Goal: Task Accomplishment & Management: Manage account settings

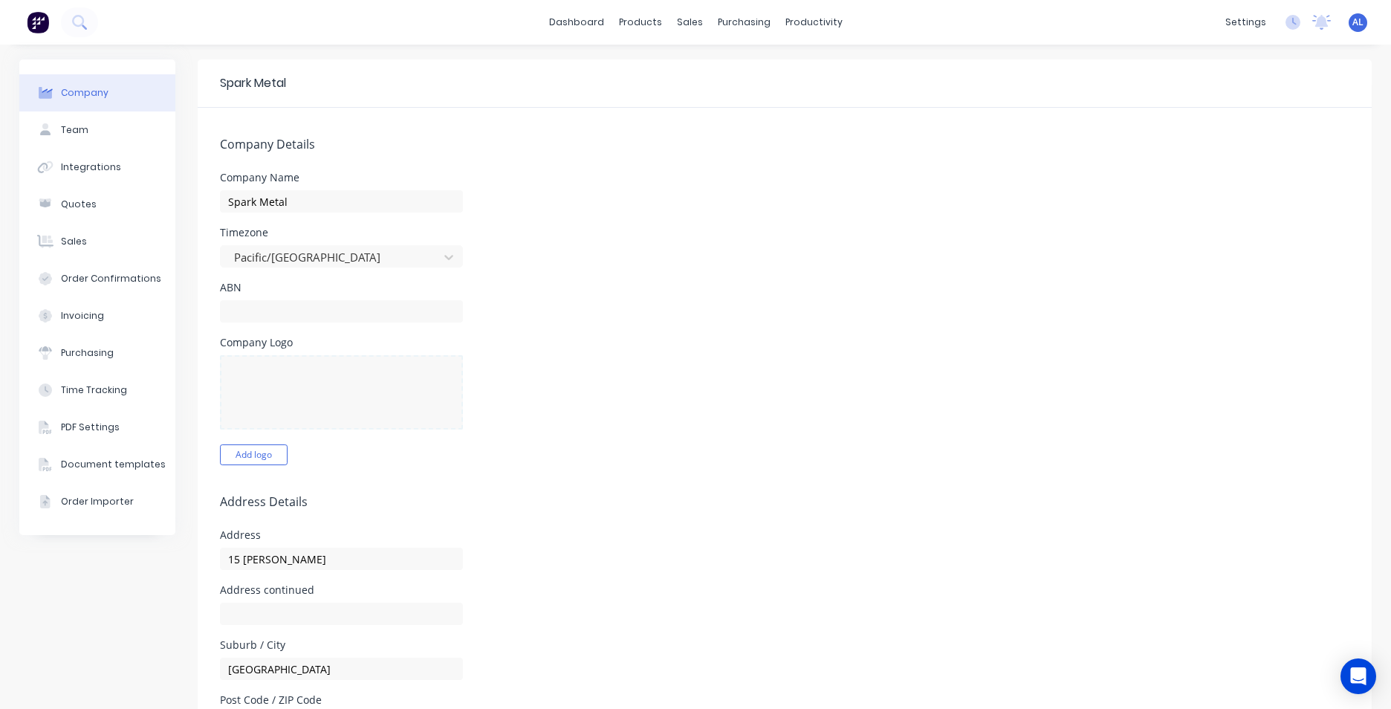
select select "NZ"
click at [250, 457] on button "Add logo" at bounding box center [254, 454] width 68 height 21
click at [319, 390] on div at bounding box center [341, 392] width 243 height 74
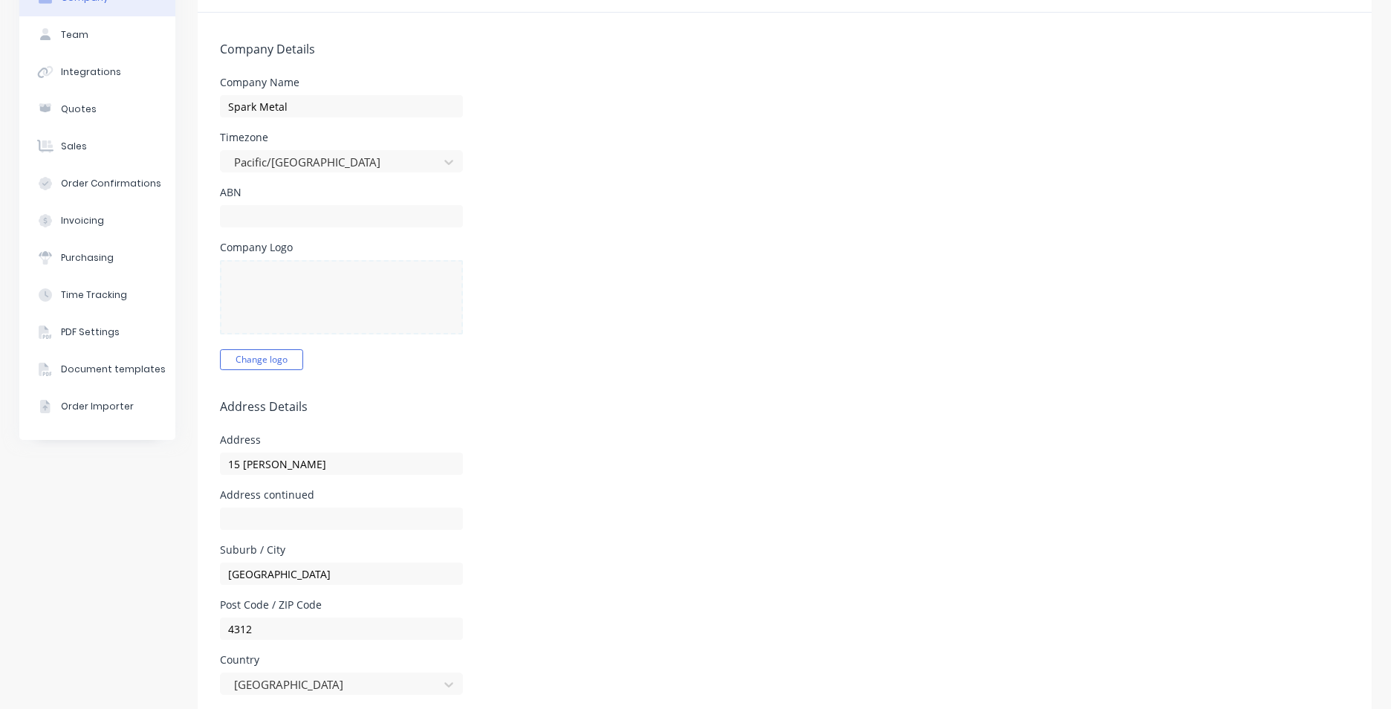
scroll to position [74, 0]
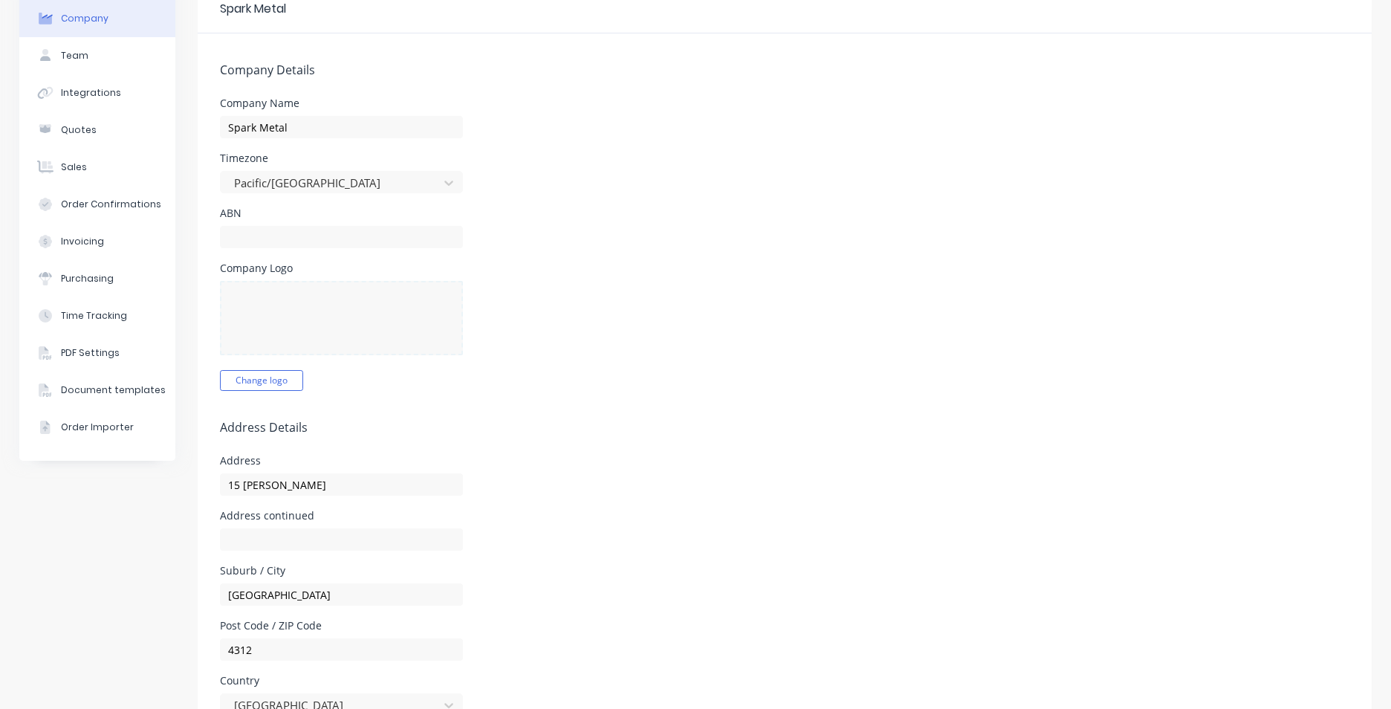
click at [309, 328] on div at bounding box center [341, 318] width 243 height 74
click at [286, 380] on button "Change logo" at bounding box center [261, 380] width 83 height 21
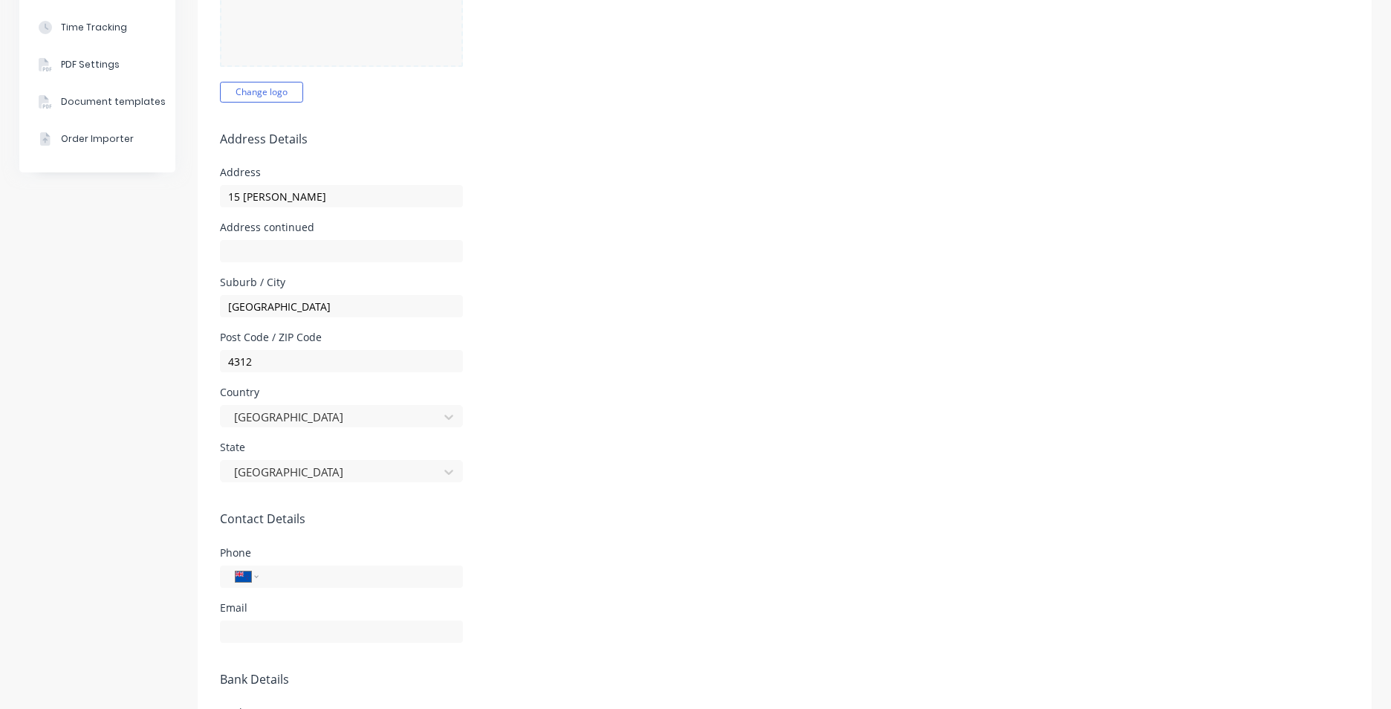
scroll to position [0, 0]
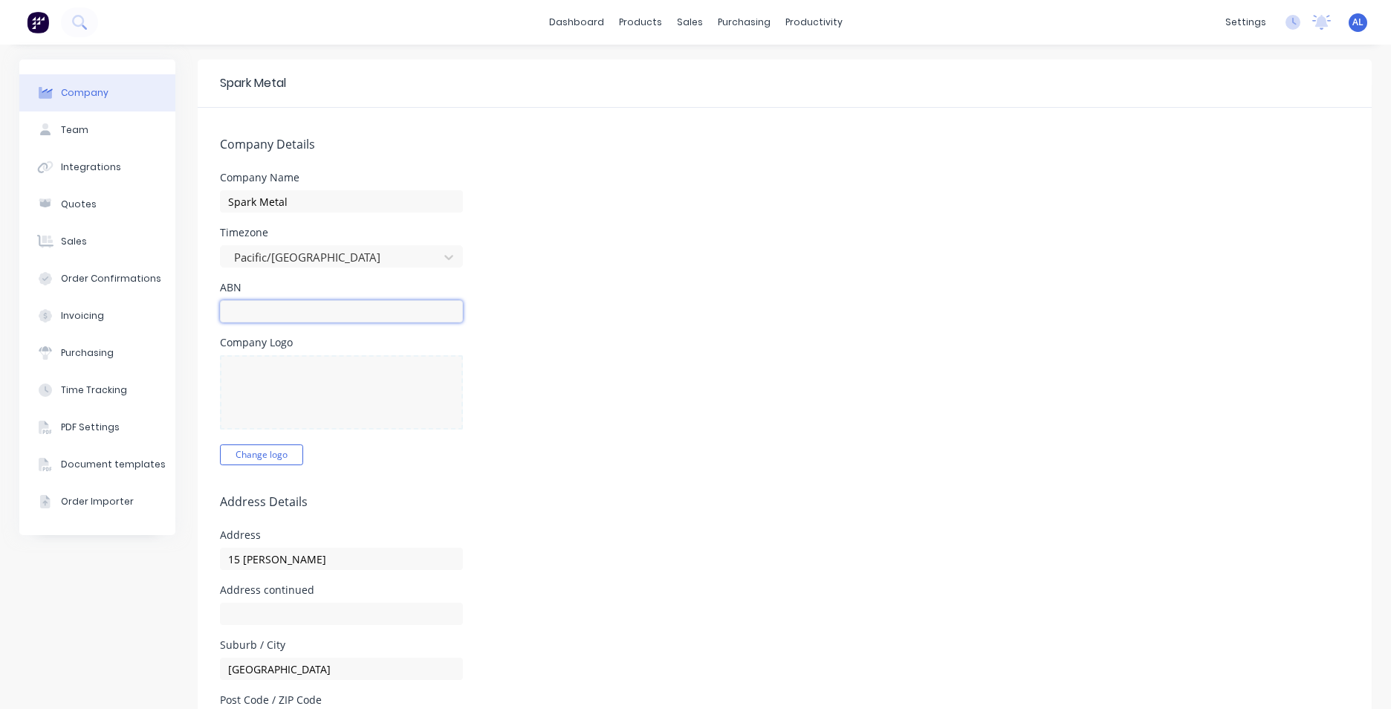
click at [287, 313] on input "text" at bounding box center [341, 311] width 243 height 22
paste input "9429041972458"
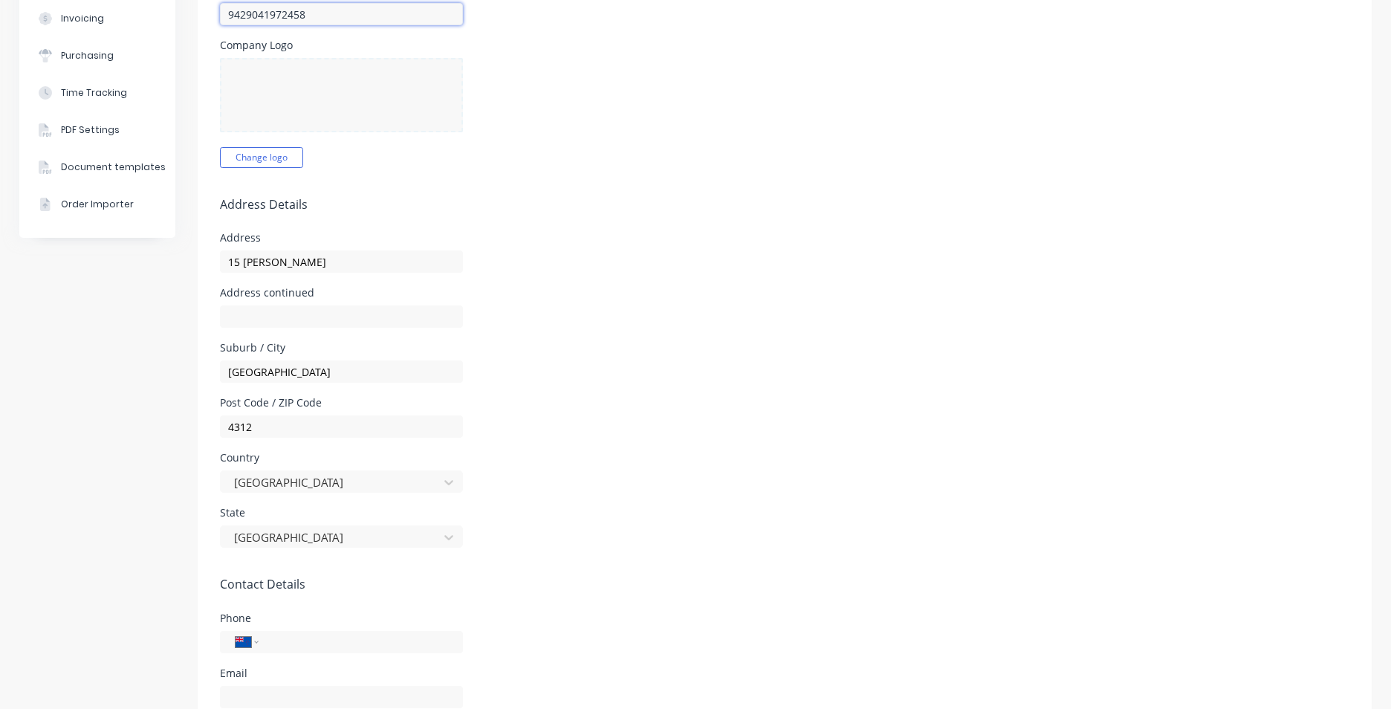
scroll to position [578, 0]
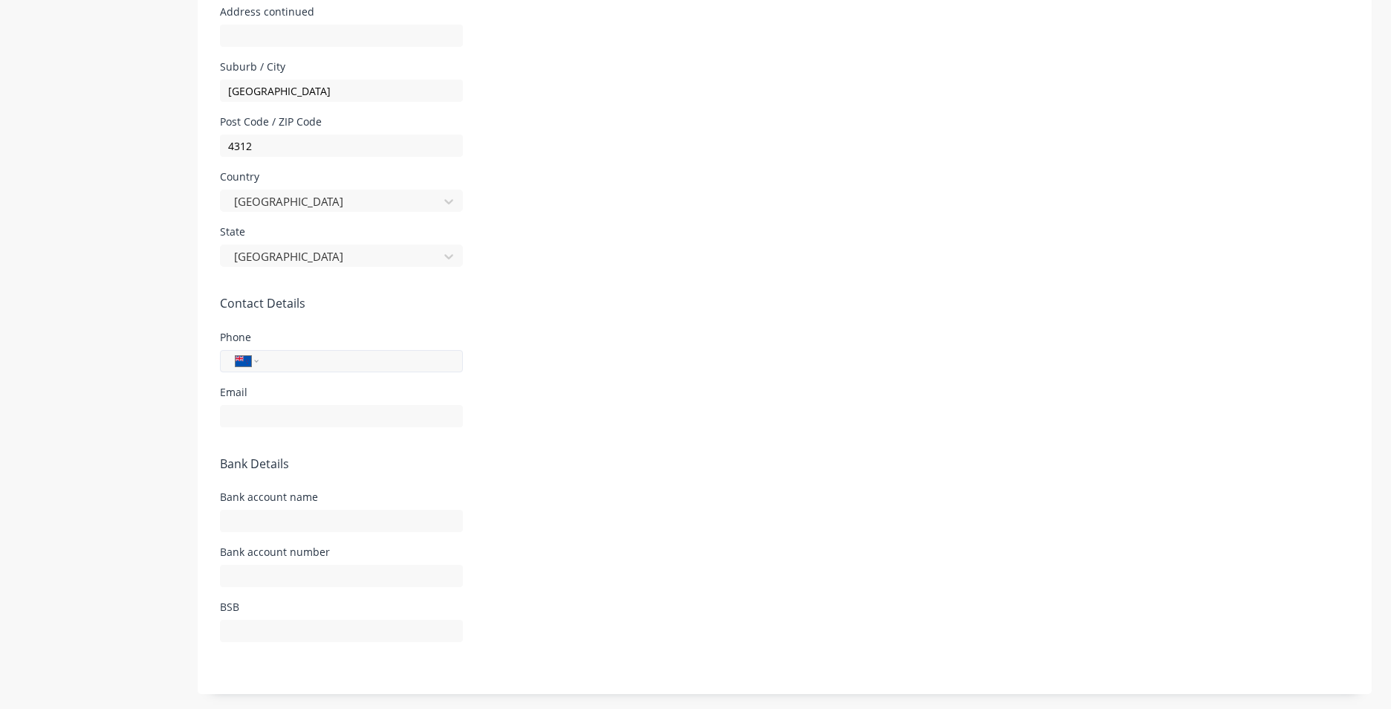
type input "9429041972458"
click at [269, 360] on input "tel" at bounding box center [358, 360] width 178 height 17
type input "027 327 7706"
type input "15 Auster place & 6 Hudson rd"
type input "sparkmetalfab@gmail.com"
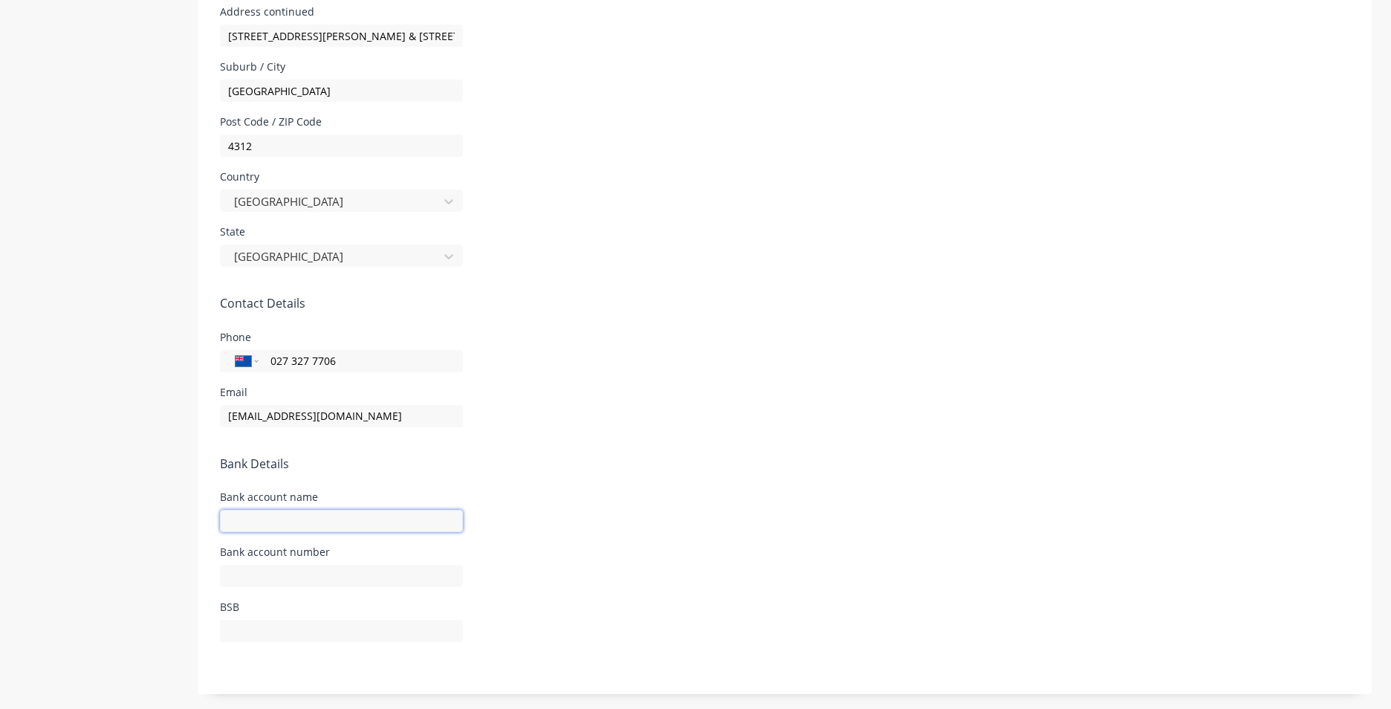
click at [273, 528] on input "text" at bounding box center [341, 521] width 243 height 22
type input "Spark Metal Fabrication"
click at [368, 567] on input "text" at bounding box center [341, 576] width 243 height 22
type input "15-3953-0900853-10"
click at [255, 625] on input "text" at bounding box center [341, 631] width 243 height 22
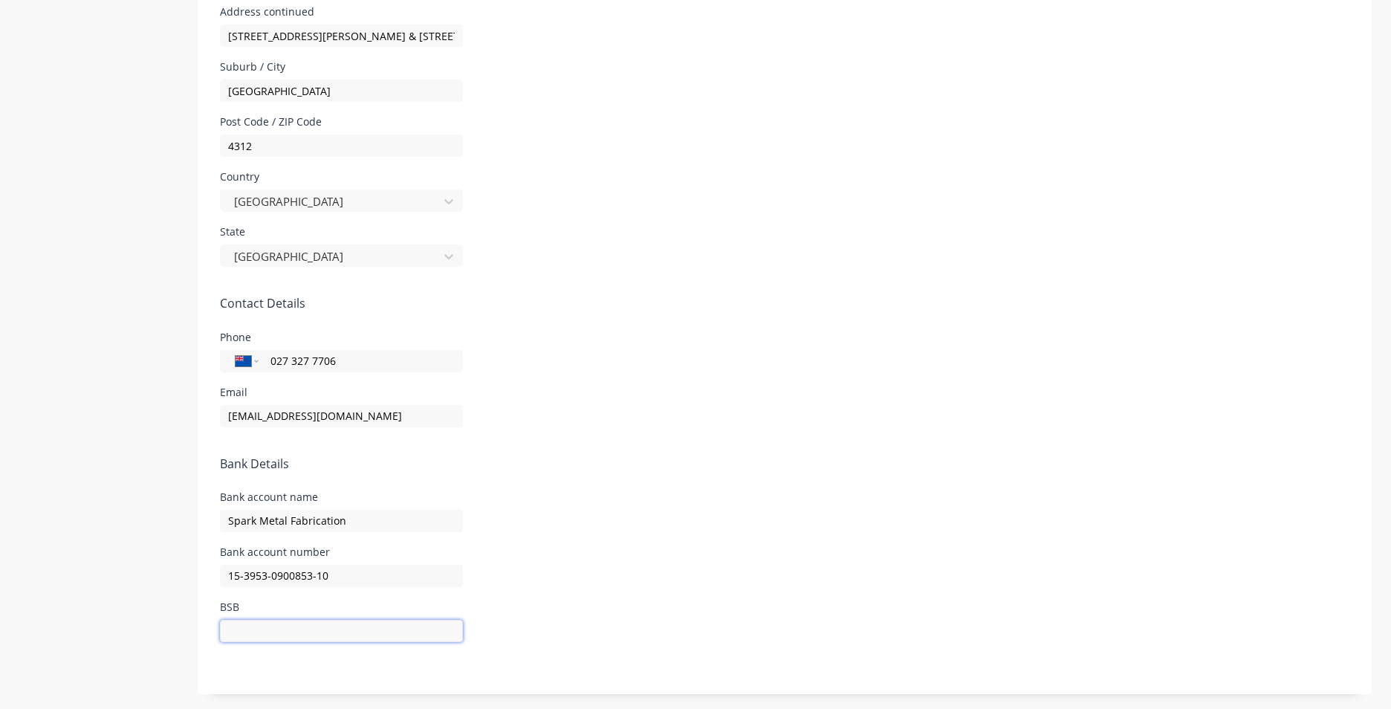
paste input "TSBANZ22 TSB"
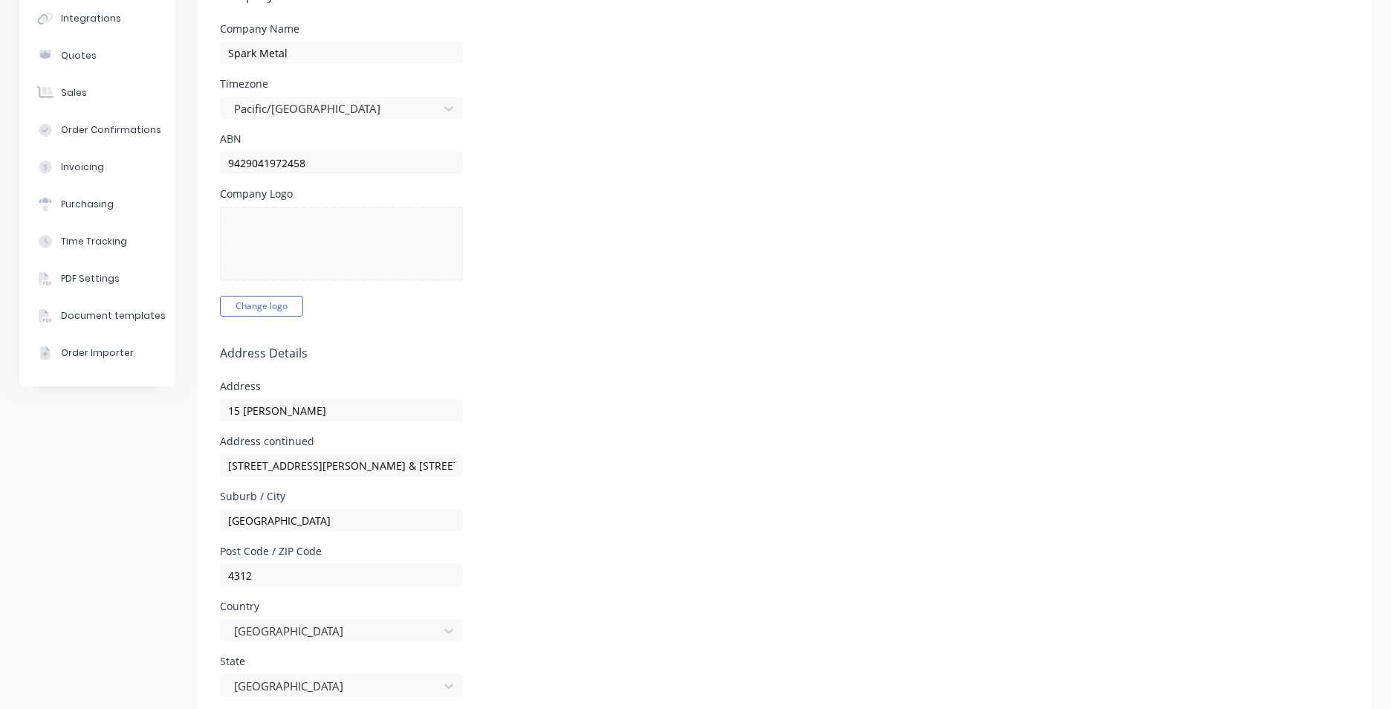
scroll to position [223, 0]
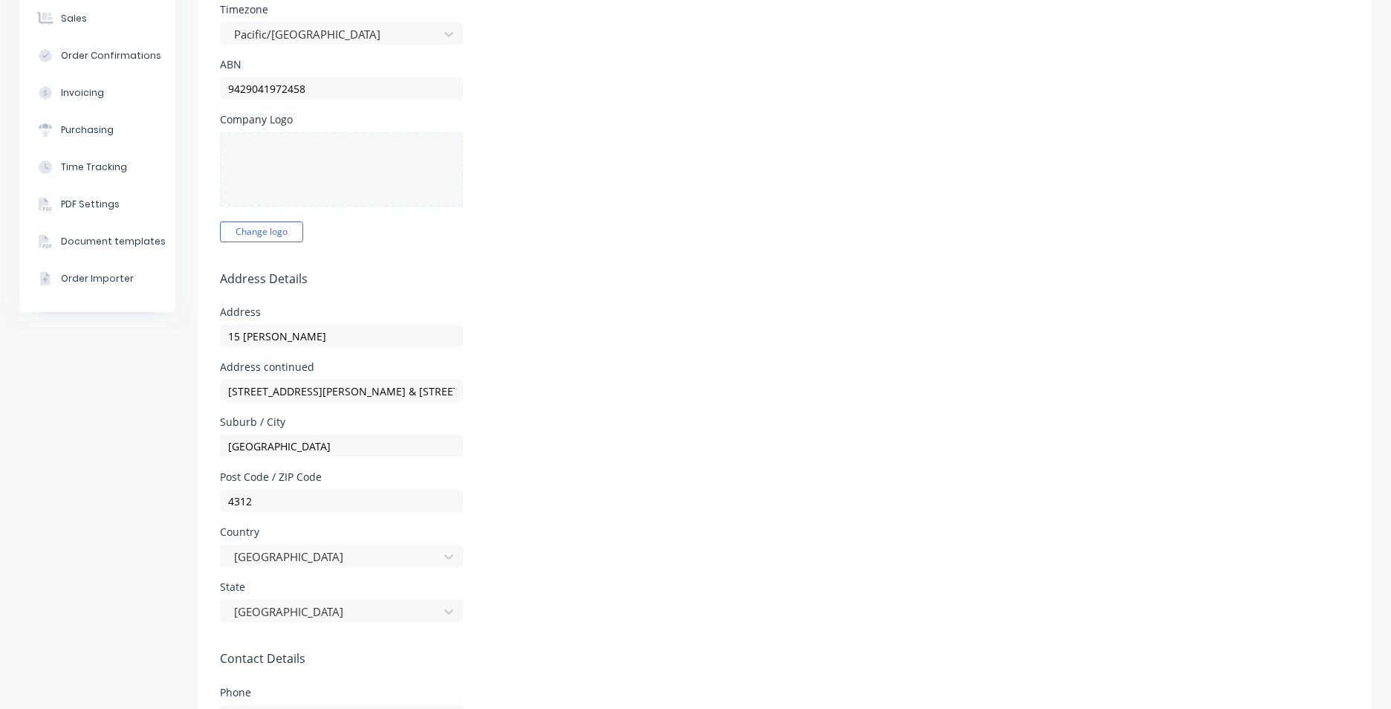
type input "TSBANZ22 TSB"
click at [281, 172] on div at bounding box center [341, 169] width 243 height 74
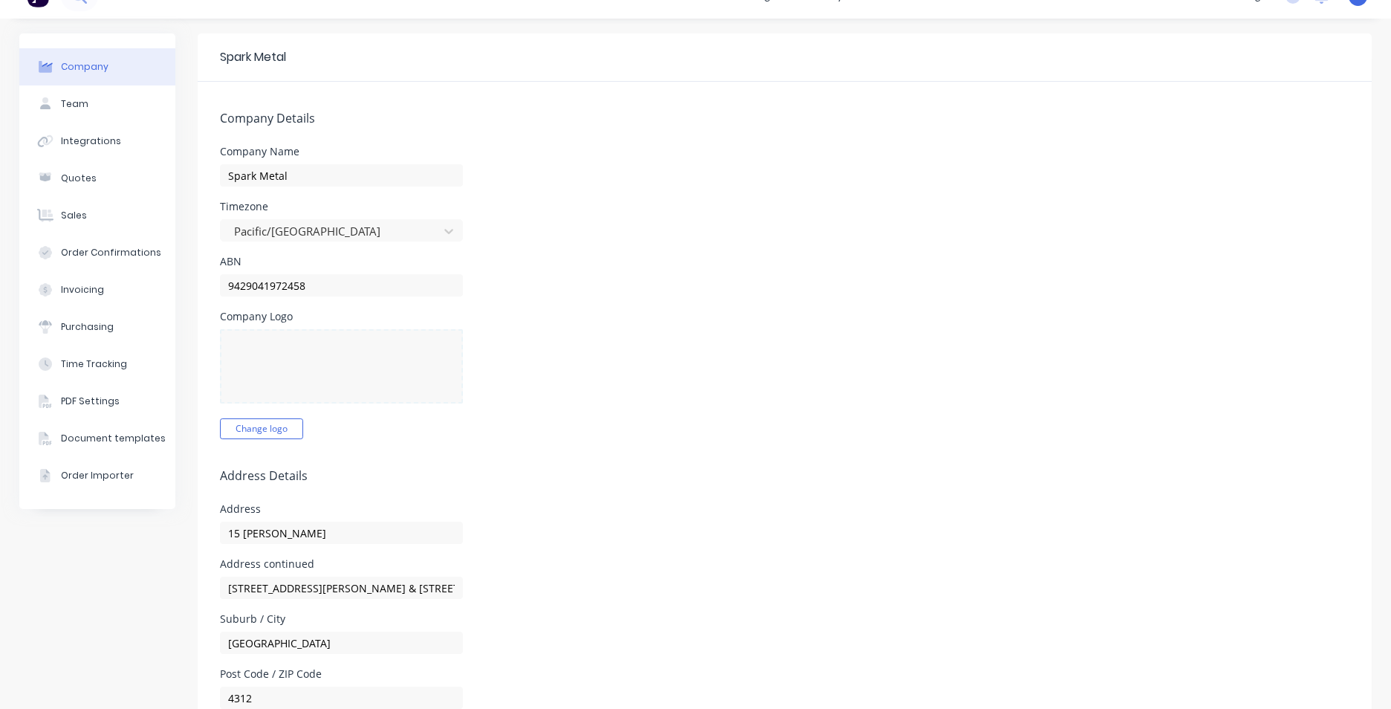
scroll to position [0, 0]
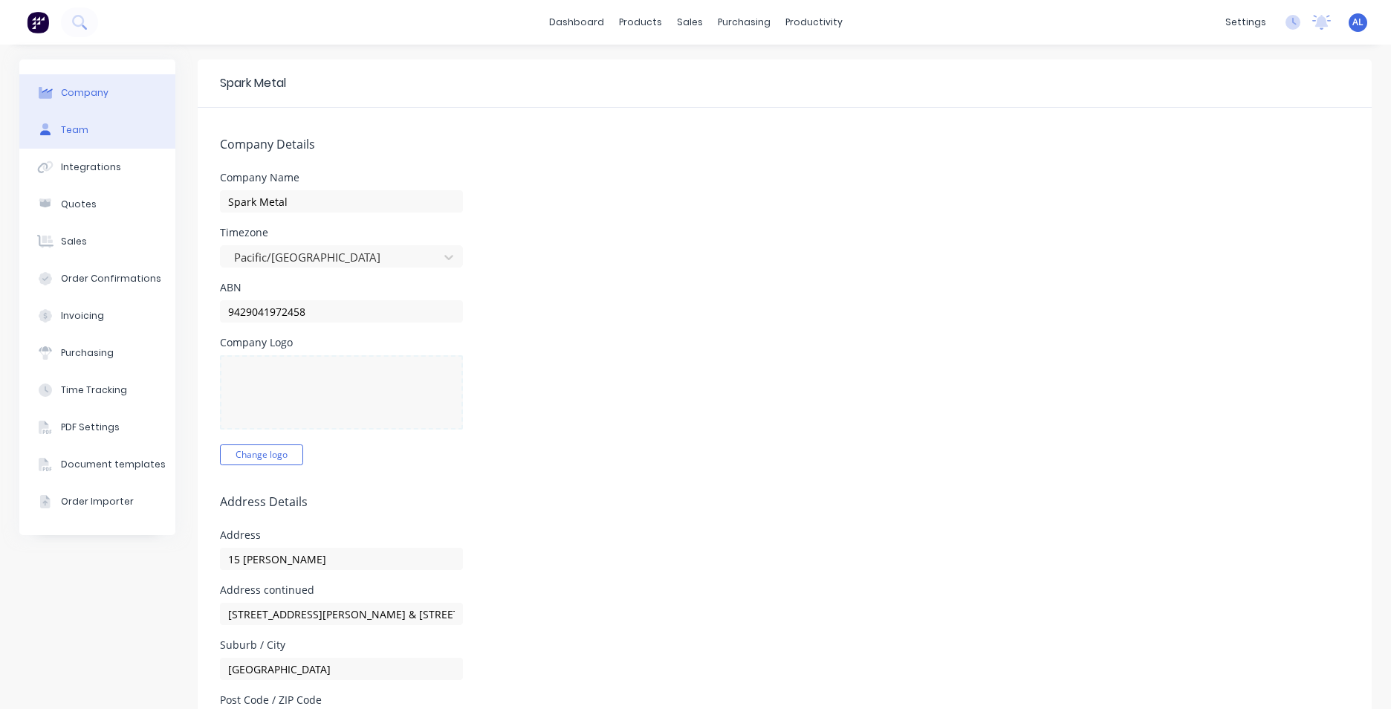
click at [101, 134] on button "Team" at bounding box center [97, 129] width 156 height 37
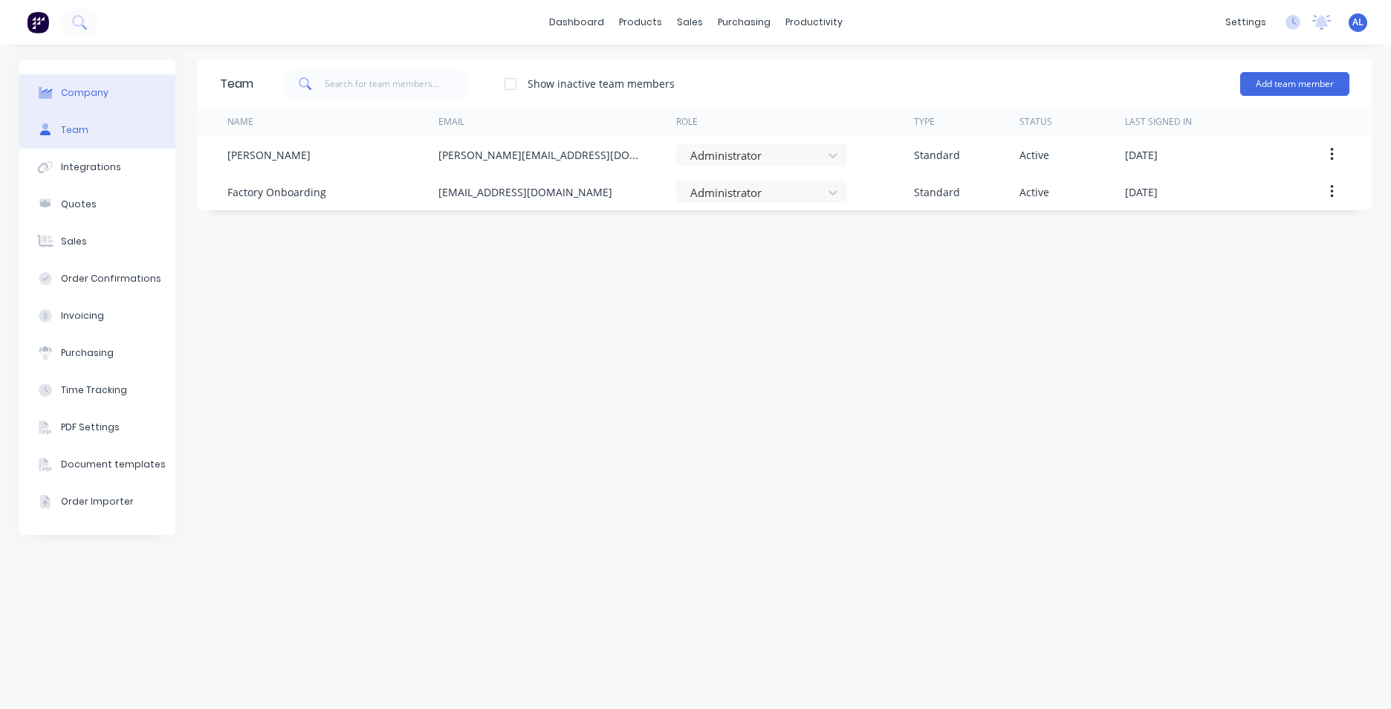
click at [99, 100] on button "Company" at bounding box center [97, 92] width 156 height 37
select select "NZ"
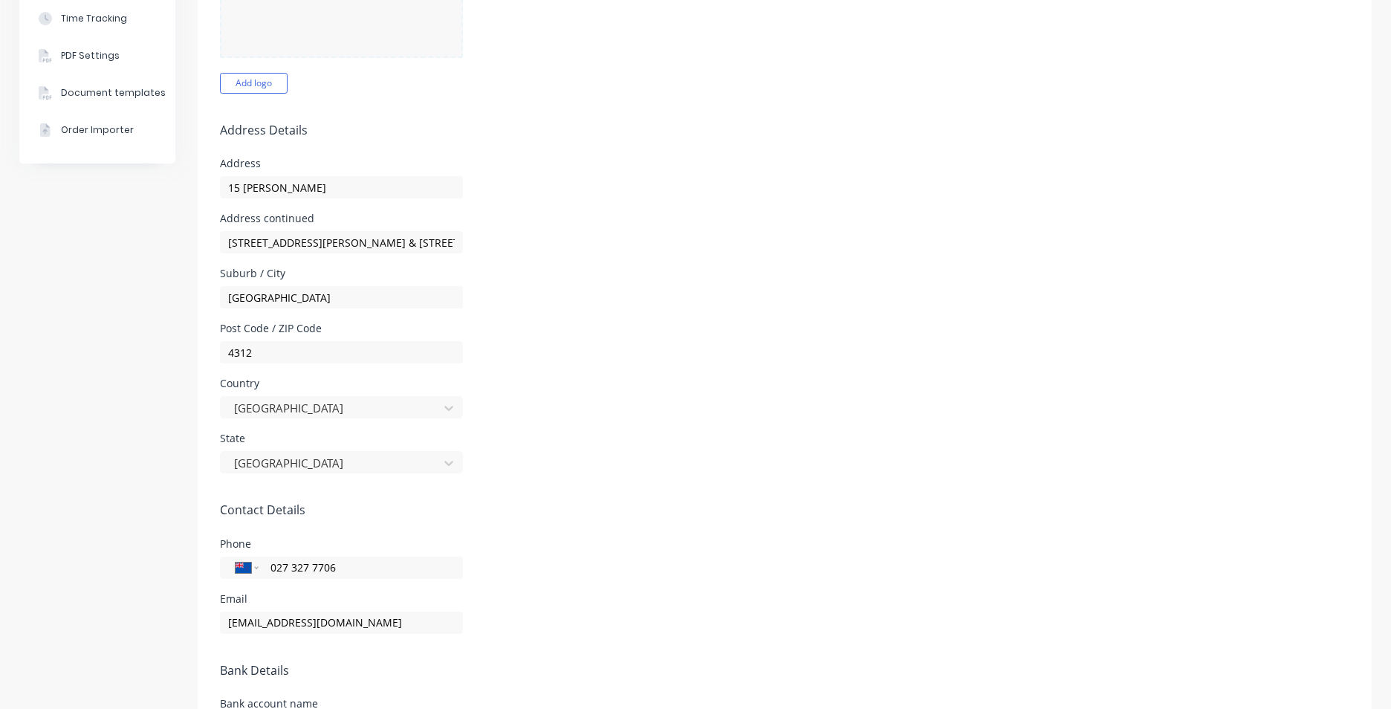
scroll to position [578, 0]
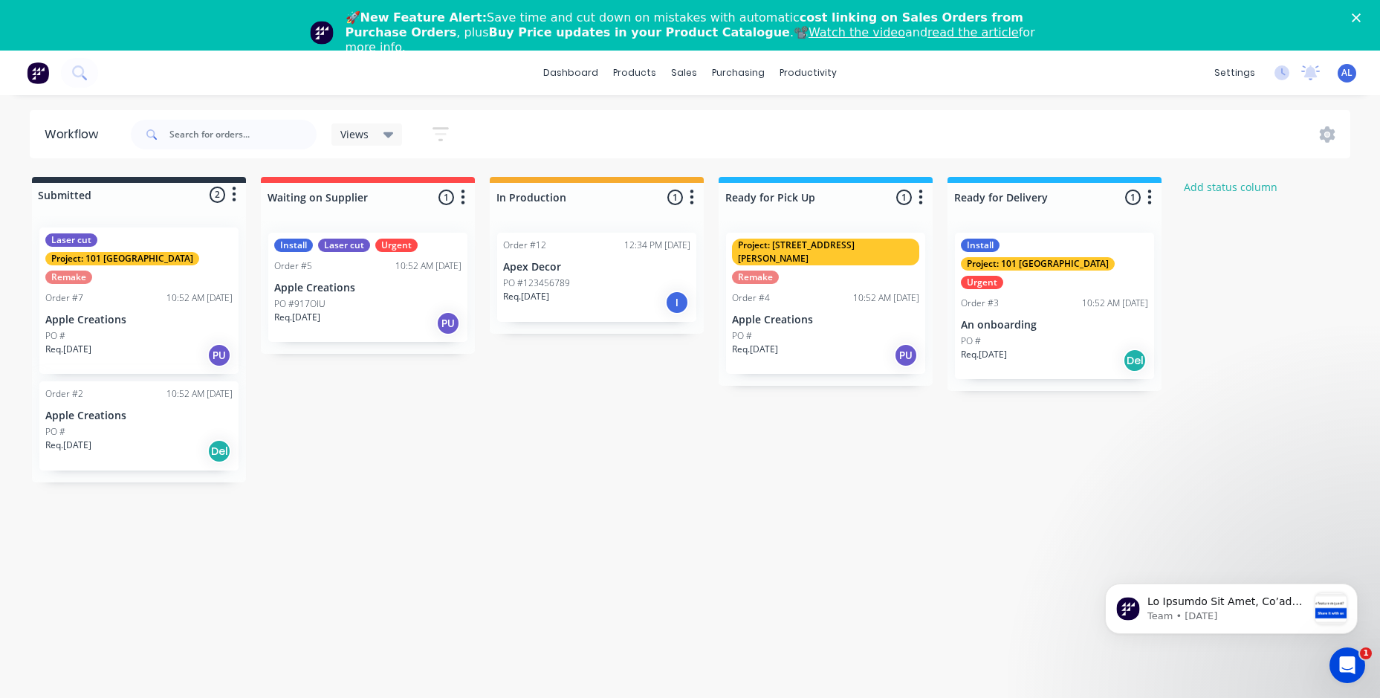
click at [391, 141] on div "Views" at bounding box center [366, 134] width 71 height 22
click at [441, 139] on icon "button" at bounding box center [440, 134] width 16 height 14
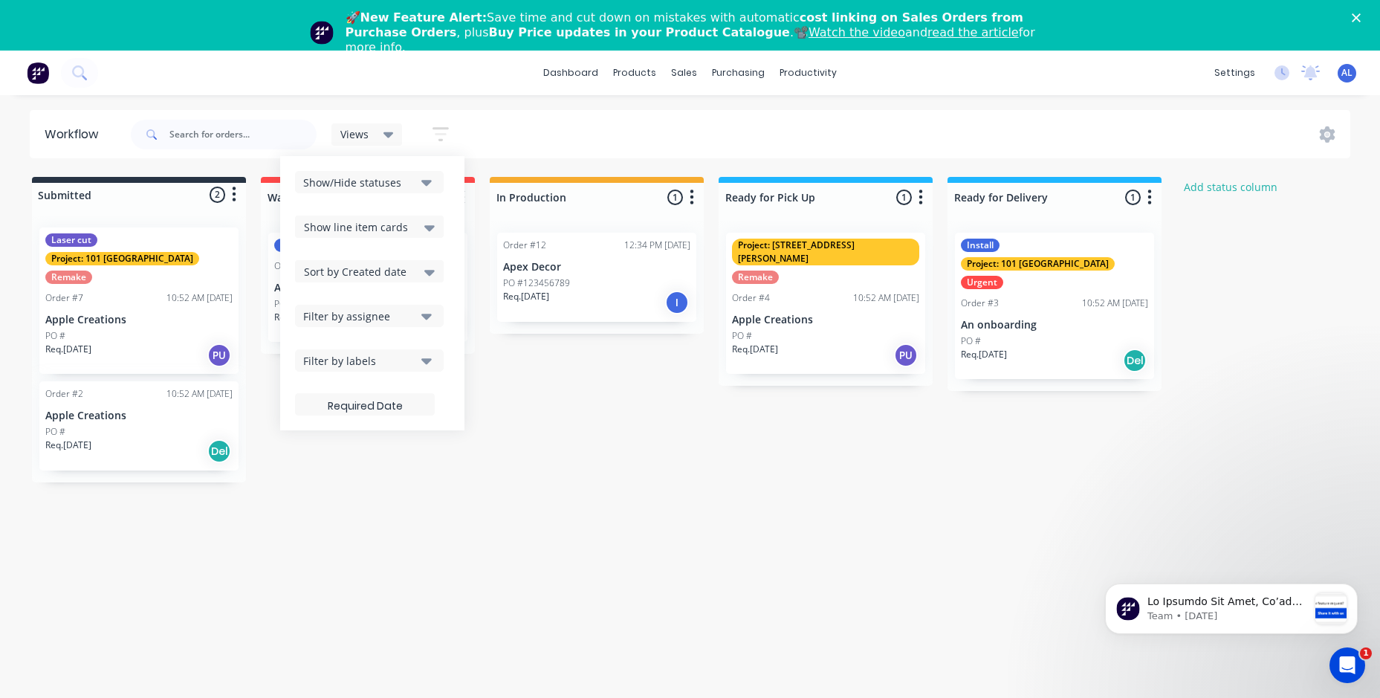
click at [546, 114] on div "Views Save new view None (Default) edit Show/Hide statuses Show line item cards…" at bounding box center [739, 134] width 1223 height 45
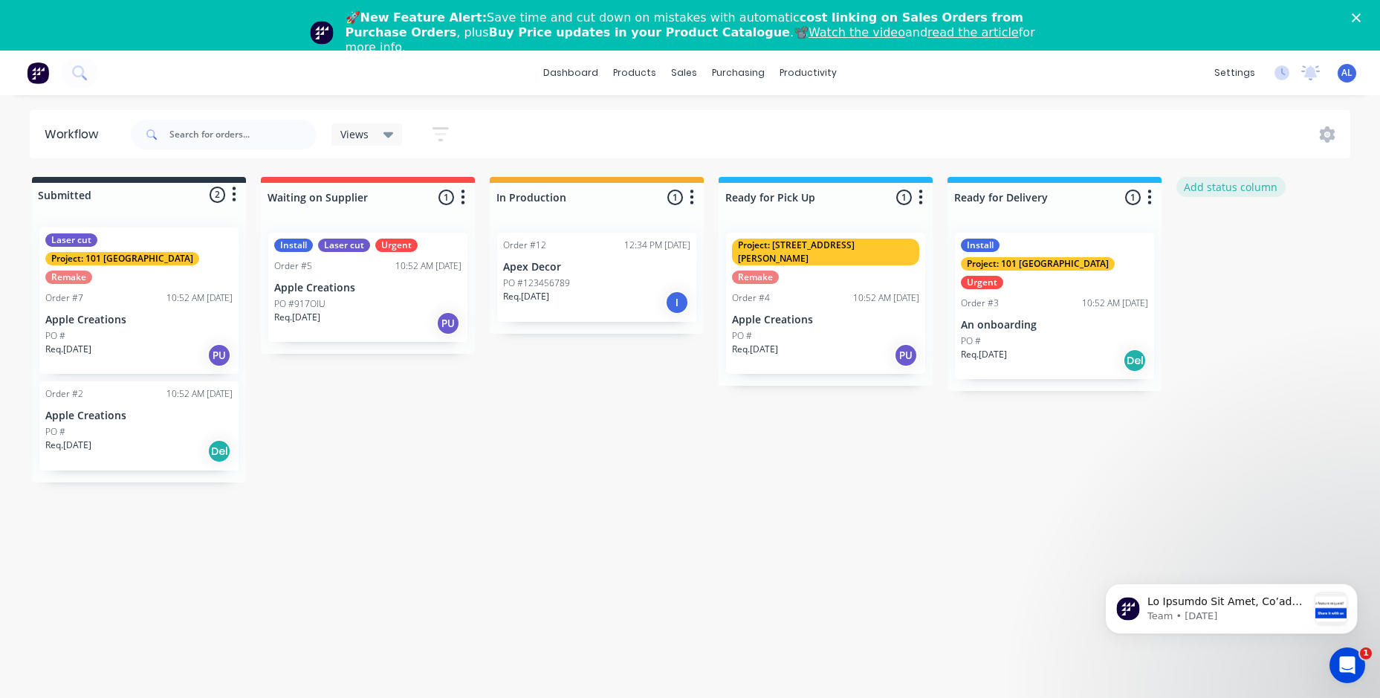
click at [1194, 179] on button "Add status column" at bounding box center [1230, 187] width 109 height 20
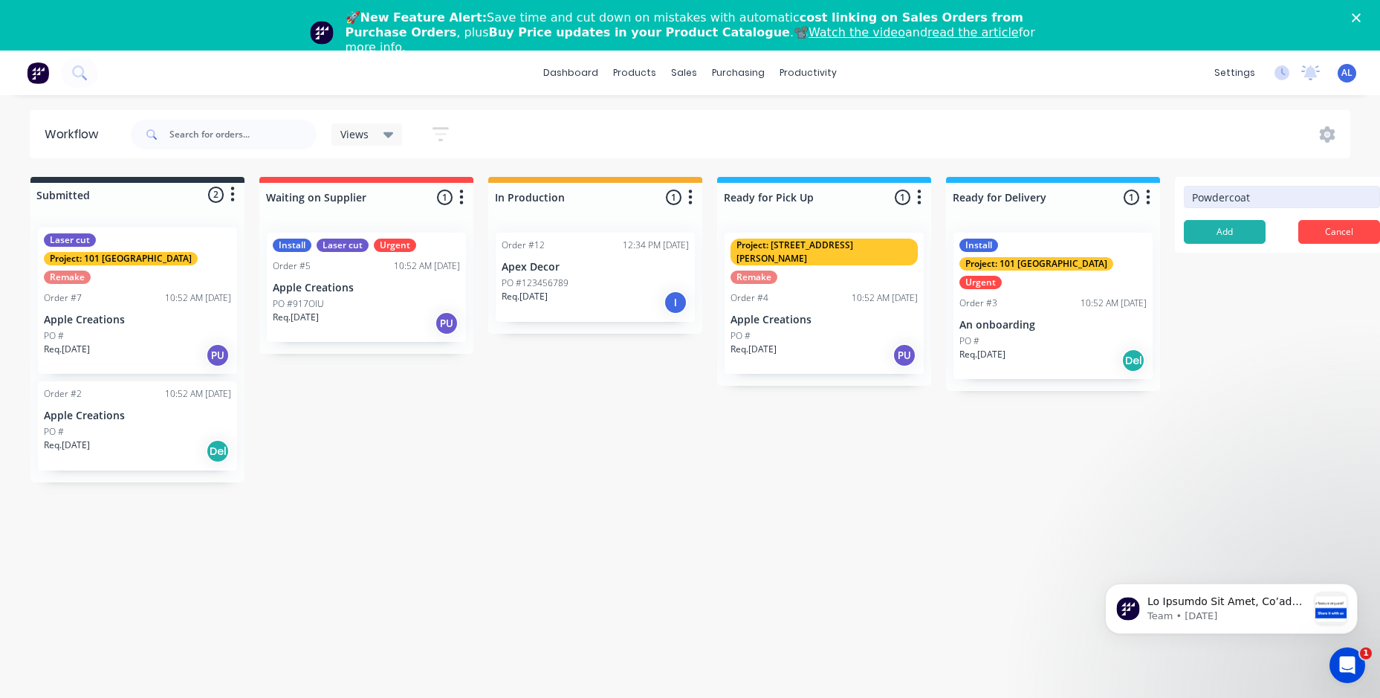
click at [1231, 202] on input "Powdercoat" at bounding box center [1281, 197] width 196 height 22
click at [1229, 203] on input "Powdercoat" at bounding box center [1281, 197] width 196 height 22
click at [1193, 195] on input "Powder-coat" at bounding box center [1281, 197] width 196 height 22
click at [1273, 196] on input "Job with Powder-coat" at bounding box center [1281, 197] width 196 height 22
click at [1230, 195] on input "Job with Powder coat" at bounding box center [1281, 197] width 196 height 22
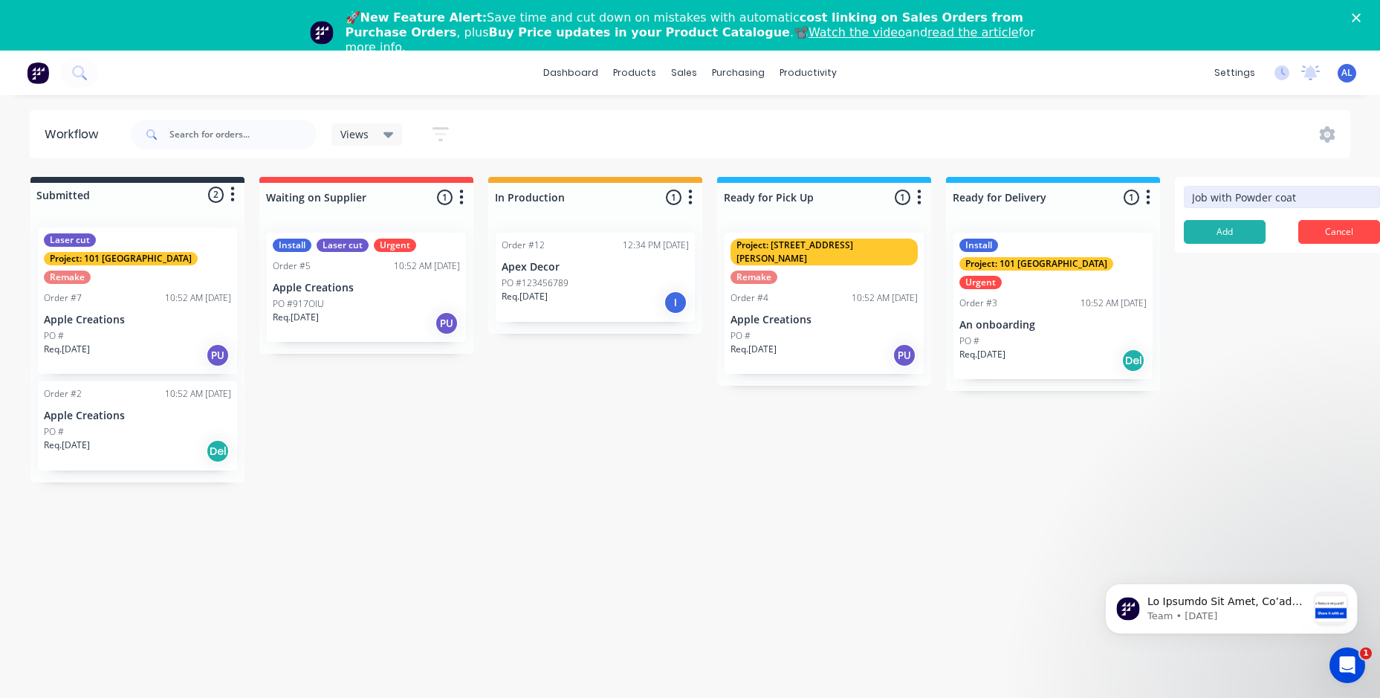
drag, startPoint x: 1302, startPoint y: 200, endPoint x: 1191, endPoint y: 206, distance: 111.6
click at [1191, 206] on input "Job with Powder coat" at bounding box center [1281, 197] width 196 height 22
type input "Powder coating"
click at [1238, 232] on button "Add" at bounding box center [1224, 232] width 82 height 24
drag, startPoint x: 1224, startPoint y: 254, endPoint x: 853, endPoint y: 541, distance: 468.7
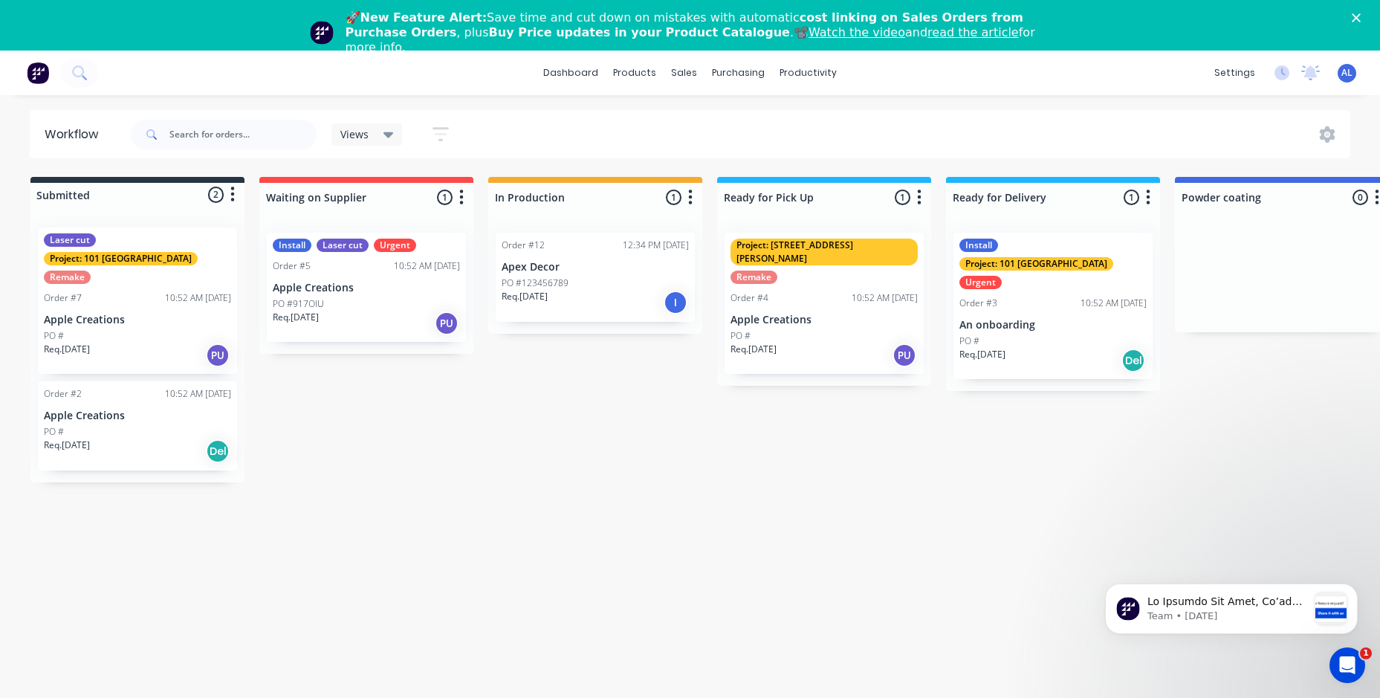
click at [853, 541] on div "Workflow Views Save new view None (Default) edit Show/Hide statuses Show line i…" at bounding box center [689, 414] width 1380 height 608
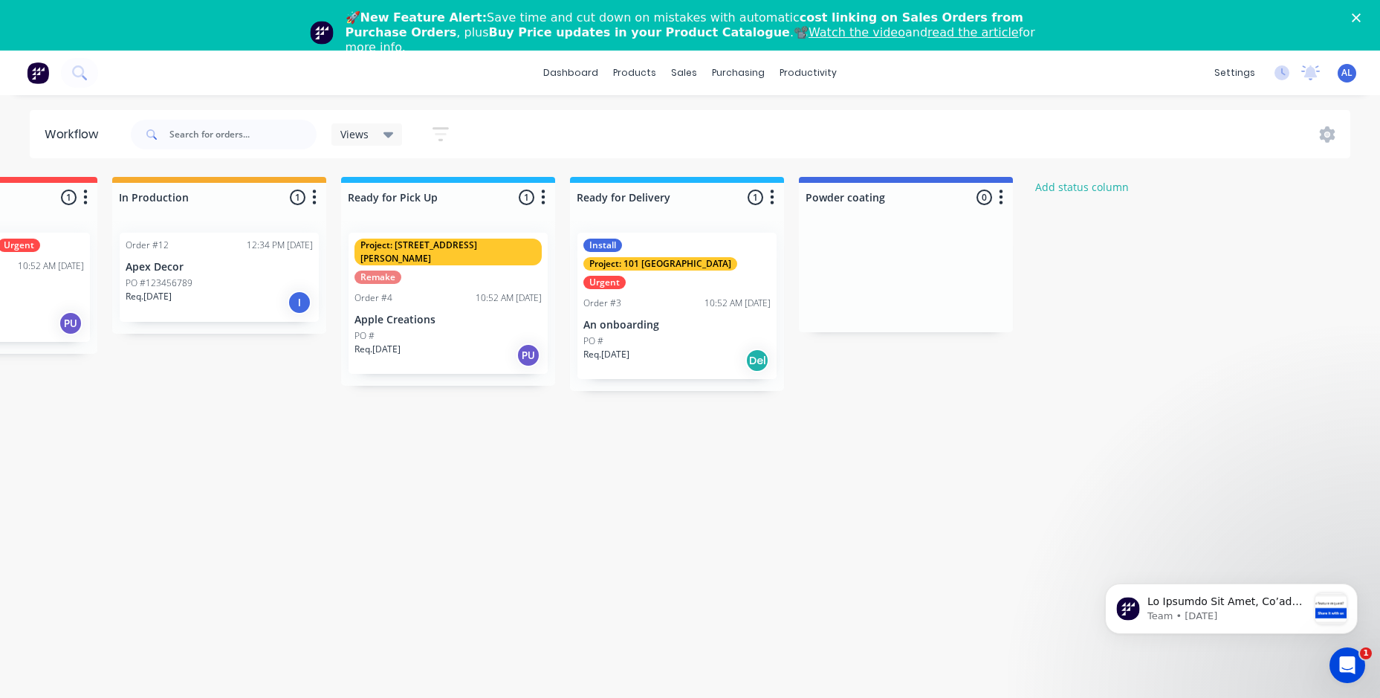
scroll to position [0, 397]
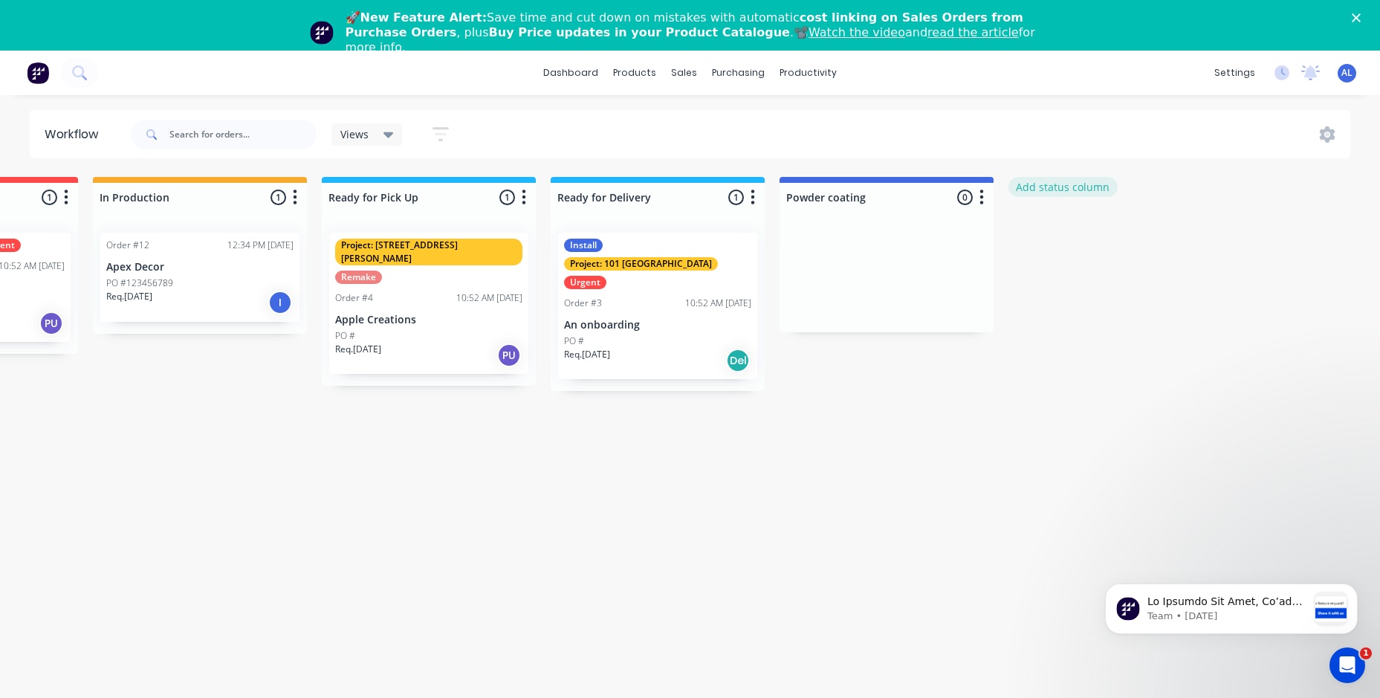
click at [1062, 189] on button "Add status column" at bounding box center [1062, 187] width 109 height 20
type input "Blast and Paint"
click at [1053, 235] on button "Add" at bounding box center [1058, 232] width 82 height 24
click at [1284, 187] on button "Add status column" at bounding box center [1291, 187] width 109 height 20
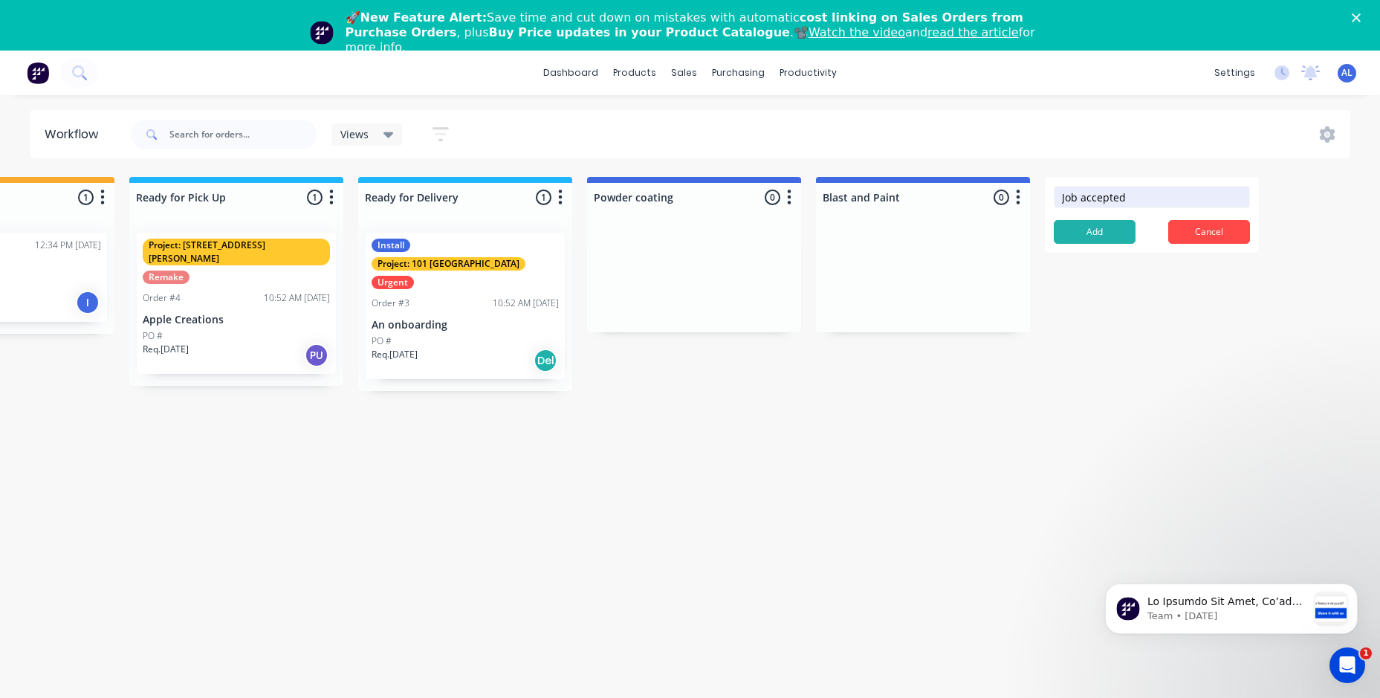
scroll to position [0, 667]
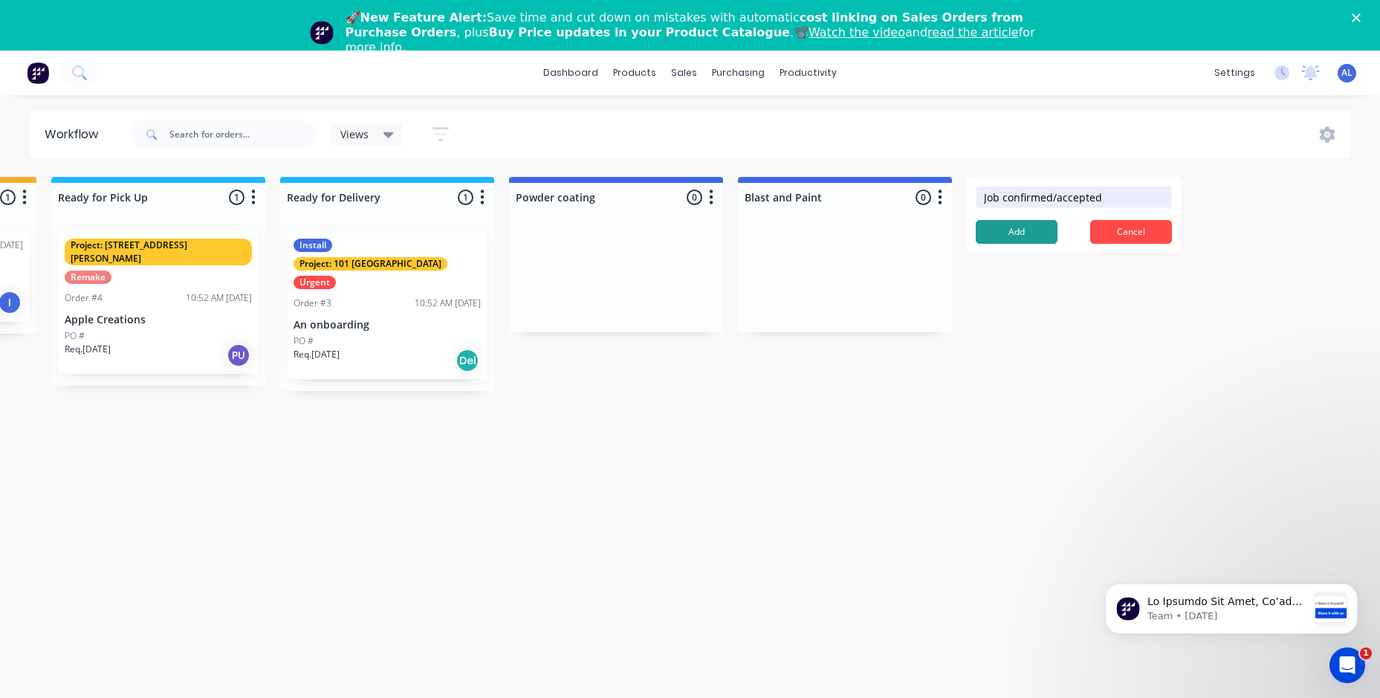
type input "Job confirmed/accepted"
click at [1022, 235] on button "Add" at bounding box center [1016, 232] width 82 height 24
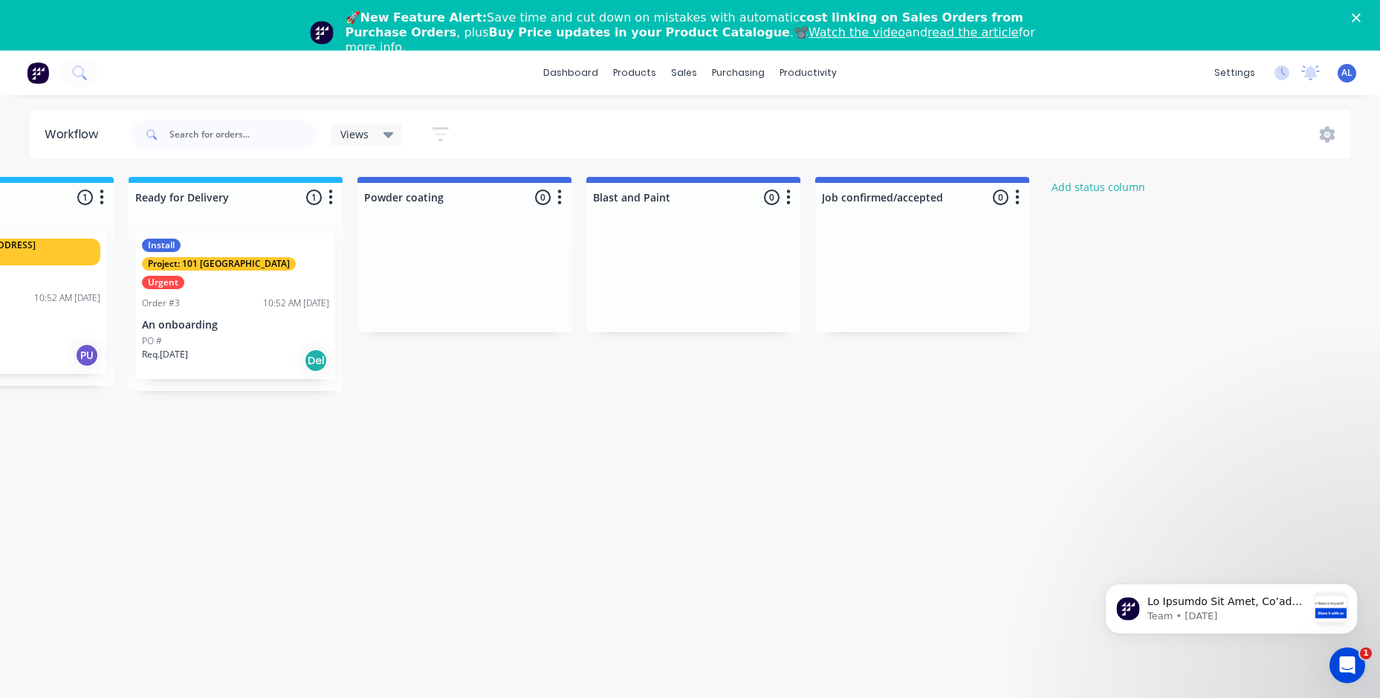
scroll to position [0, 883]
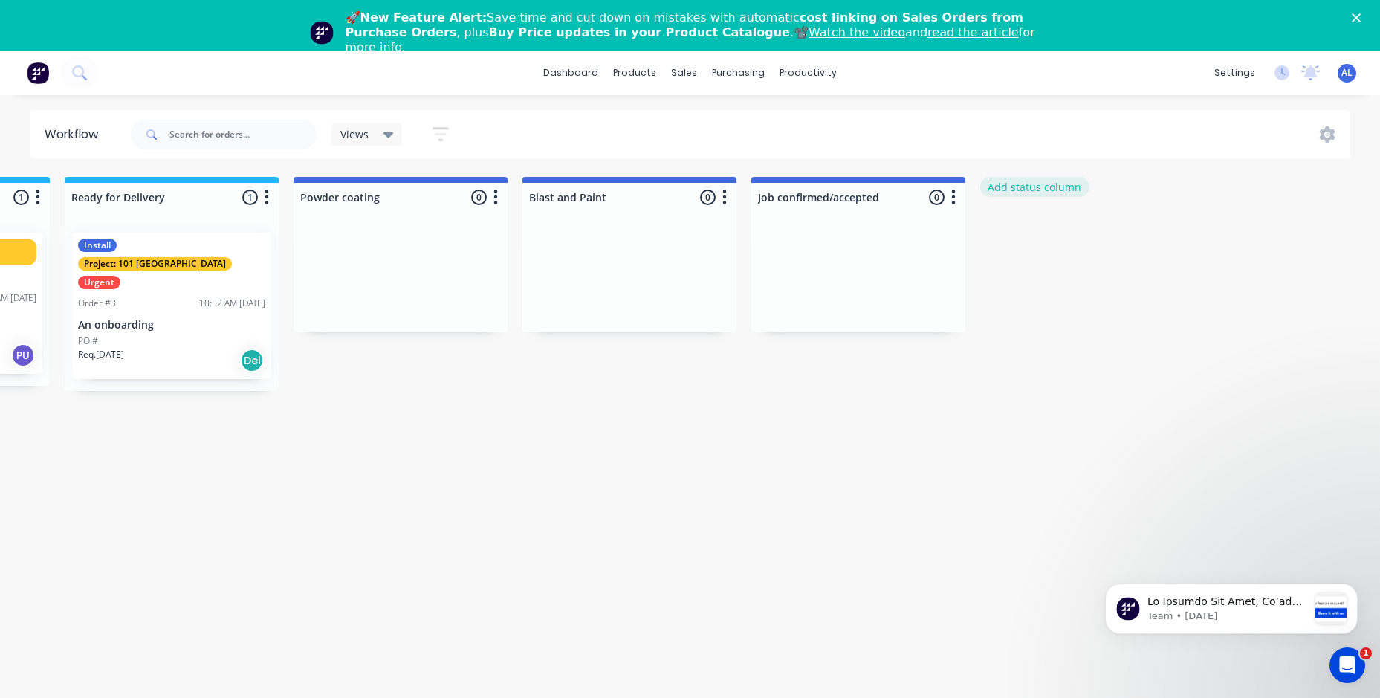
click at [1048, 192] on button "Add status column" at bounding box center [1034, 187] width 109 height 20
click at [999, 198] on input "Galvanizer" at bounding box center [1087, 197] width 196 height 22
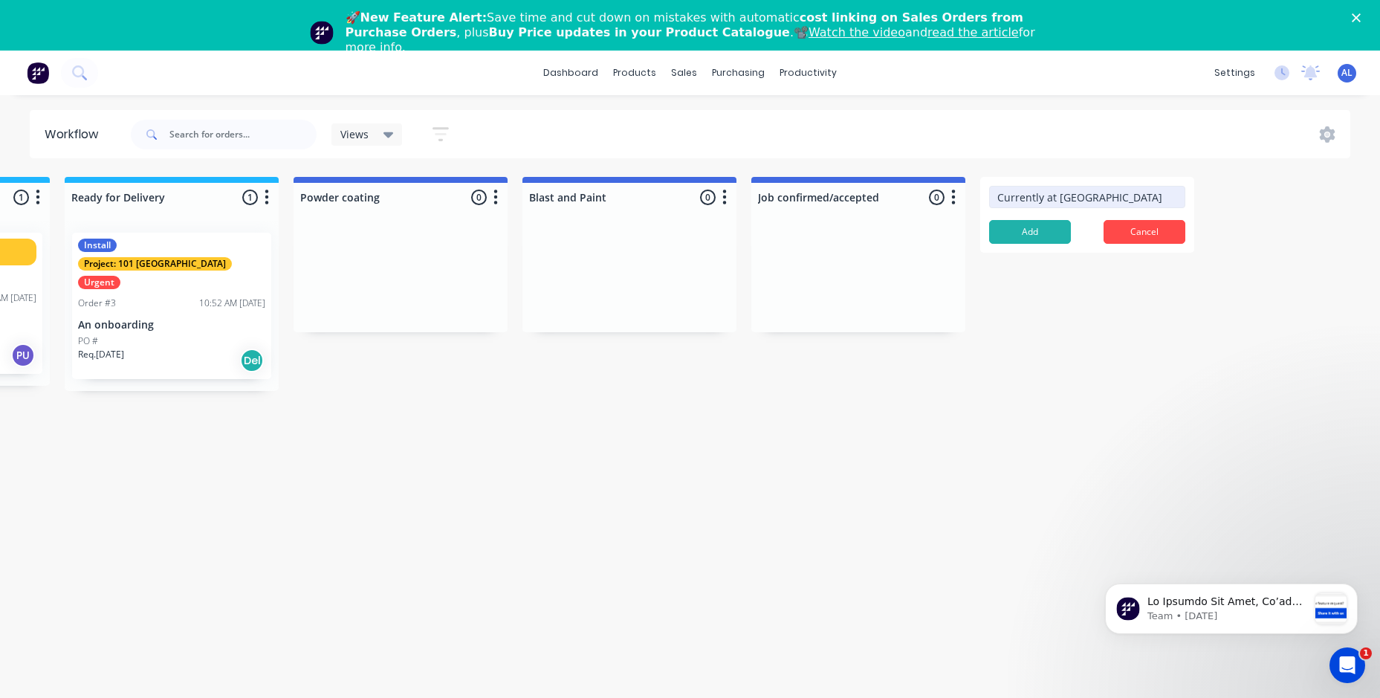
click at [1110, 198] on input "Currently at [GEOGRAPHIC_DATA]" at bounding box center [1087, 197] width 196 height 22
type input "Currently at [GEOGRAPHIC_DATA]"
click at [1027, 224] on button "Add" at bounding box center [1030, 232] width 82 height 24
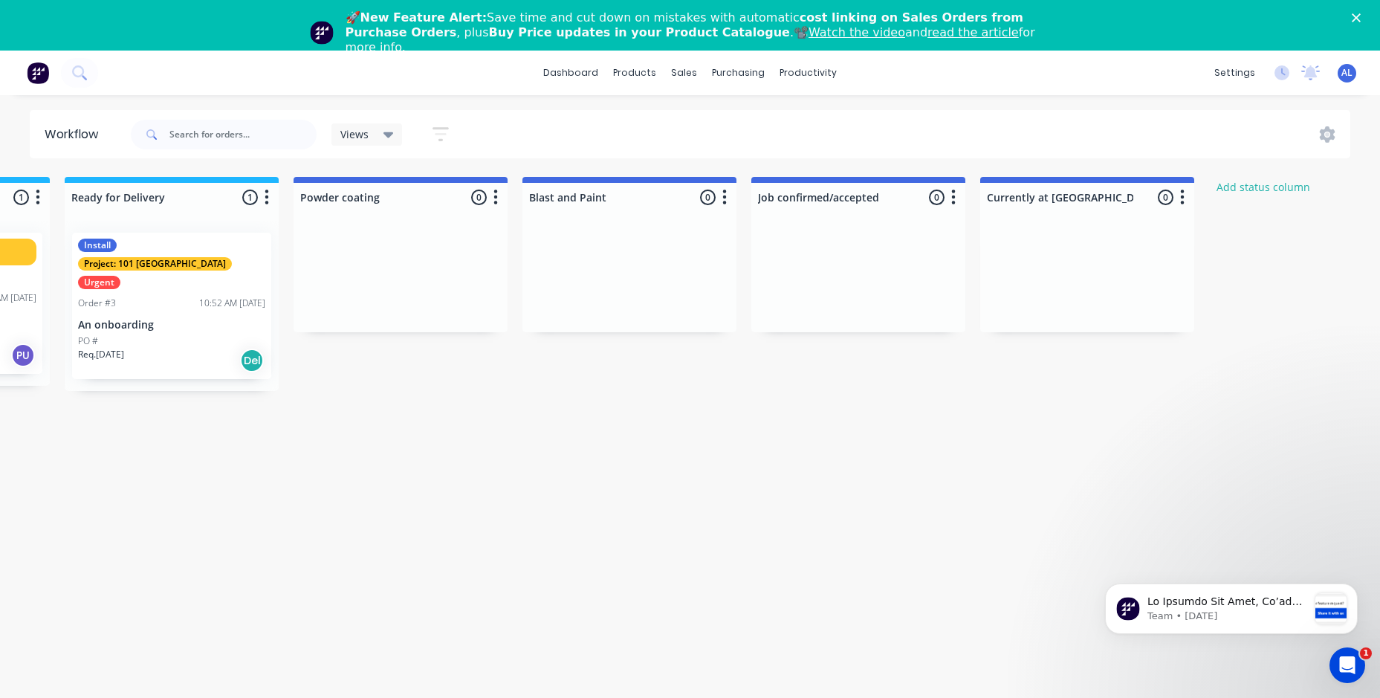
click at [726, 194] on icon "button" at bounding box center [724, 197] width 4 height 19
click at [542, 188] on div at bounding box center [629, 197] width 214 height 29
click at [530, 195] on input "Blast and Paint" at bounding box center [602, 197] width 146 height 16
type input "Currently at Blast and Paint"
click at [304, 200] on div at bounding box center [400, 197] width 214 height 29
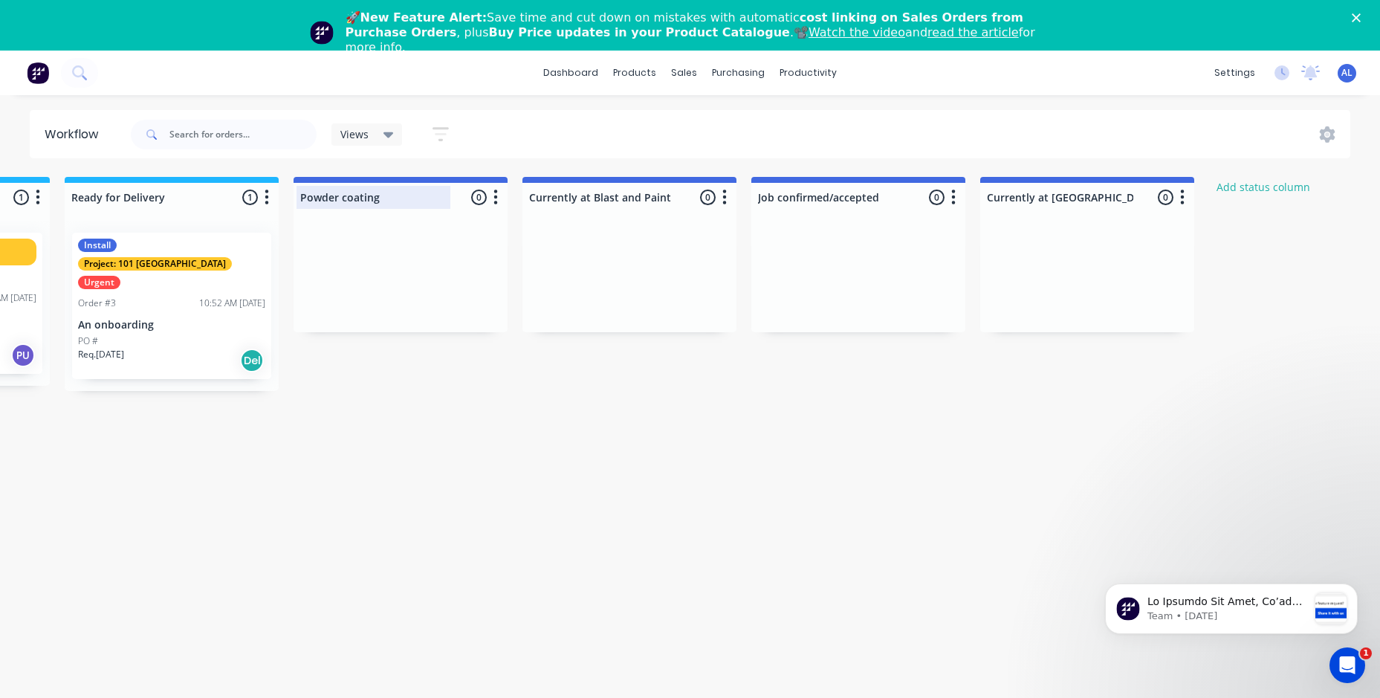
click at [300, 201] on input "Powder coating" at bounding box center [373, 197] width 146 height 16
click at [530, 381] on div "Submitted 2 Status colour #273444 hex #273444 Save Cancel Summaries Total order…" at bounding box center [344, 329] width 2477 height 305
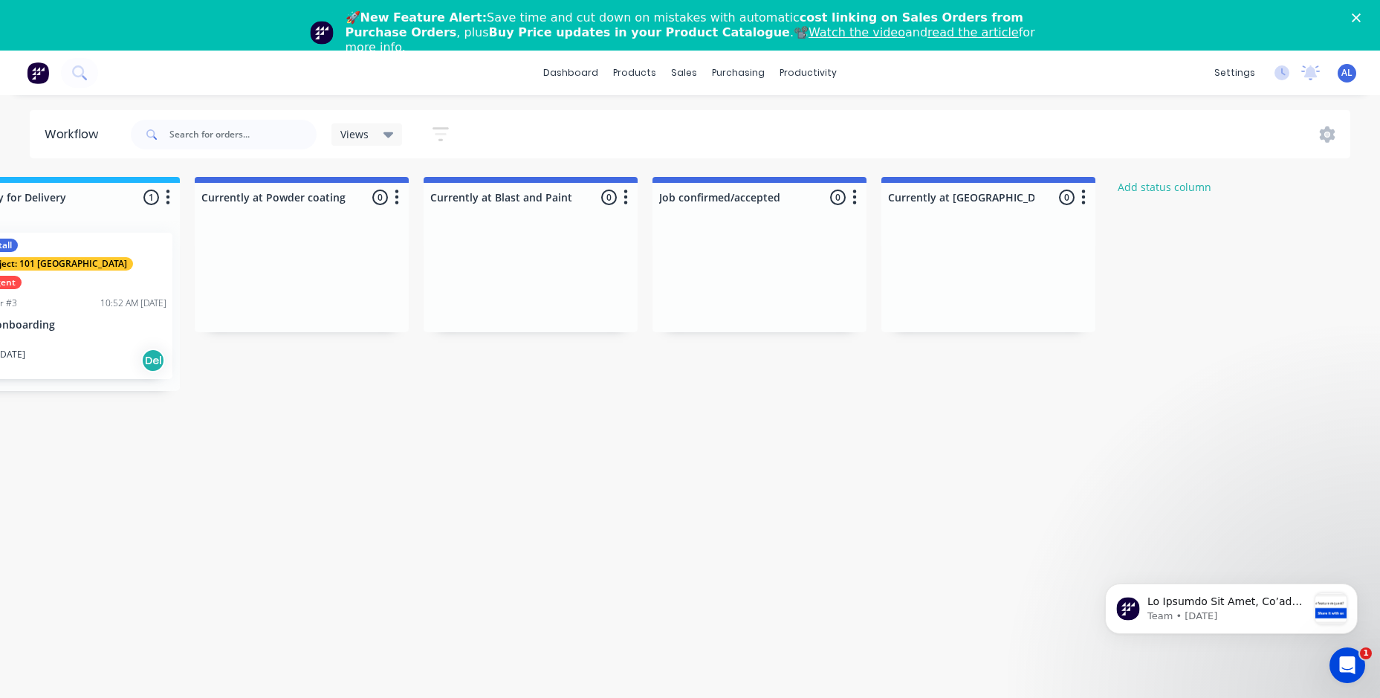
scroll to position [0, 988]
click at [257, 201] on div at bounding box center [295, 197] width 214 height 29
click at [428, 409] on div "Submitted 2 Status colour #273444 hex #273444 Save Cancel Summaries Total order…" at bounding box center [239, 329] width 2477 height 305
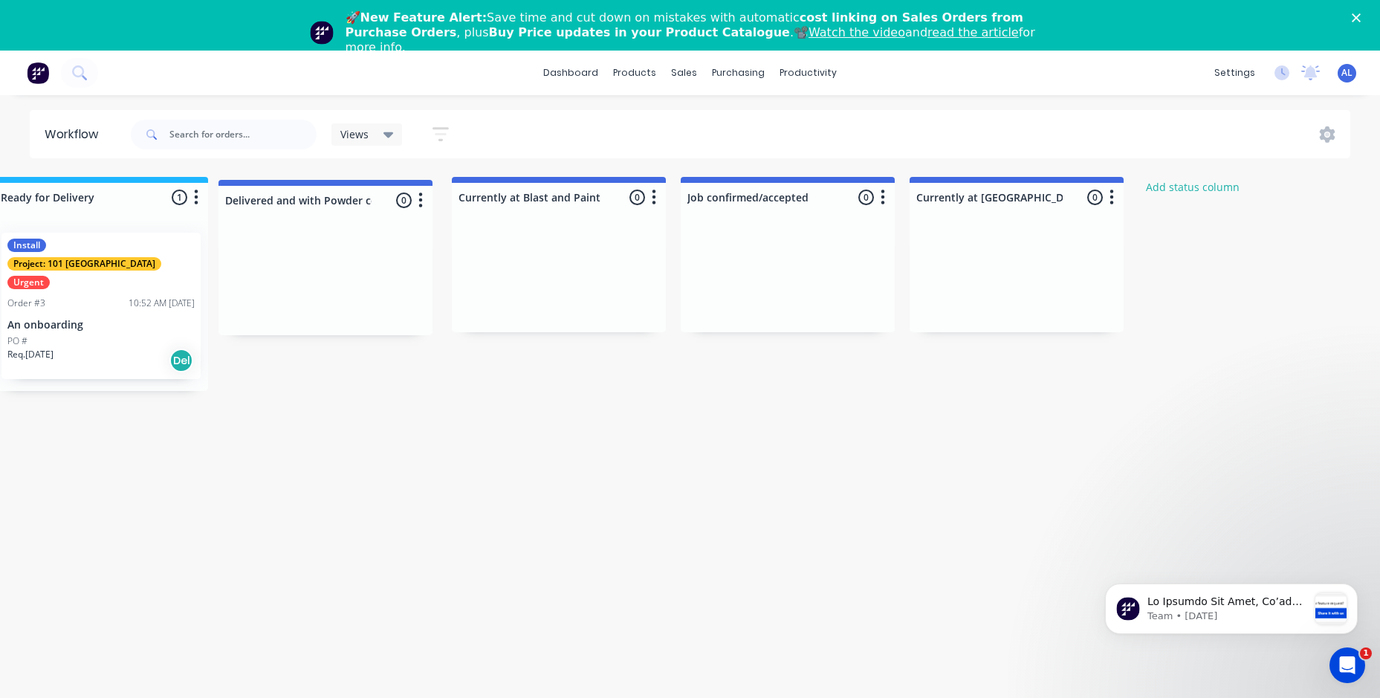
scroll to position [0, 947]
drag, startPoint x: 288, startPoint y: 200, endPoint x: 311, endPoint y: 204, distance: 23.3
click at [311, 204] on div "Submitted 2 Status colour #273444 hex #273444 Save Cancel Summaries Total order…" at bounding box center [280, 329] width 2477 height 305
click at [333, 199] on div at bounding box center [336, 197] width 214 height 29
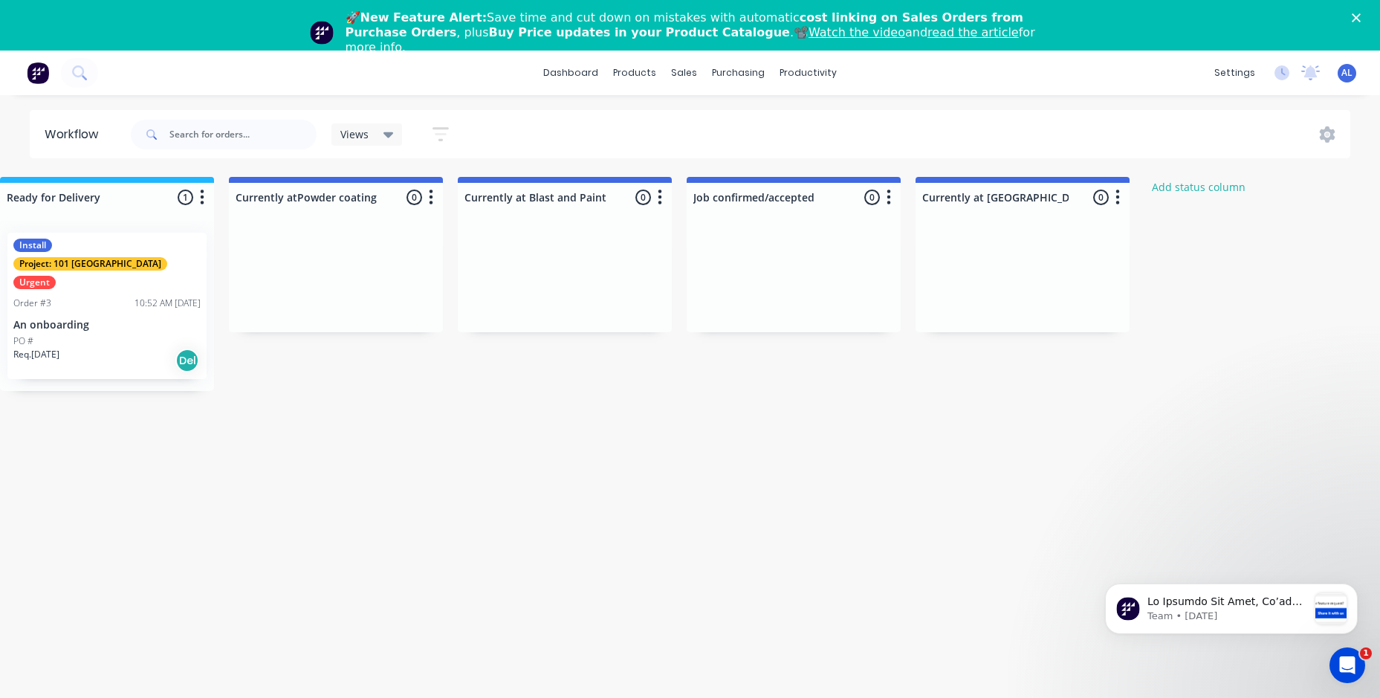
click at [430, 380] on div "Submitted 2 Status colour #273444 hex #273444 Save Cancel Summaries Total order…" at bounding box center [280, 329] width 2477 height 305
click at [296, 197] on div at bounding box center [336, 197] width 214 height 29
type input "Currently at Powder coating"
click at [420, 398] on div "Submitted 2 Status colour #273444 hex #273444 Save Cancel Summaries Total order…" at bounding box center [280, 329] width 2477 height 305
drag, startPoint x: 802, startPoint y: 227, endPoint x: 731, endPoint y: 263, distance: 80.1
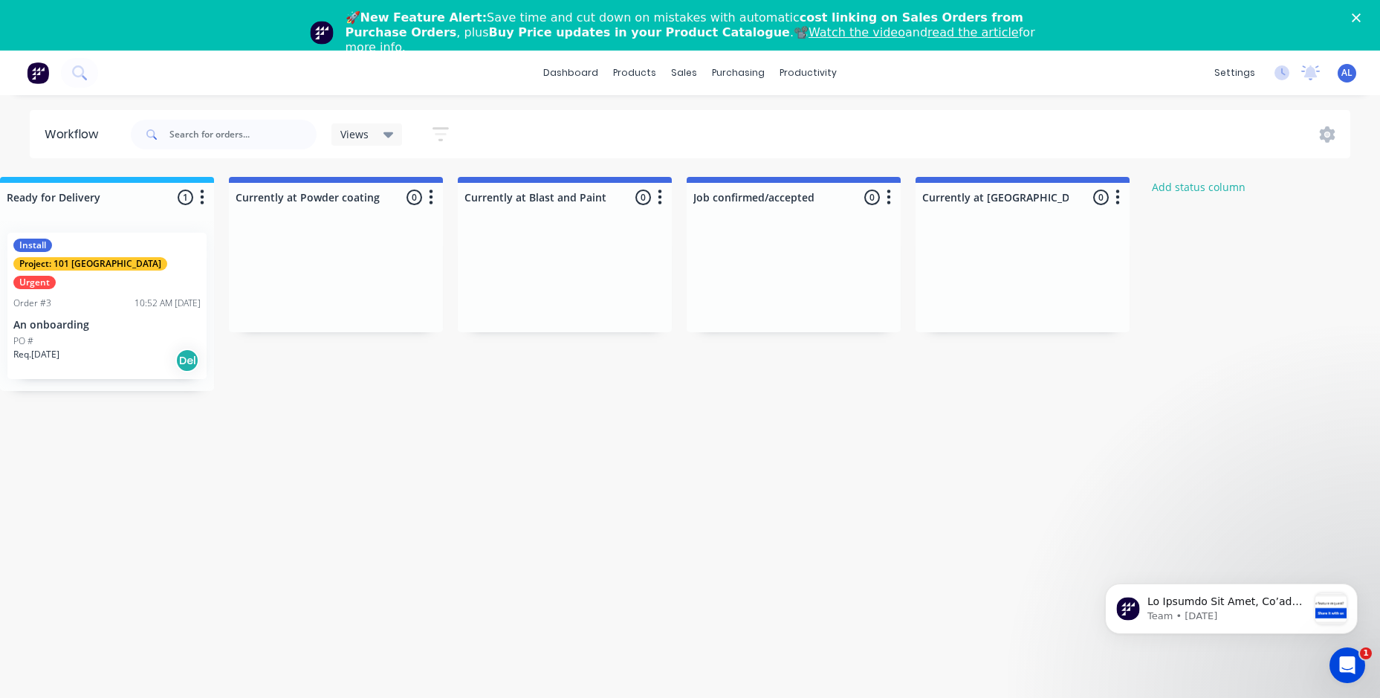
click at [731, 263] on div at bounding box center [793, 276] width 214 height 111
drag, startPoint x: 754, startPoint y: 299, endPoint x: 677, endPoint y: 276, distance: 80.6
click at [680, 307] on div "Submitted 2 Status colour #273444 hex #273444 Save Cancel Summaries Total order…" at bounding box center [280, 329] width 2477 height 305
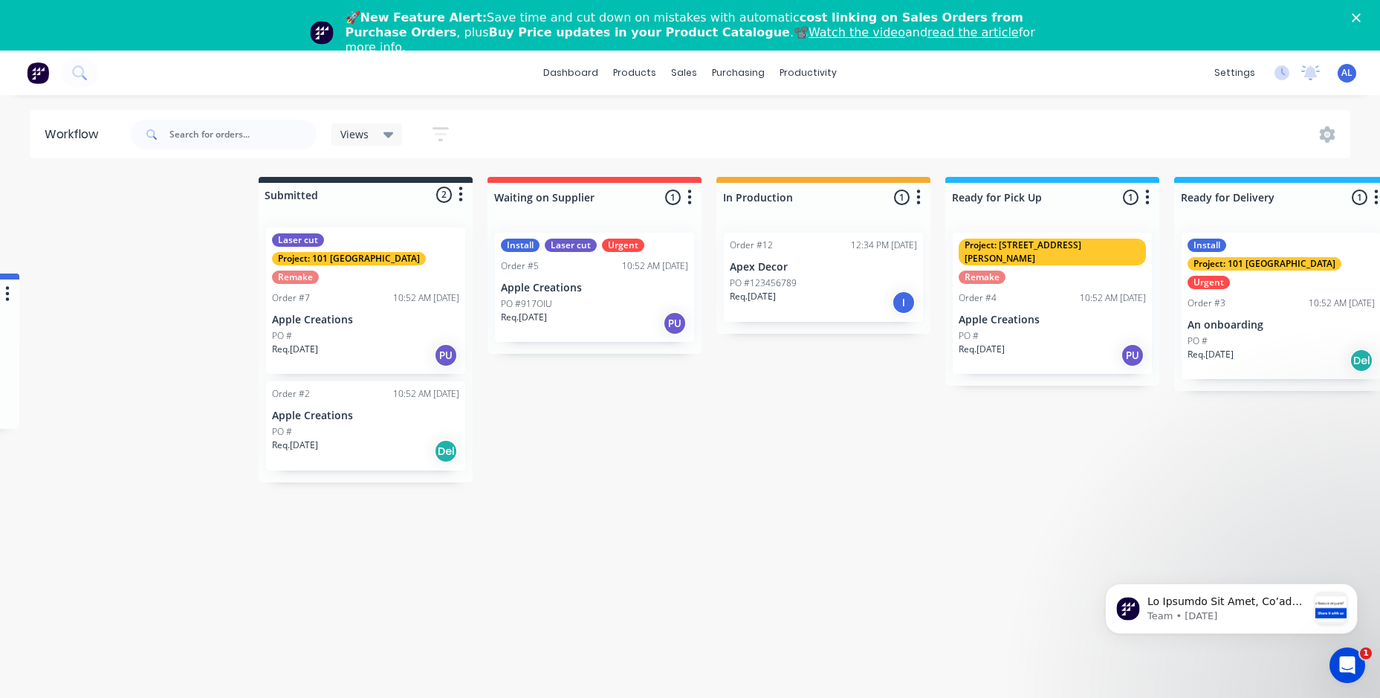
scroll to position [0, 0]
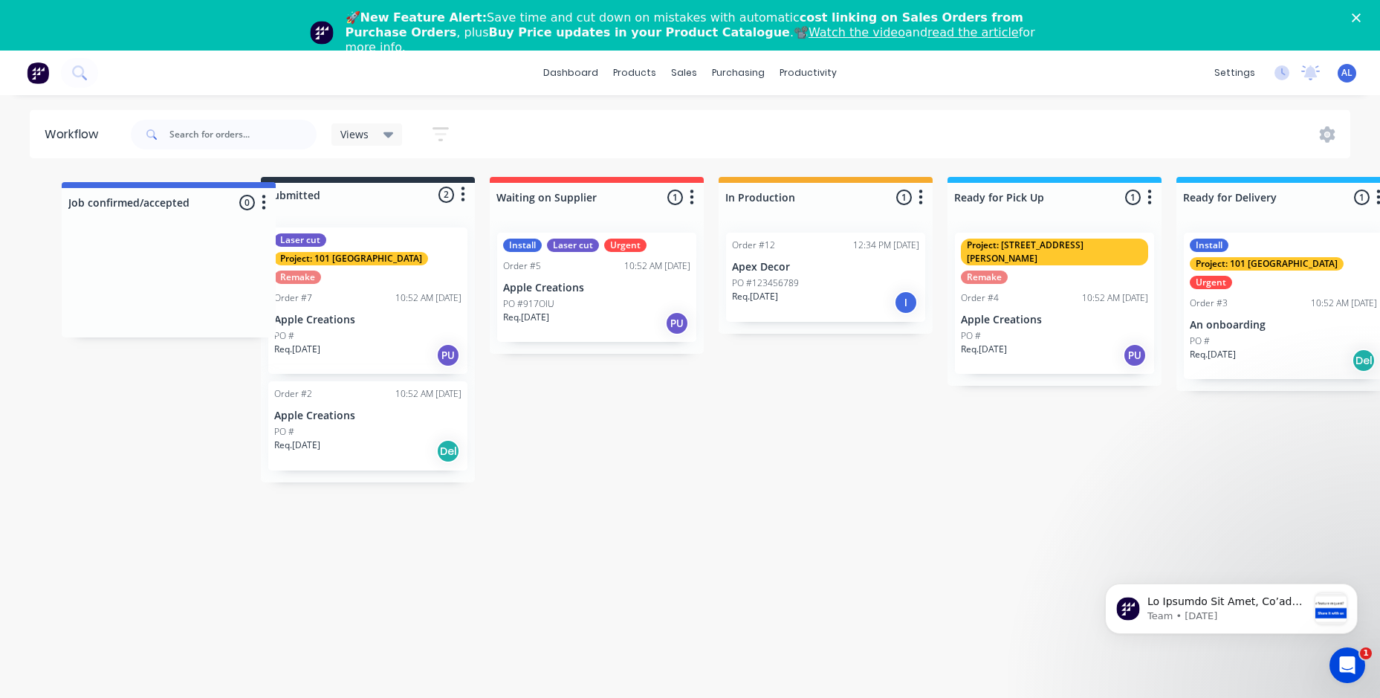
drag, startPoint x: 845, startPoint y: 192, endPoint x: 218, endPoint y: 202, distance: 627.1
click at [218, 202] on div "Submitted 2 Status colour #273444 hex #273444 Save Cancel Summaries Total order…" at bounding box center [1227, 329] width 2477 height 305
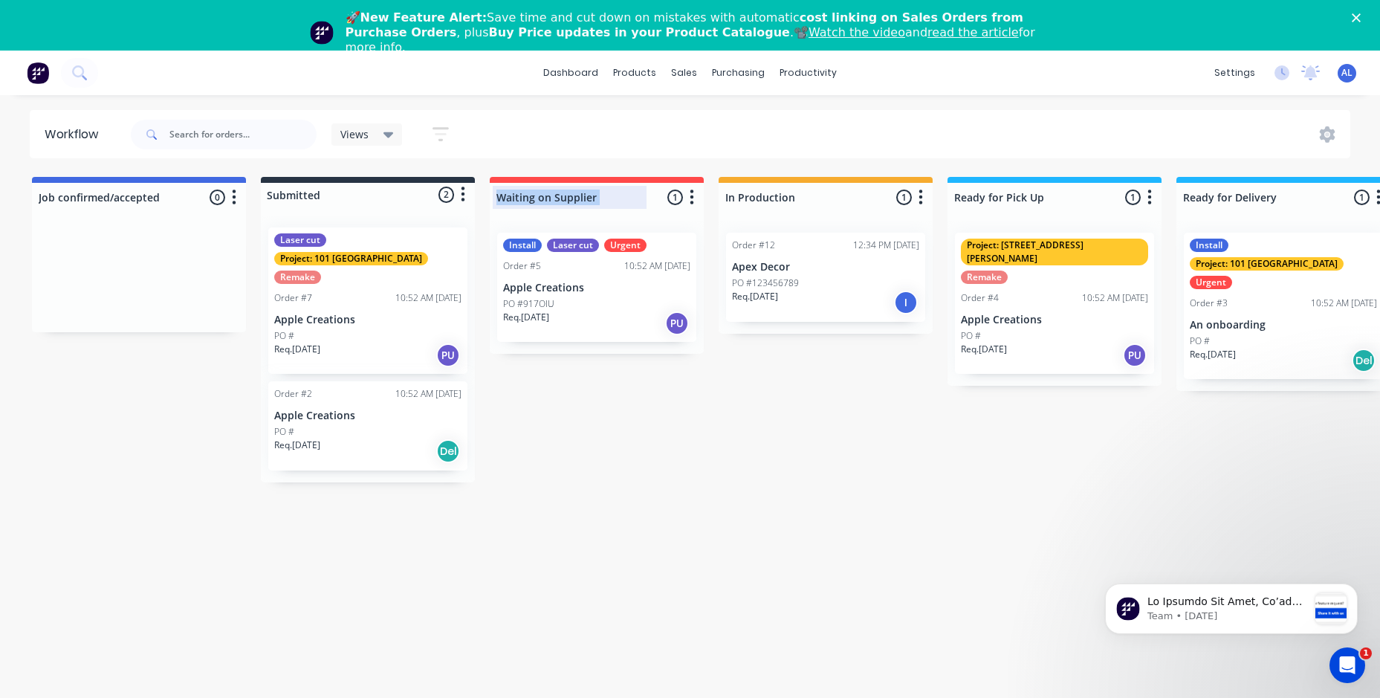
drag, startPoint x: 658, startPoint y: 179, endPoint x: 628, endPoint y: 199, distance: 35.9
click at [611, 194] on div "Waiting on Supplier 1 Status colour #FF4949 hex #FF4949 Save Cancel Notificatio…" at bounding box center [597, 194] width 214 height 35
drag, startPoint x: 649, startPoint y: 213, endPoint x: 637, endPoint y: 212, distance: 12.7
click at [637, 212] on div at bounding box center [597, 216] width 214 height 9
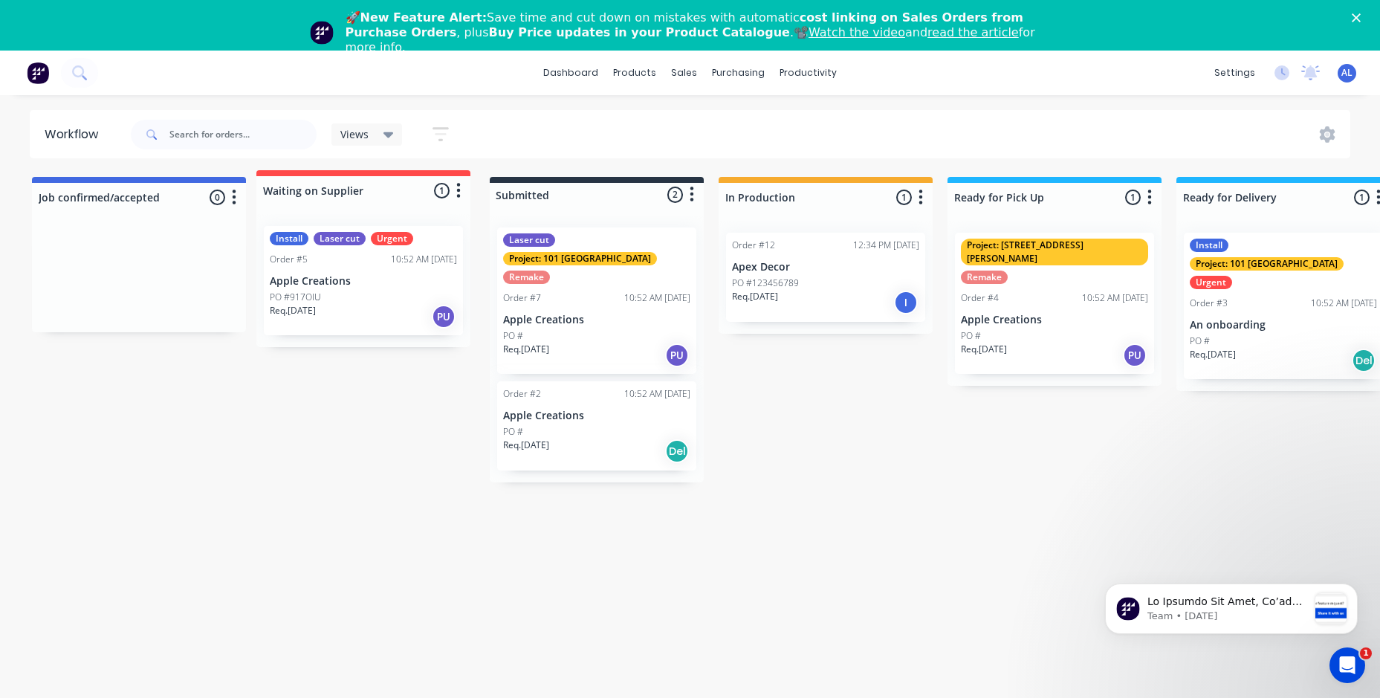
drag, startPoint x: 653, startPoint y: 193, endPoint x: 416, endPoint y: 190, distance: 237.0
click at [416, 190] on div "Job confirmed/accepted 0 Status colour #4169E1 hex #4169E1 Save Cancel Notifica…" at bounding box center [1227, 329] width 2477 height 305
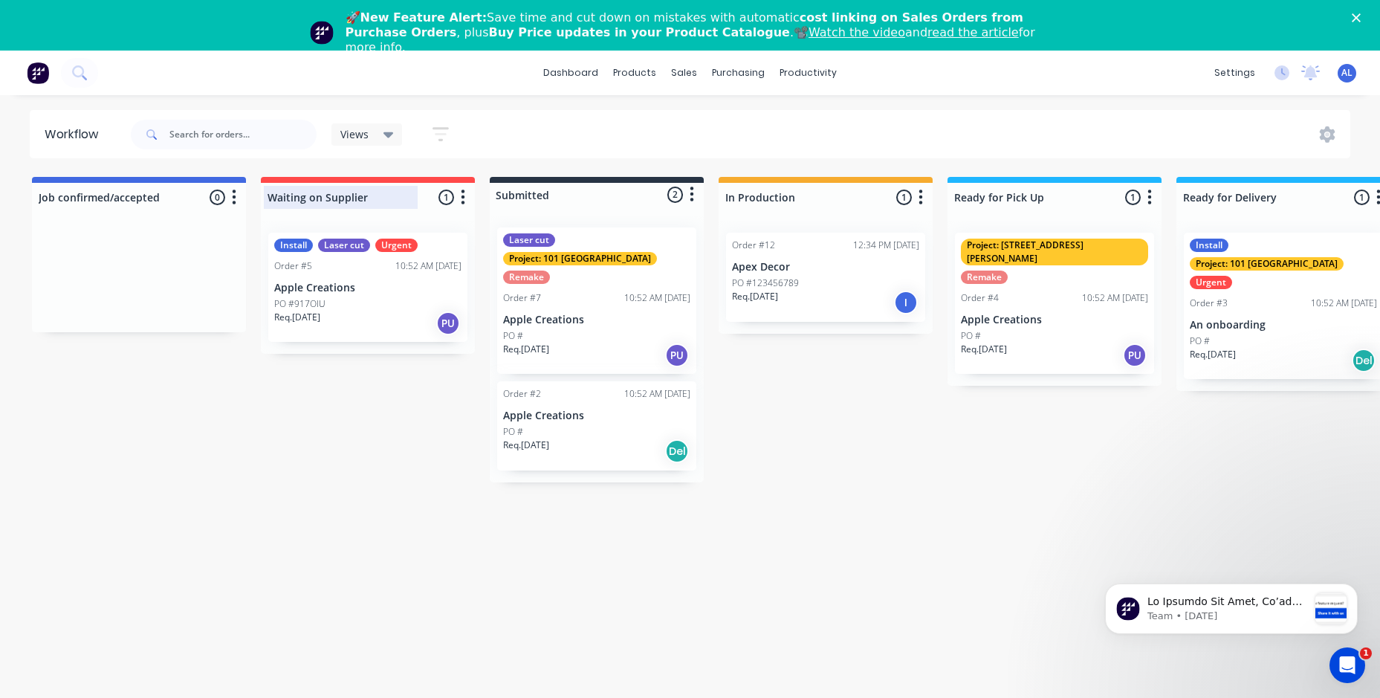
click at [372, 198] on div at bounding box center [368, 197] width 214 height 29
type input "W"
type input "Materials ordered awaiting delivery"
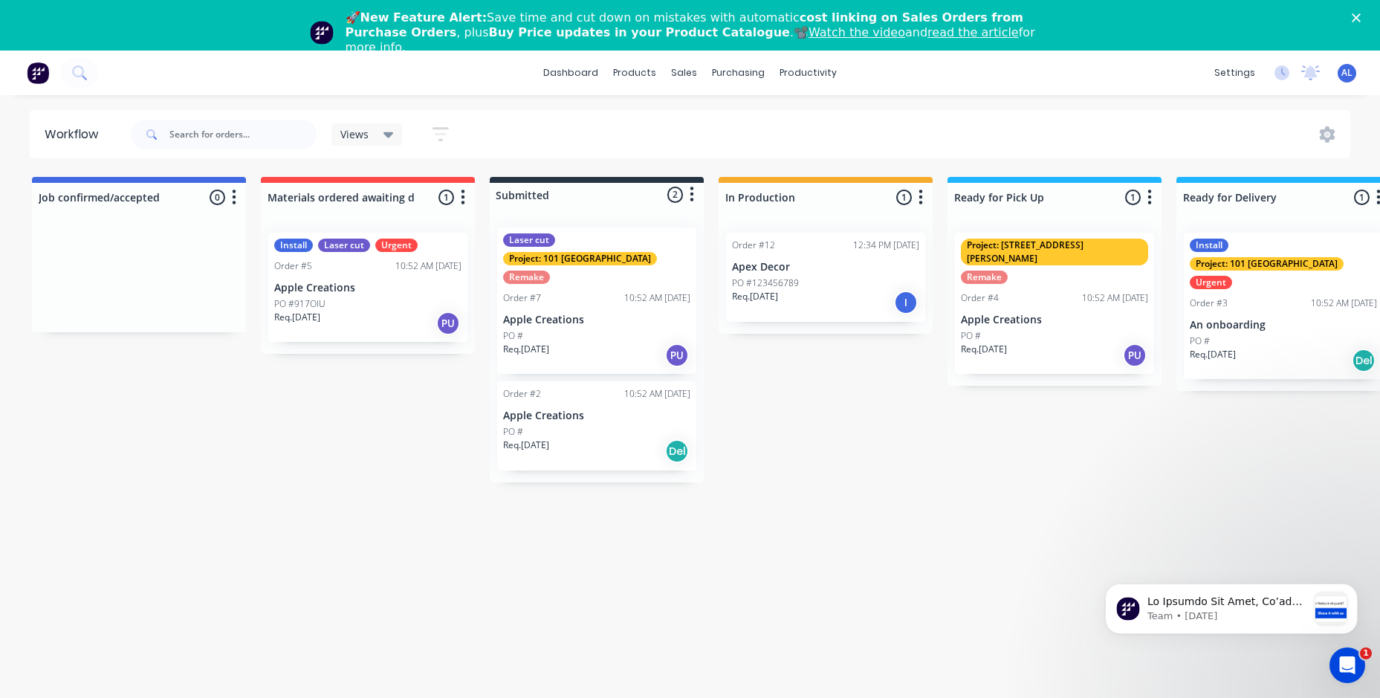
drag, startPoint x: 389, startPoint y: 412, endPoint x: 399, endPoint y: 423, distance: 14.2
click at [391, 418] on div "Job confirmed/accepted 0 Status colour #4169E1 hex #4169E1 Save Cancel Notifica…" at bounding box center [1227, 329] width 2477 height 305
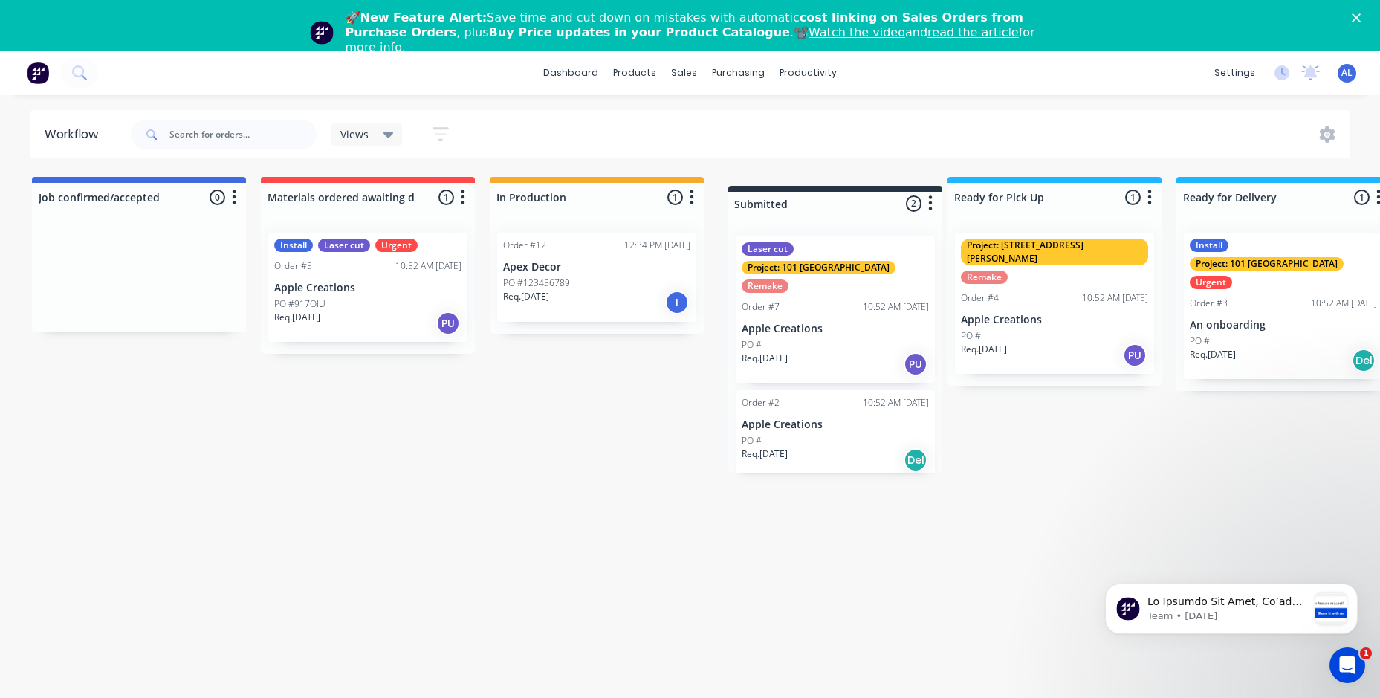
drag, startPoint x: 629, startPoint y: 189, endPoint x: 872, endPoint y: 198, distance: 243.1
click at [872, 198] on div "Job confirmed/accepted 0 Status colour #4169E1 hex #4169E1 Save Cancel Notifica…" at bounding box center [1227, 320] width 2477 height 287
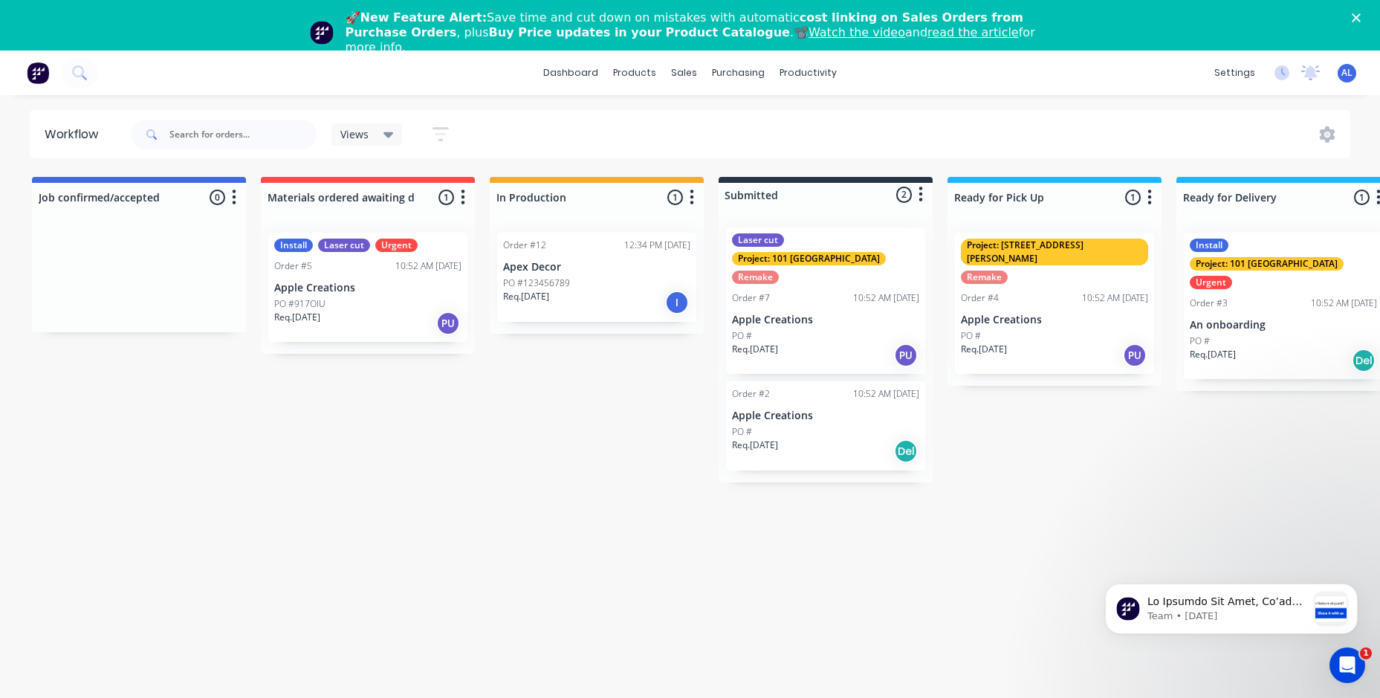
click at [693, 198] on icon "button" at bounding box center [691, 197] width 4 height 19
click at [586, 201] on div at bounding box center [597, 197] width 214 height 29
type input "In Fabrication"
click at [595, 394] on div "Job confirmed/accepted 0 Status colour #4169E1 hex #4169E1 Save Cancel Notifica…" at bounding box center [1227, 329] width 2477 height 305
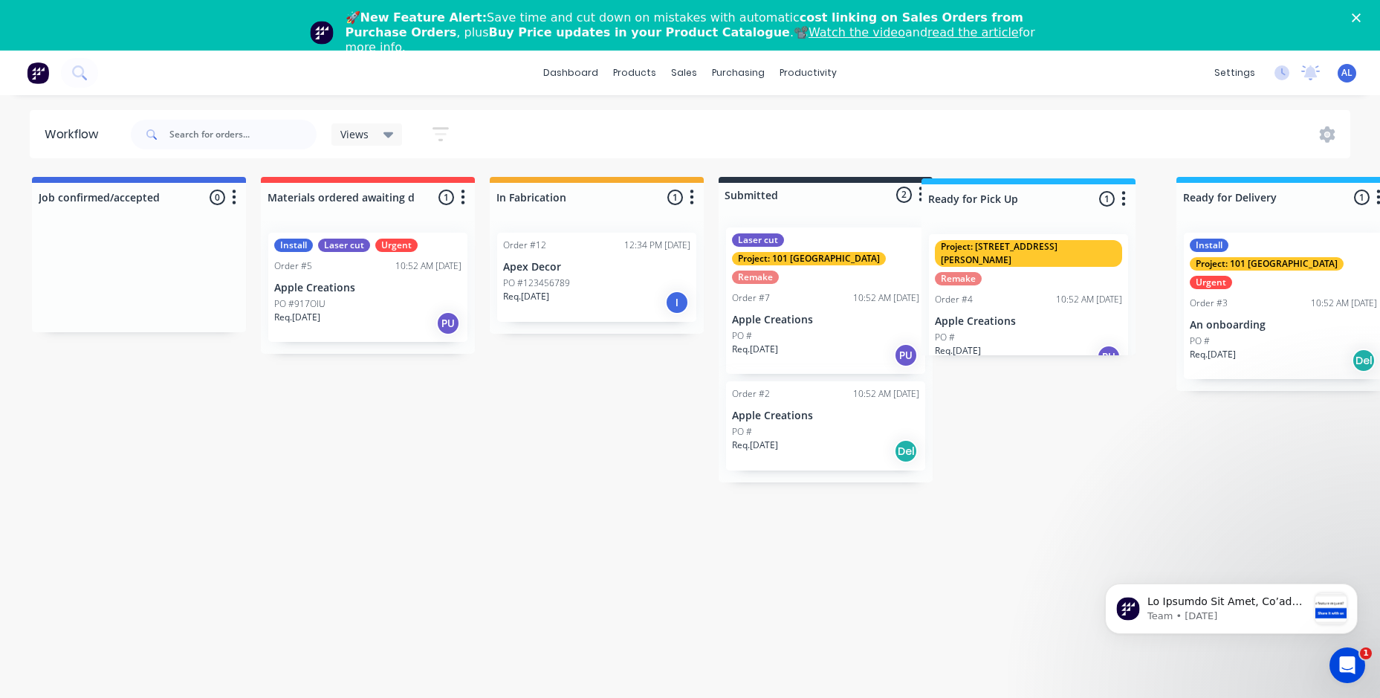
scroll to position [0, 4]
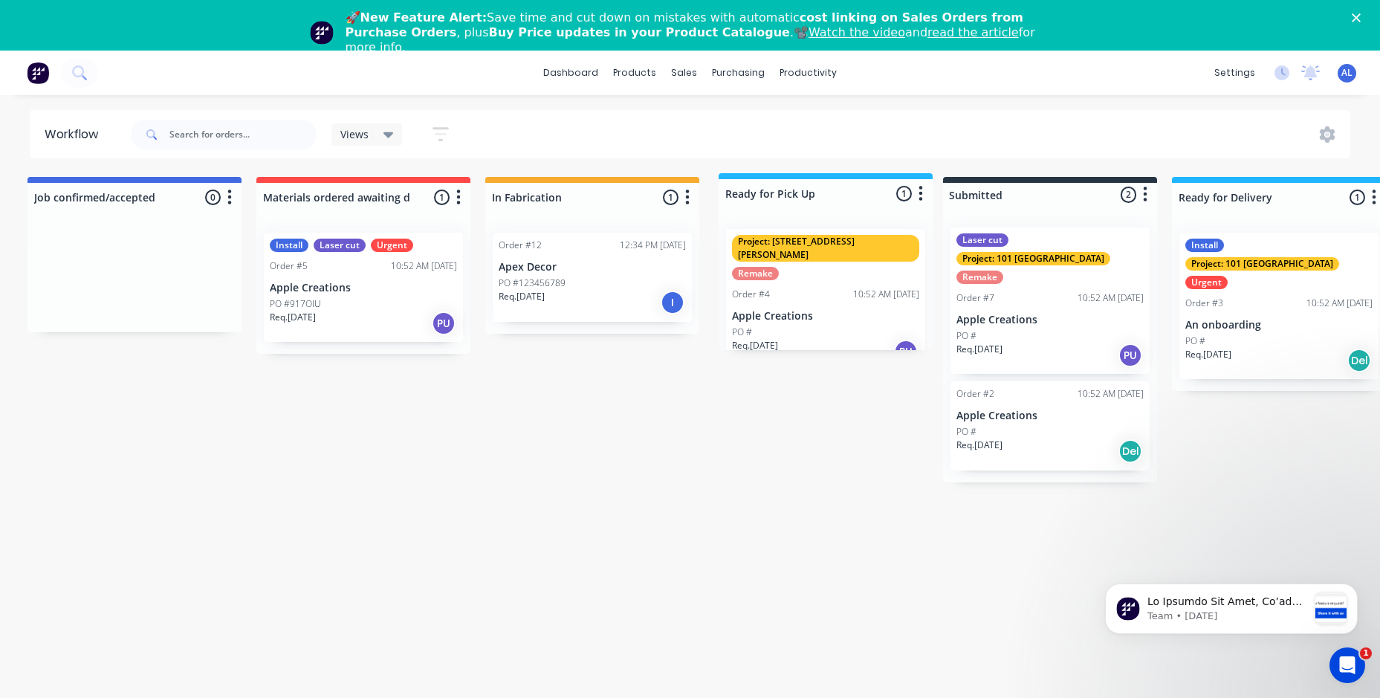
drag, startPoint x: 1112, startPoint y: 193, endPoint x: 880, endPoint y: 191, distance: 232.5
click at [880, 191] on div "Job confirmed/accepted 0 Status colour #4169E1 hex #4169E1 Save Cancel Notifica…" at bounding box center [1222, 329] width 2477 height 305
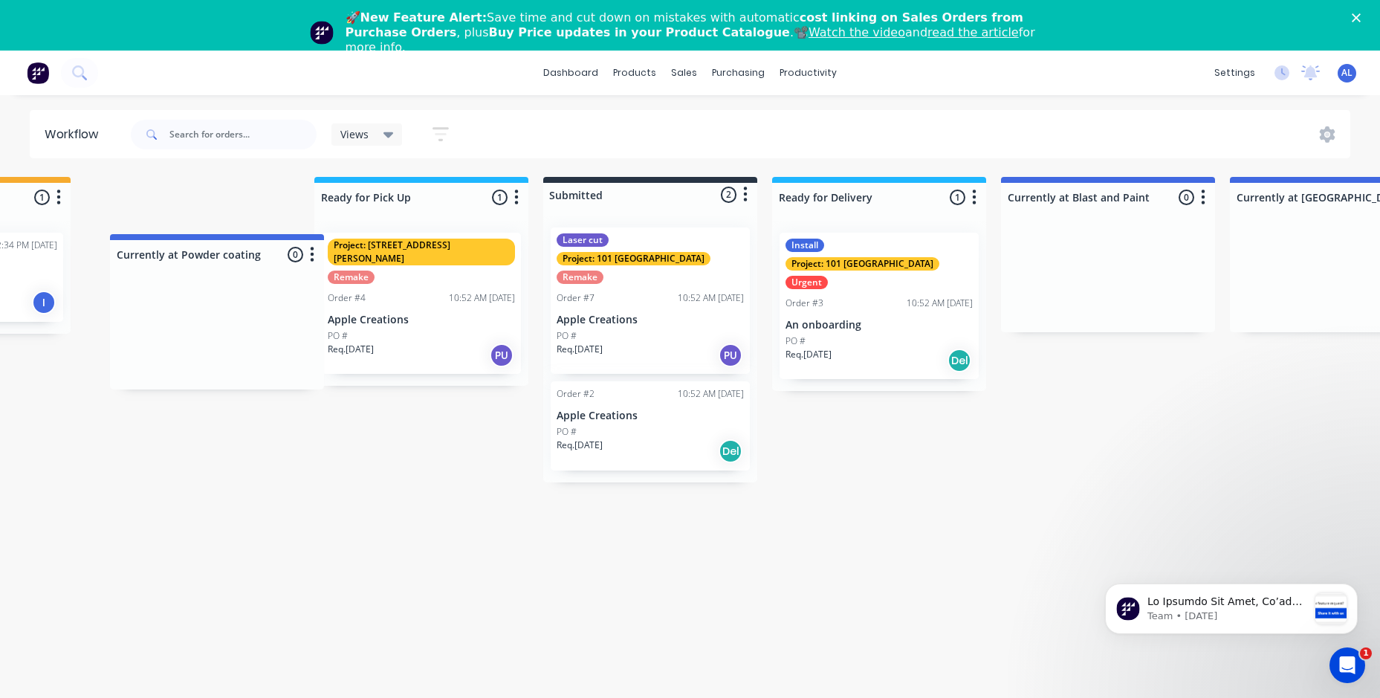
scroll to position [0, 611]
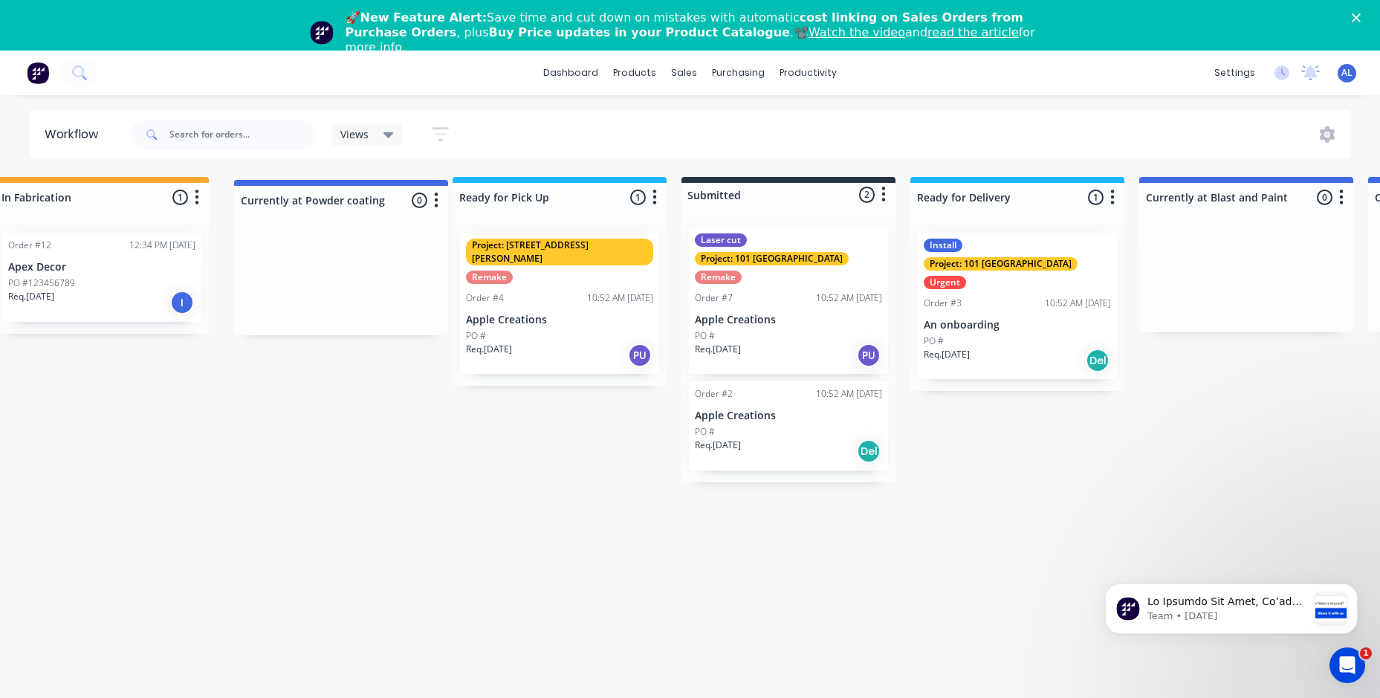
drag, startPoint x: 854, startPoint y: 200, endPoint x: 398, endPoint y: 210, distance: 455.5
click at [398, 210] on div "Job confirmed/accepted 0 Status colour #4169E1 hex #4169E1 Save Cancel Notifica…" at bounding box center [732, 329] width 2477 height 305
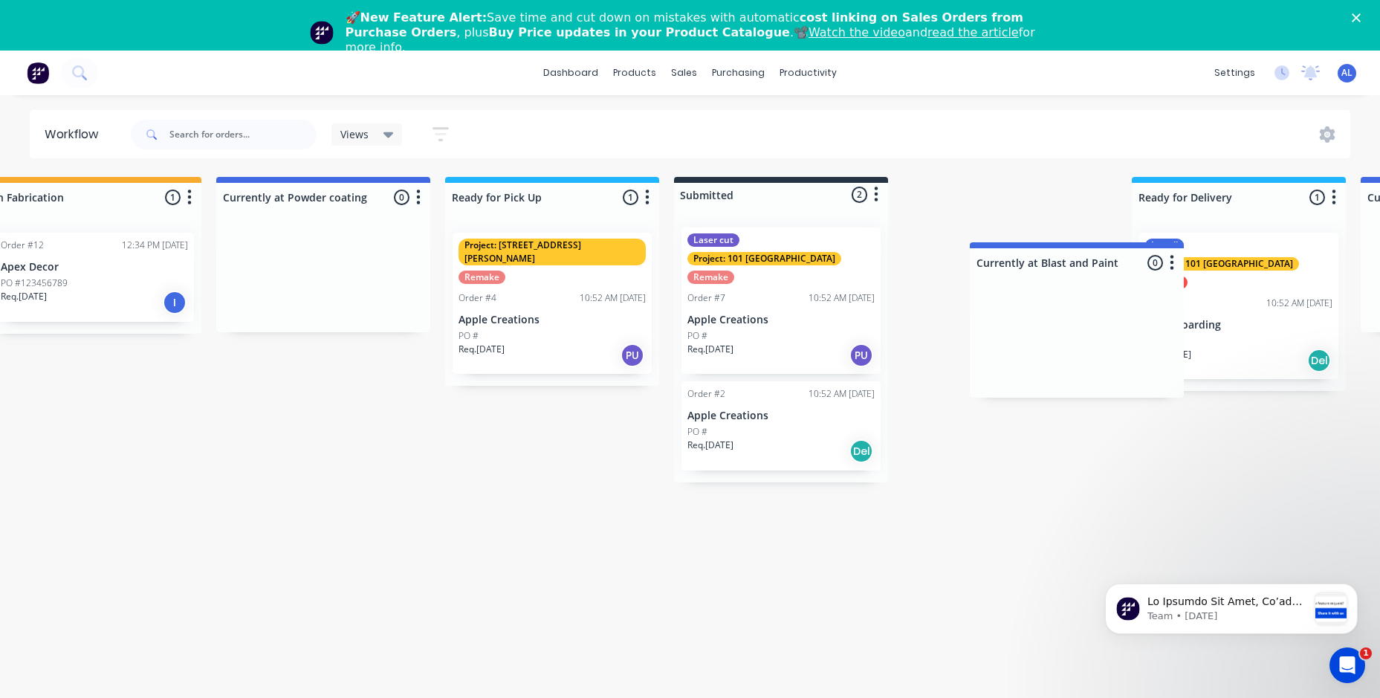
scroll to position [0, 507]
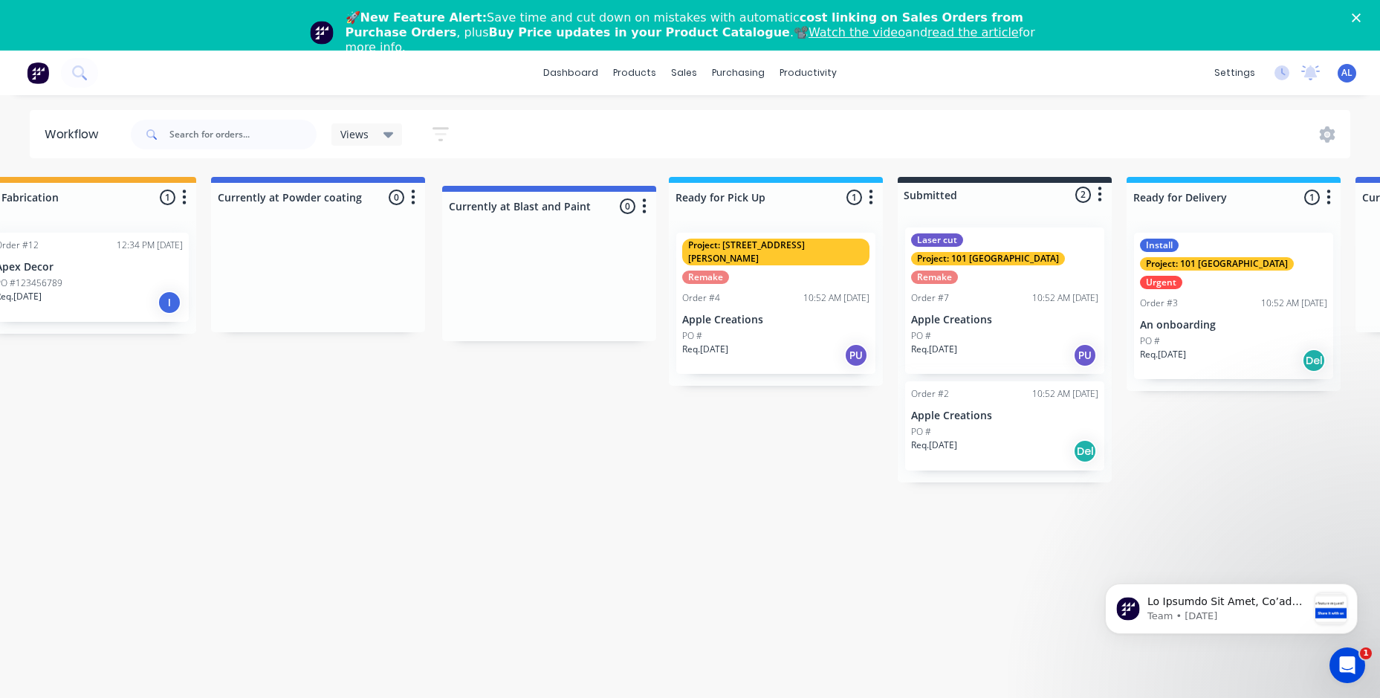
drag, startPoint x: 1296, startPoint y: 201, endPoint x: 598, endPoint y: 214, distance: 698.4
click at [598, 214] on div "Job confirmed/accepted 0 Status colour #4169E1 hex #4169E1 Save Cancel Notifica…" at bounding box center [719, 329] width 2477 height 305
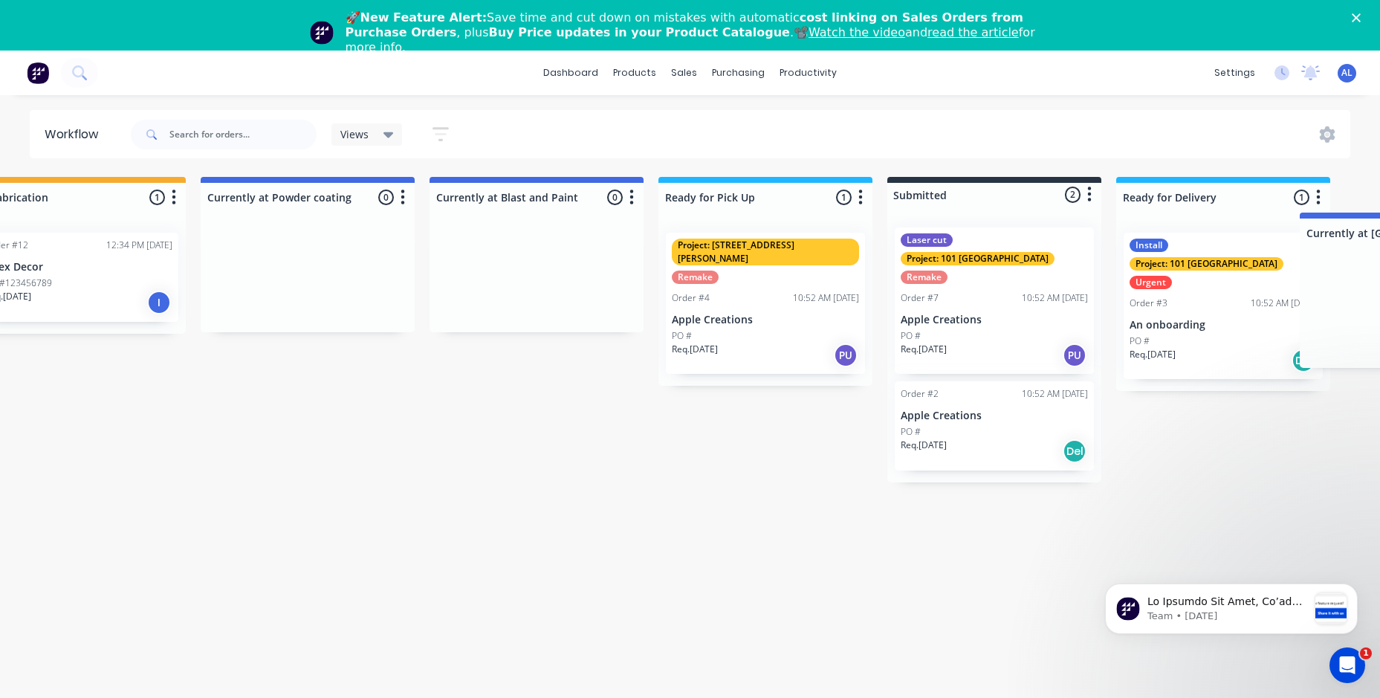
scroll to position [0, 527]
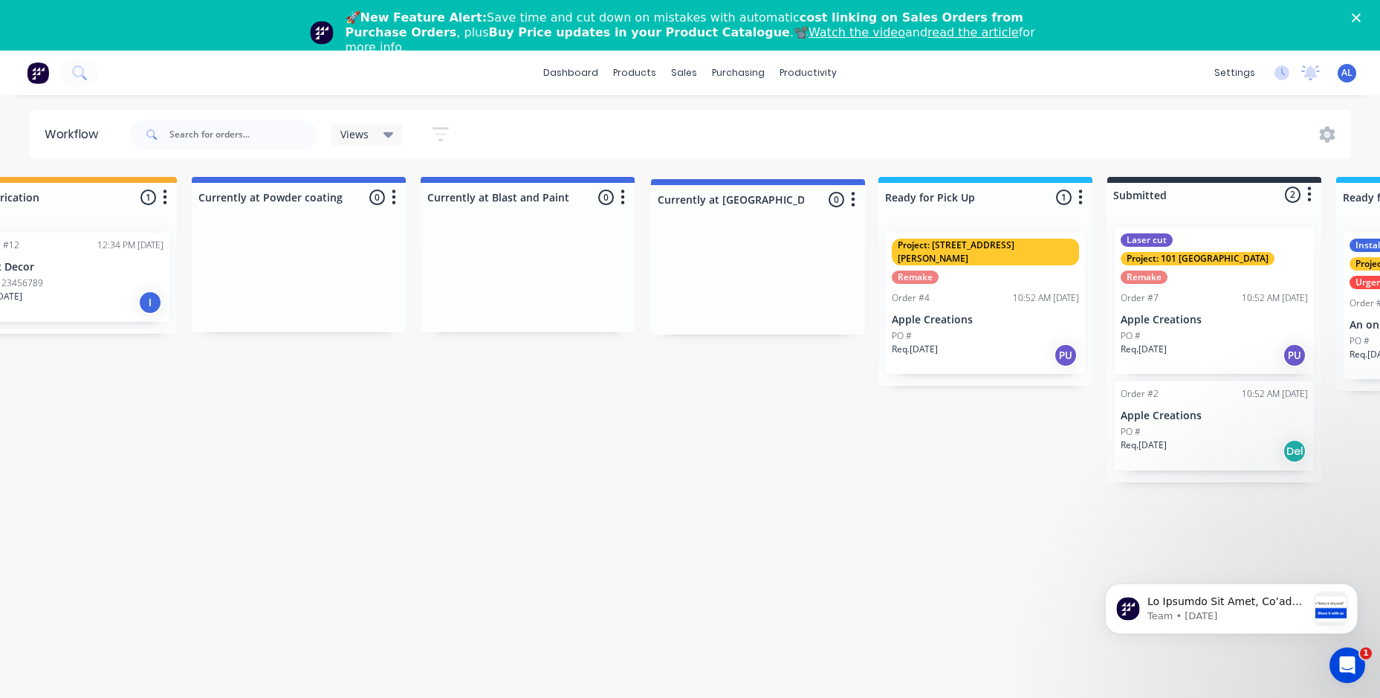
drag, startPoint x: 1375, startPoint y: 208, endPoint x: 666, endPoint y: 215, distance: 708.7
click at [666, 215] on div "Job confirmed/accepted 0 Status colour #4169E1 hex #4169E1 Save Cancel Notifica…" at bounding box center [700, 329] width 2477 height 305
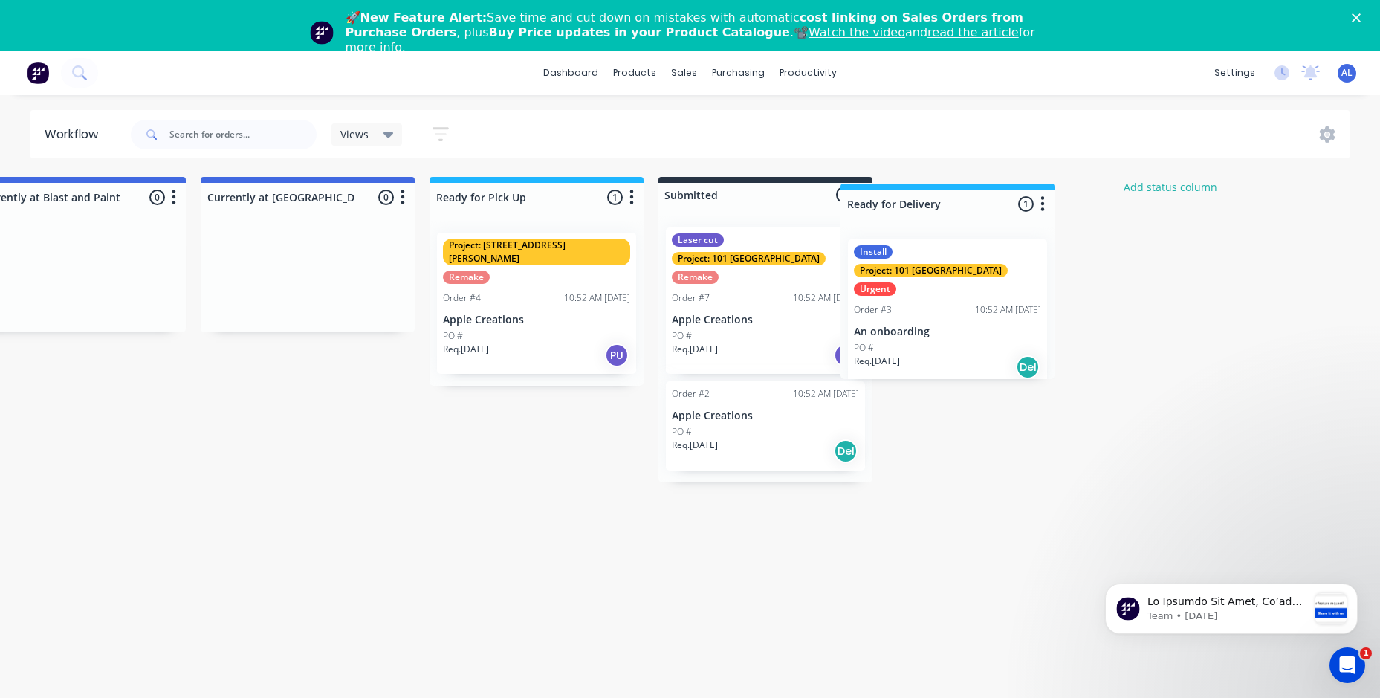
scroll to position [0, 976]
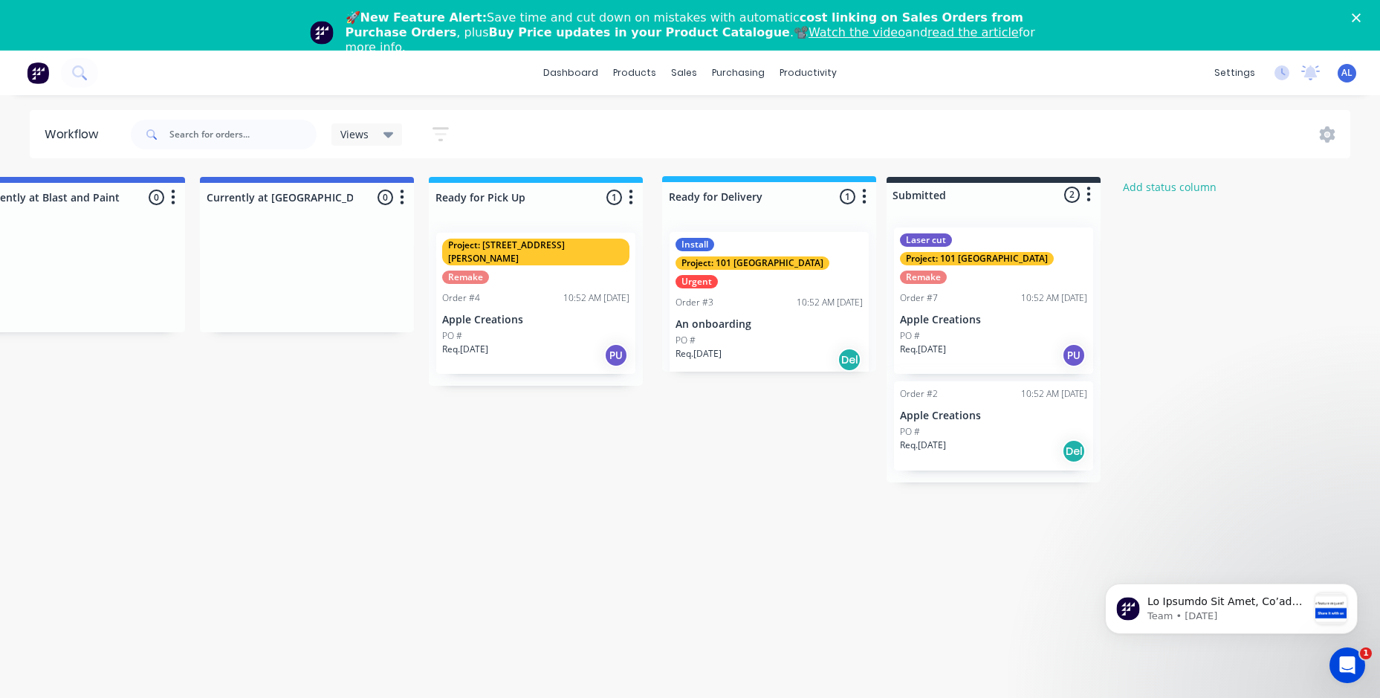
drag, startPoint x: 1051, startPoint y: 186, endPoint x: 819, endPoint y: 188, distance: 231.8
click at [819, 188] on div "Job confirmed/accepted 0 Status colour #4169E1 hex #4169E1 Save Cancel Notifica…" at bounding box center [251, 329] width 2477 height 305
click at [770, 197] on div at bounding box center [764, 197] width 214 height 29
type input "Ready for Install"
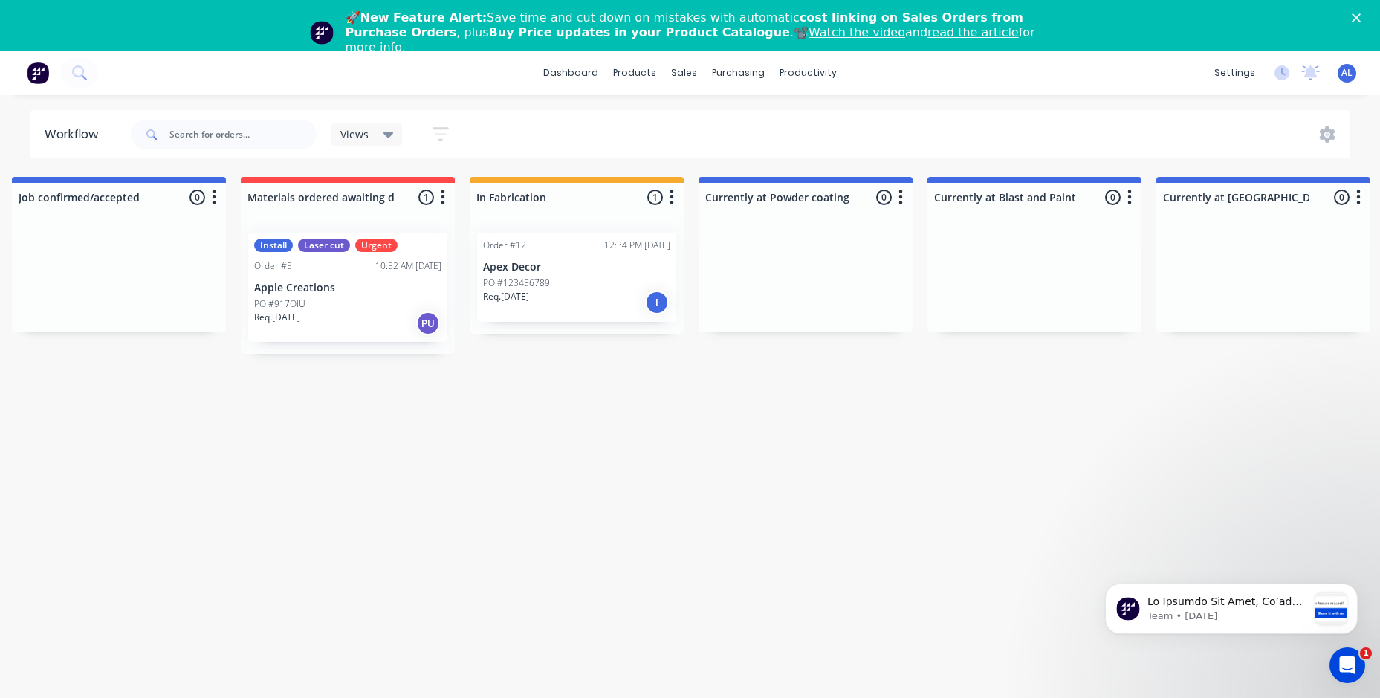
scroll to position [0, 0]
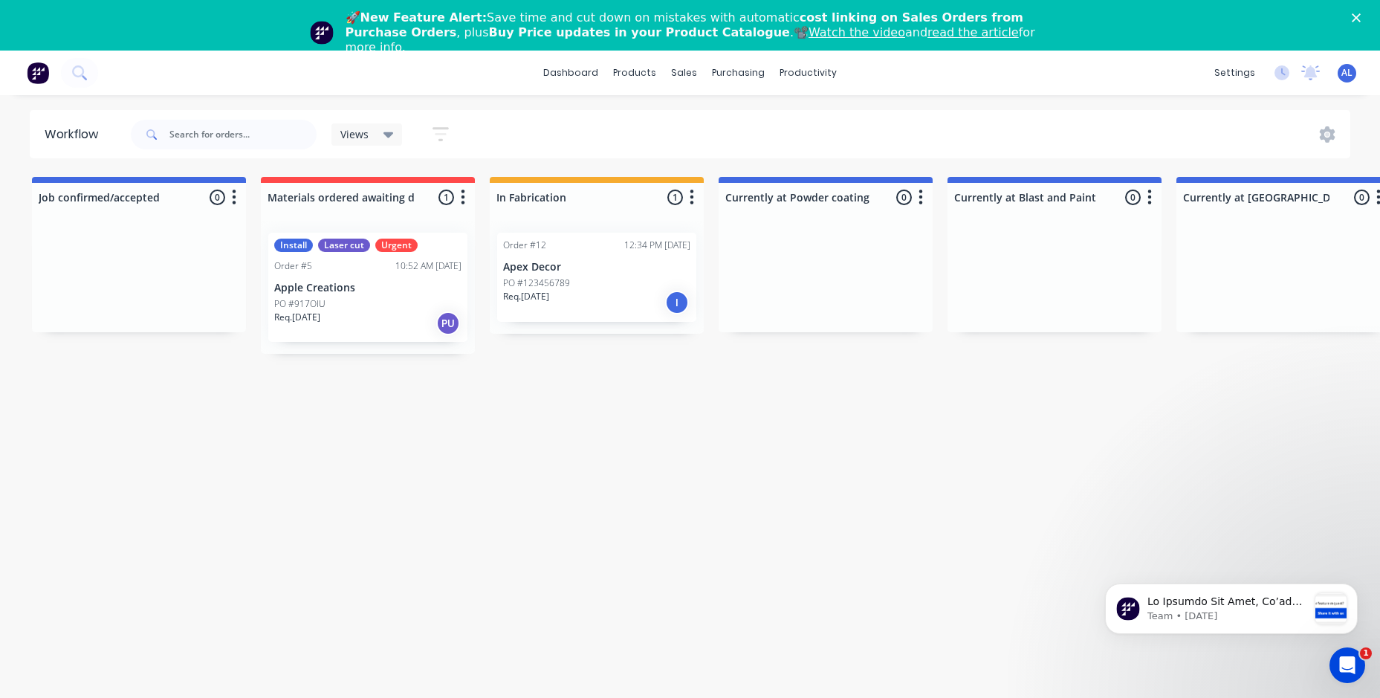
click at [234, 192] on icon "button" at bounding box center [235, 196] width 4 height 15
click at [198, 225] on button "Status colour" at bounding box center [168, 229] width 149 height 25
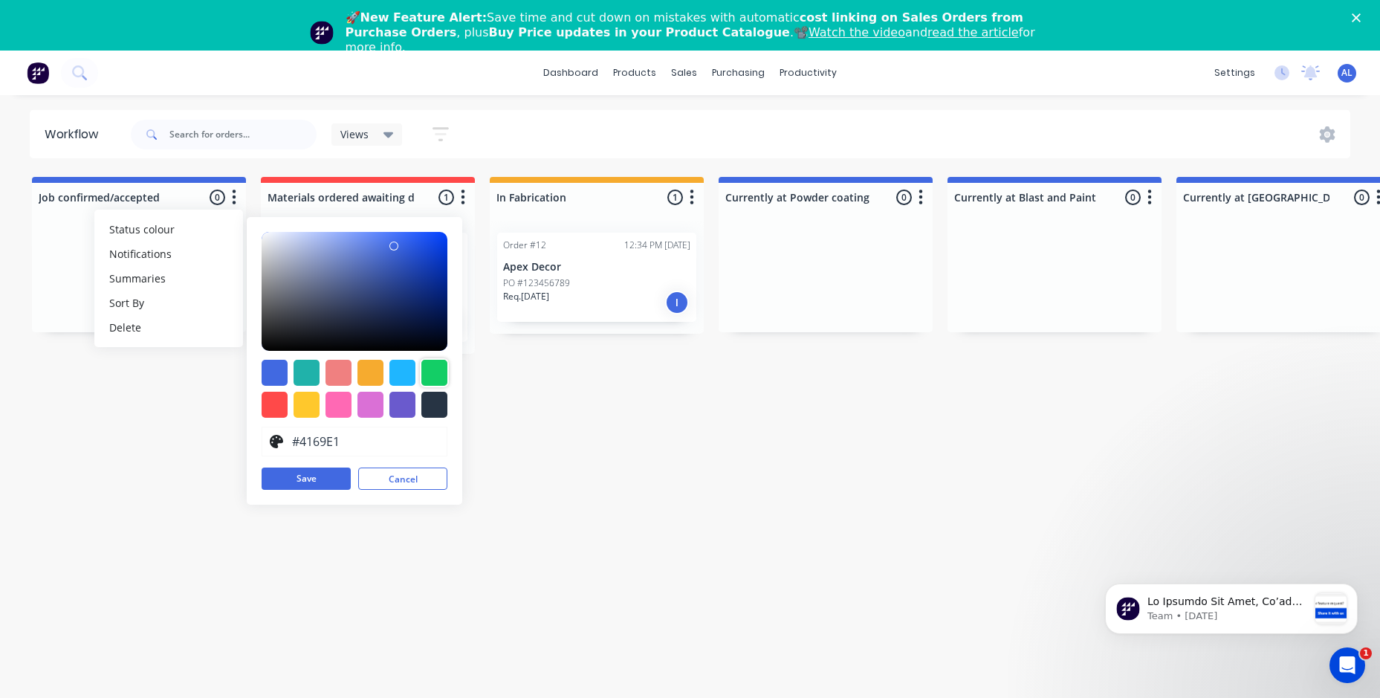
click at [434, 368] on div at bounding box center [434, 373] width 26 height 26
type input "#13CE66"
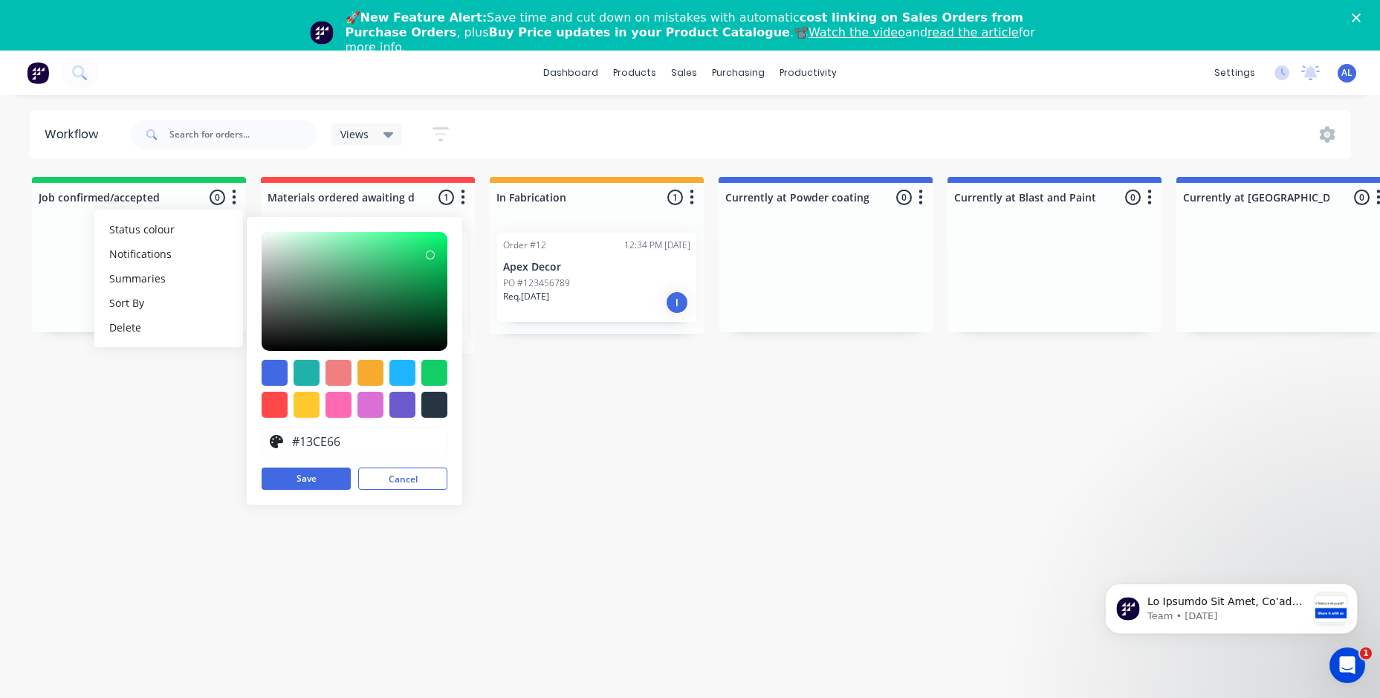
click at [194, 415] on div "Job confirmed/accepted 0 Status colour #13CE66 hex #13CE66 Save Cancel Notifica…" at bounding box center [1227, 329] width 2477 height 305
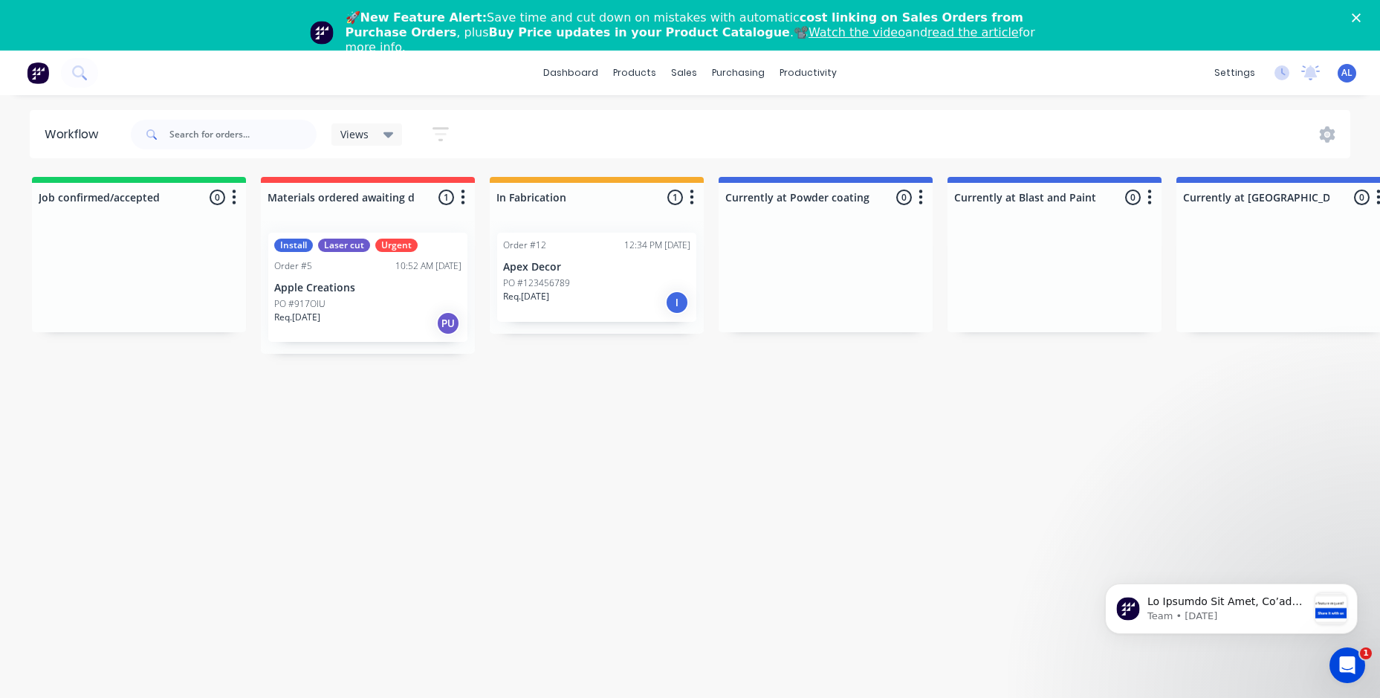
click at [461, 196] on icon "button" at bounding box center [463, 197] width 4 height 19
click at [410, 230] on button "Status colour" at bounding box center [397, 229] width 149 height 25
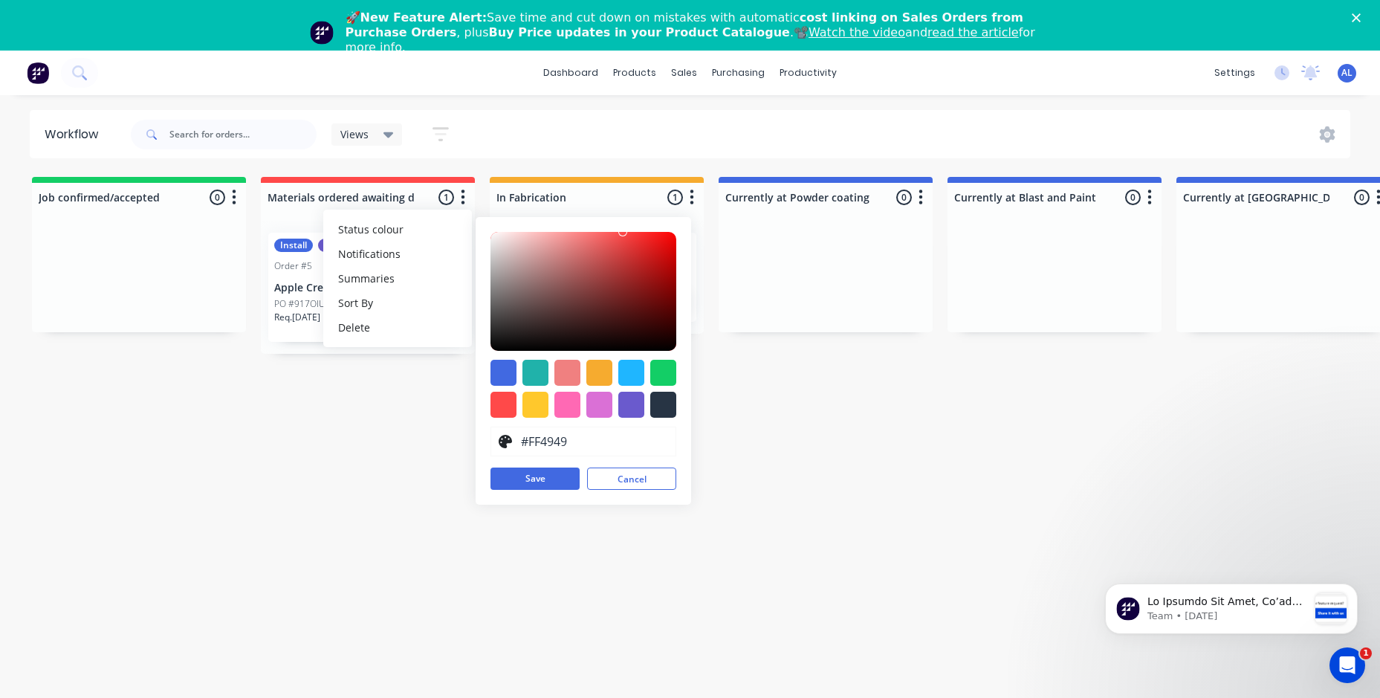
click at [415, 429] on div "Job confirmed/accepted 0 Status colour #13CE66 hex #13CE66 Save Cancel Notifica…" at bounding box center [1227, 329] width 2477 height 305
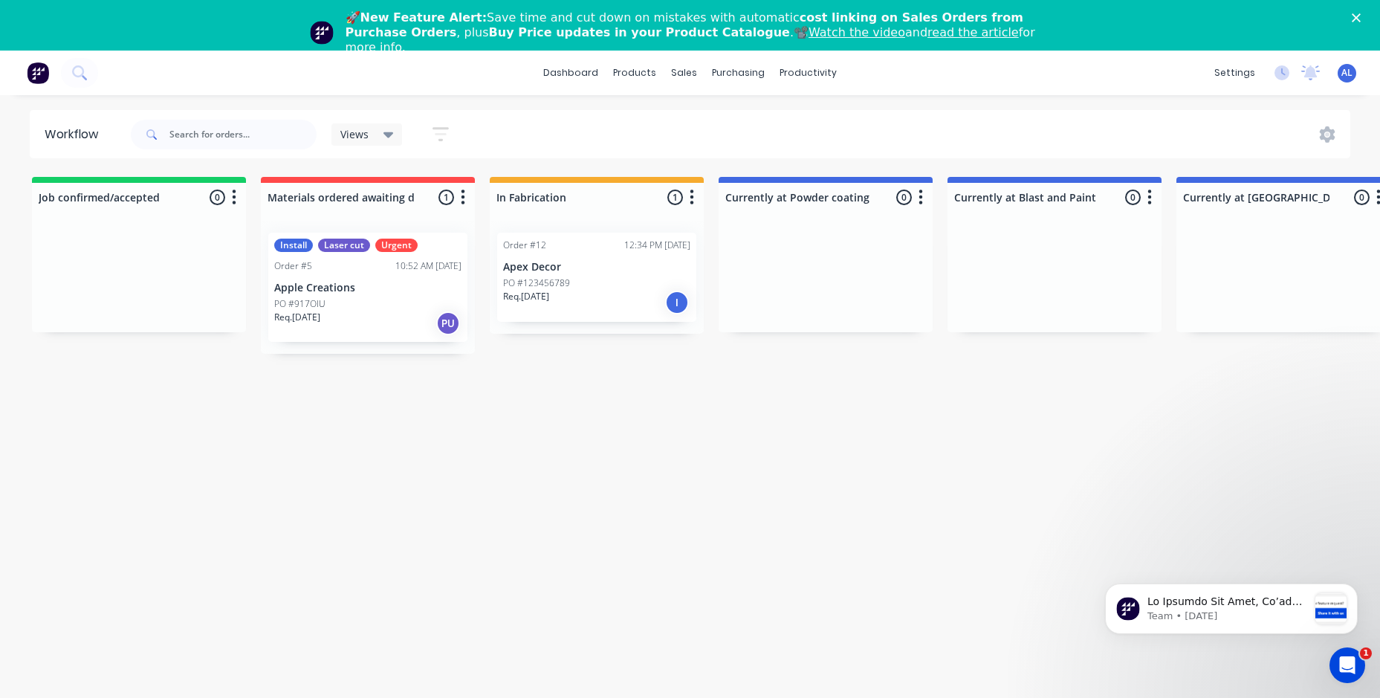
click at [691, 198] on icon "button" at bounding box center [692, 196] width 4 height 15
click at [635, 227] on button "Status colour" at bounding box center [626, 229] width 149 height 25
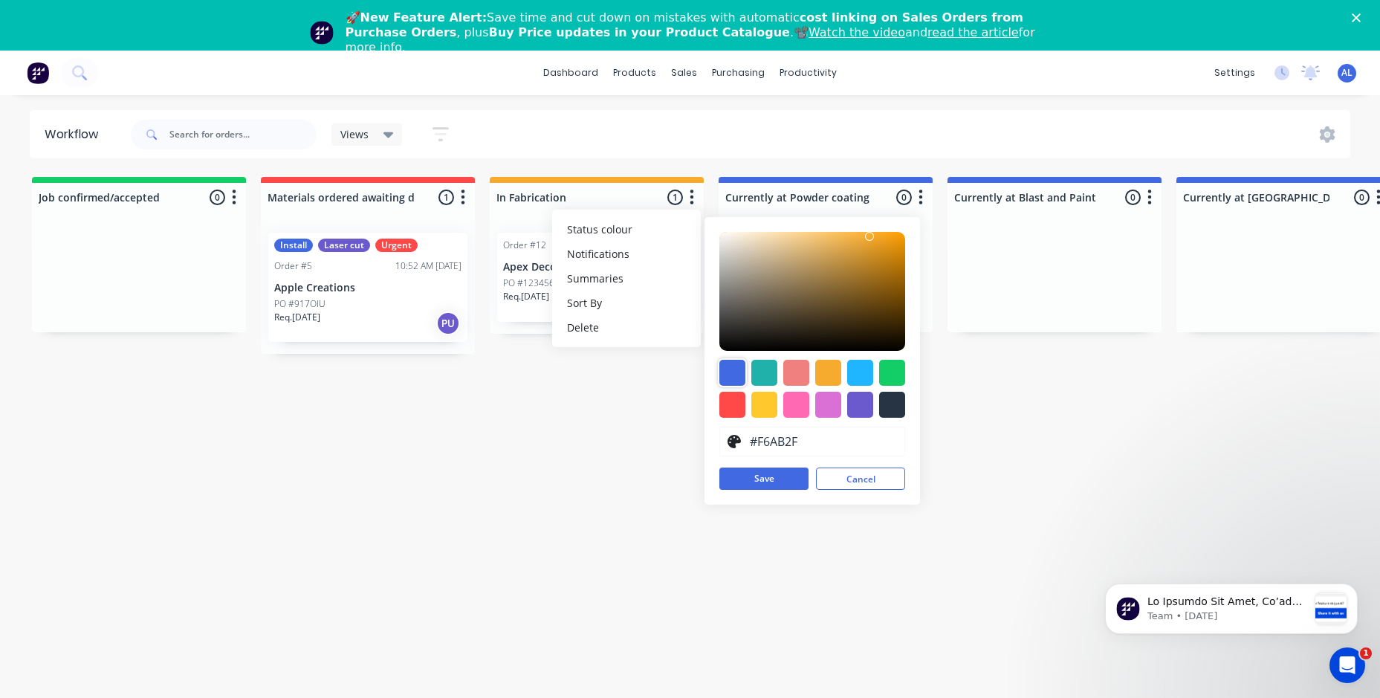
click at [732, 371] on div at bounding box center [732, 373] width 26 height 26
type input "#4169E1"
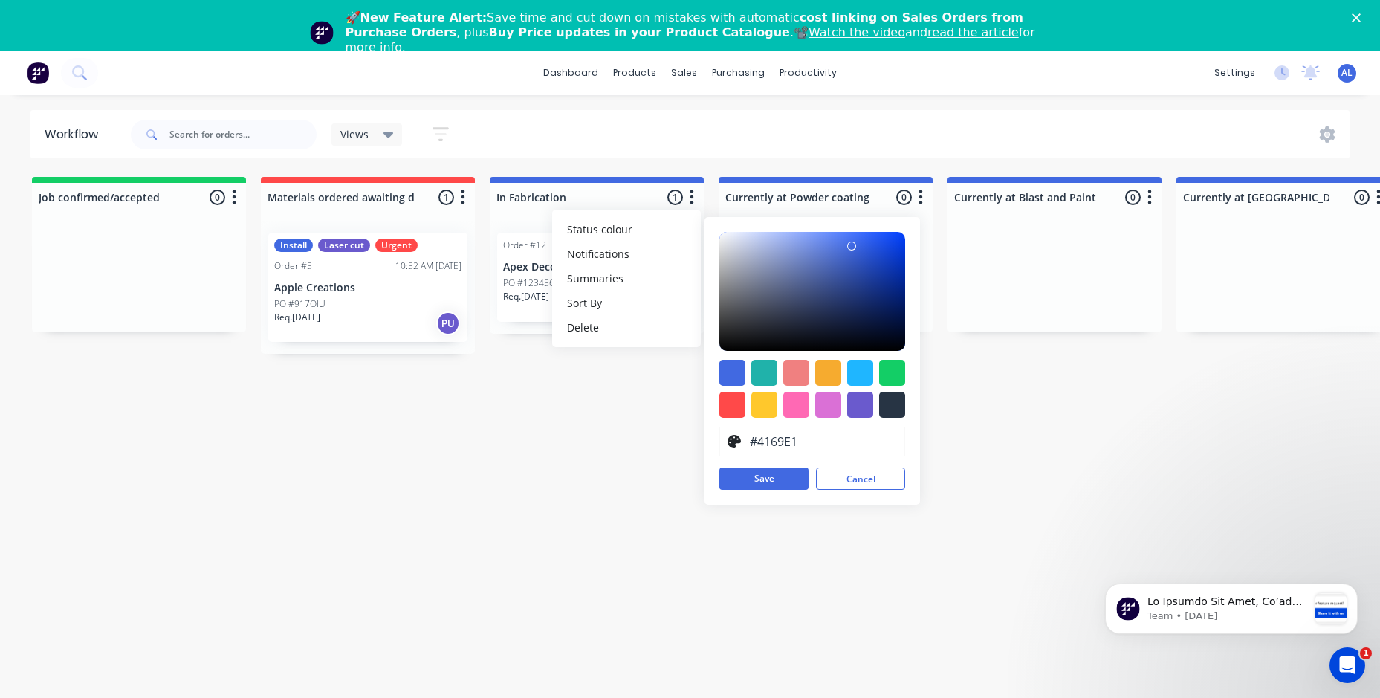
click at [604, 445] on div "Job confirmed/accepted 0 Status colour #13CE66 hex #13CE66 Save Cancel Notifica…" at bounding box center [1227, 329] width 2477 height 305
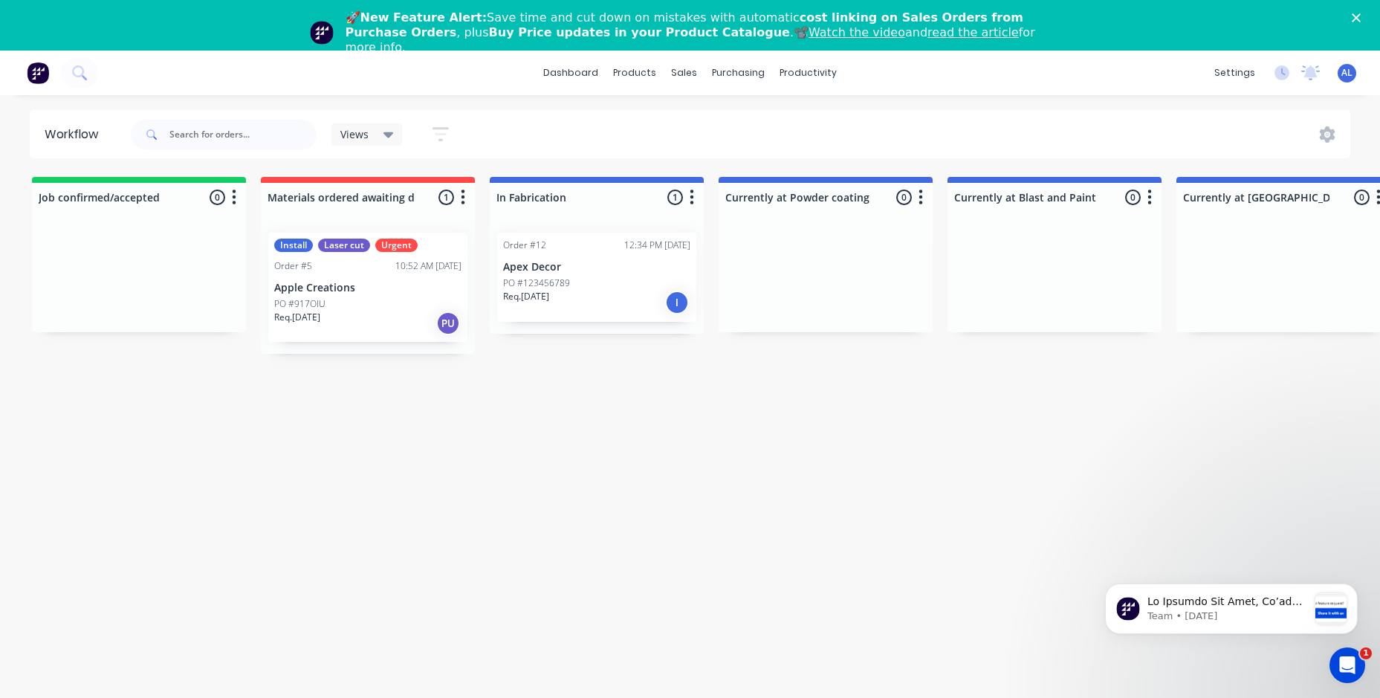
click at [918, 197] on icon "button" at bounding box center [920, 197] width 4 height 19
click at [844, 234] on span "Status colour" at bounding box center [828, 229] width 65 height 16
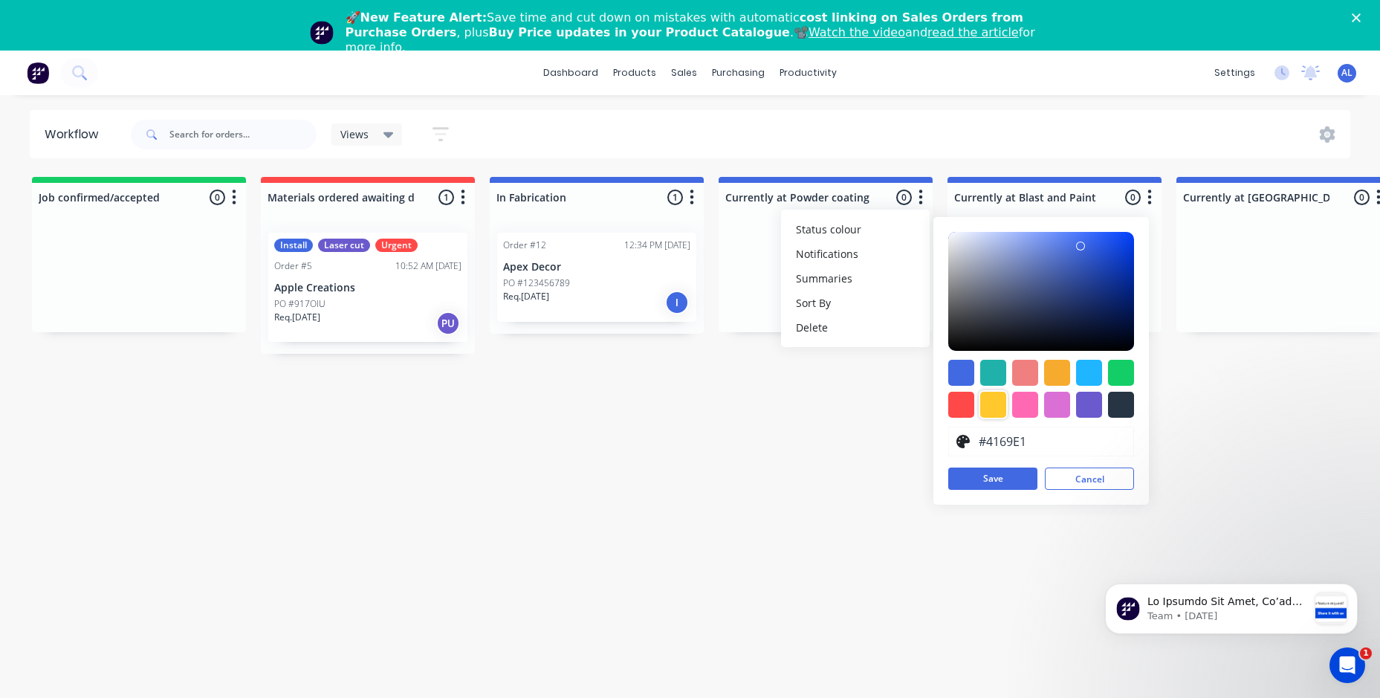
click at [989, 404] on div at bounding box center [993, 404] width 26 height 26
type input "#FFC82C"
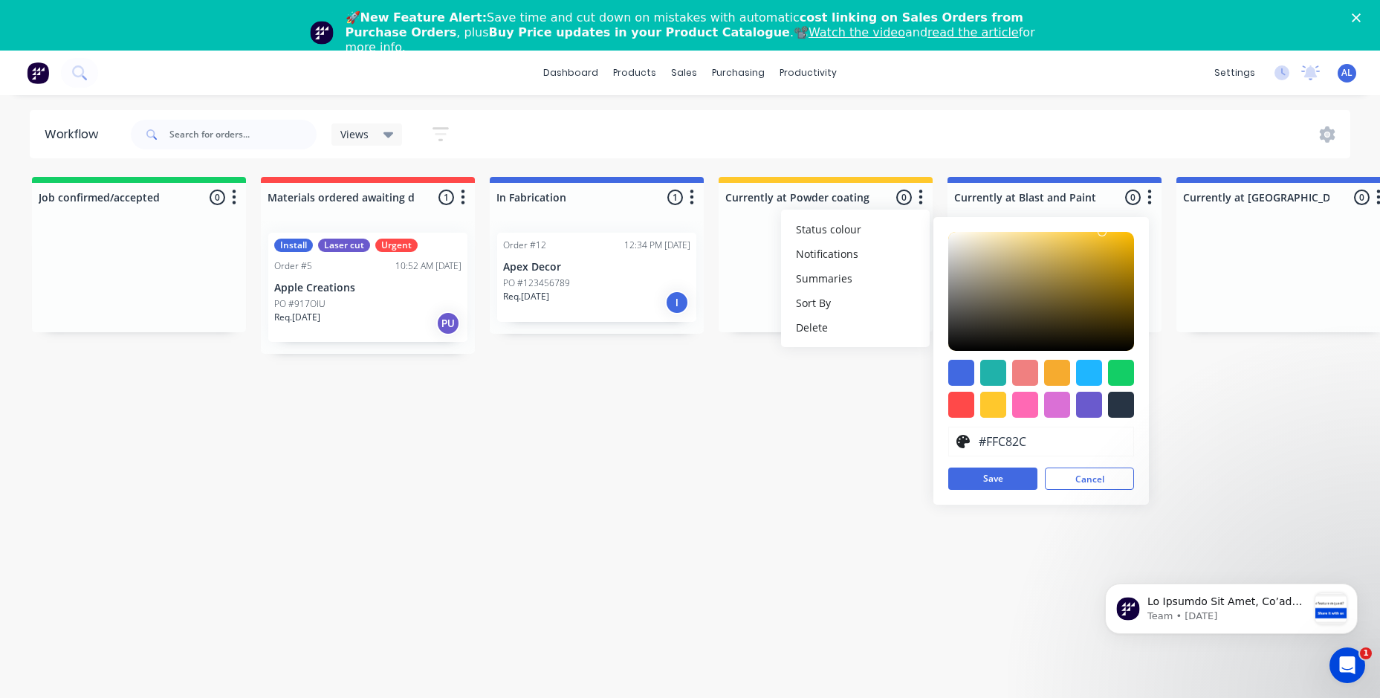
click at [1147, 192] on icon "button" at bounding box center [1149, 197] width 4 height 19
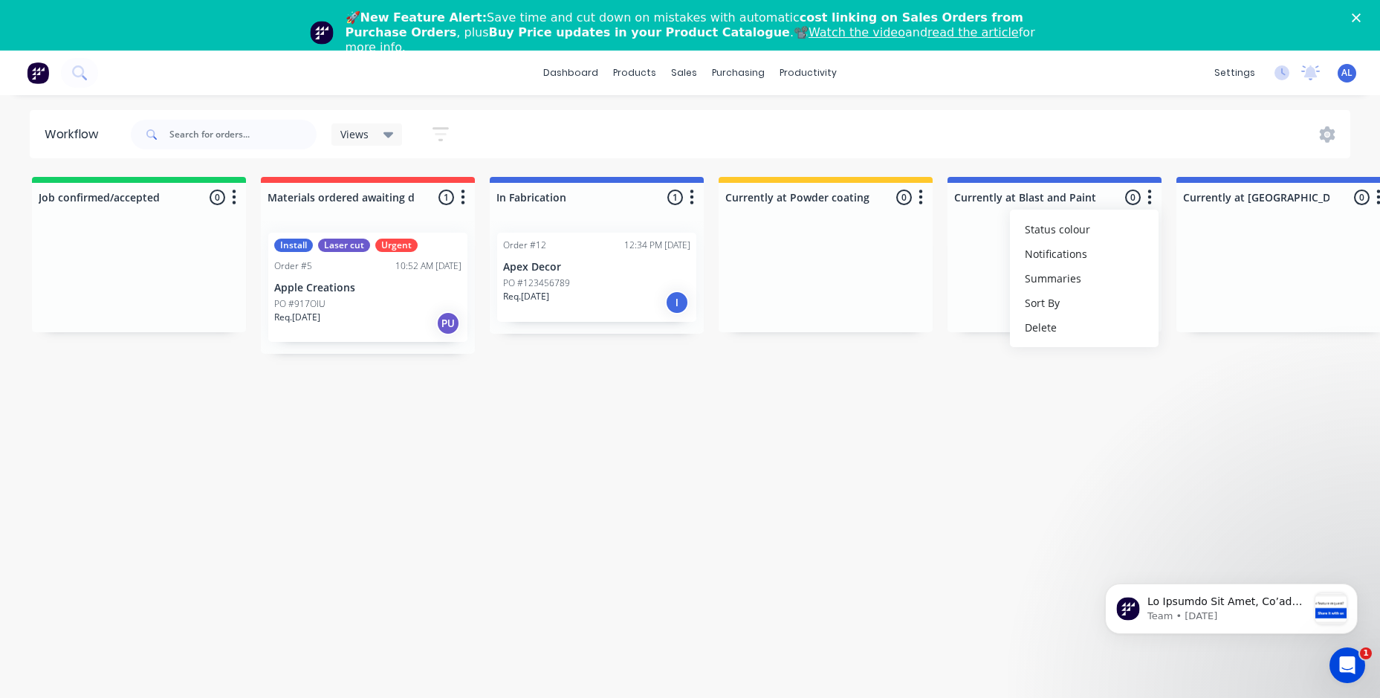
click at [1149, 193] on icon "button" at bounding box center [1149, 197] width 4 height 19
click at [1147, 195] on icon "button" at bounding box center [1149, 197] width 4 height 19
click at [1109, 228] on button "Status colour" at bounding box center [1084, 229] width 149 height 25
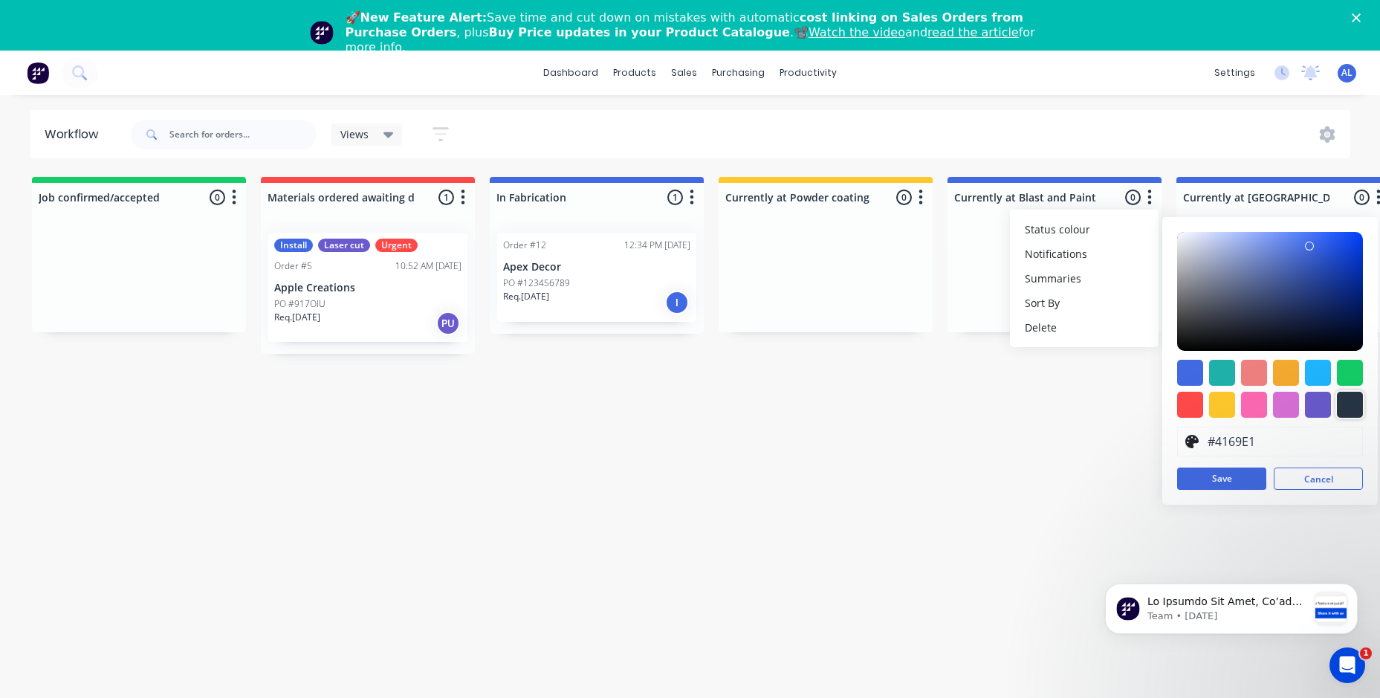
click at [1346, 398] on div at bounding box center [1349, 404] width 26 height 26
type input "#273444"
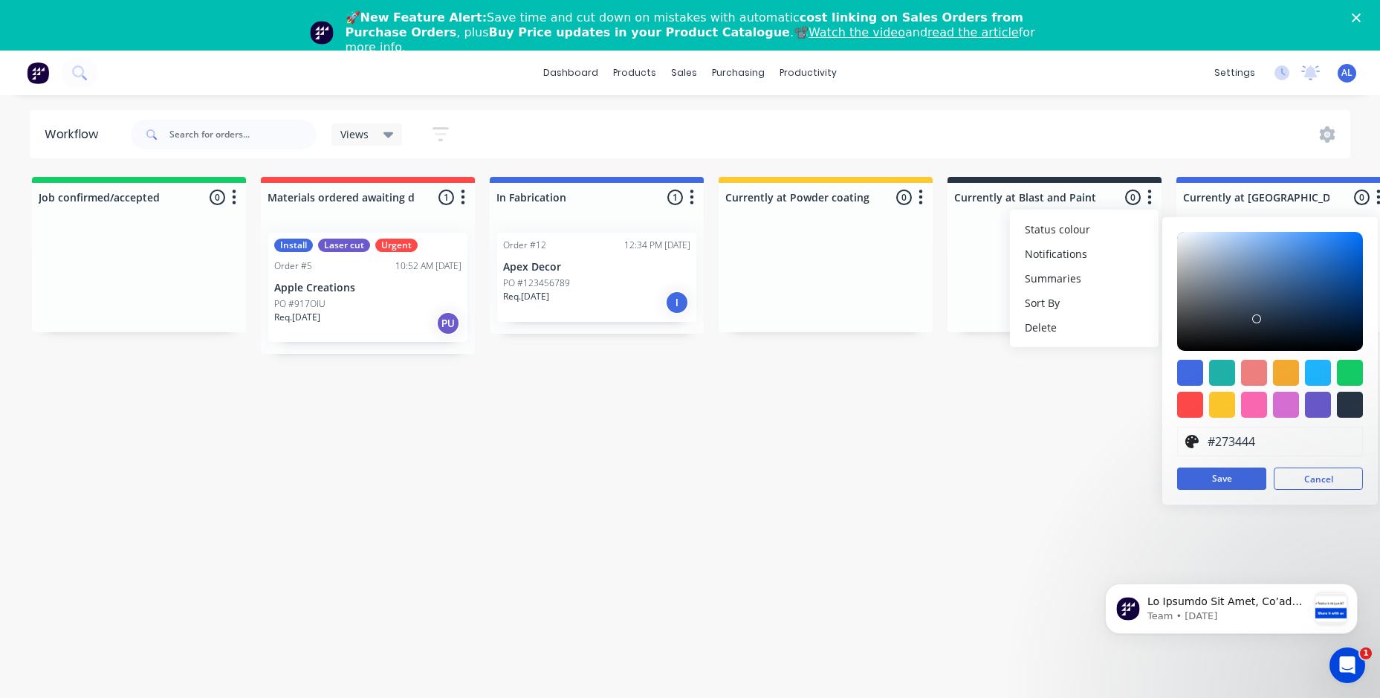
click at [1048, 457] on div "Job confirmed/accepted 0 Status colour #13CE66 hex #13CE66 Save Cancel Notifica…" at bounding box center [1227, 329] width 2477 height 305
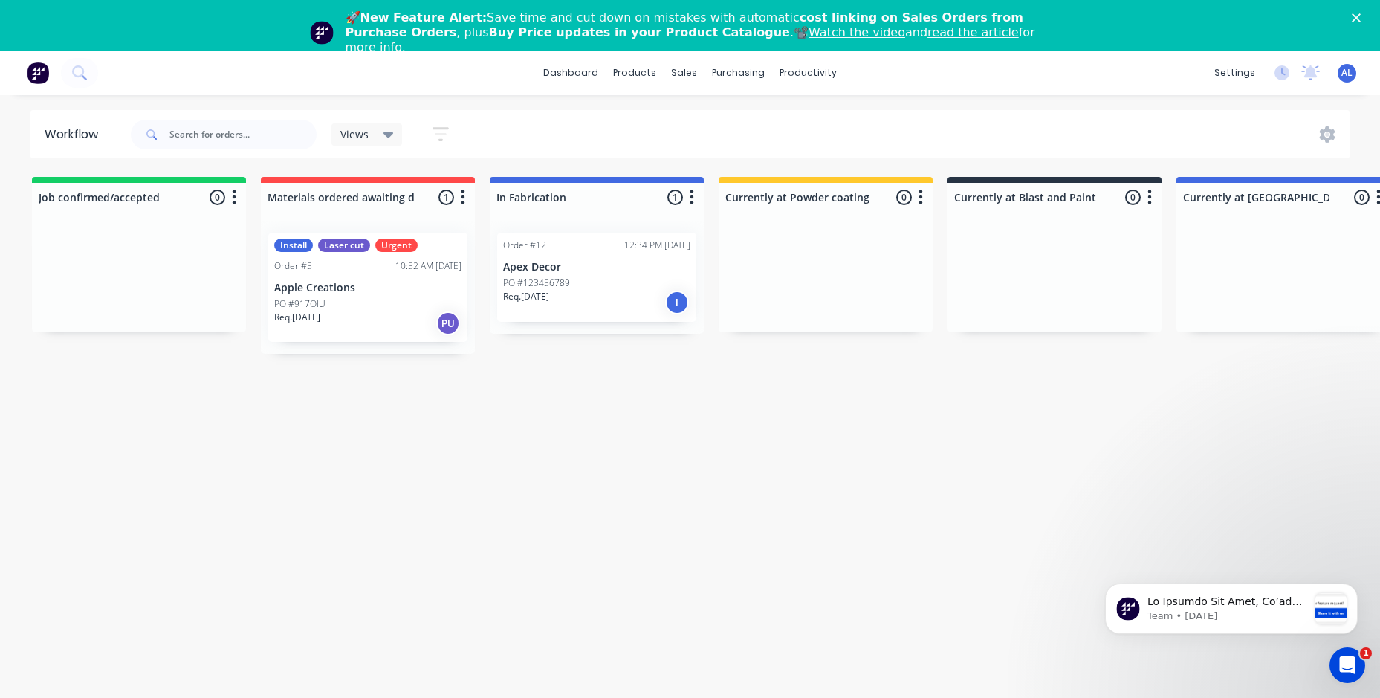
click at [1376, 193] on icon "button" at bounding box center [1378, 197] width 4 height 19
click at [1308, 230] on span "Status colour" at bounding box center [1285, 229] width 65 height 16
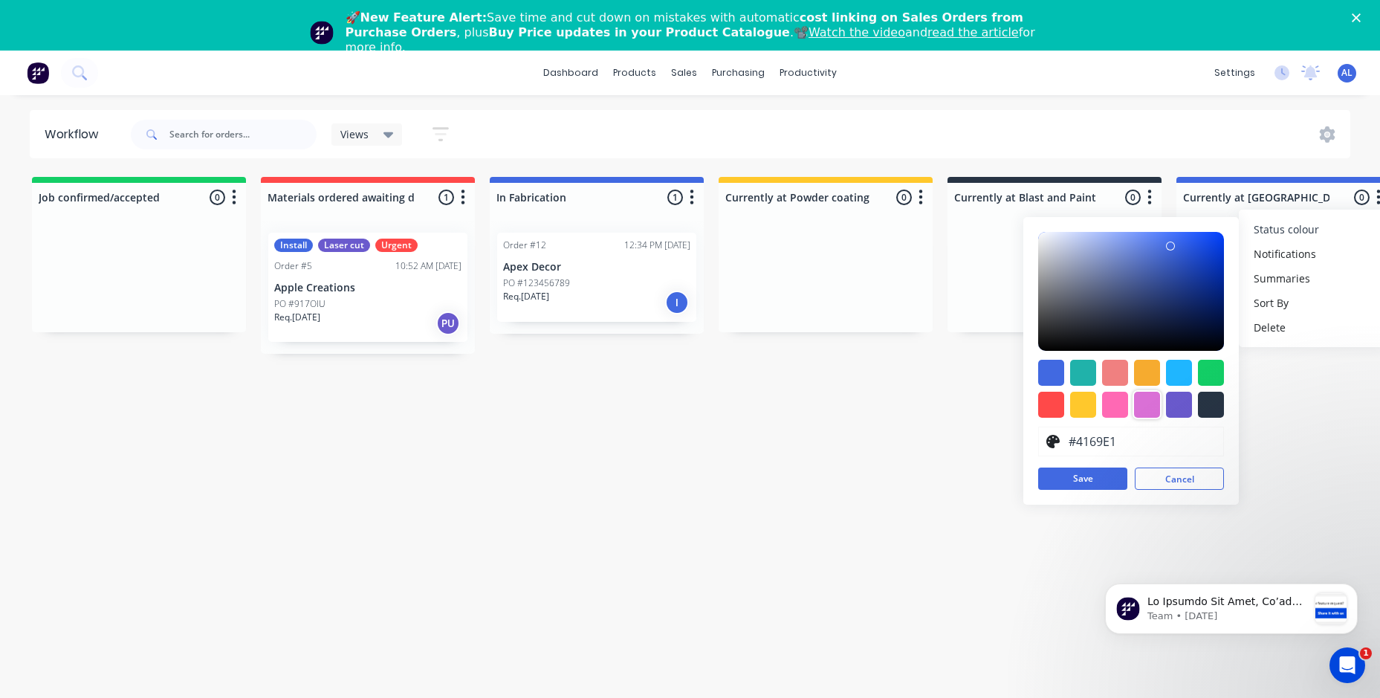
scroll to position [32, 0]
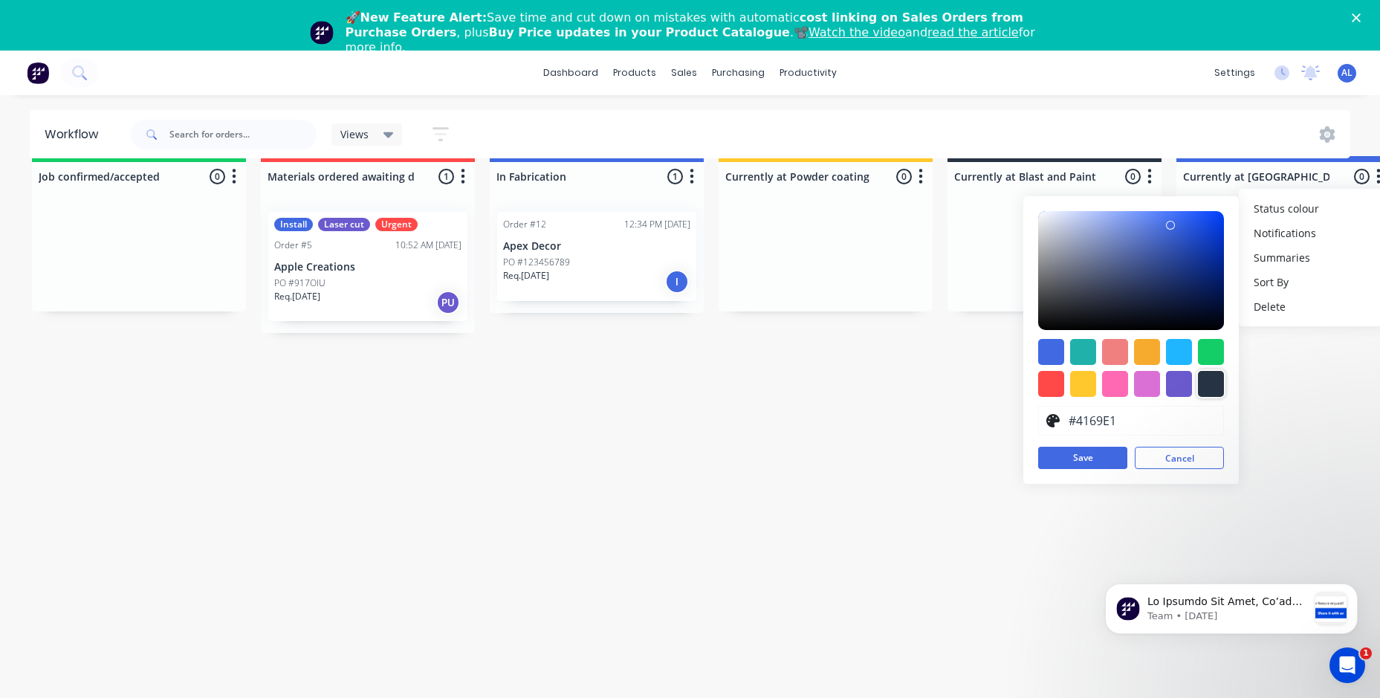
click at [1203, 371] on div at bounding box center [1211, 384] width 26 height 26
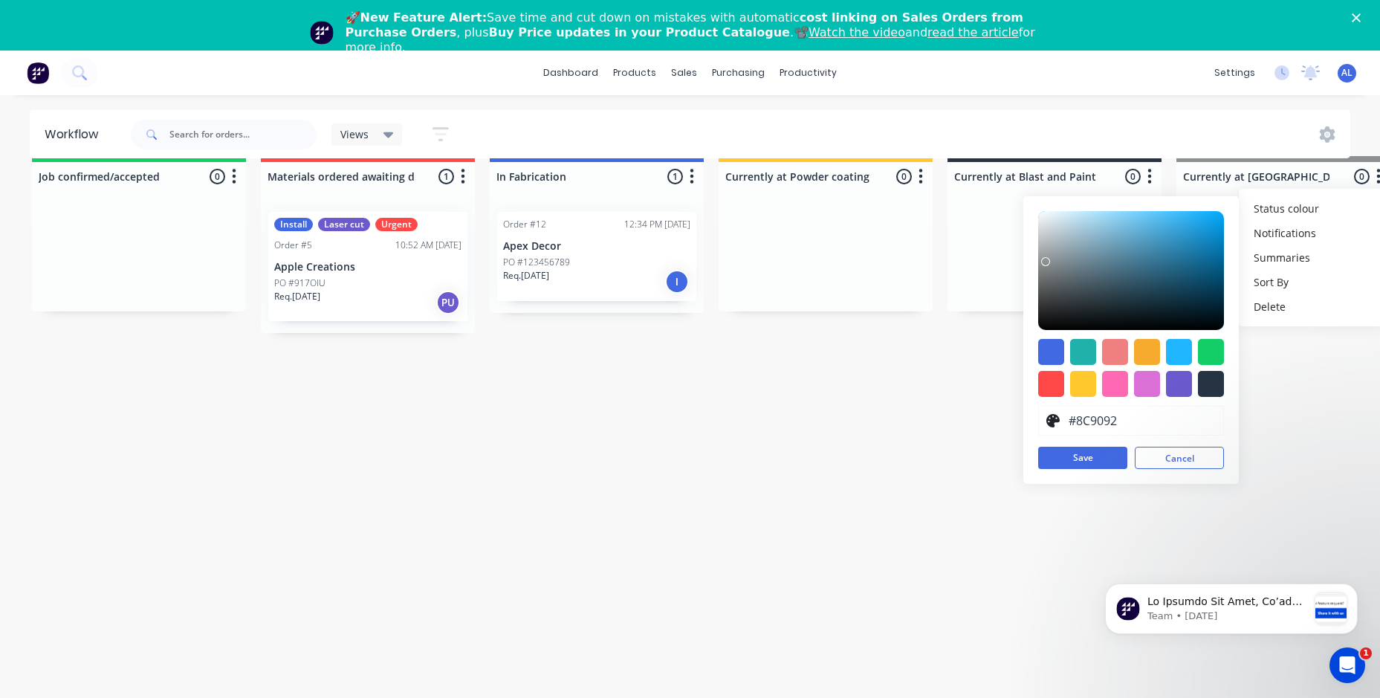
type input "#8A8E90"
drag, startPoint x: 1118, startPoint y: 287, endPoint x: 1045, endPoint y: 252, distance: 81.1
click at [1045, 258] on div at bounding box center [1045, 262] width 9 height 9
click at [1091, 446] on button "Save" at bounding box center [1082, 457] width 89 height 22
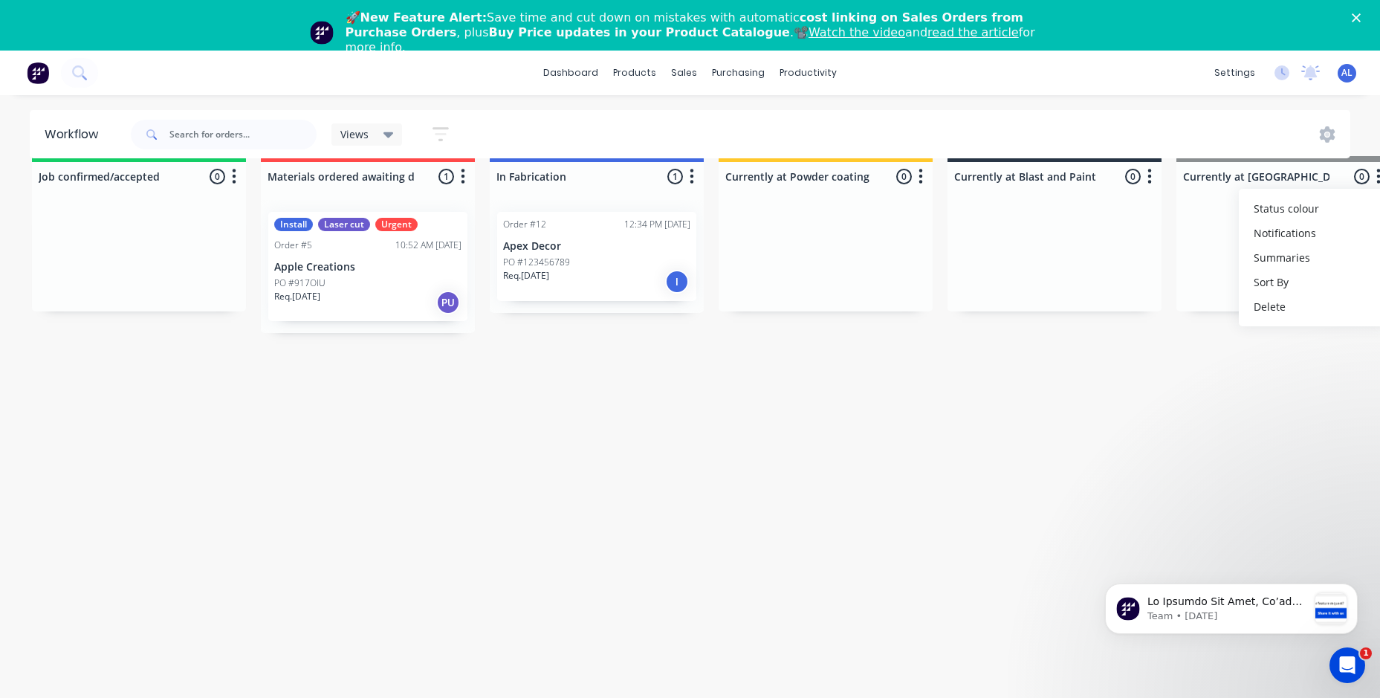
click at [1175, 403] on div "Job confirmed/accepted 0 Status colour #13CE66 hex #13CE66 Save Cancel Notifica…" at bounding box center [1227, 308] width 2477 height 305
click at [477, 525] on div "Workflow Views Save new view None (Default) edit Show/Hide statuses Show line i…" at bounding box center [690, 393] width 1380 height 608
click at [230, 168] on button "button" at bounding box center [234, 177] width 18 height 18
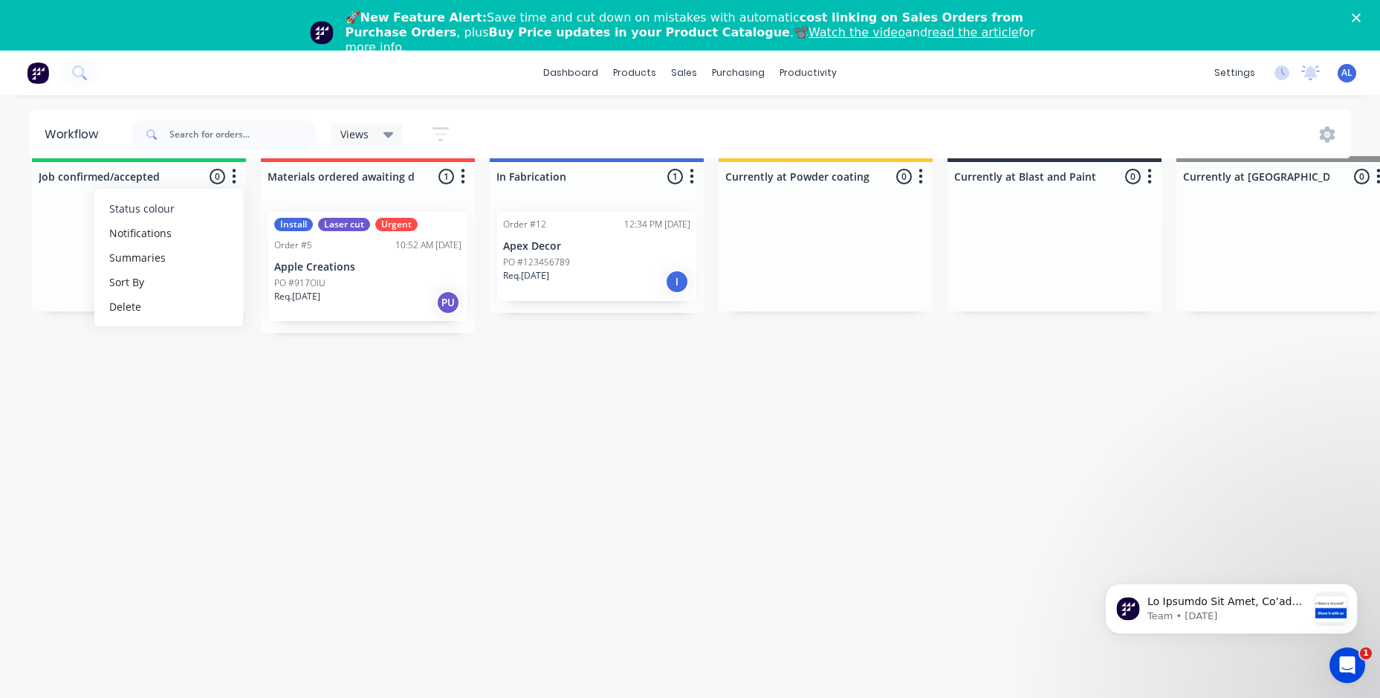
click at [207, 198] on button "Status colour" at bounding box center [168, 208] width 149 height 25
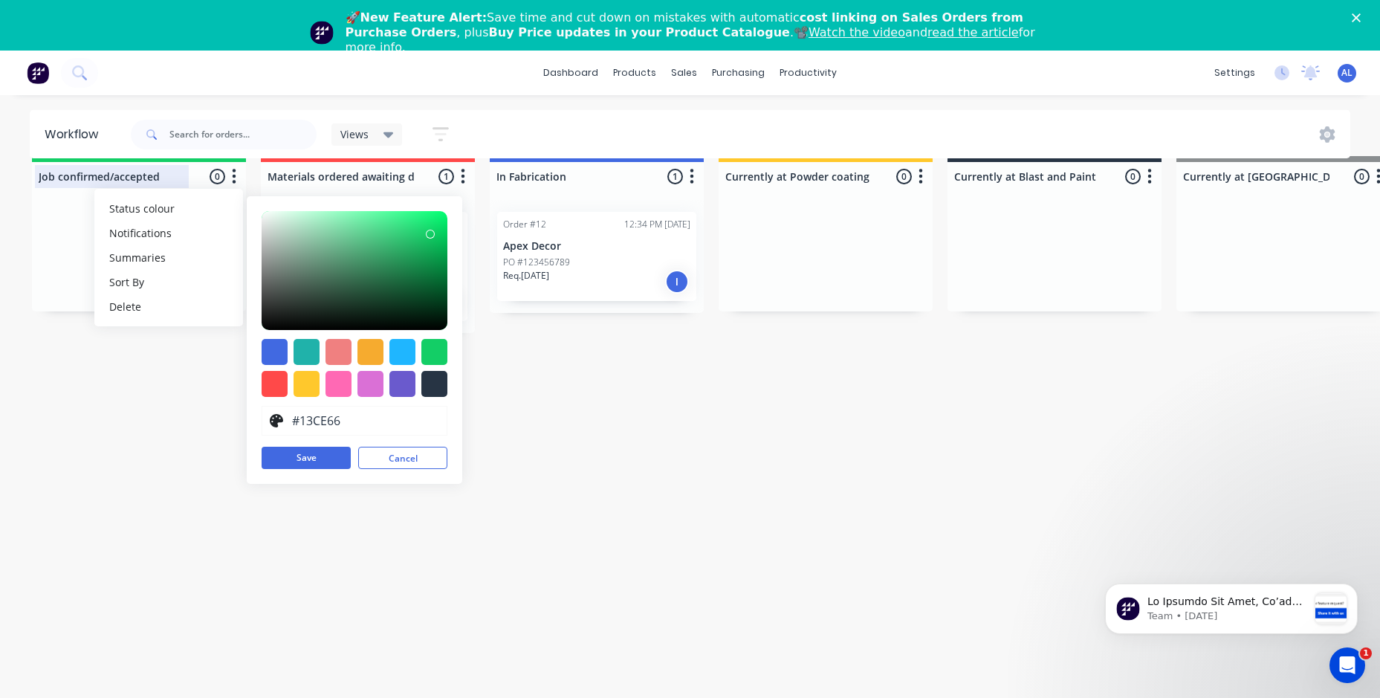
click at [243, 169] on div at bounding box center [139, 176] width 214 height 29
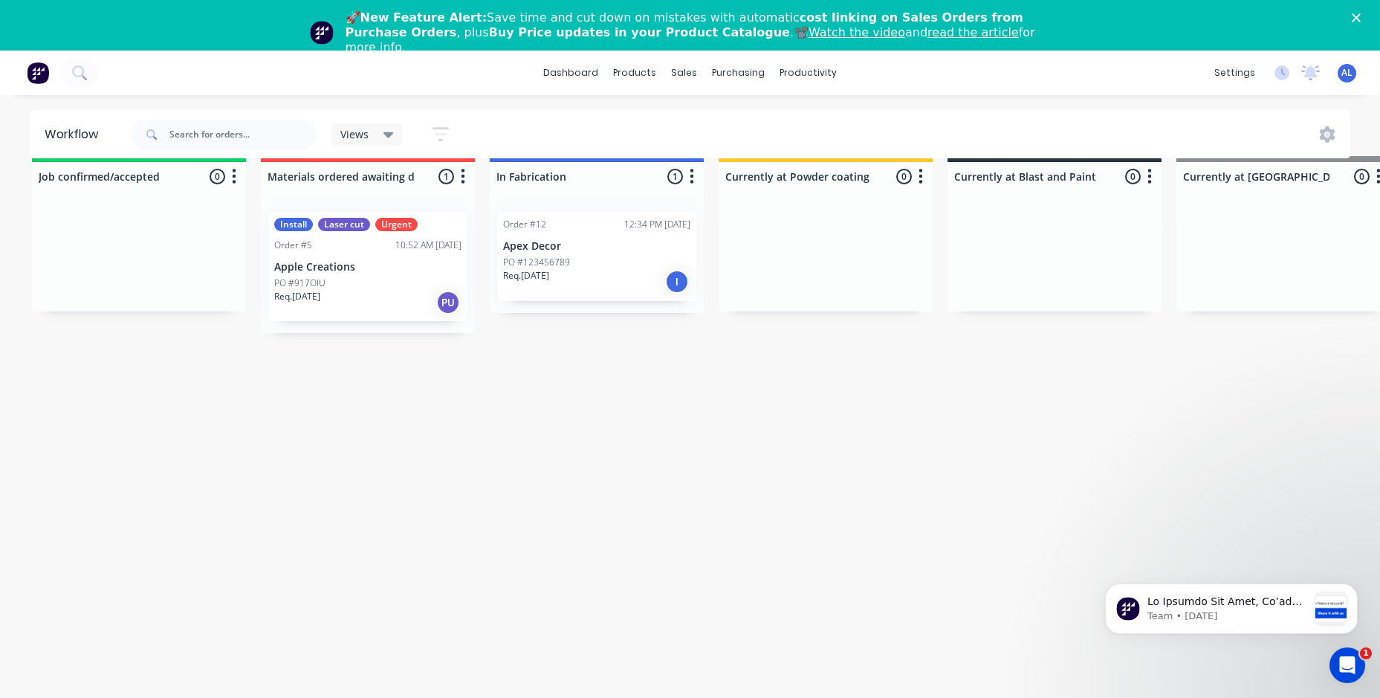
click at [264, 434] on div "Workflow Views Save new view None (Default) edit Show/Hide statuses Show line i…" at bounding box center [690, 393] width 1380 height 608
click at [398, 167] on div at bounding box center [368, 176] width 214 height 29
click at [476, 385] on div "Job confirmed/accepted 0 Status colour #13CE66 hex #13CE66 Save Cancel Notifica…" at bounding box center [1227, 308] width 2477 height 305
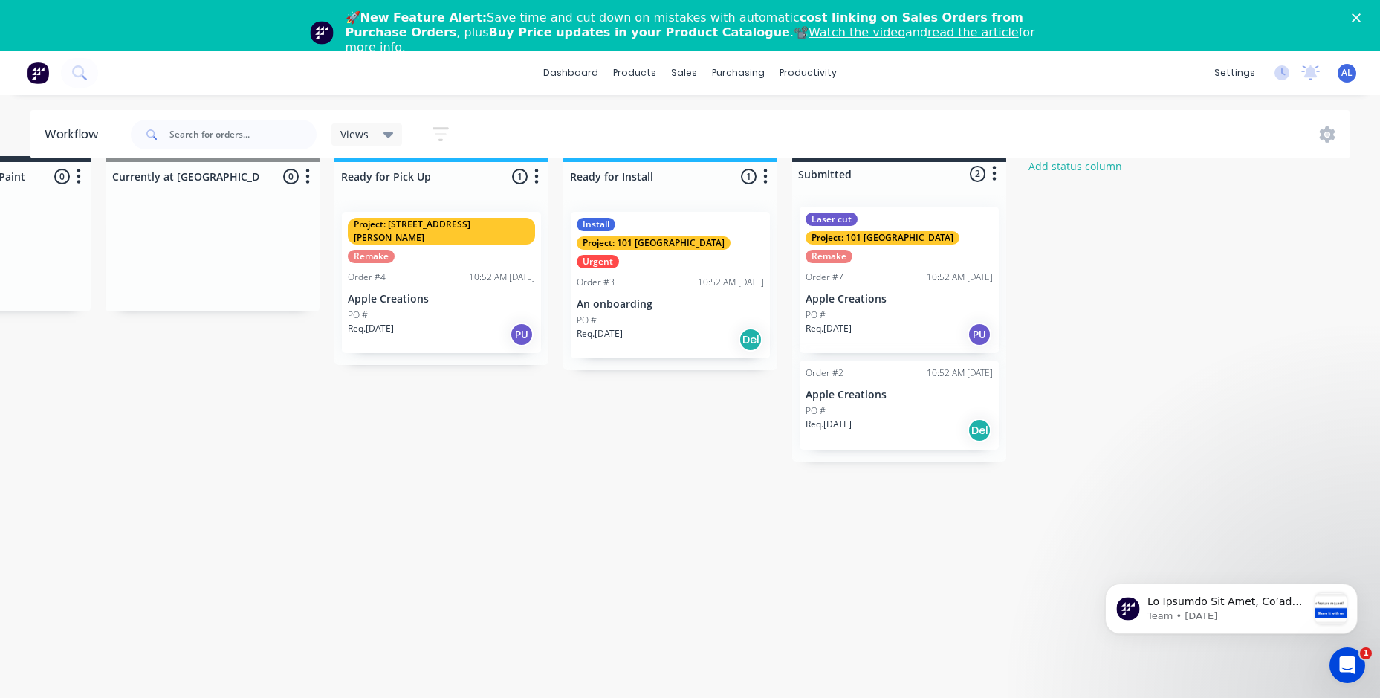
scroll to position [32, 1073]
drag, startPoint x: 753, startPoint y: 702, endPoint x: 7, endPoint y: 4, distance: 1021.2
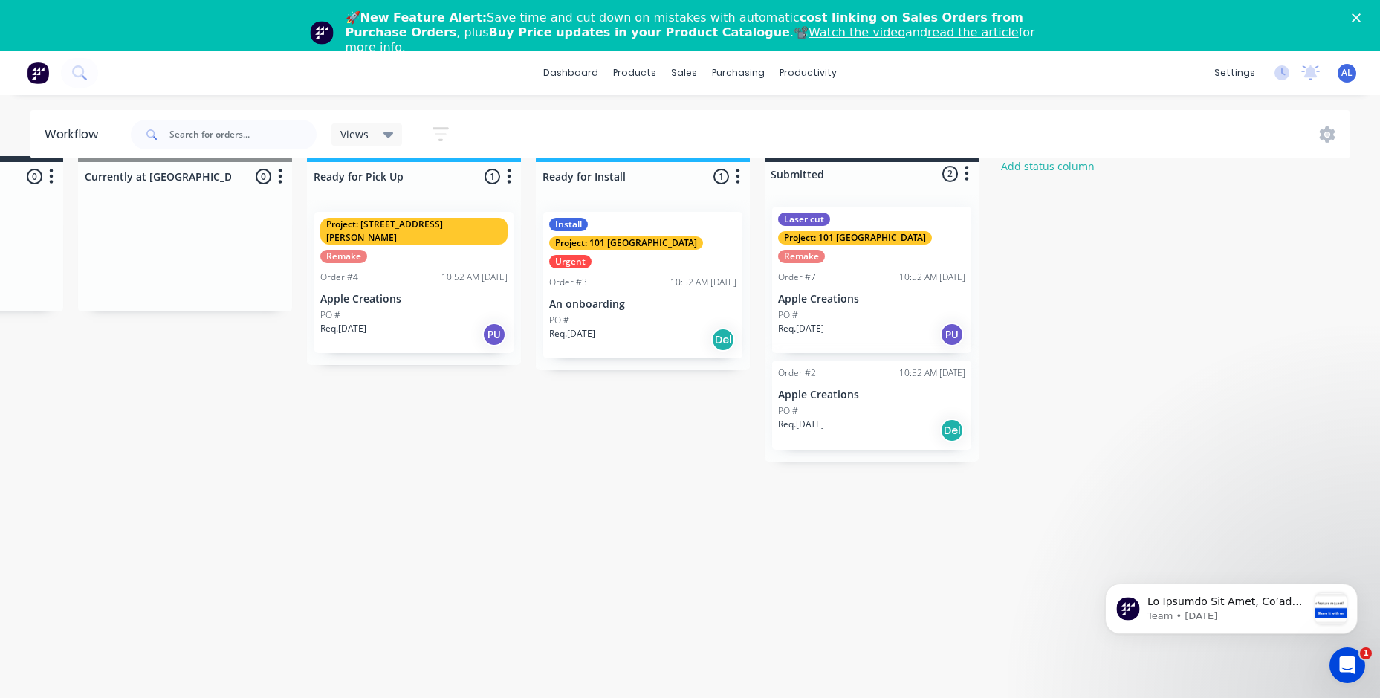
scroll to position [0, 1098]
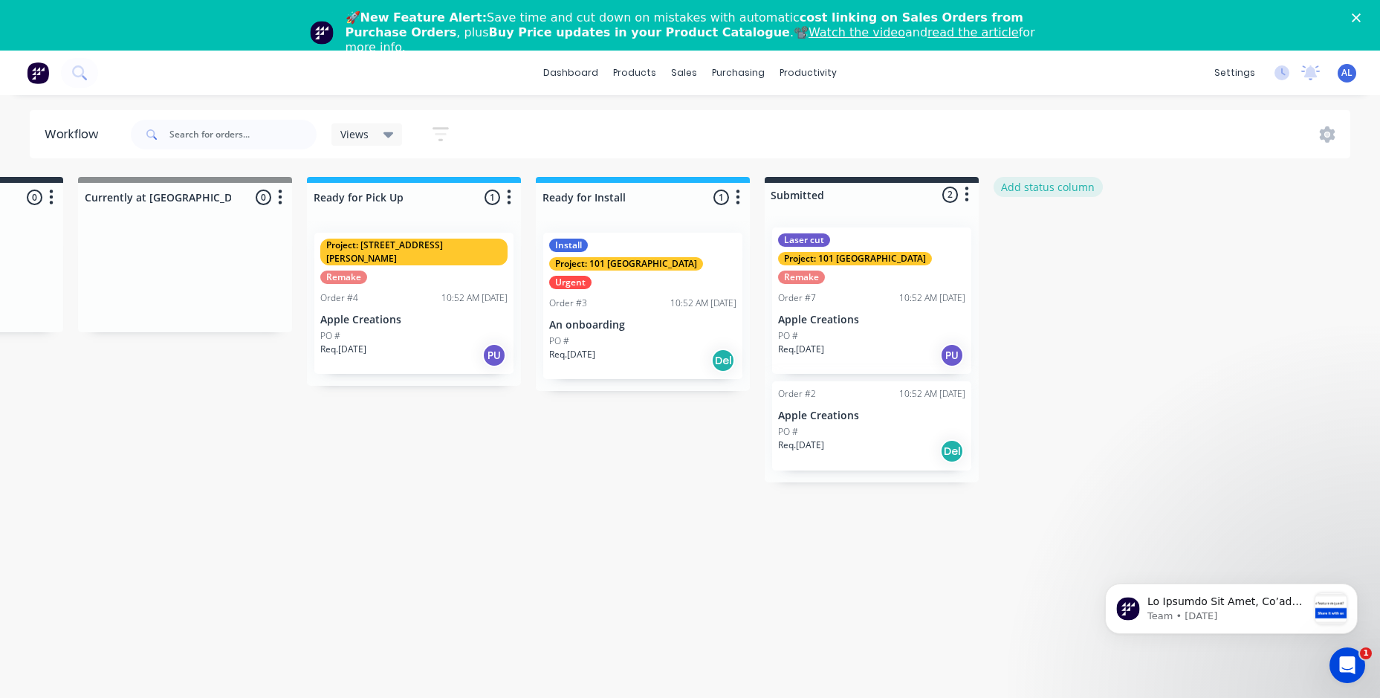
click at [1042, 184] on button "Add status column" at bounding box center [1047, 187] width 109 height 20
type input "I"
drag, startPoint x: 1084, startPoint y: 196, endPoint x: 1020, endPoint y: 196, distance: 63.9
click at [1020, 196] on input "Quality checks" at bounding box center [1100, 197] width 196 height 22
type input "QA Check"
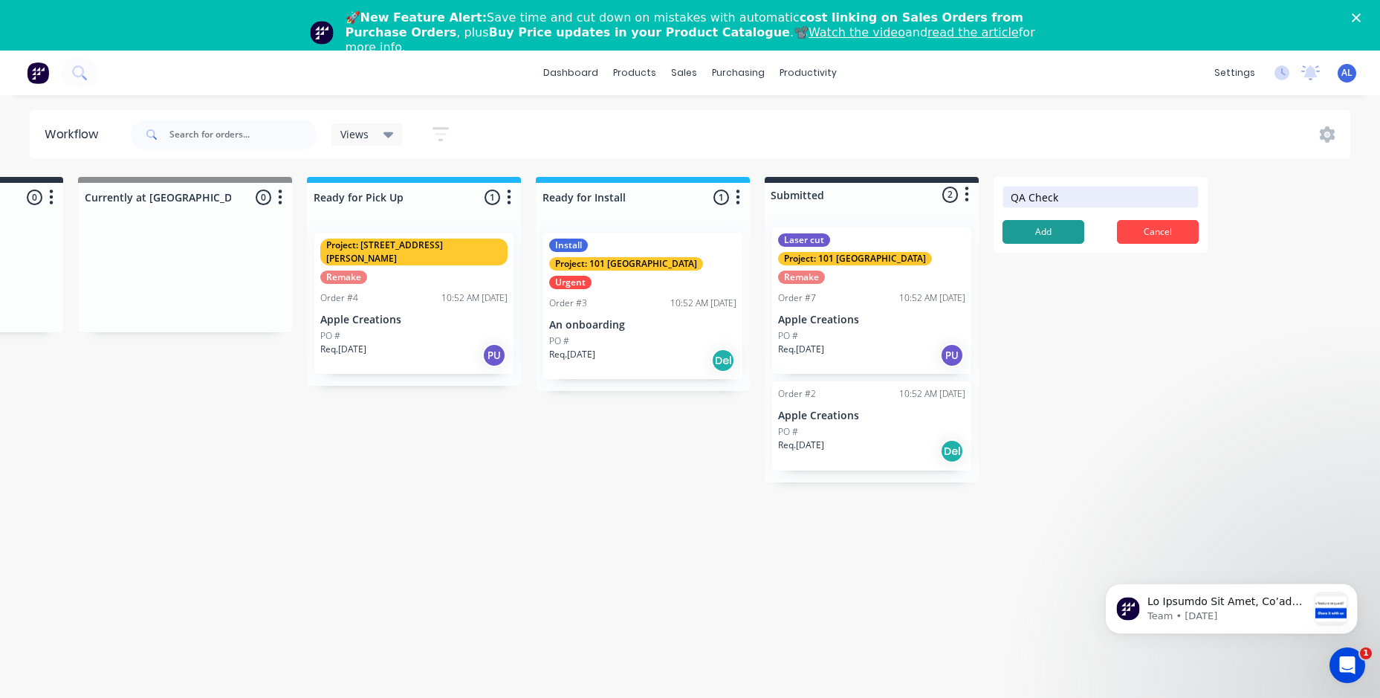
click at [1044, 228] on button "Add" at bounding box center [1043, 232] width 82 height 24
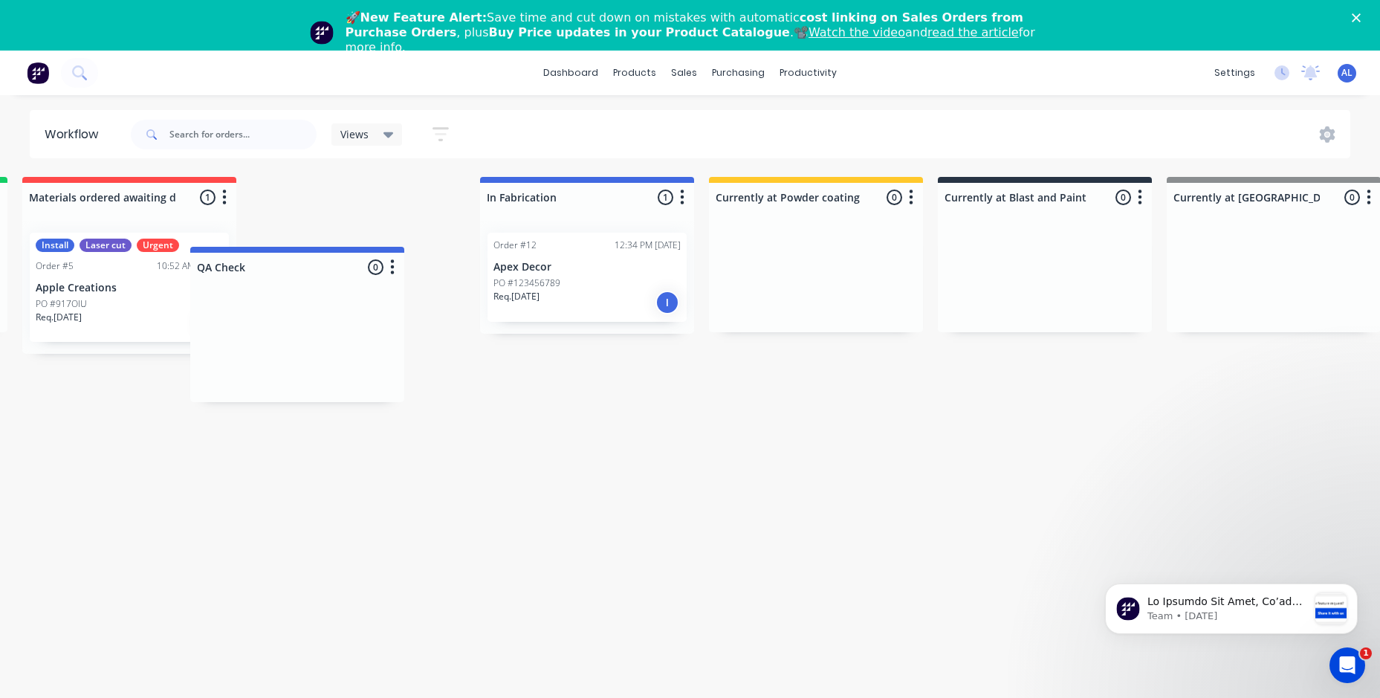
scroll to position [0, 233]
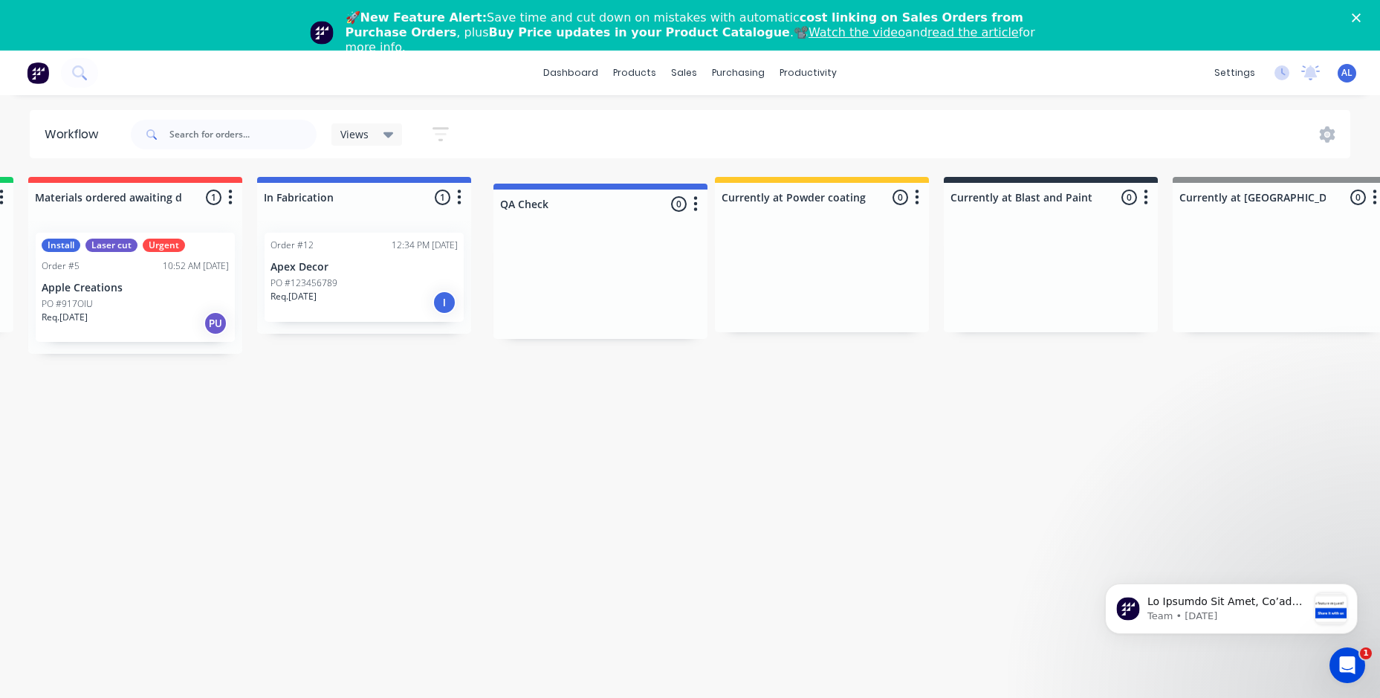
drag, startPoint x: 1153, startPoint y: 194, endPoint x: 647, endPoint y: 201, distance: 505.9
click at [647, 201] on div "Job confirmed/accepted 0 Status colour #13CE66 hex #13CE66 Save Cancel Notifica…" at bounding box center [1102, 329] width 2693 height 305
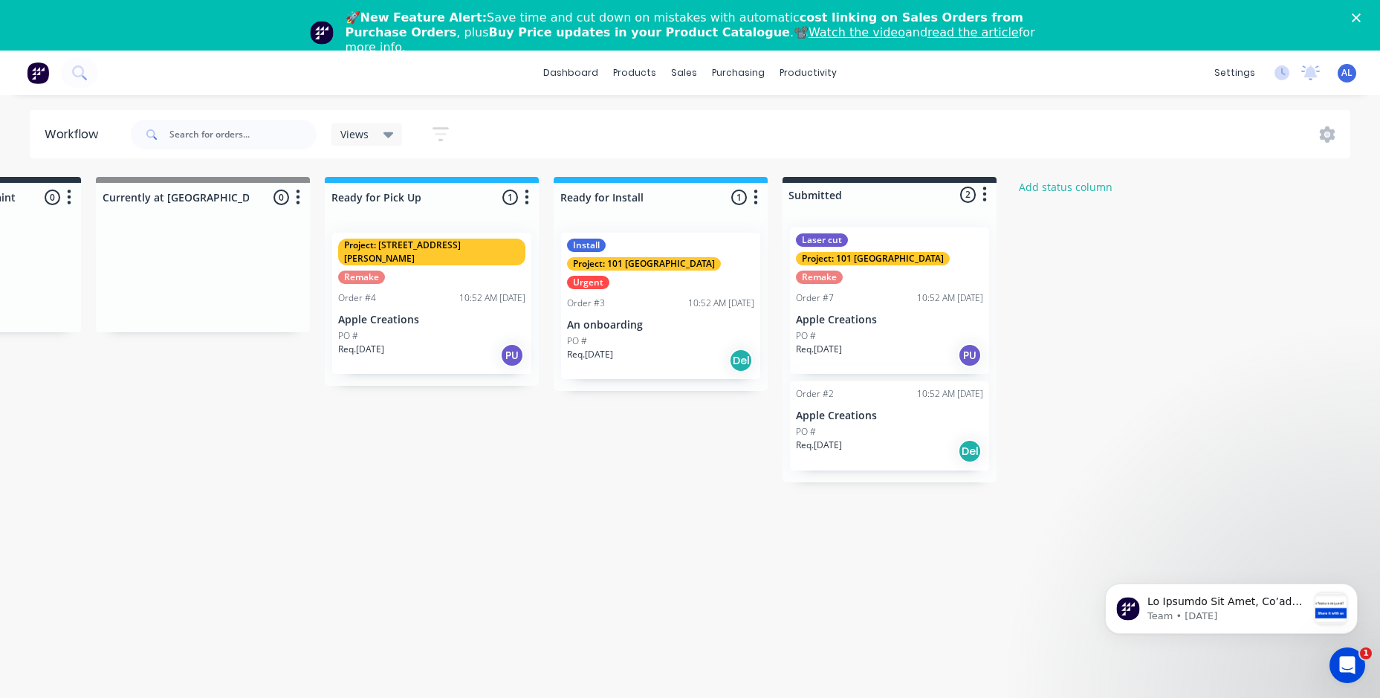
scroll to position [0, 1313]
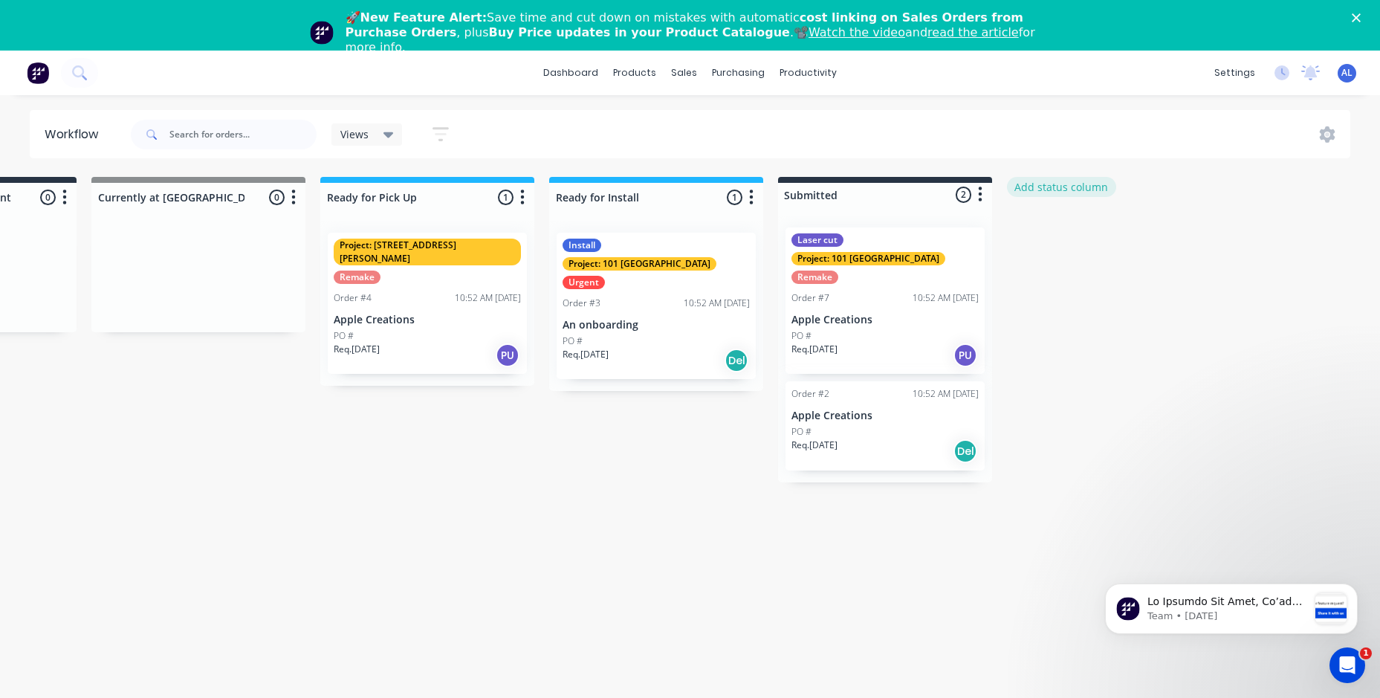
click at [1091, 188] on button "Add status column" at bounding box center [1061, 187] width 109 height 20
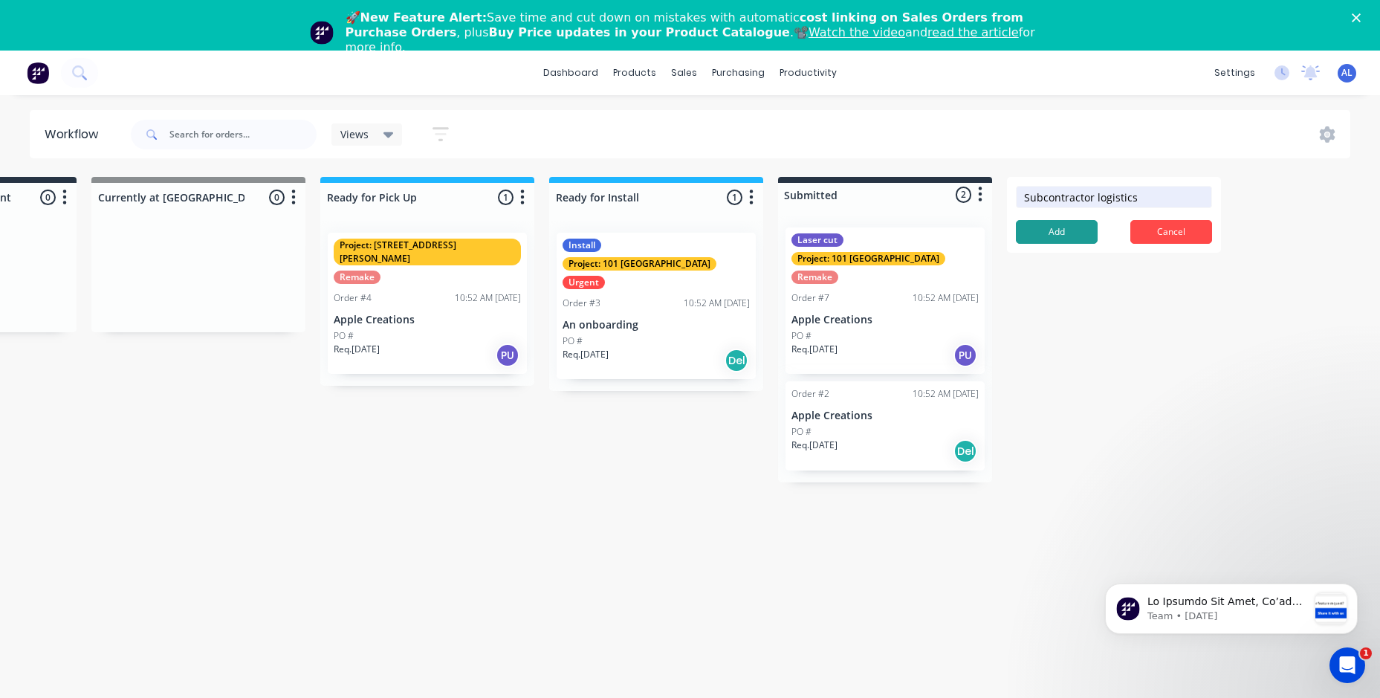
type input "Subcontractor logistics"
click at [1073, 234] on button "Add" at bounding box center [1057, 232] width 82 height 24
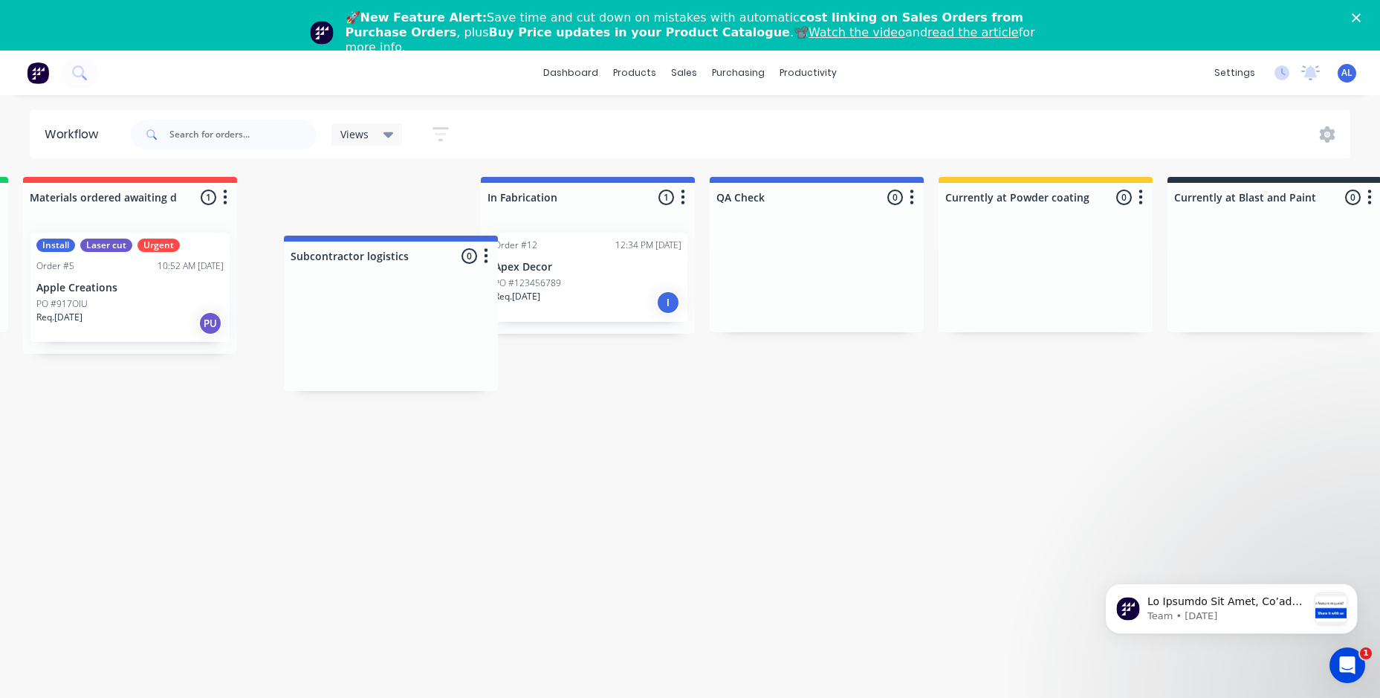
scroll to position [0, 236]
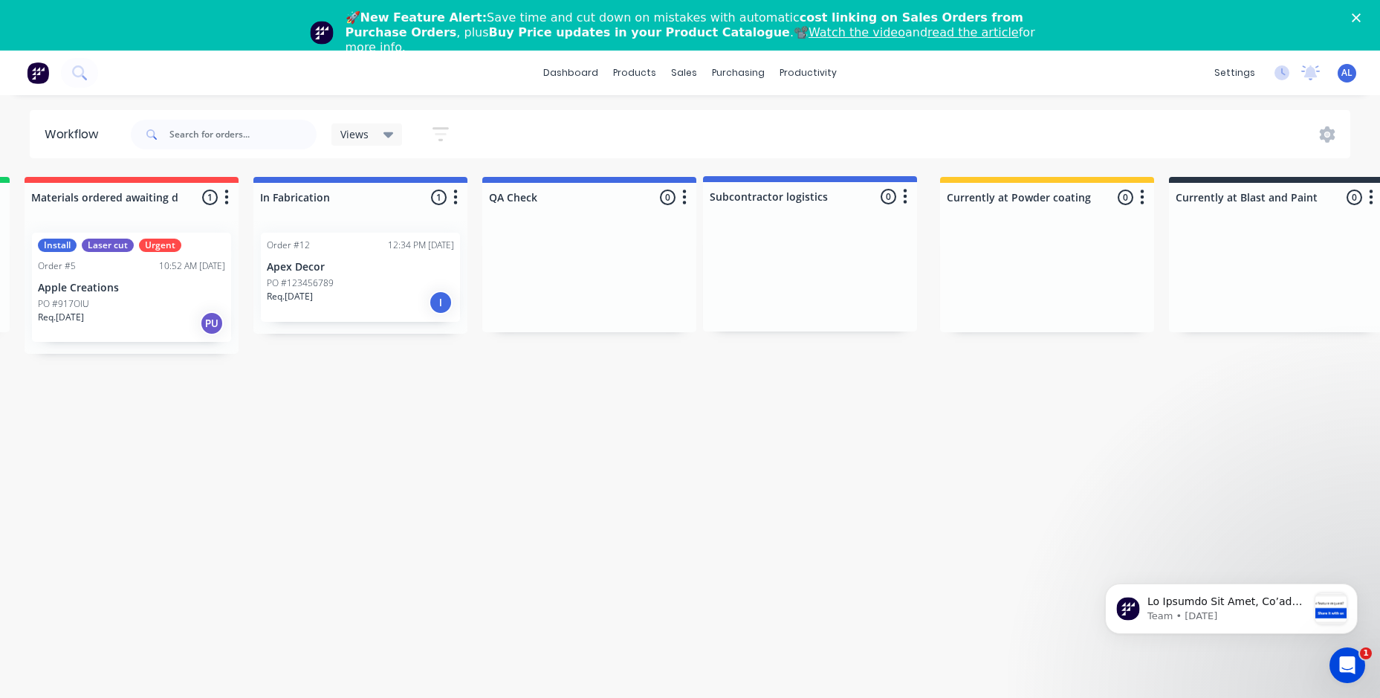
drag, startPoint x: 1172, startPoint y: 183, endPoint x: 862, endPoint y: 184, distance: 309.0
click at [863, 184] on div "Job confirmed/accepted 0 Status colour #13CE66 hex #13CE66 Save Cancel Notifica…" at bounding box center [1207, 329] width 2908 height 305
drag, startPoint x: 867, startPoint y: 190, endPoint x: 629, endPoint y: 192, distance: 237.7
click at [629, 192] on div "Job confirmed/accepted 0 Status colour #13CE66 hex #13CE66 Save Cancel Notifica…" at bounding box center [1207, 329] width 2908 height 305
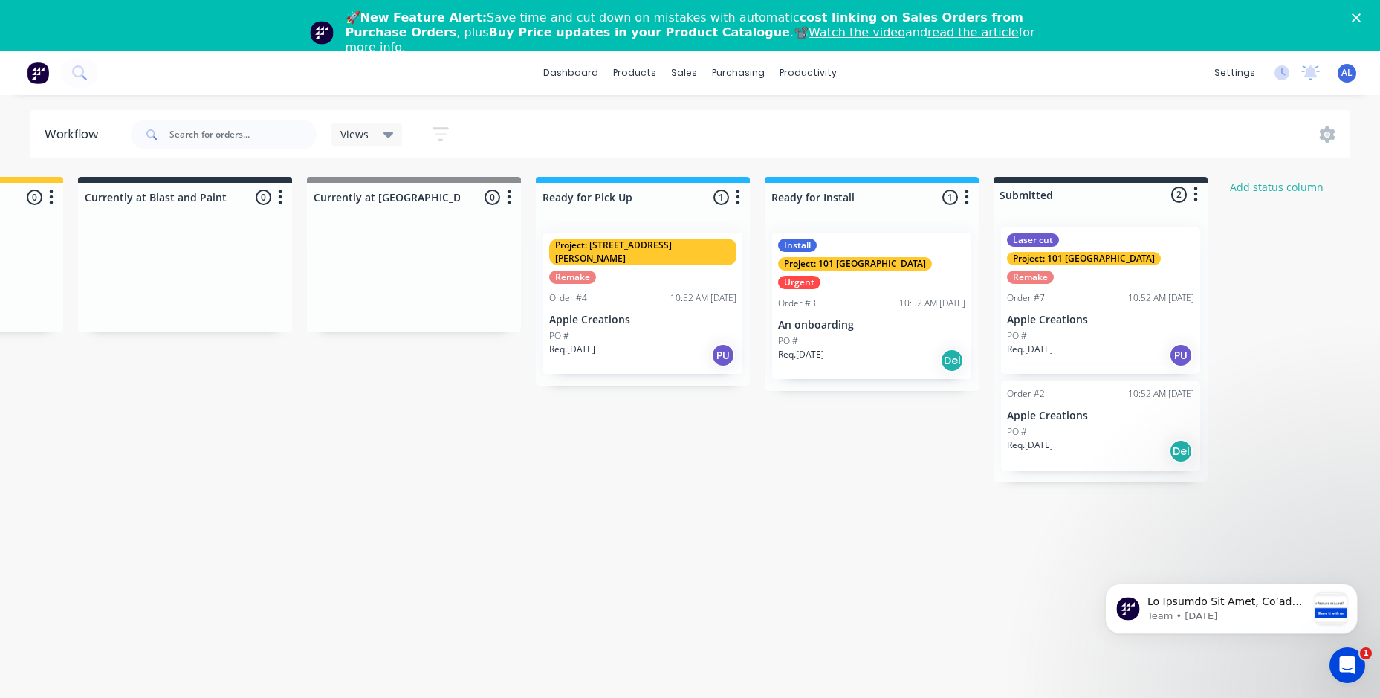
scroll to position [0, 1529]
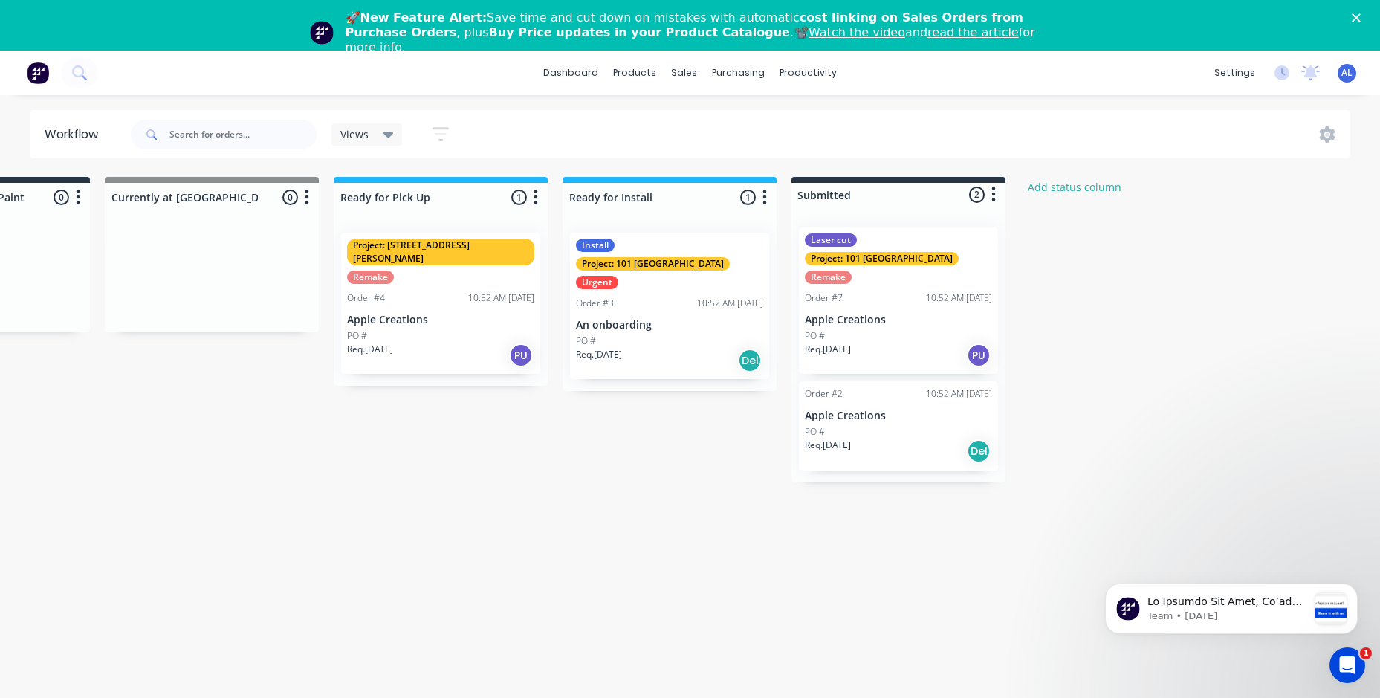
drag, startPoint x: 621, startPoint y: 702, endPoint x: 106, endPoint y: 84, distance: 804.4
click at [992, 194] on icon "button" at bounding box center [994, 194] width 4 height 15
click at [857, 192] on div at bounding box center [898, 195] width 214 height 24
click at [991, 192] on icon "button" at bounding box center [993, 194] width 4 height 19
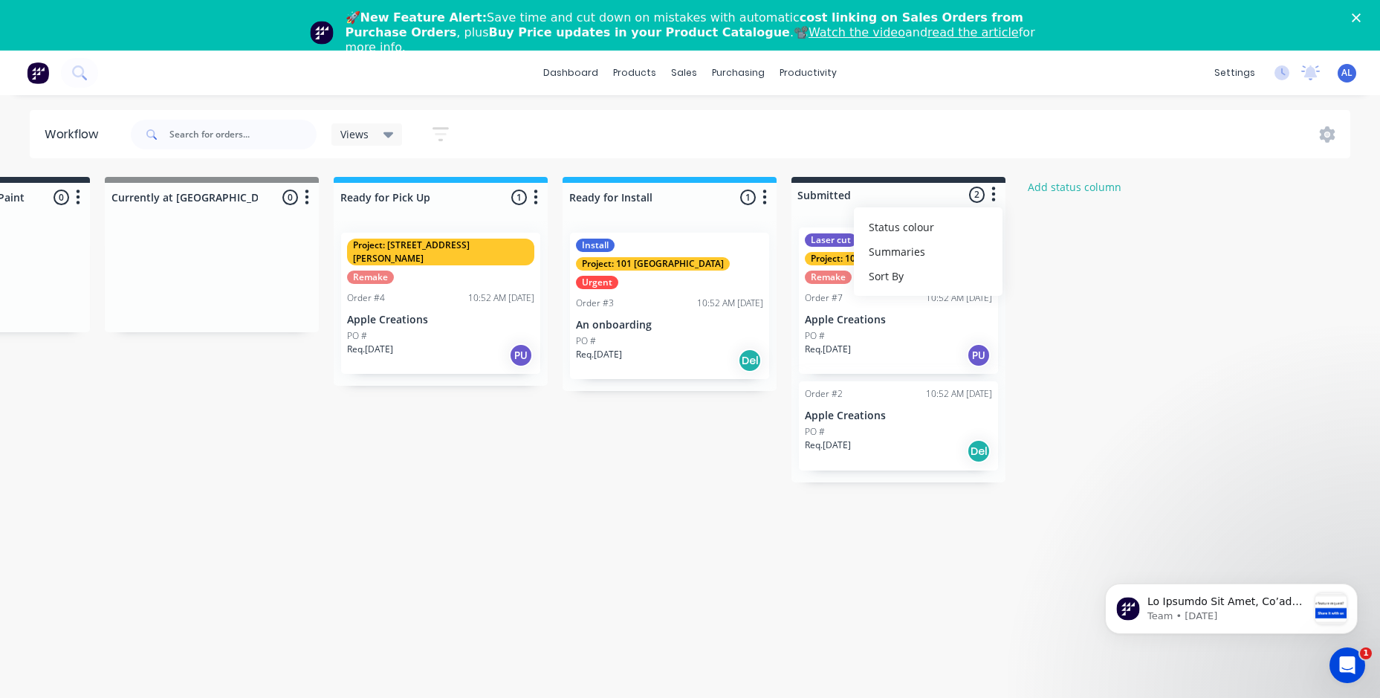
click at [937, 197] on div at bounding box center [898, 195] width 214 height 24
click at [969, 254] on div "Laser cut Project: 101 Lilydale Remake" at bounding box center [898, 258] width 187 height 51
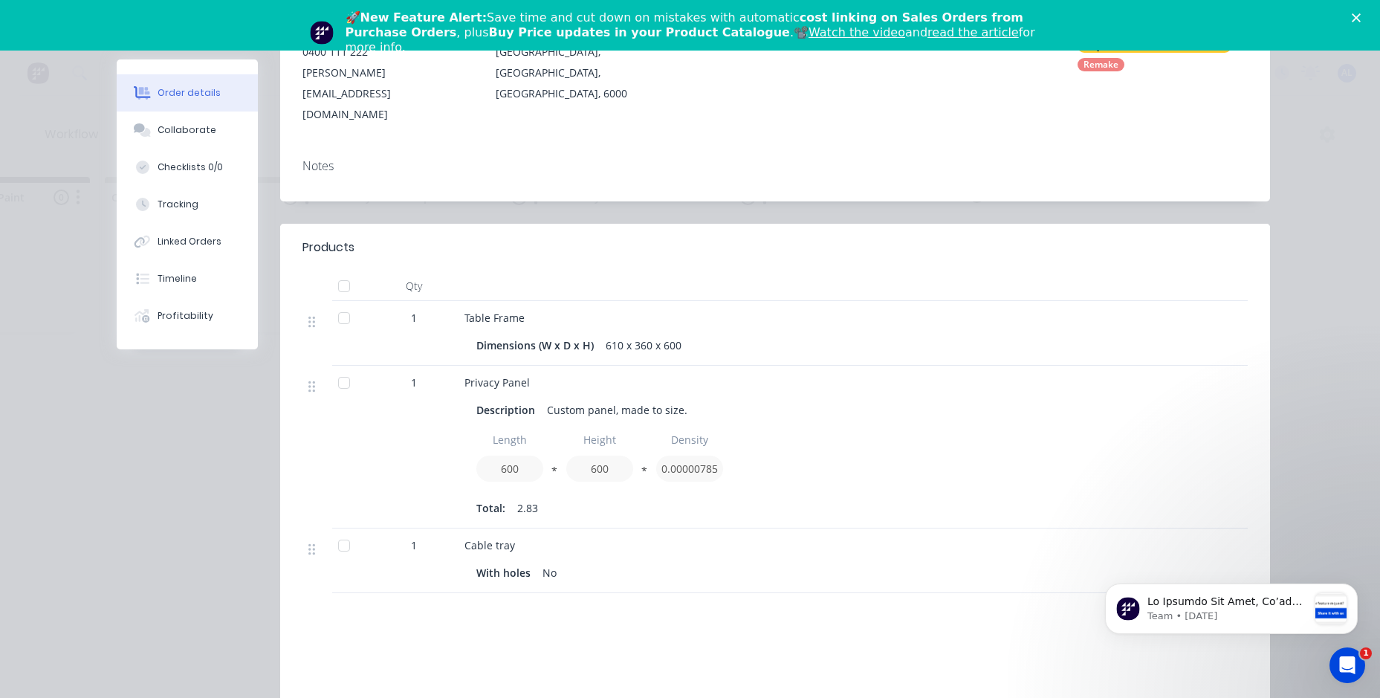
scroll to position [0, 0]
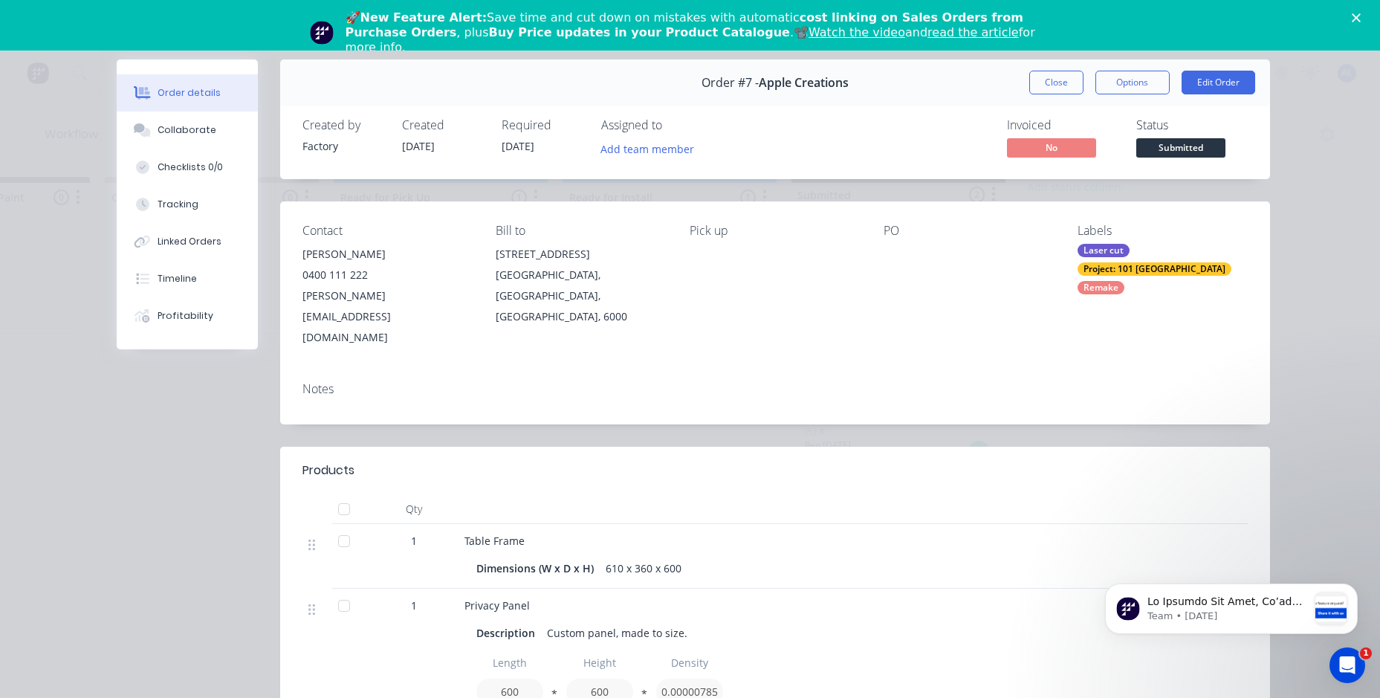
click at [1360, 20] on polygon "Close" at bounding box center [1355, 17] width 9 height 9
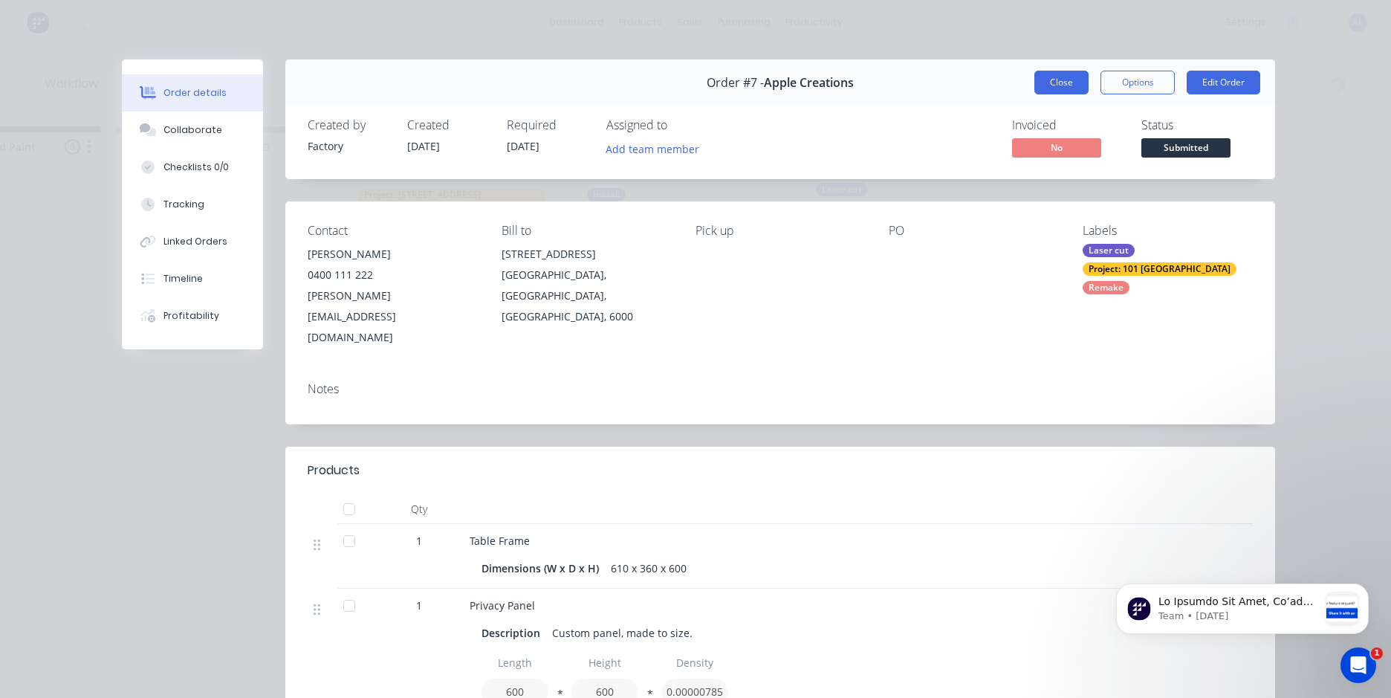
click at [1045, 74] on button "Close" at bounding box center [1061, 83] width 54 height 24
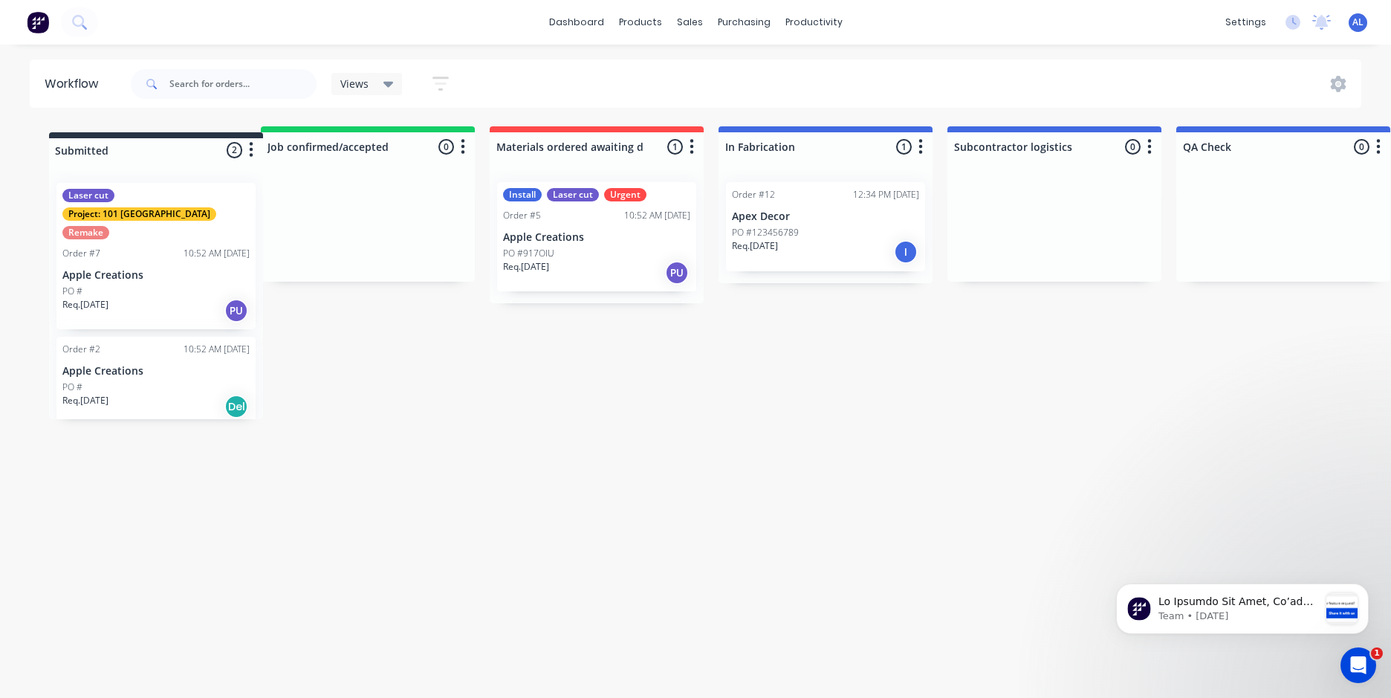
drag, startPoint x: 951, startPoint y: 134, endPoint x: 193, endPoint y: 140, distance: 757.7
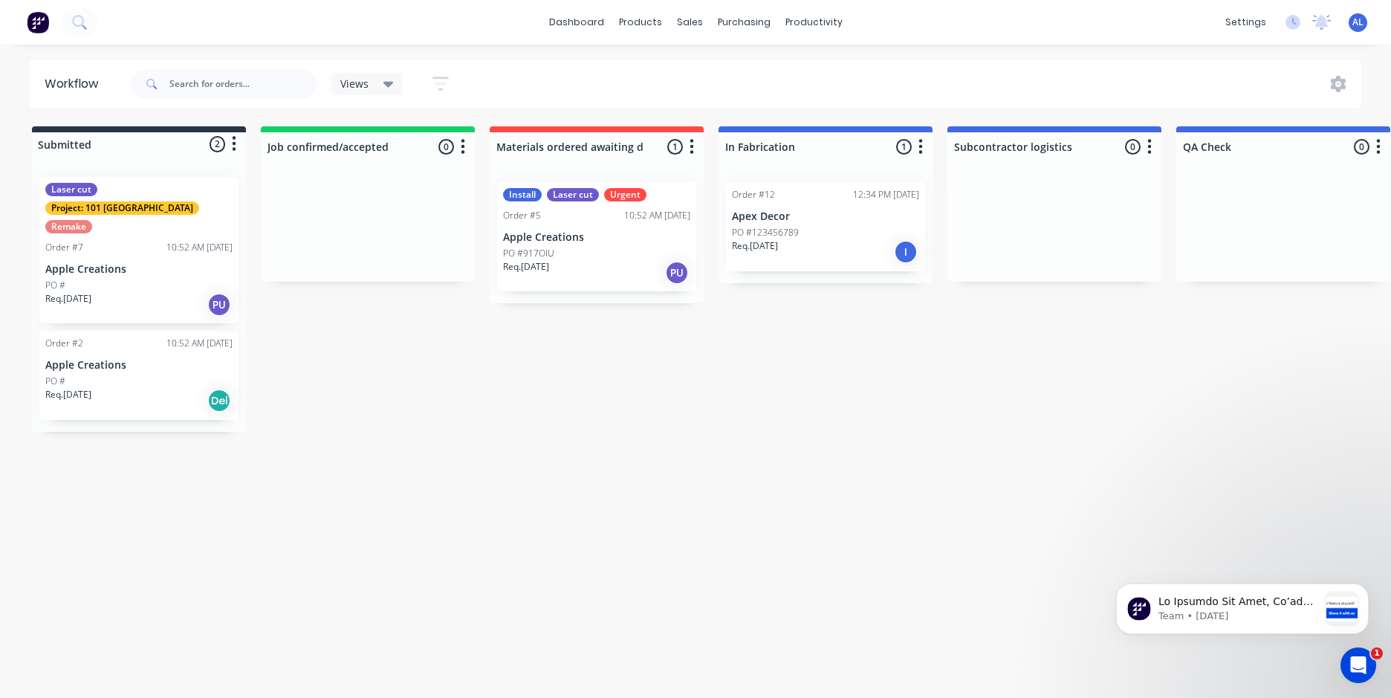
click at [100, 359] on p "Apple Creations" at bounding box center [138, 365] width 187 height 13
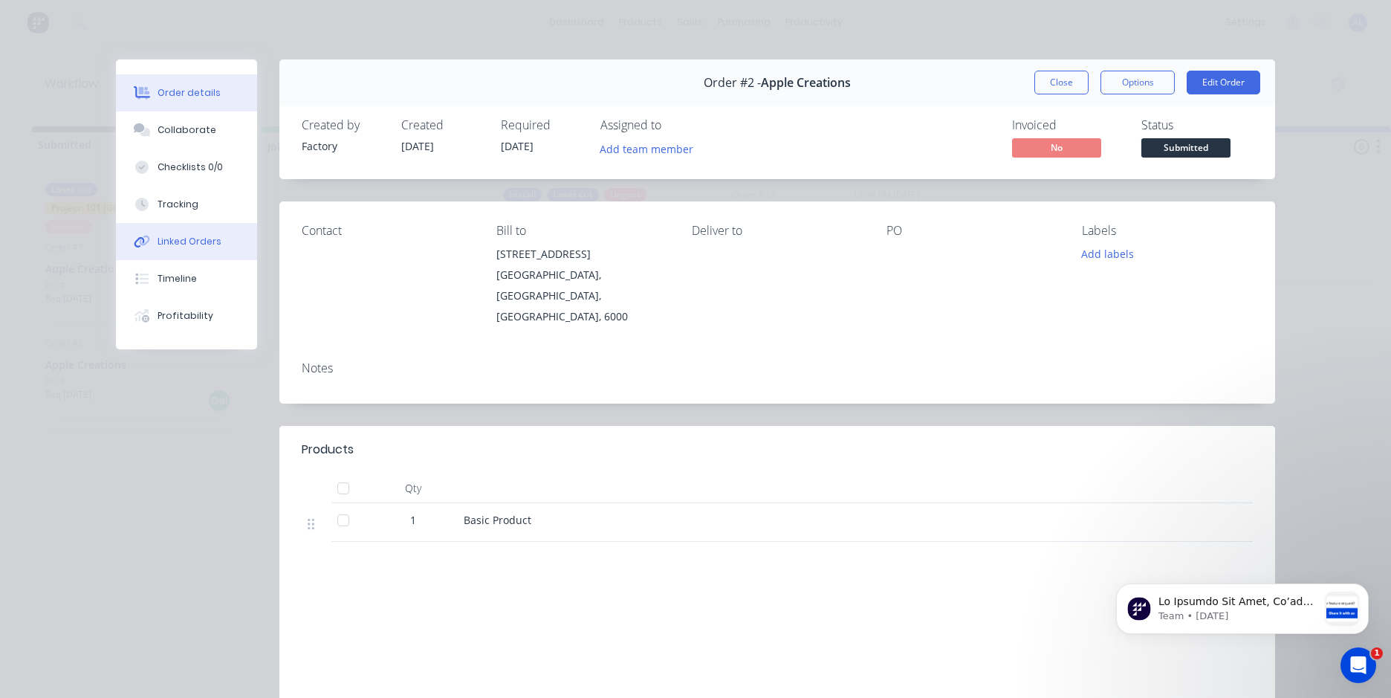
click at [169, 243] on div "Linked Orders" at bounding box center [189, 241] width 64 height 13
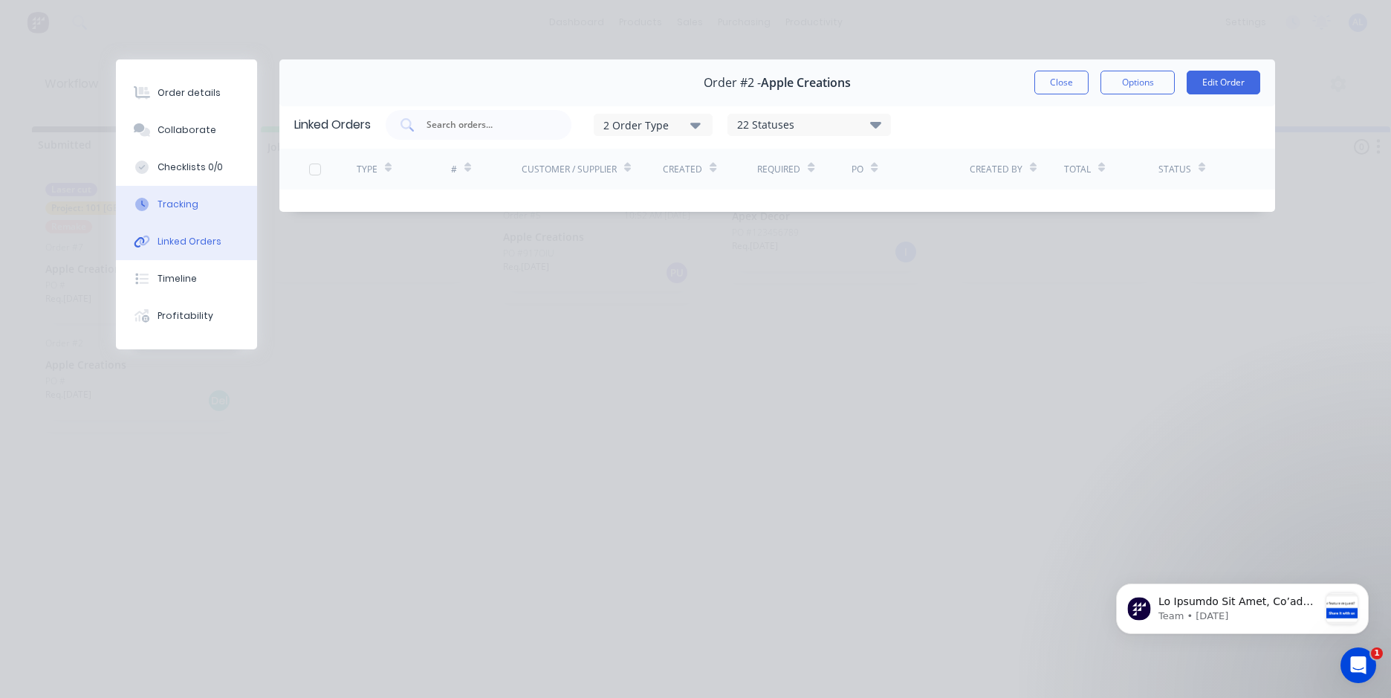
click at [191, 210] on div "Tracking" at bounding box center [177, 204] width 41 height 13
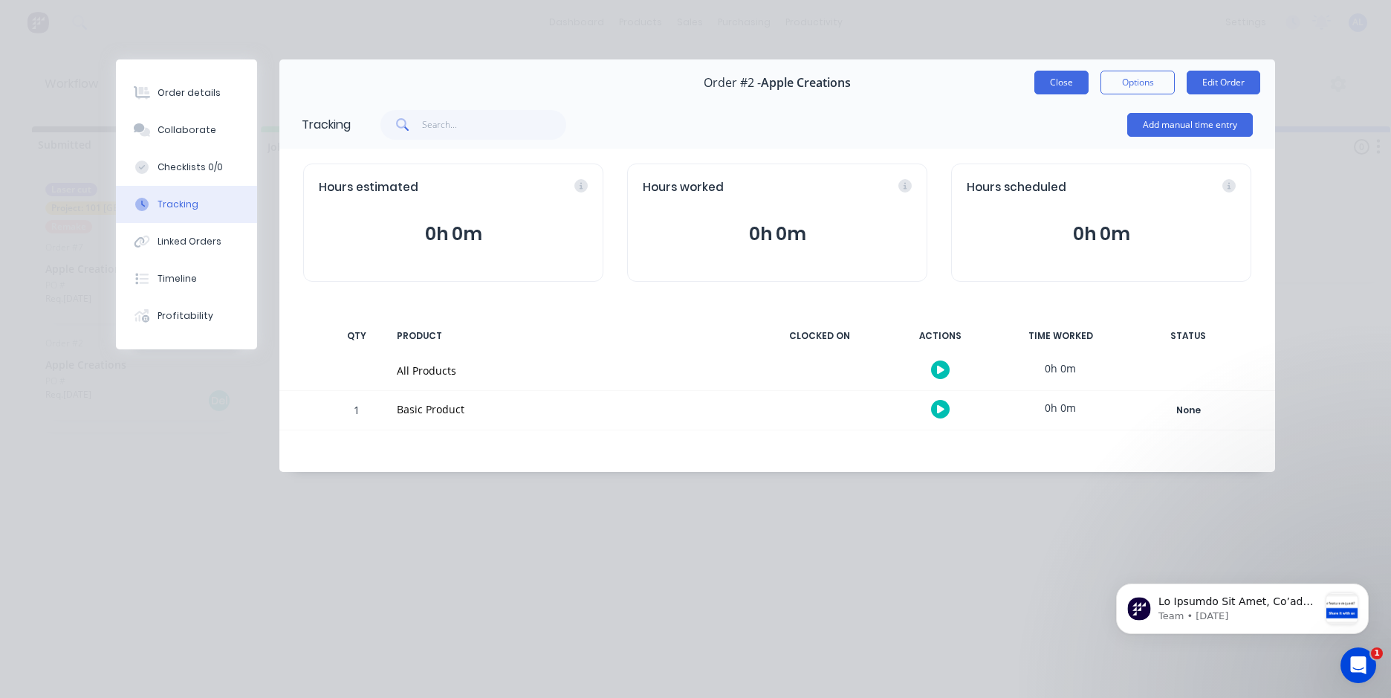
click at [1056, 85] on button "Close" at bounding box center [1061, 83] width 54 height 24
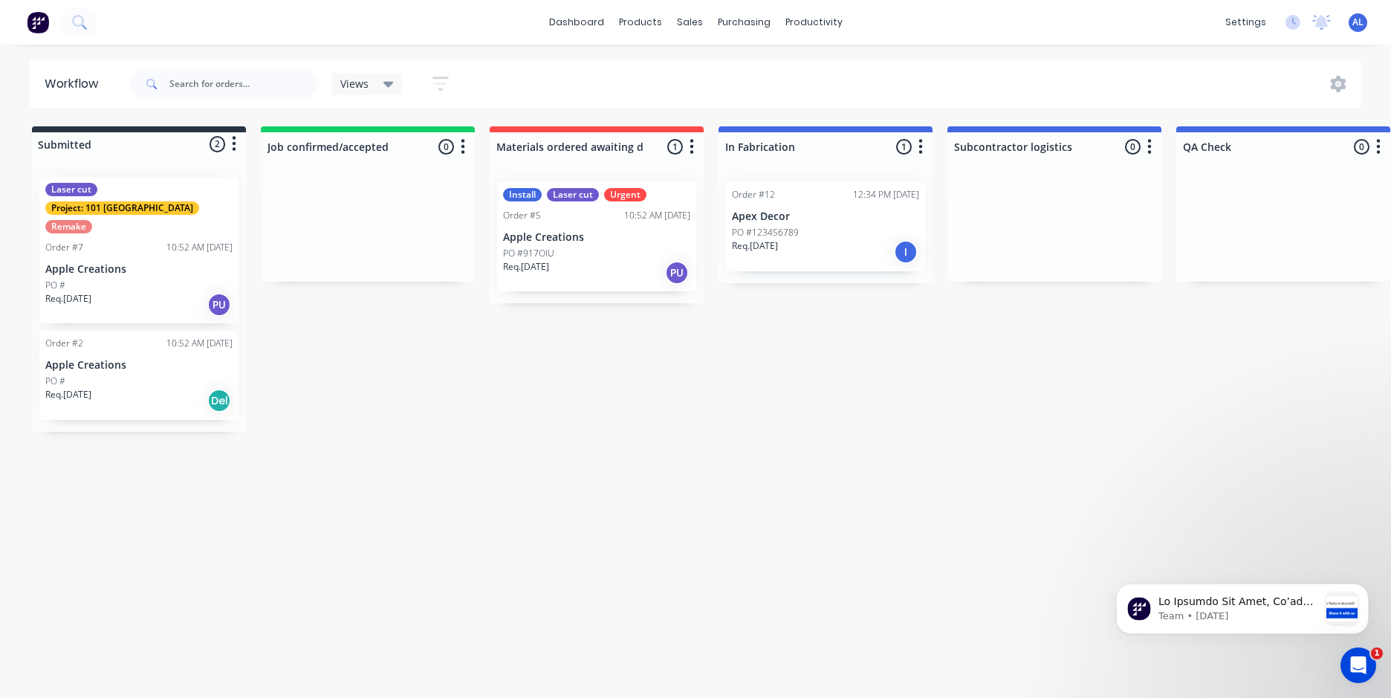
click at [157, 354] on div "Order #2 10:52 AM [DATE] Apple Creations PO # Req. [DATE] Del" at bounding box center [138, 375] width 199 height 89
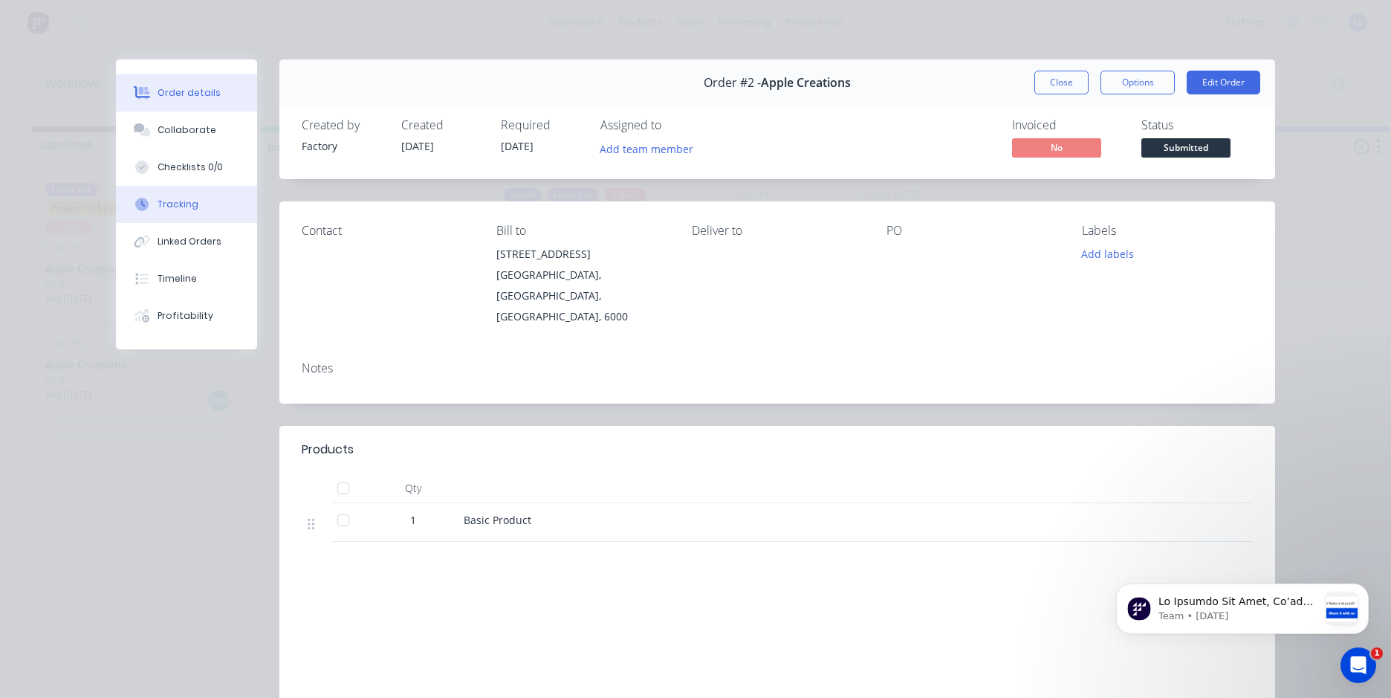
click at [195, 200] on button "Tracking" at bounding box center [186, 204] width 141 height 37
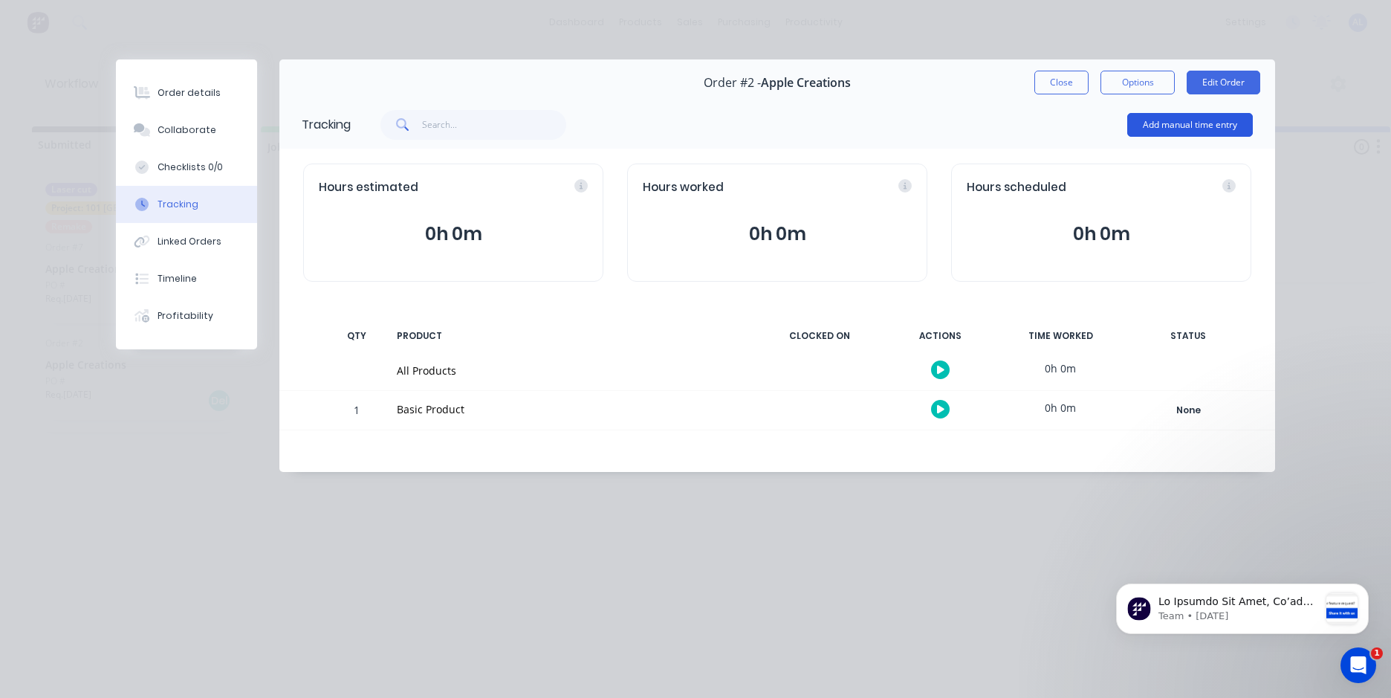
click at [1178, 123] on button "Add manual time entry" at bounding box center [1190, 125] width 126 height 24
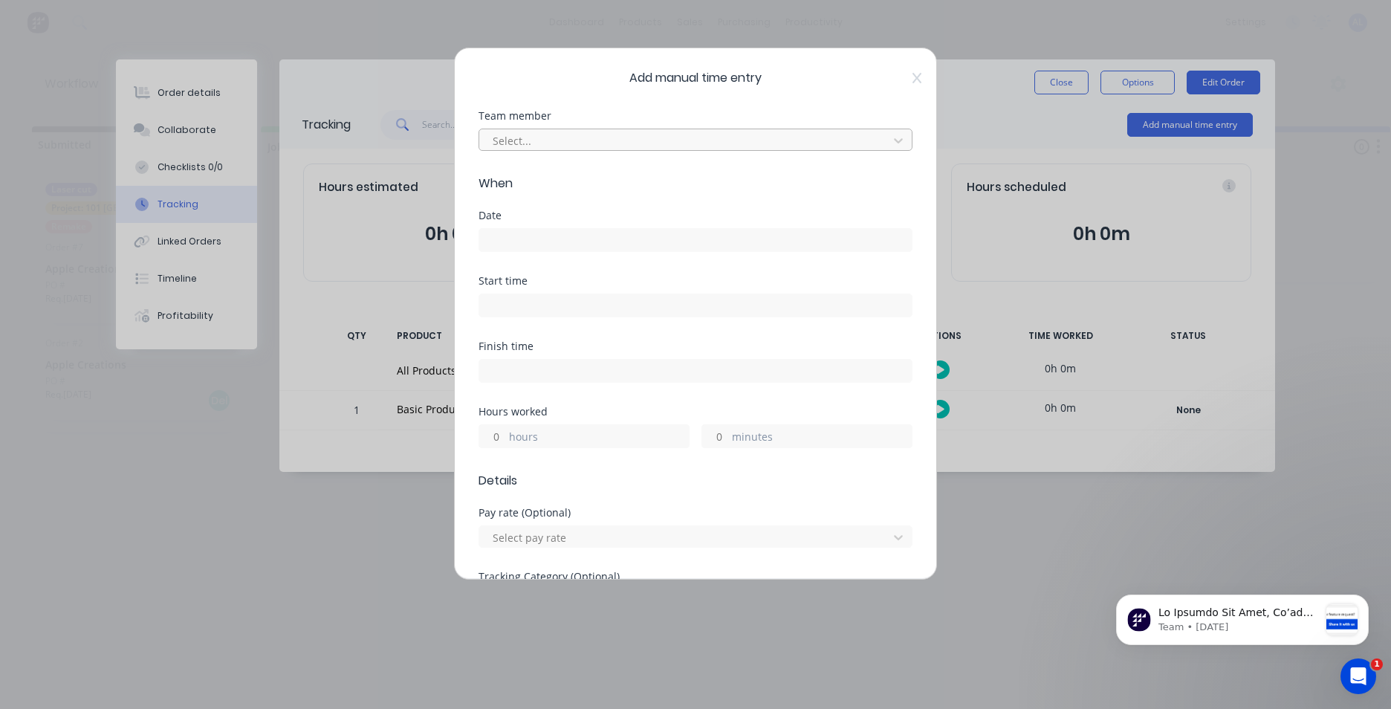
click at [559, 145] on div at bounding box center [685, 140] width 389 height 19
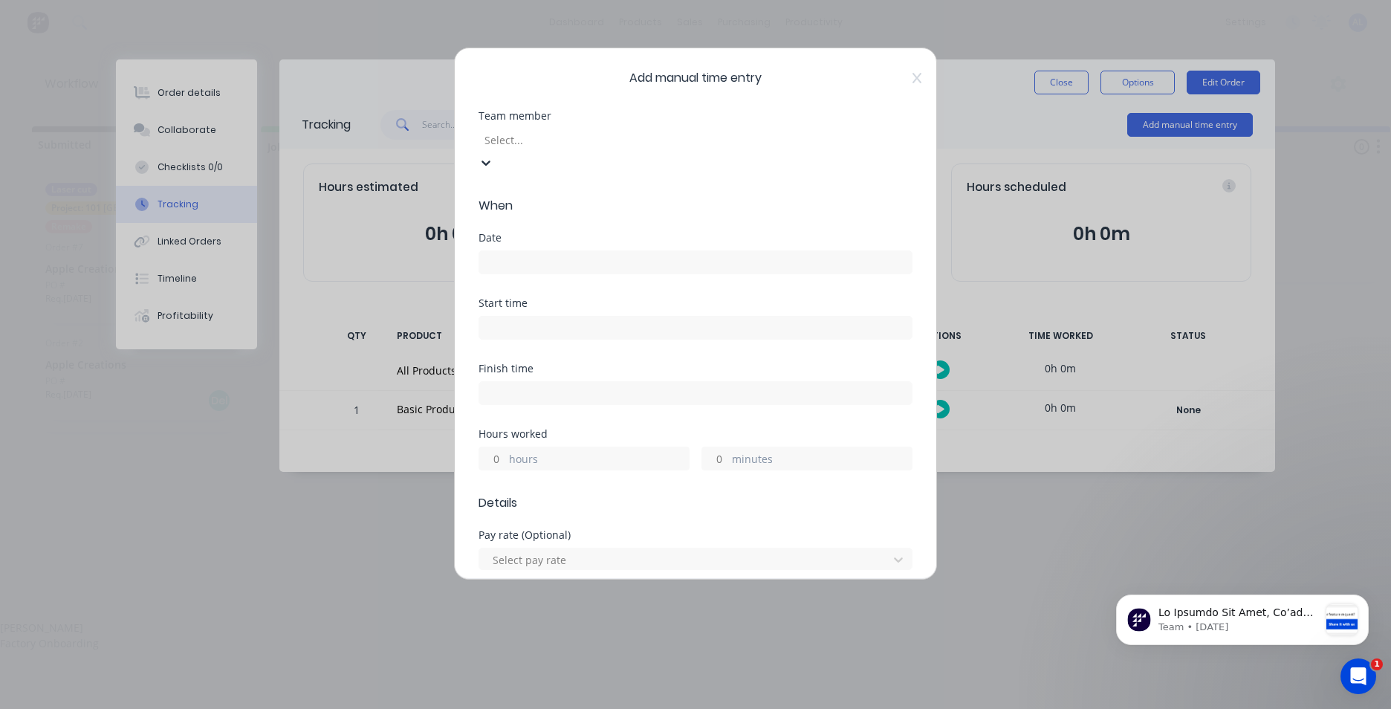
click at [556, 620] on div "[PERSON_NAME]" at bounding box center [695, 628] width 1391 height 16
click at [567, 246] on input at bounding box center [695, 240] width 432 height 22
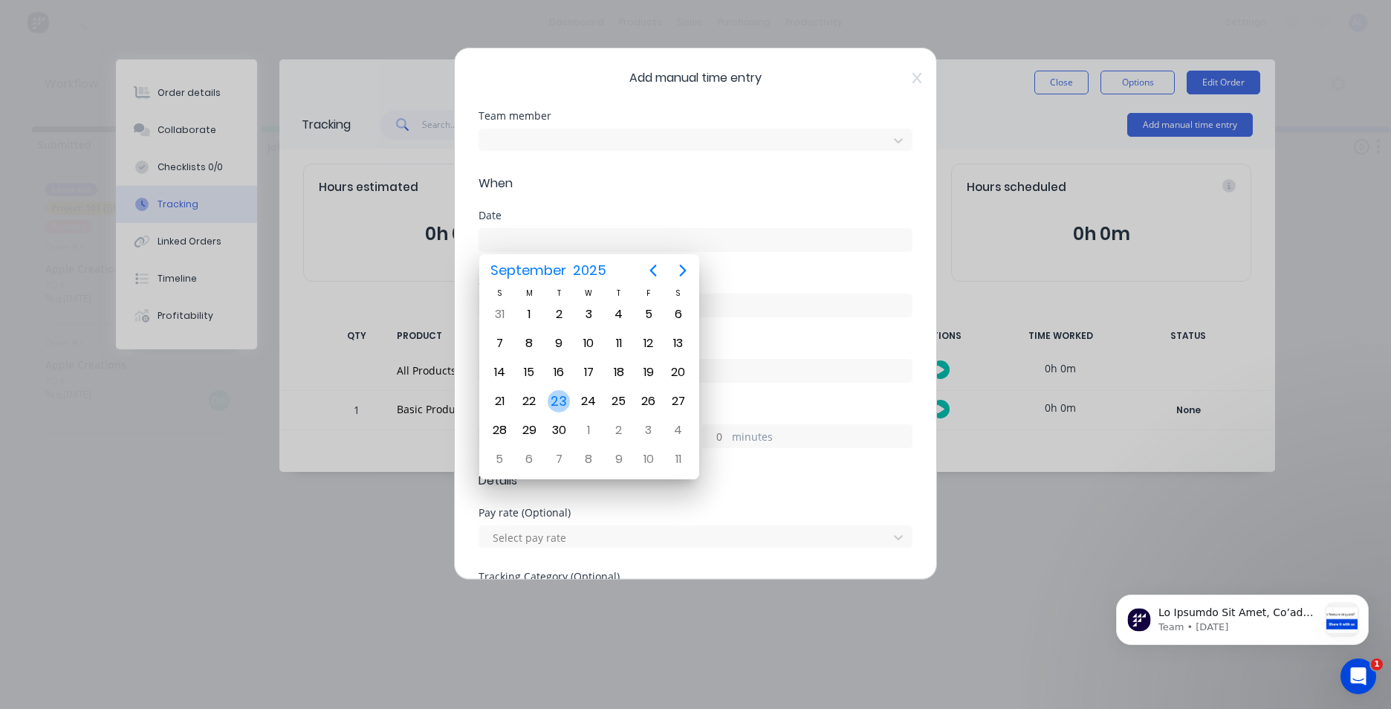
click at [560, 395] on div "23" at bounding box center [558, 401] width 22 height 22
type input "[DATE]"
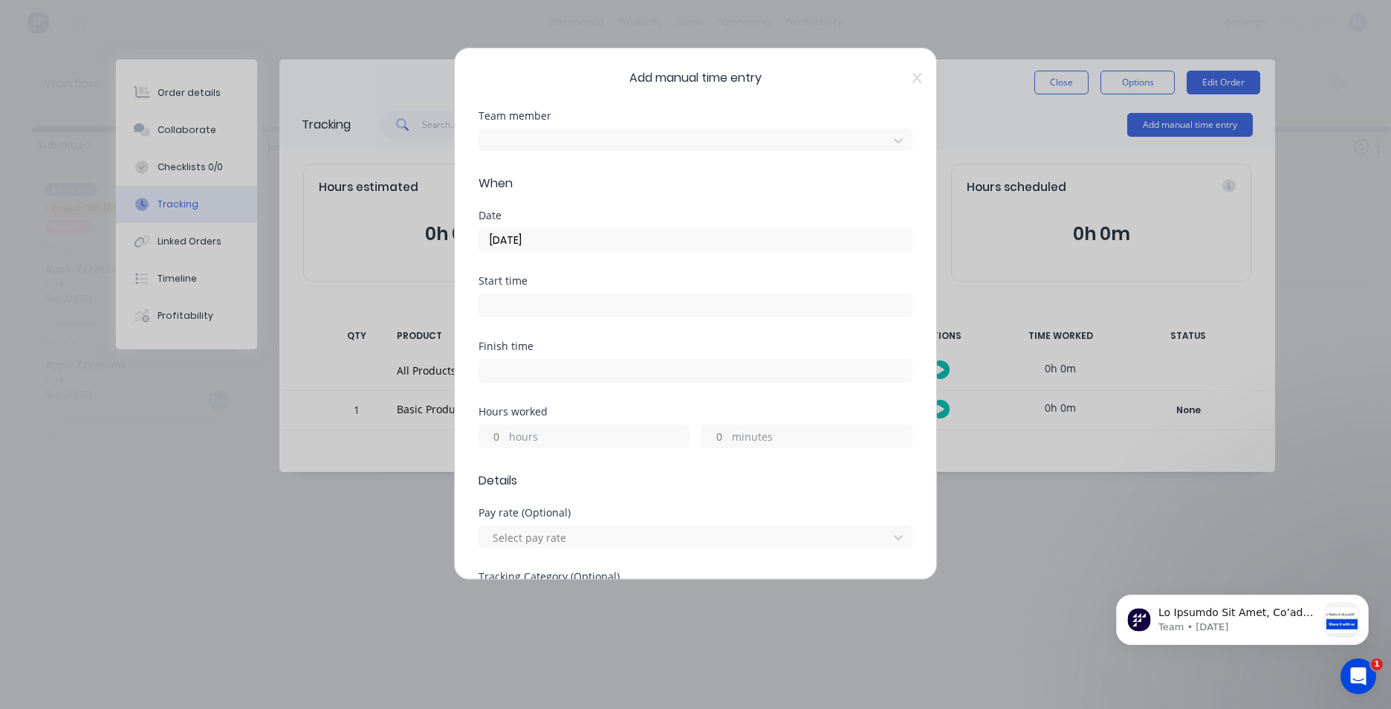
click at [553, 311] on input at bounding box center [695, 305] width 432 height 22
type input "12:47 PM"
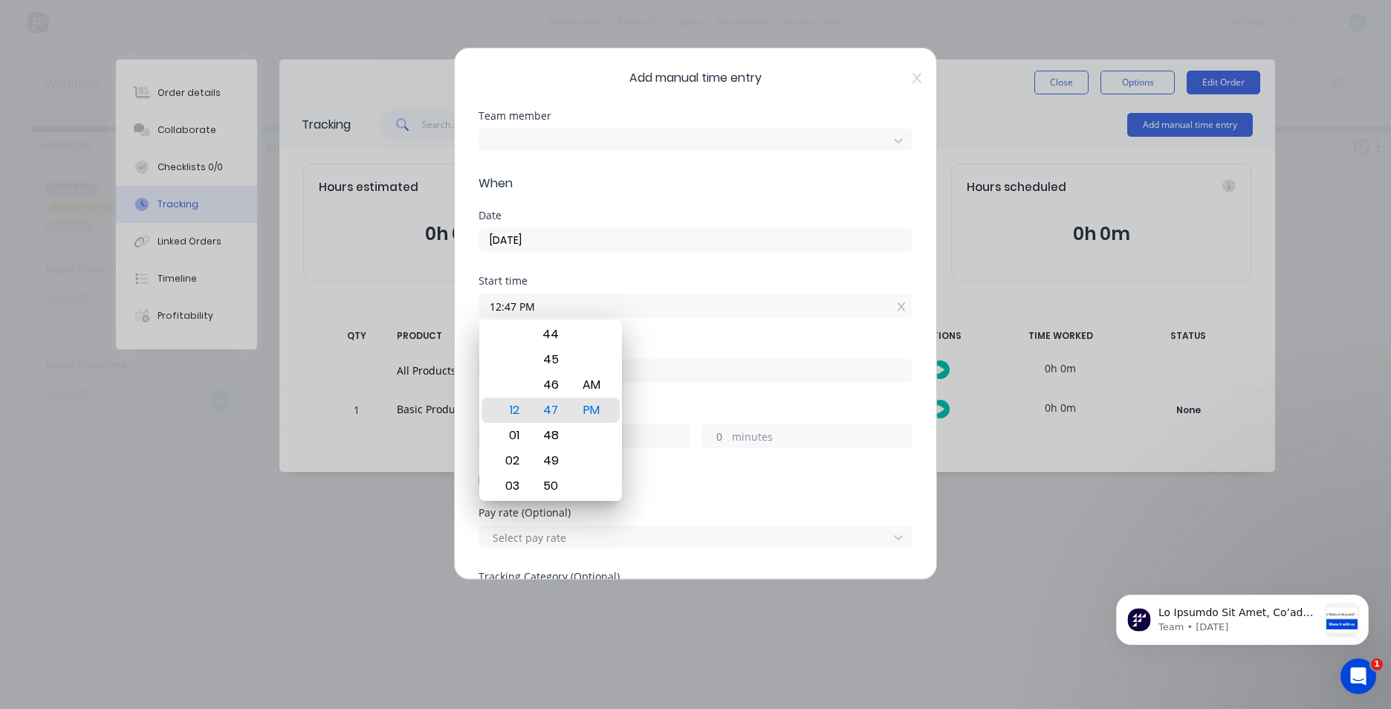
click at [721, 363] on input at bounding box center [695, 371] width 432 height 22
type input "12:47 PM"
type input "0"
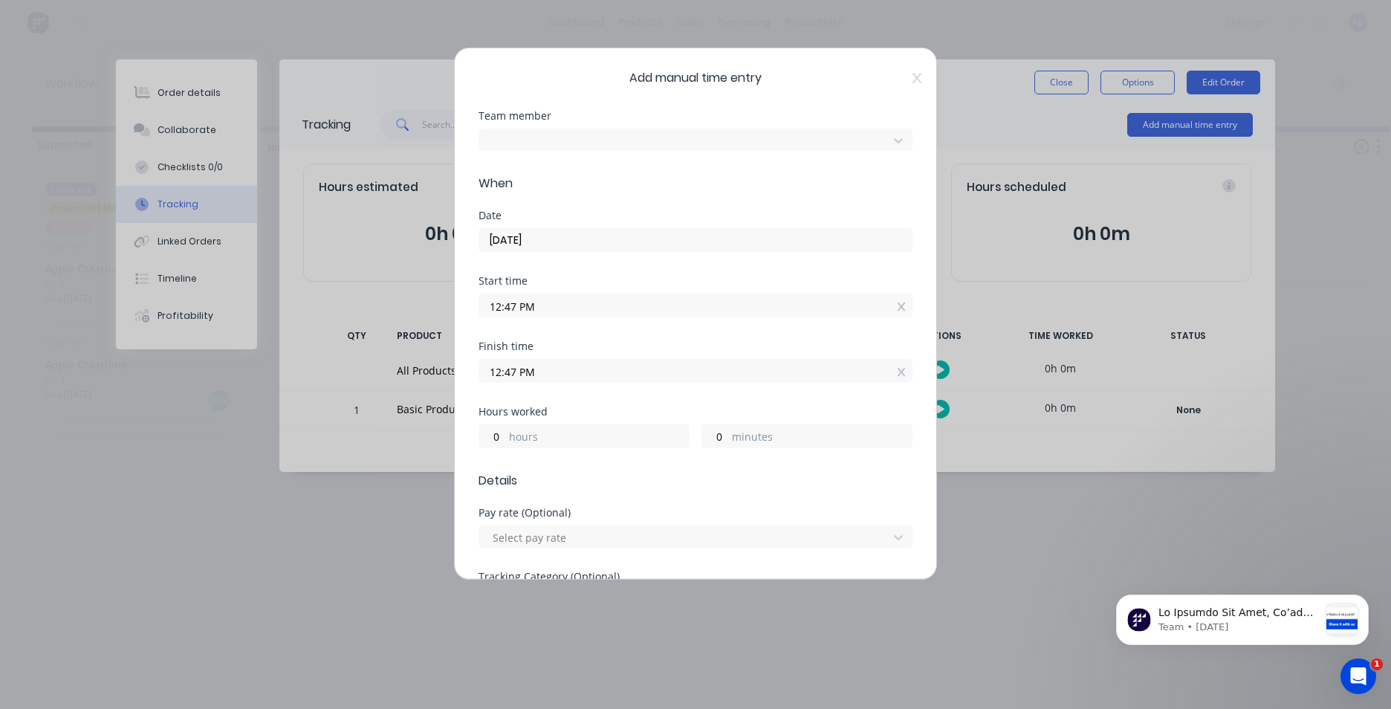
click at [733, 331] on div "Start time 12:47 PM" at bounding box center [695, 308] width 434 height 65
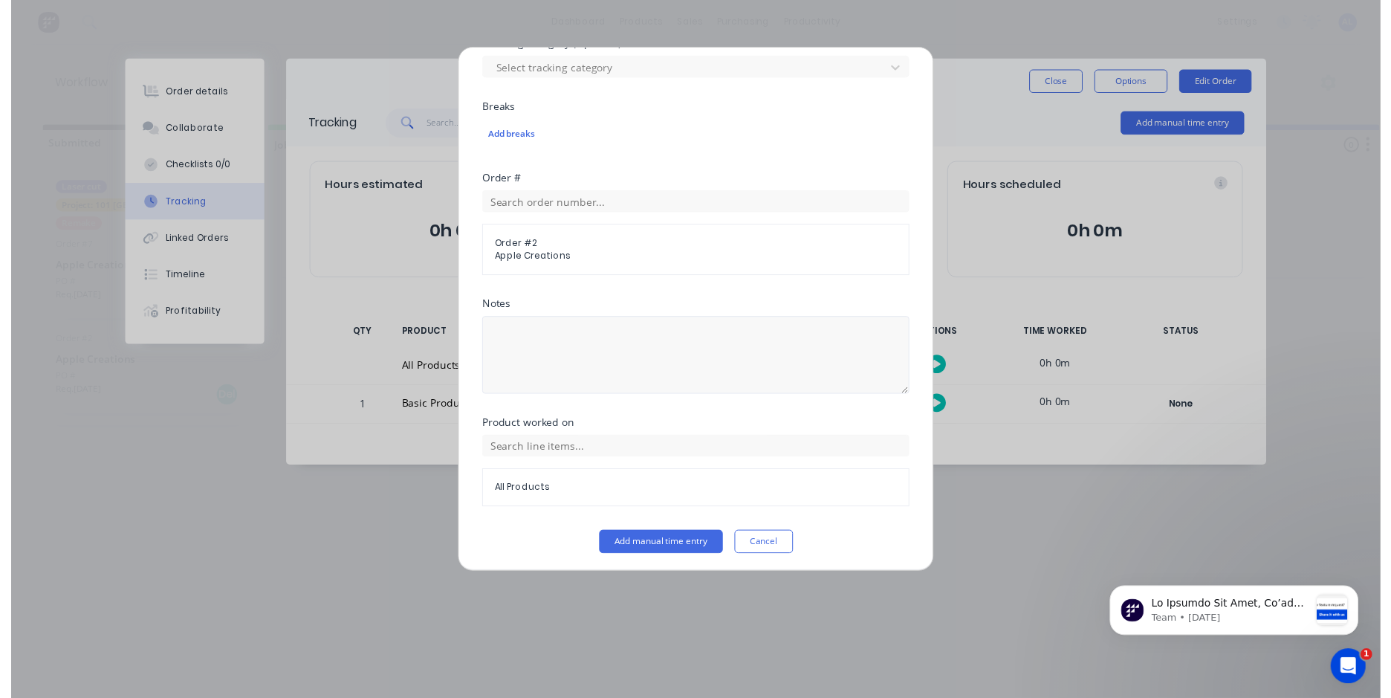
scroll to position [536, 0]
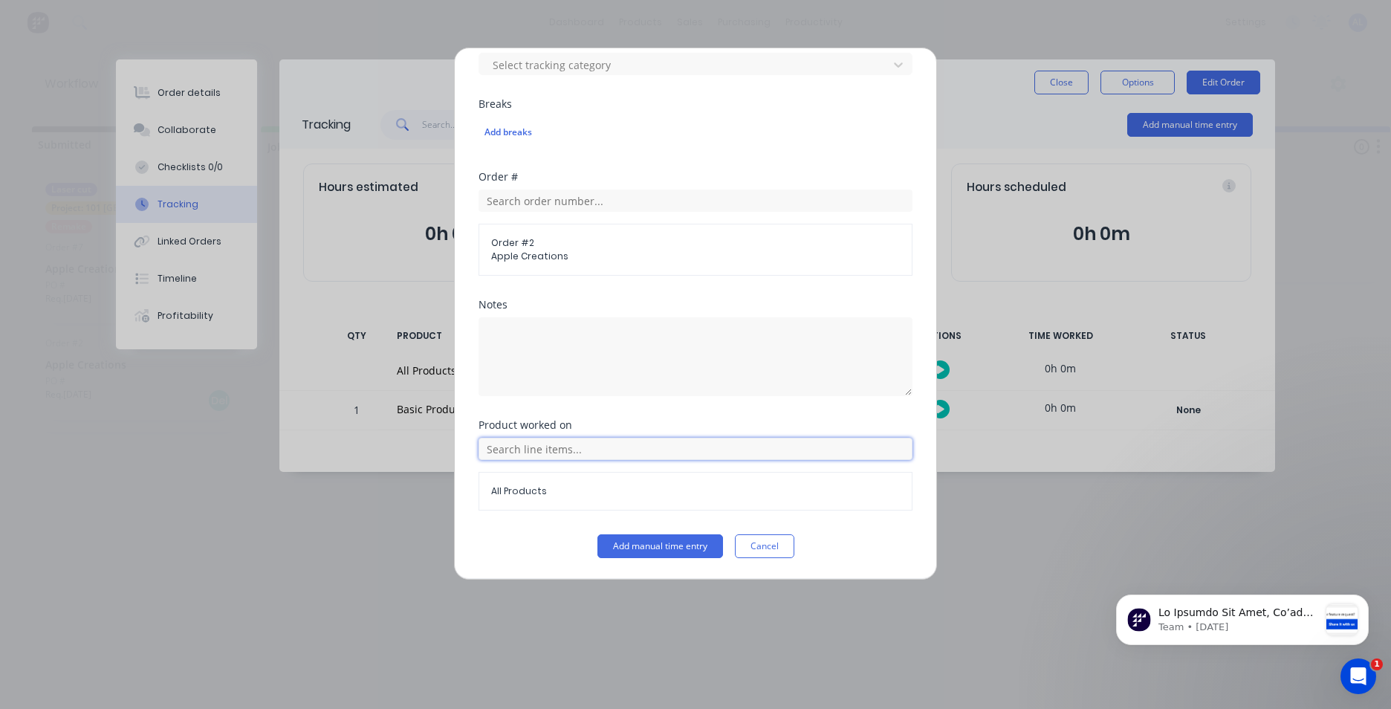
click at [545, 452] on input "text" at bounding box center [695, 449] width 434 height 22
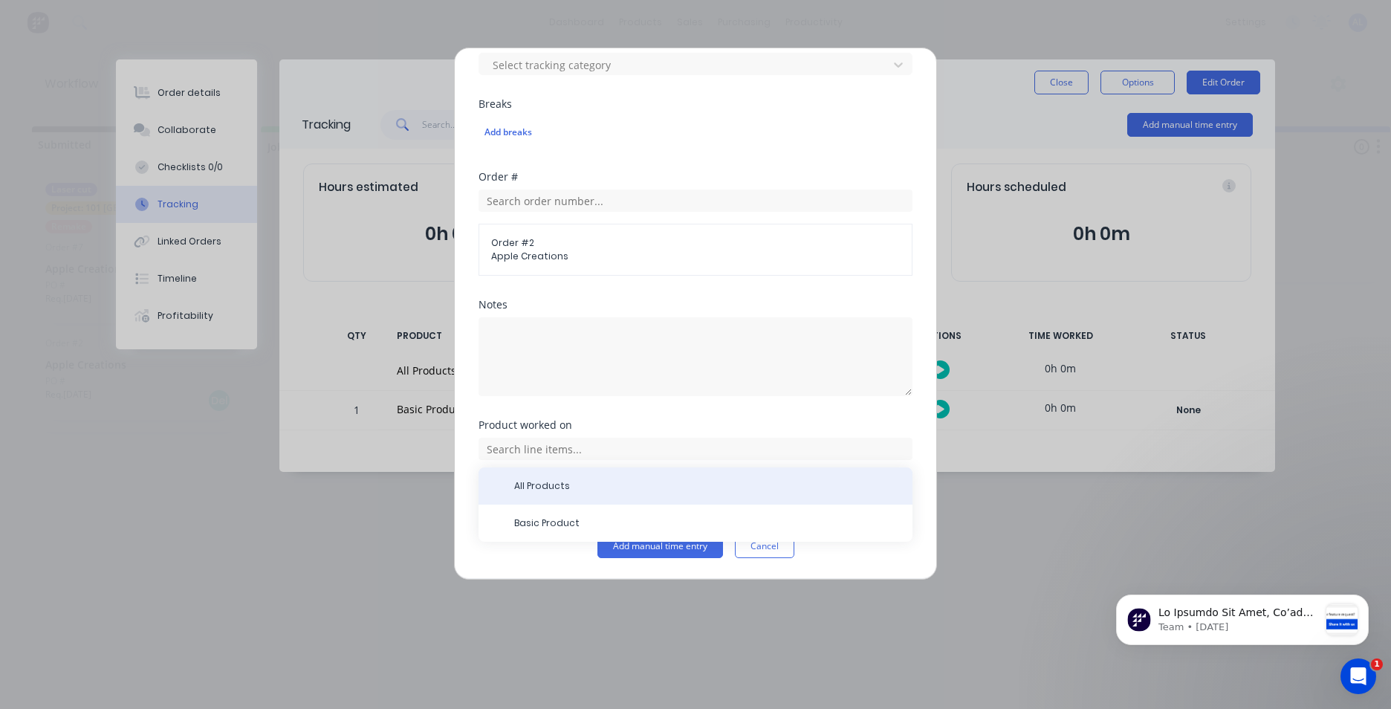
click at [550, 478] on div "All Products" at bounding box center [695, 485] width 434 height 37
click at [573, 495] on div "All Products" at bounding box center [695, 485] width 434 height 37
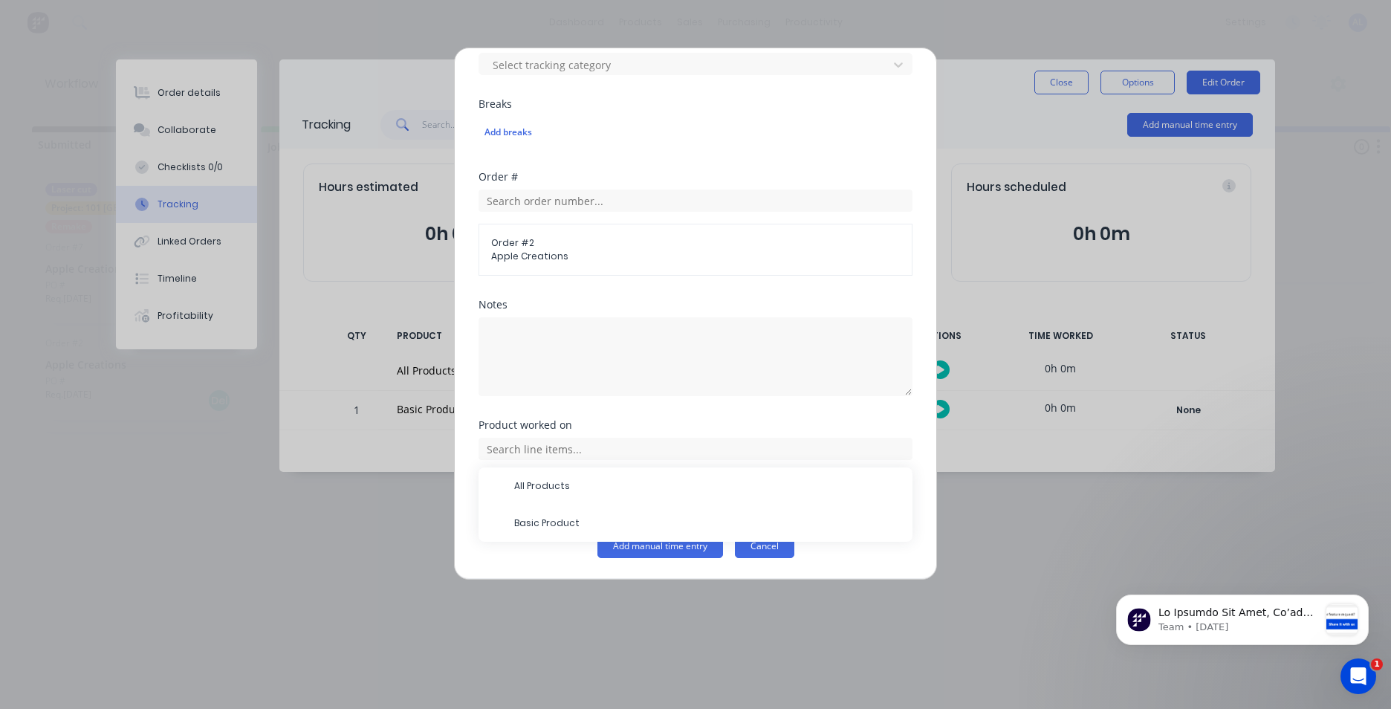
click at [752, 552] on button "Cancel" at bounding box center [764, 546] width 59 height 24
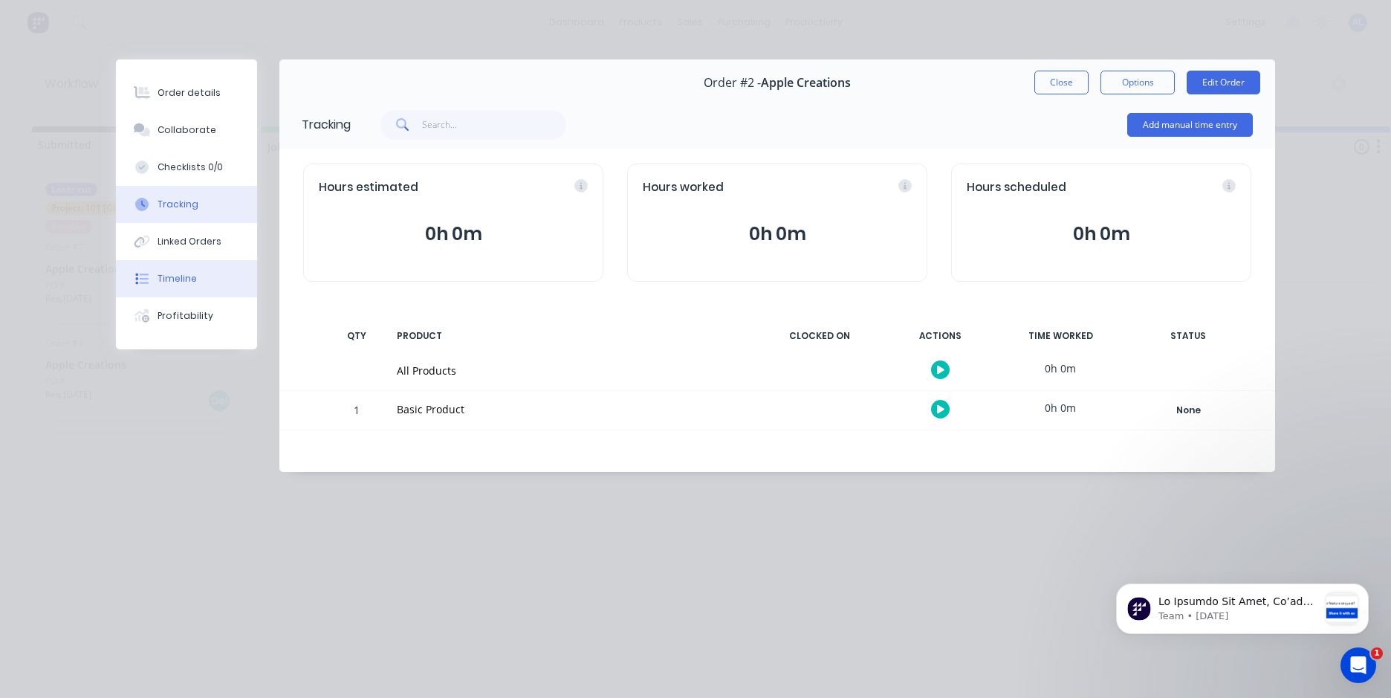
click at [215, 283] on button "Timeline" at bounding box center [186, 278] width 141 height 37
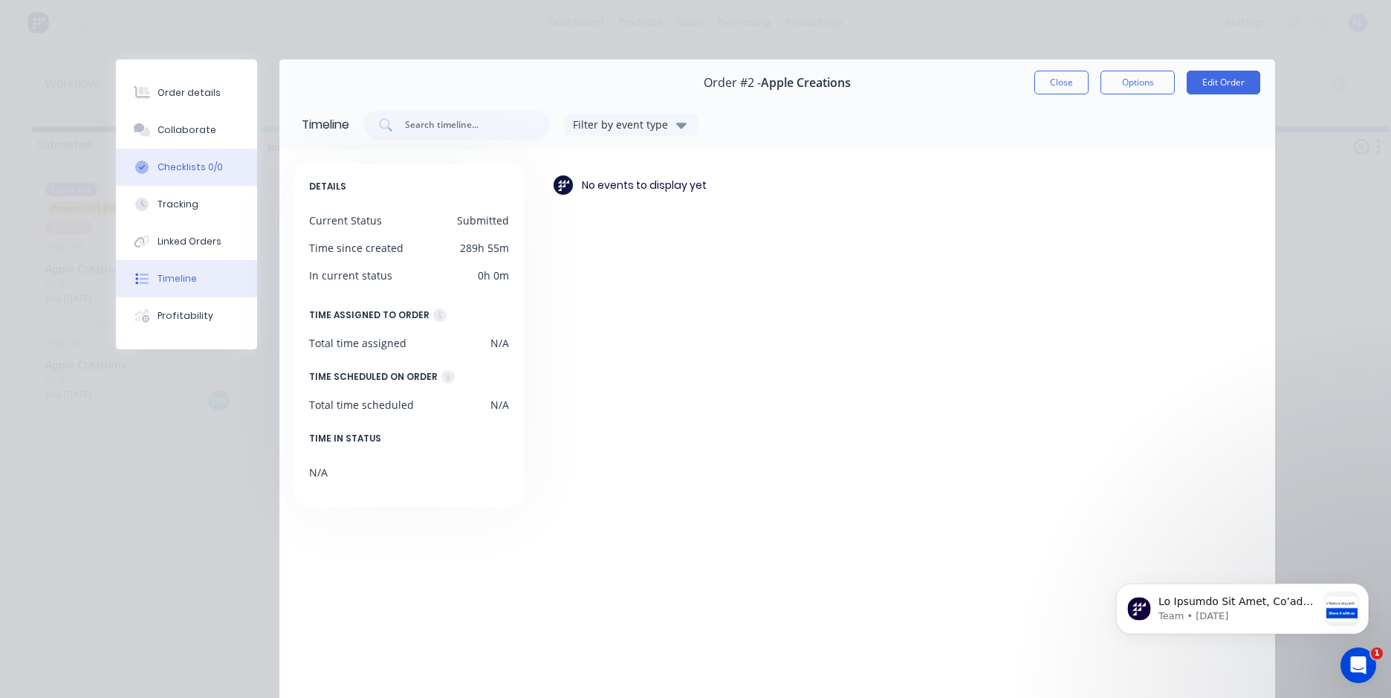
click at [189, 170] on div "Checklists 0/0" at bounding box center [189, 166] width 65 height 13
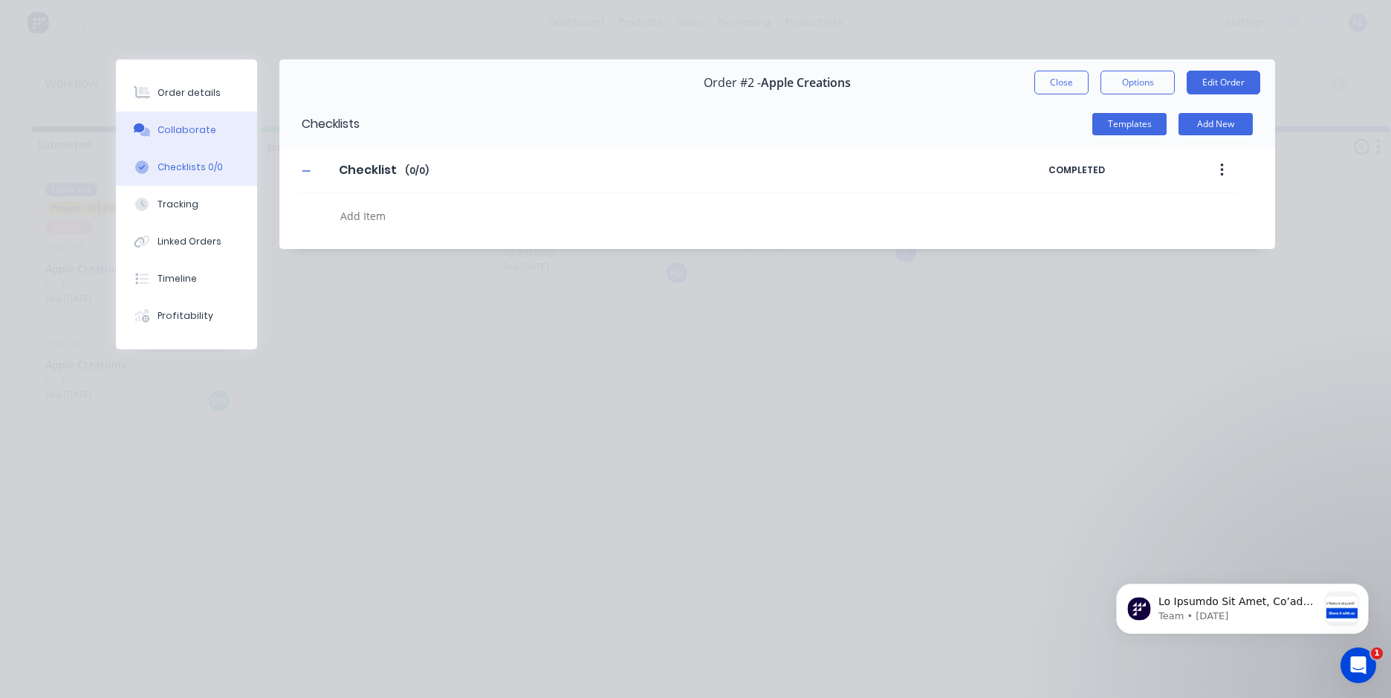
click at [202, 132] on div "Collaborate" at bounding box center [186, 129] width 59 height 13
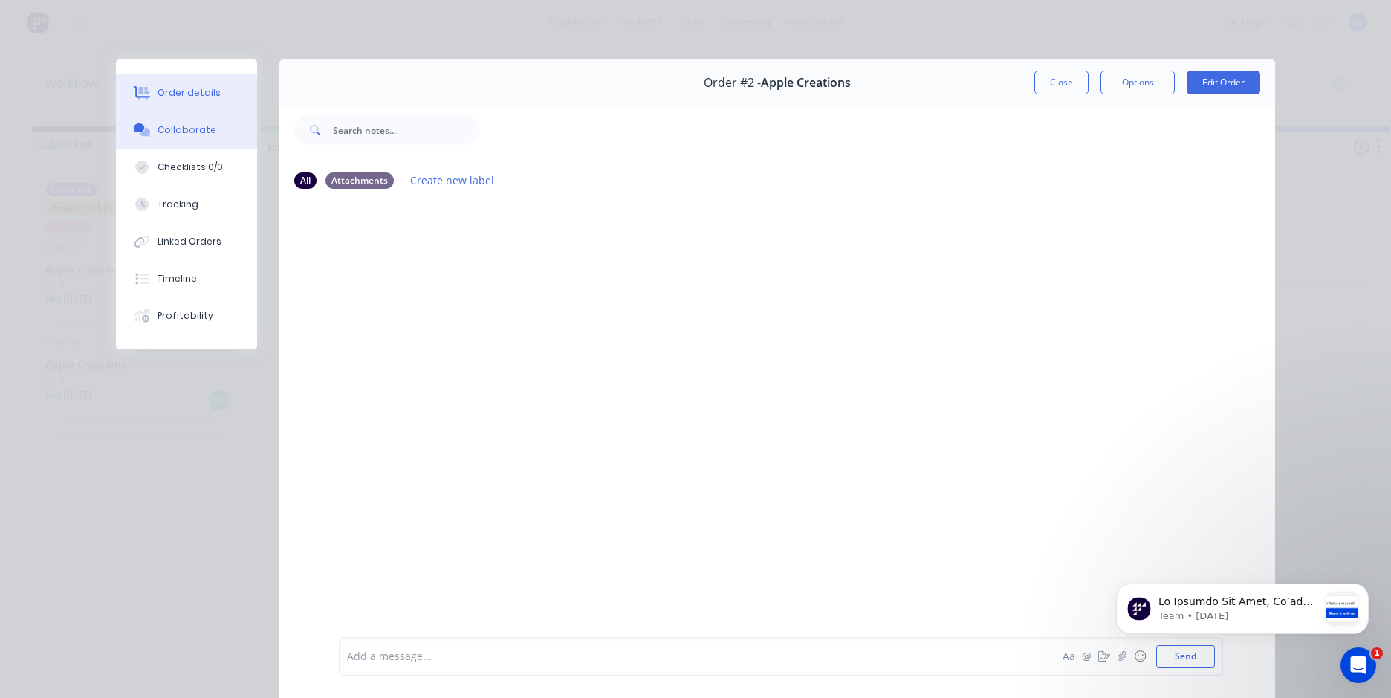
click at [194, 97] on div "Order details" at bounding box center [188, 92] width 63 height 13
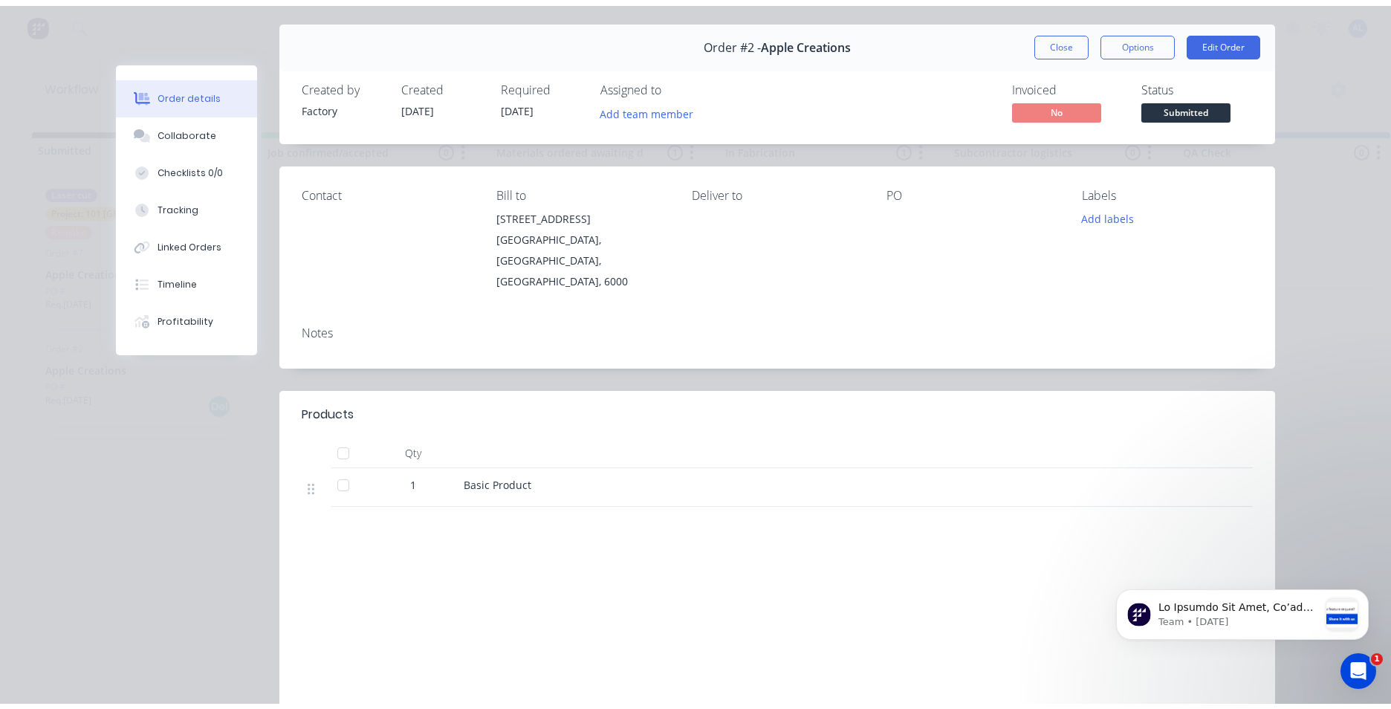
scroll to position [0, 0]
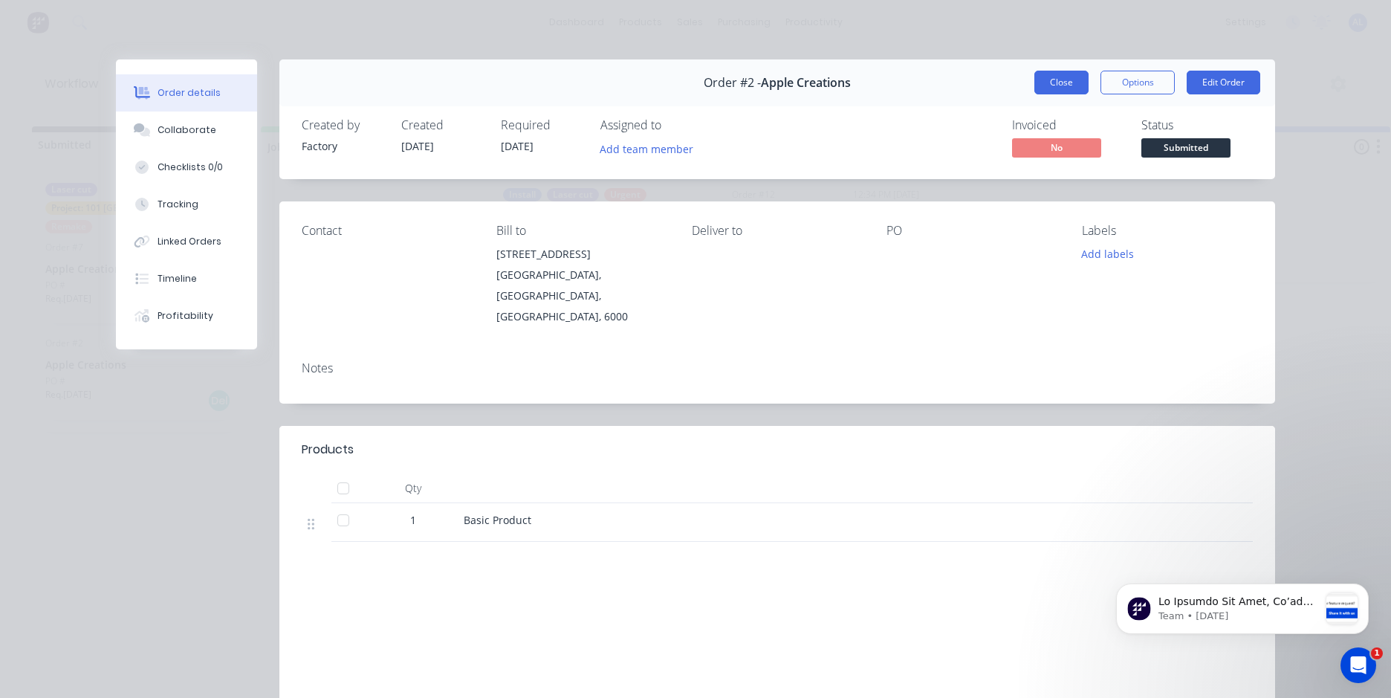
click at [1072, 84] on button "Close" at bounding box center [1061, 83] width 54 height 24
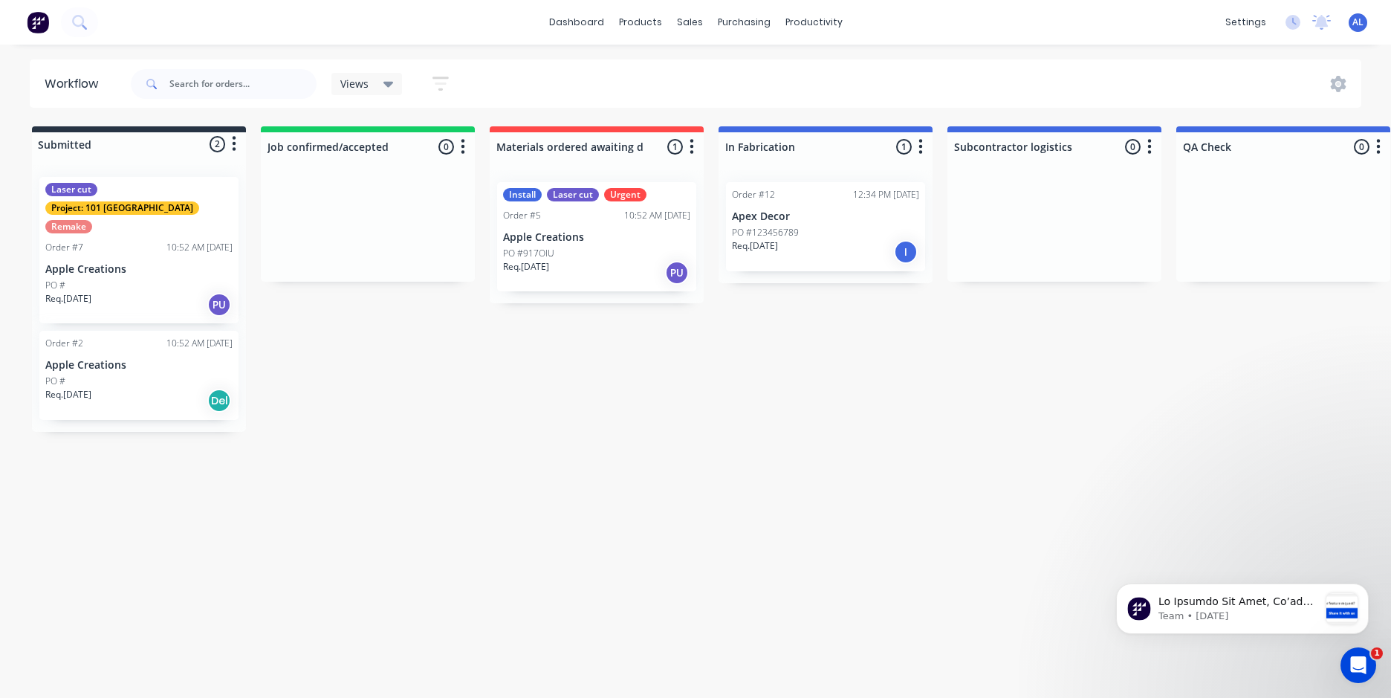
click at [394, 85] on div "Views" at bounding box center [366, 84] width 71 height 22
click at [593, 18] on link "dashboard" at bounding box center [577, 22] width 70 height 22
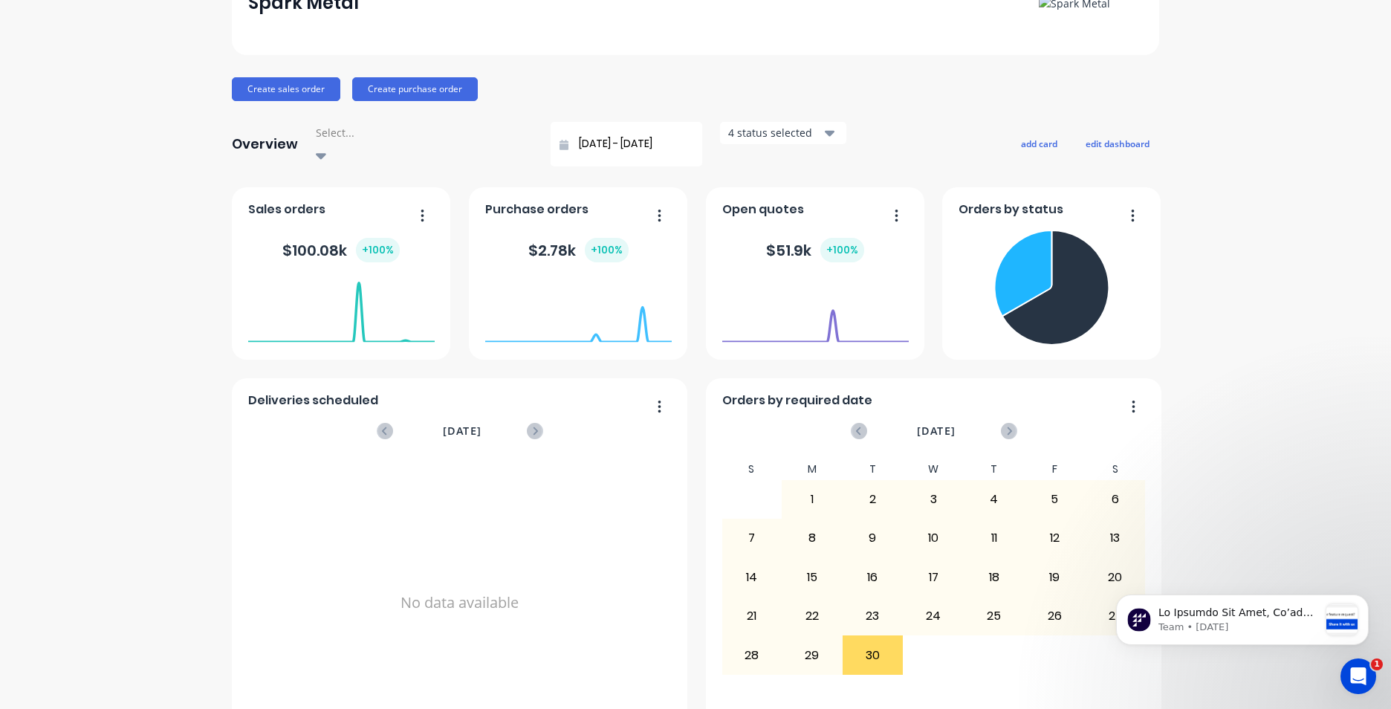
scroll to position [141, 0]
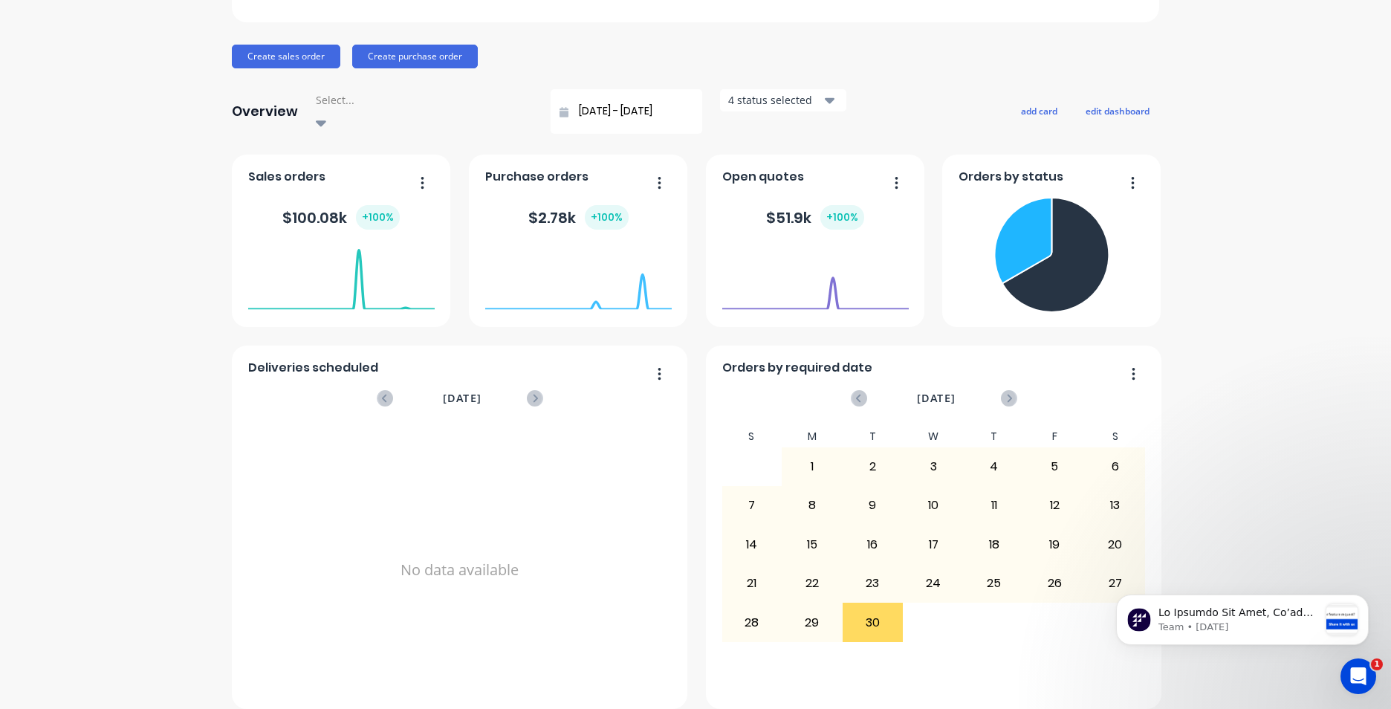
click at [657, 175] on icon "button" at bounding box center [659, 182] width 4 height 15
click at [658, 176] on icon "button" at bounding box center [659, 182] width 3 height 12
click at [413, 172] on button "button" at bounding box center [416, 183] width 31 height 23
click at [454, 133] on div "Spark Metal Create sales order Create purchase order Overview Select... [DATE] …" at bounding box center [695, 313] width 927 height 790
click at [1082, 198] on icon at bounding box center [1054, 255] width 107 height 114
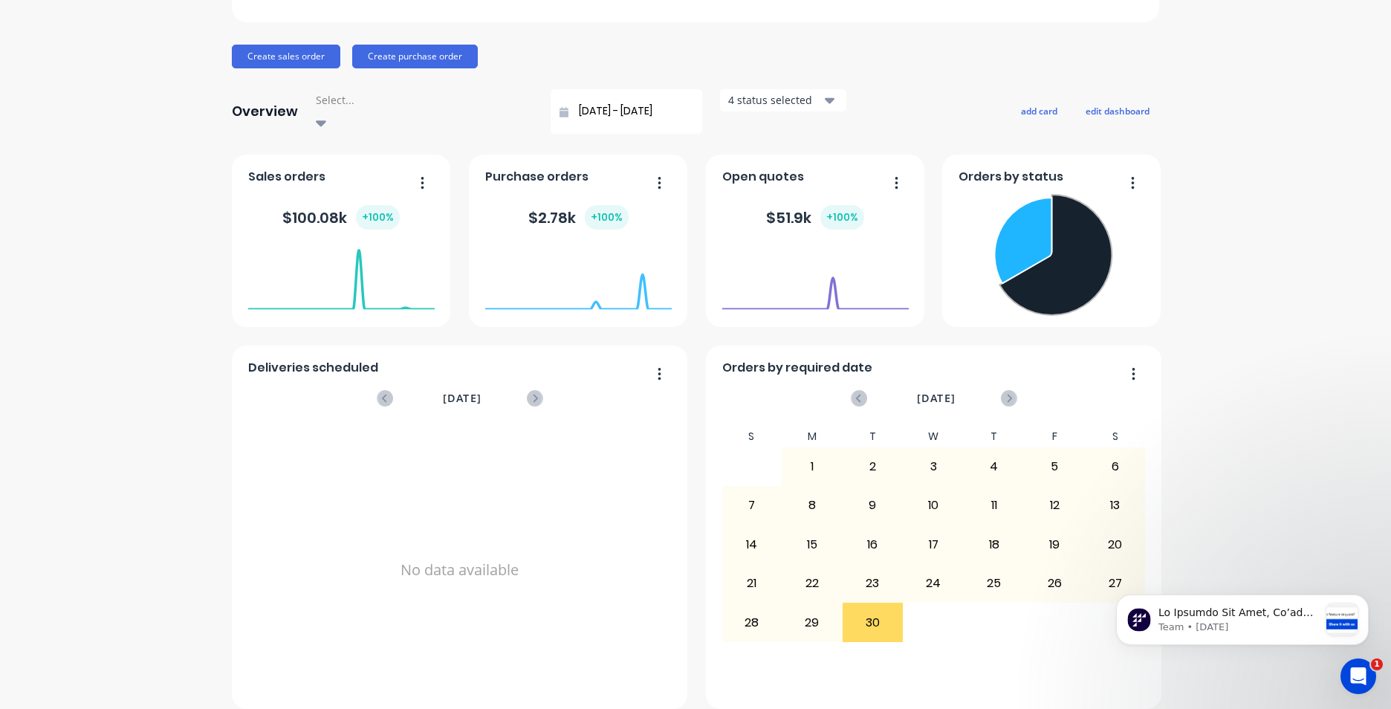
click at [1110, 195] on foreignobject at bounding box center [1051, 256] width 186 height 129
click at [1131, 175] on icon "button" at bounding box center [1133, 182] width 4 height 15
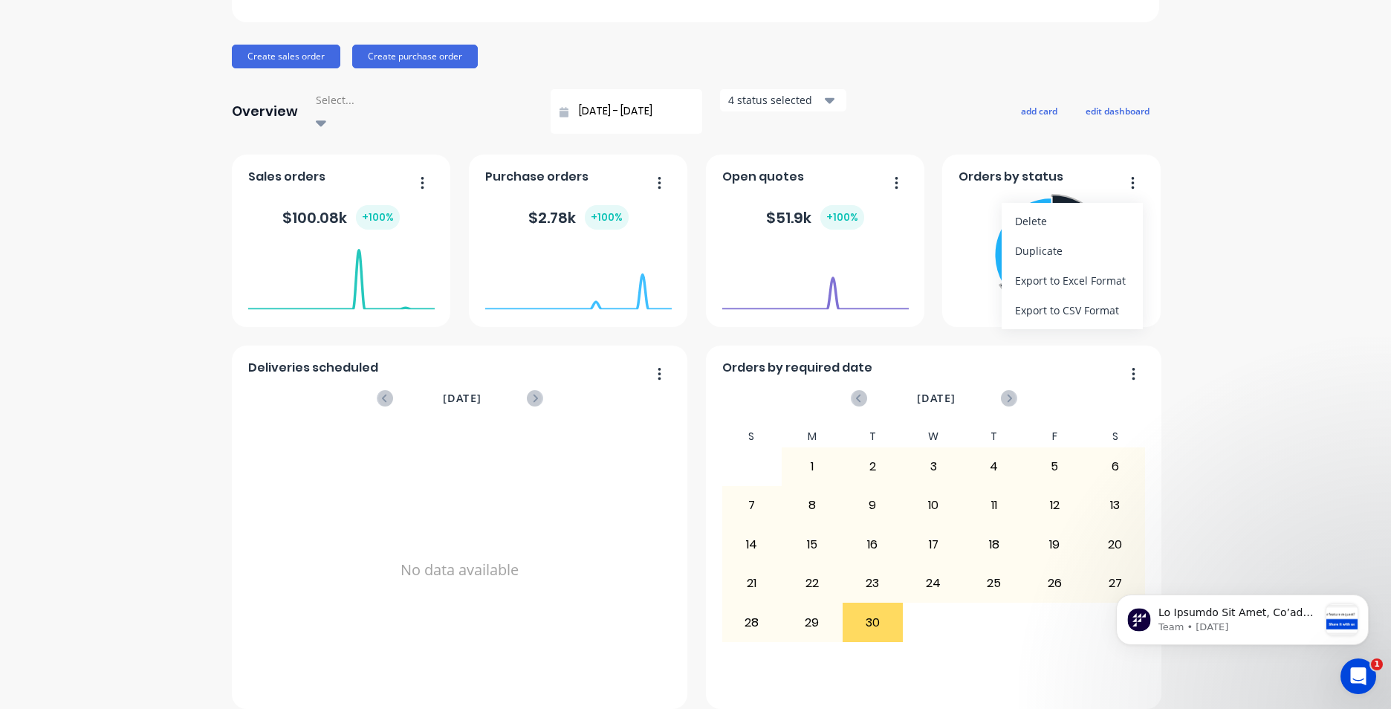
click at [1114, 172] on button "button" at bounding box center [1126, 183] width 31 height 23
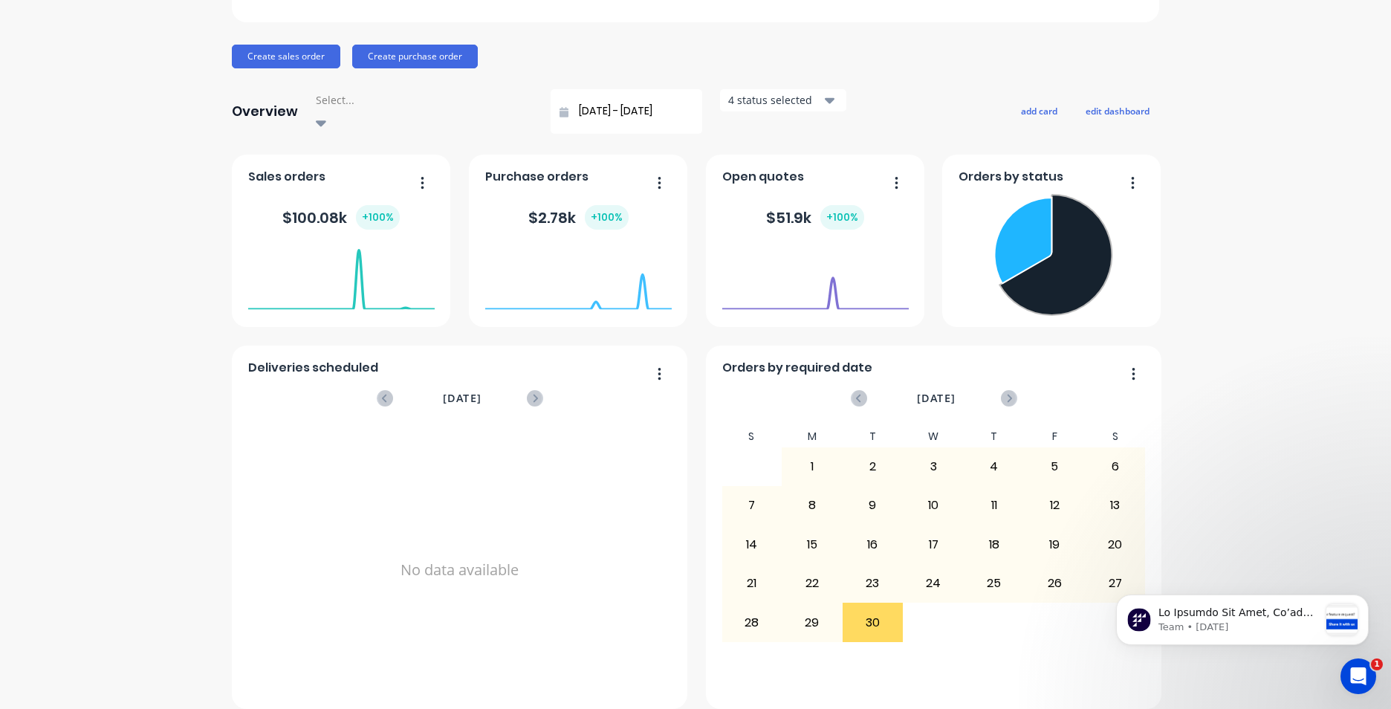
scroll to position [0, 0]
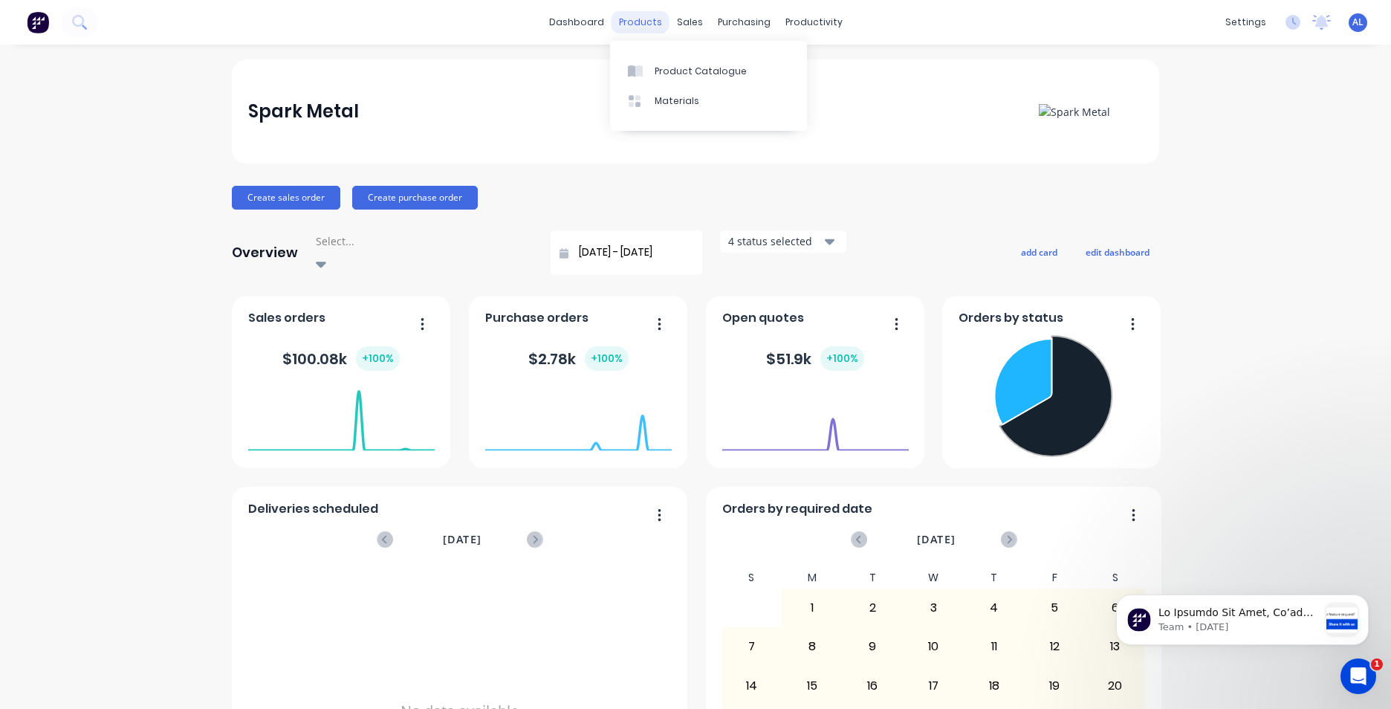
click at [640, 25] on div "products" at bounding box center [640, 22] width 58 height 22
click at [680, 66] on div "Product Catalogue" at bounding box center [700, 71] width 92 height 13
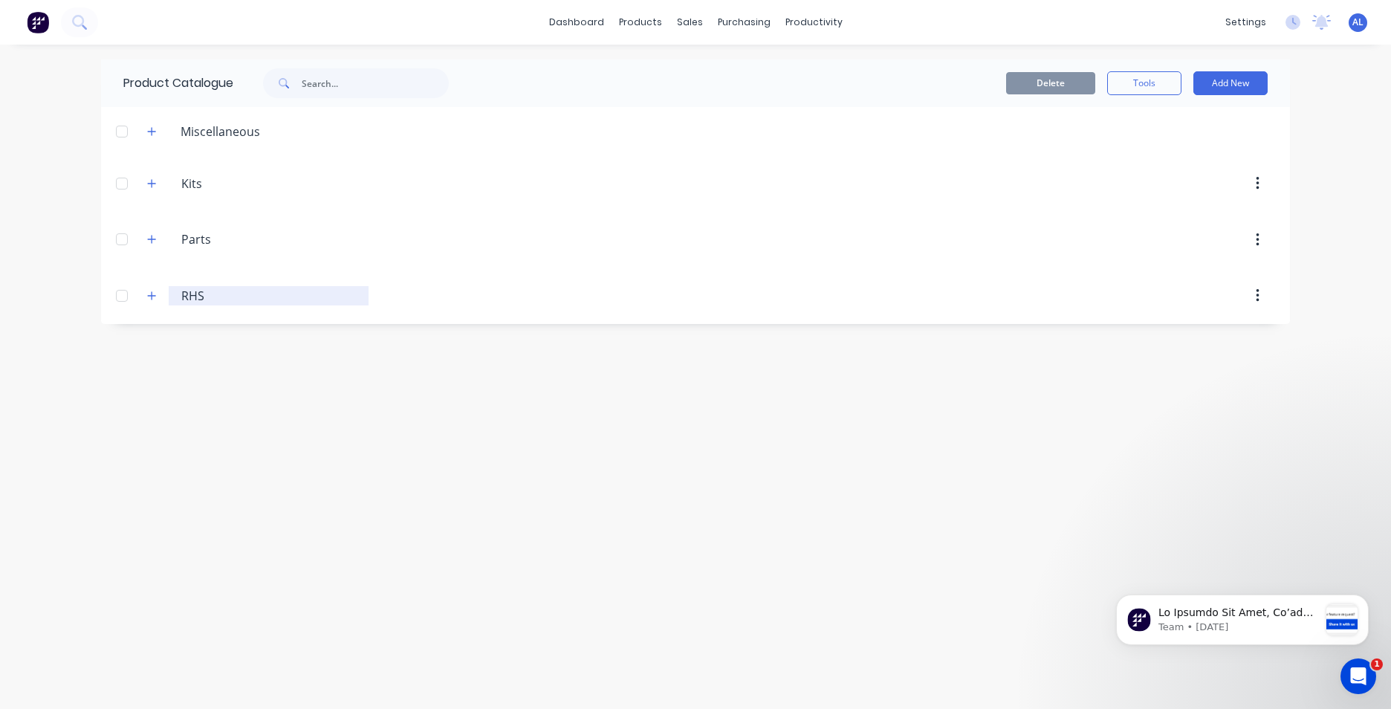
click at [192, 294] on input "RHS" at bounding box center [269, 296] width 176 height 18
click at [122, 129] on div at bounding box center [122, 132] width 30 height 30
click at [127, 184] on div at bounding box center [122, 184] width 30 height 30
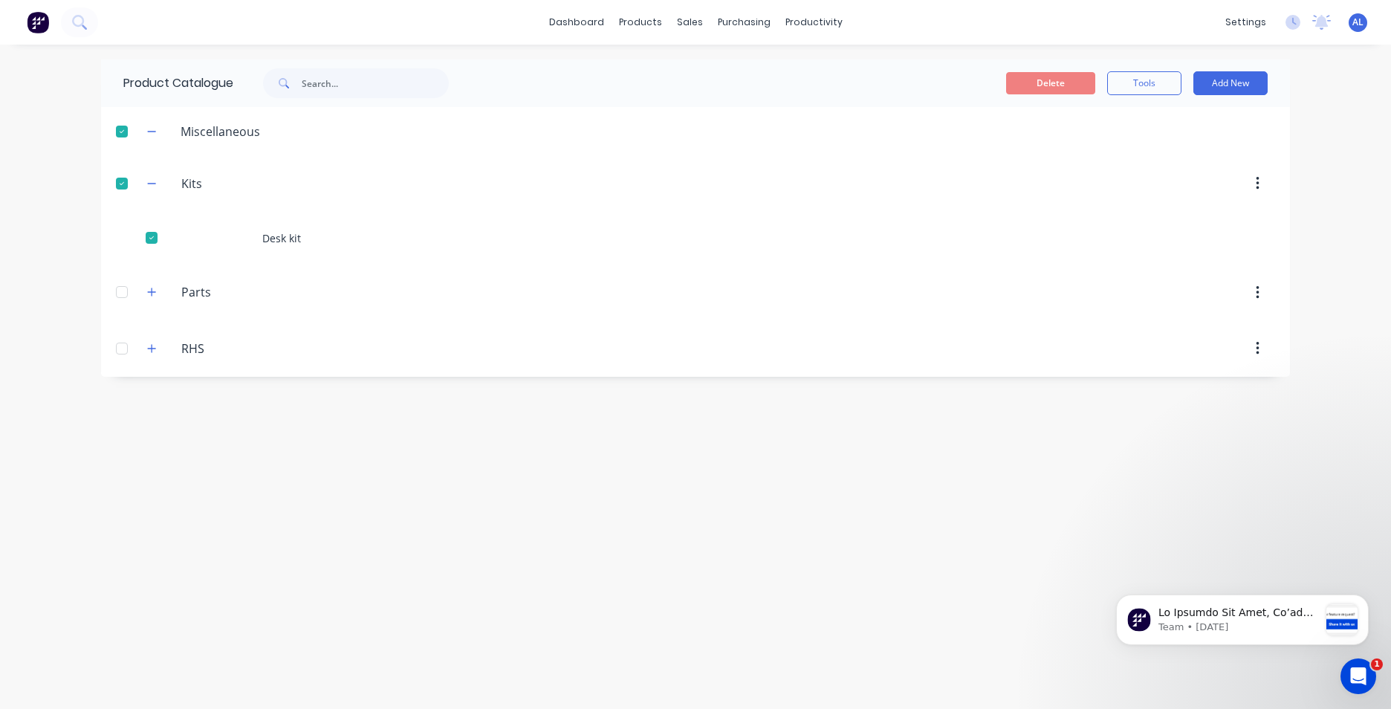
click at [118, 285] on div at bounding box center [122, 292] width 30 height 30
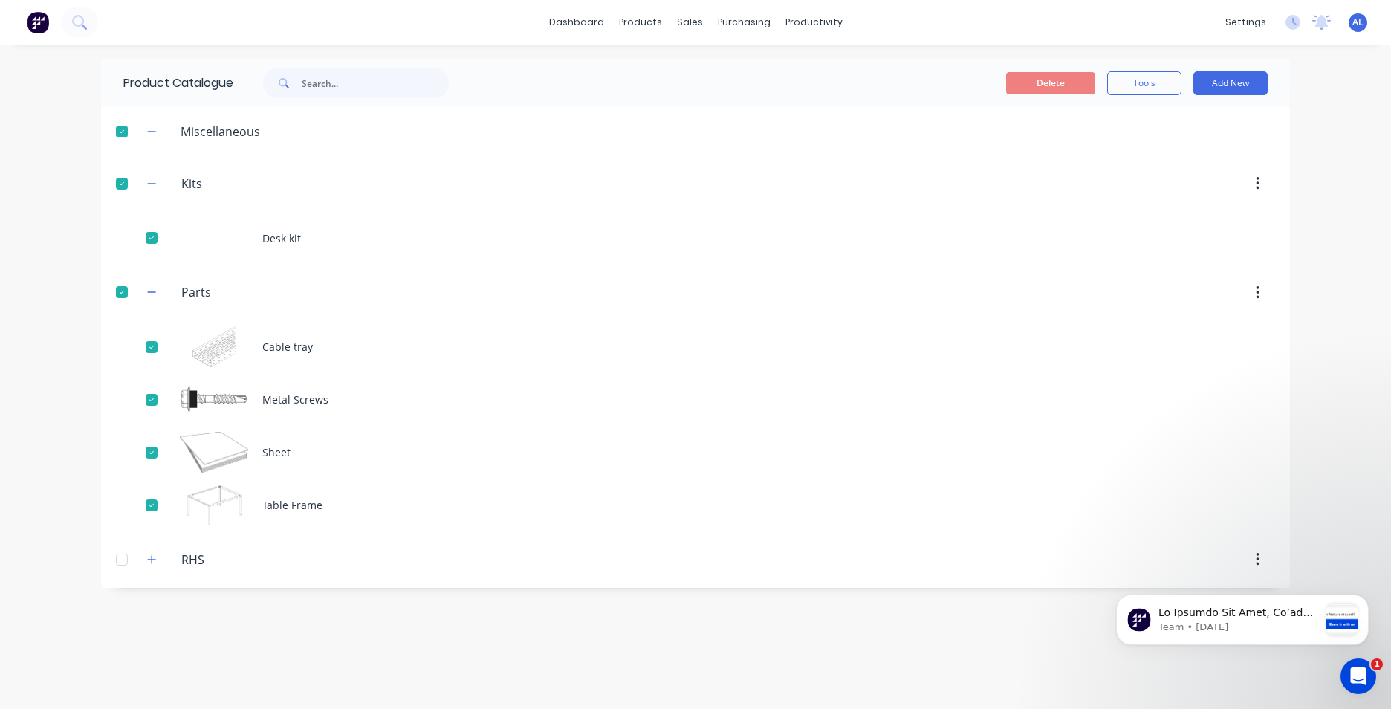
click at [117, 559] on div at bounding box center [122, 560] width 30 height 30
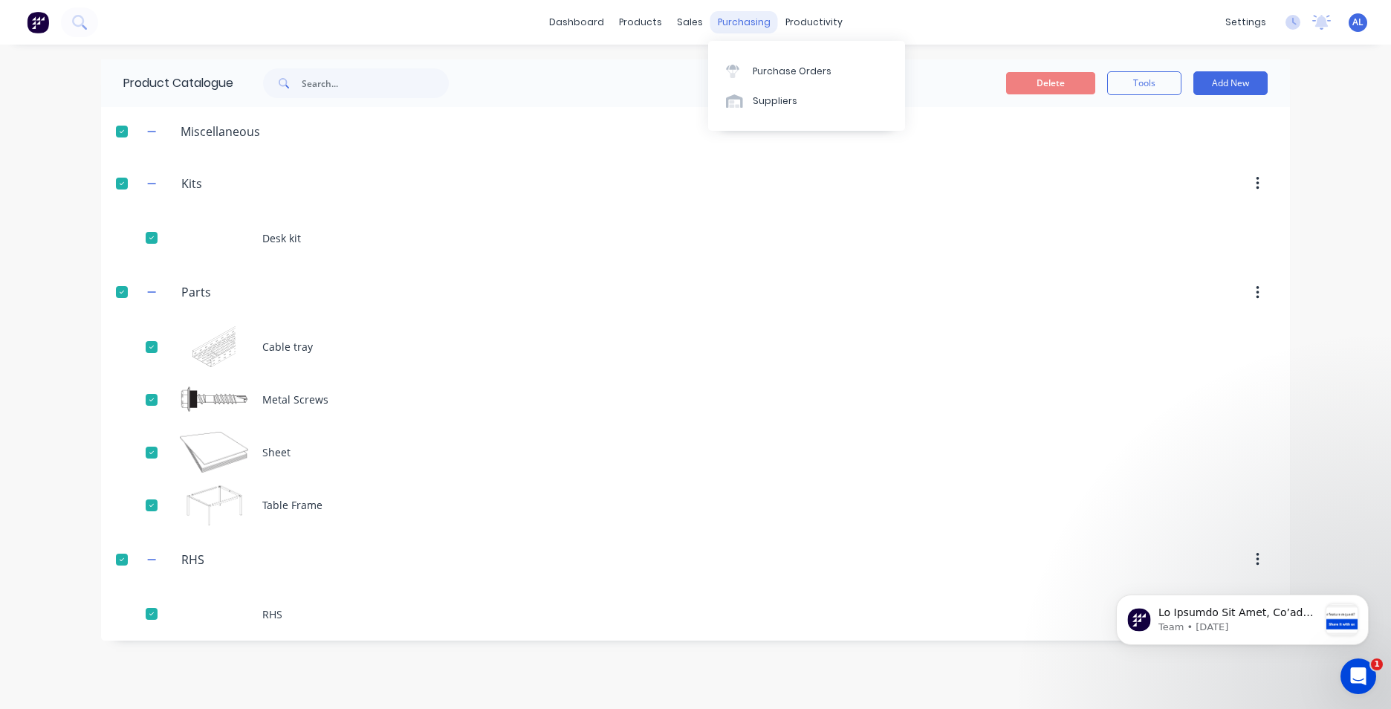
click at [735, 24] on div "purchasing" at bounding box center [744, 22] width 68 height 22
click at [793, 71] on div "Purchase Orders" at bounding box center [792, 71] width 79 height 13
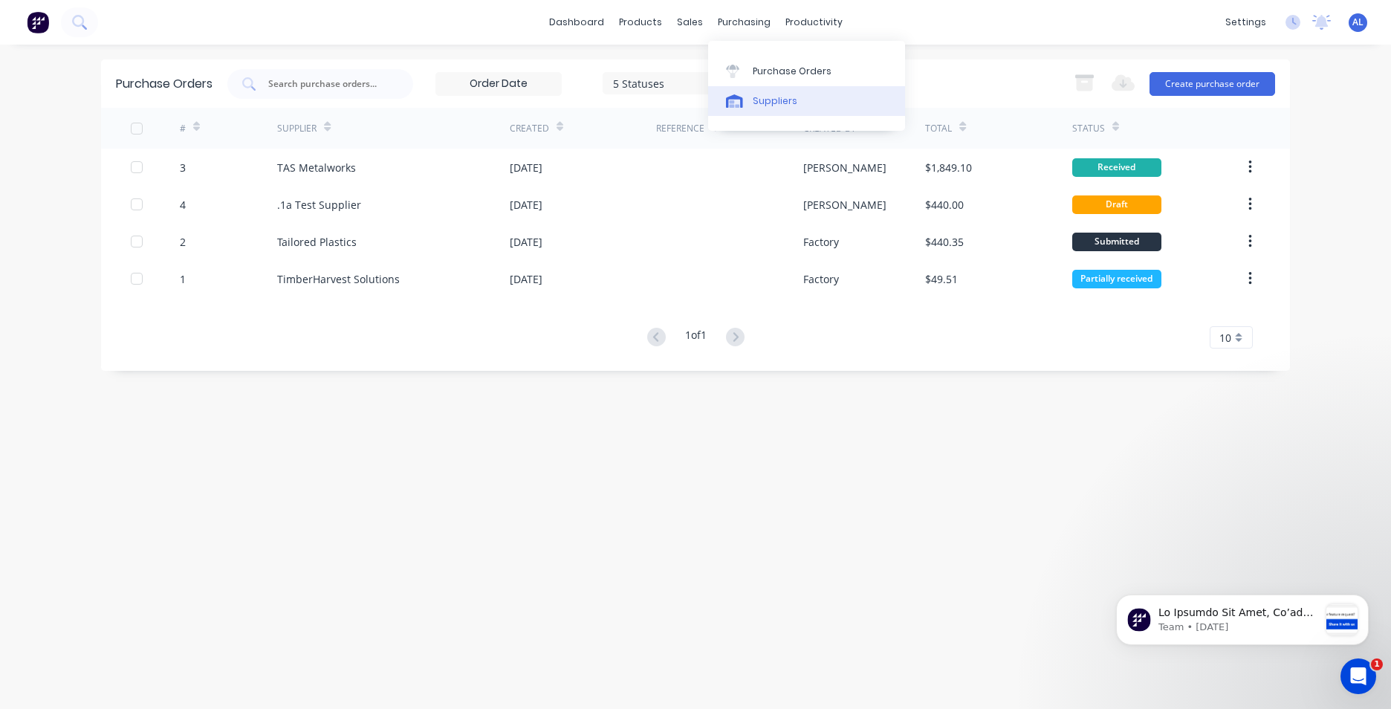
click at [787, 105] on div "Suppliers" at bounding box center [775, 100] width 45 height 13
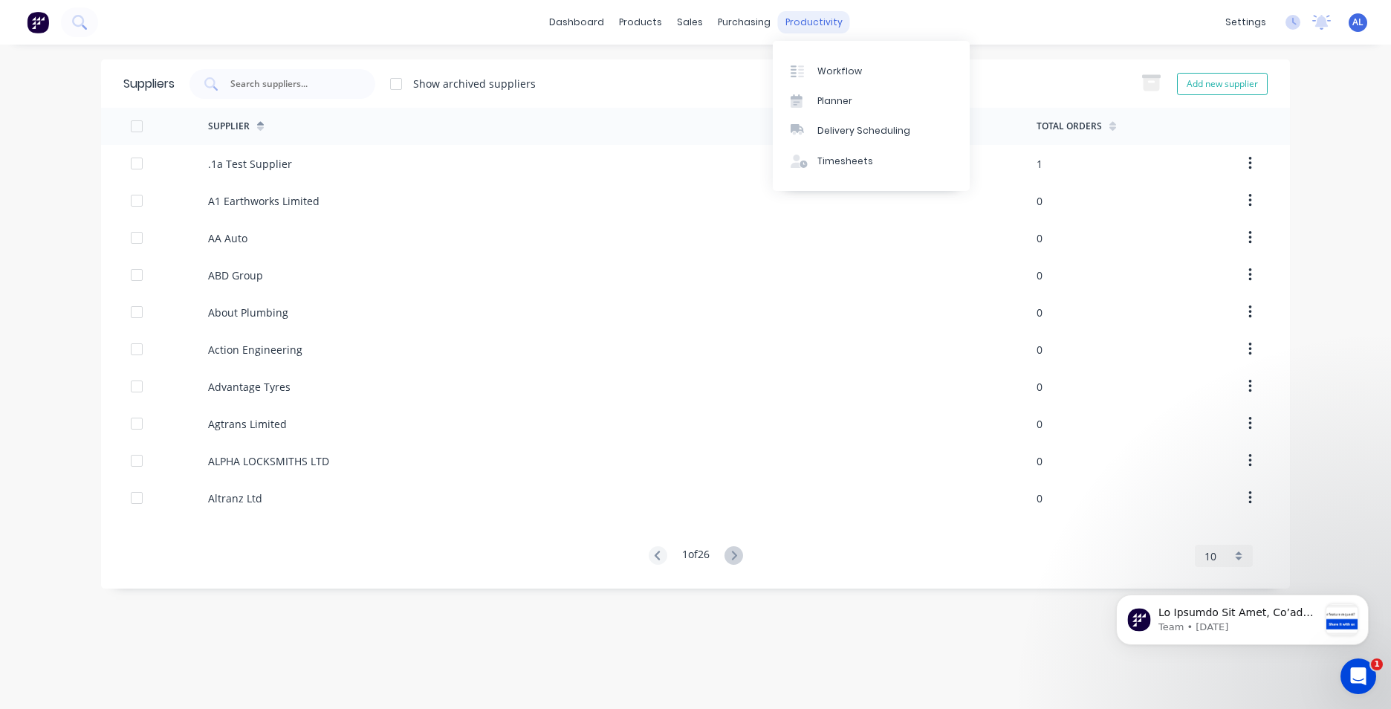
click at [824, 20] on div "productivity" at bounding box center [814, 22] width 72 height 22
click at [848, 156] on div "Timesheets" at bounding box center [845, 161] width 56 height 13
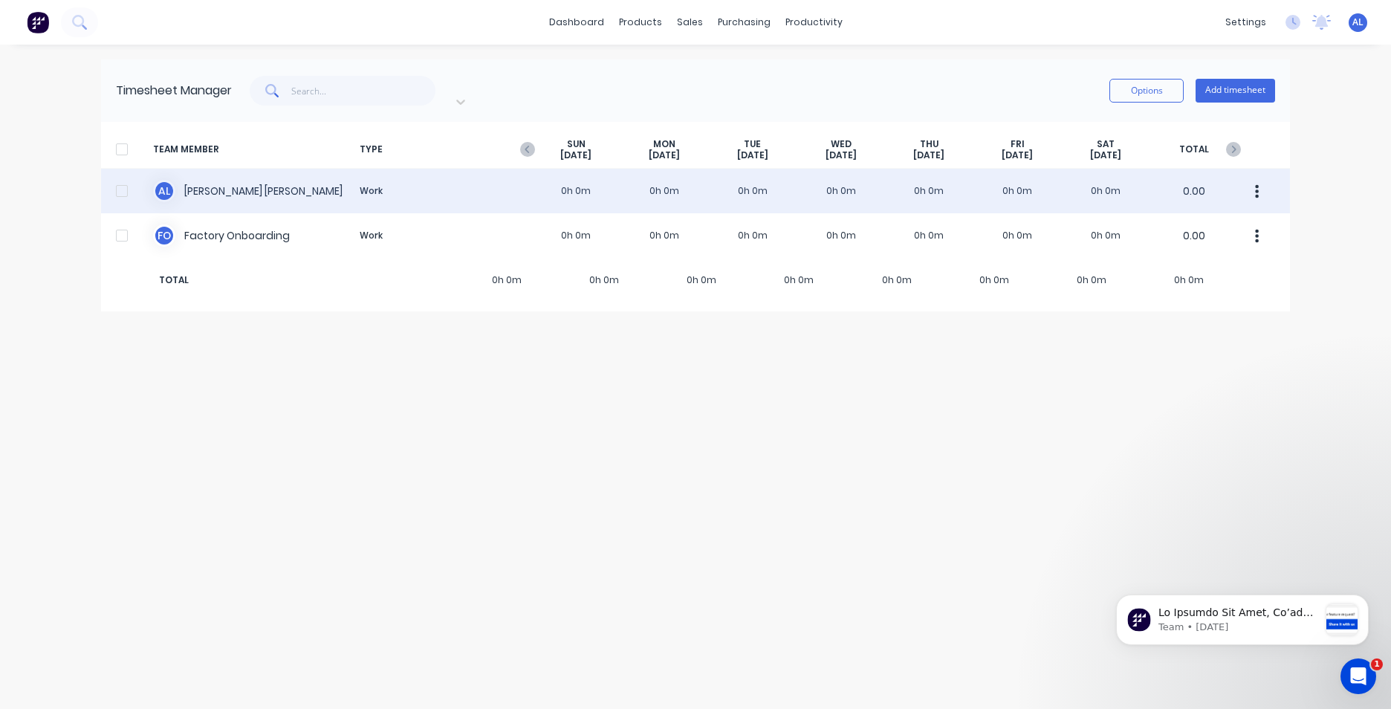
click at [239, 177] on div "A L [PERSON_NAME] Work 0h 0m 0h 0m 0h 0m 0h 0m 0h 0m 0h 0m 0h 0m 0.00" at bounding box center [695, 191] width 1189 height 45
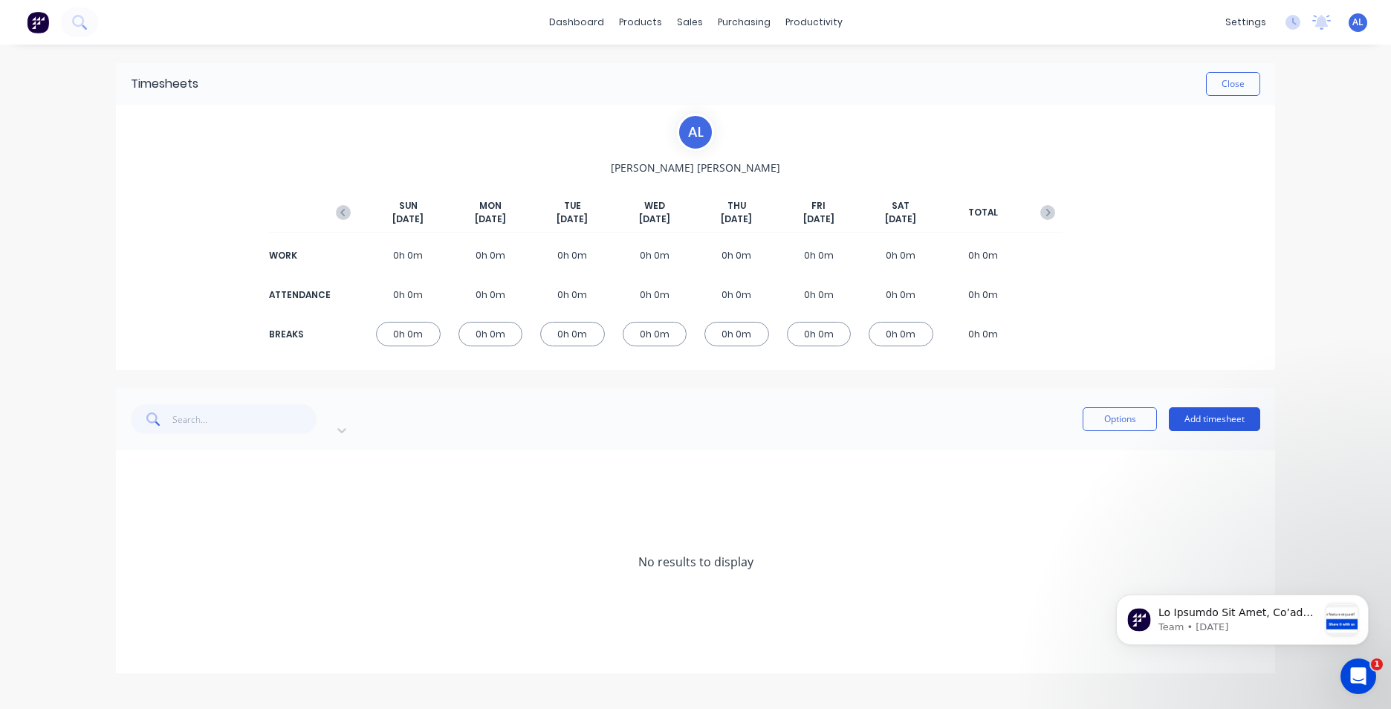
click at [1217, 410] on button "Add timesheet" at bounding box center [1214, 419] width 91 height 24
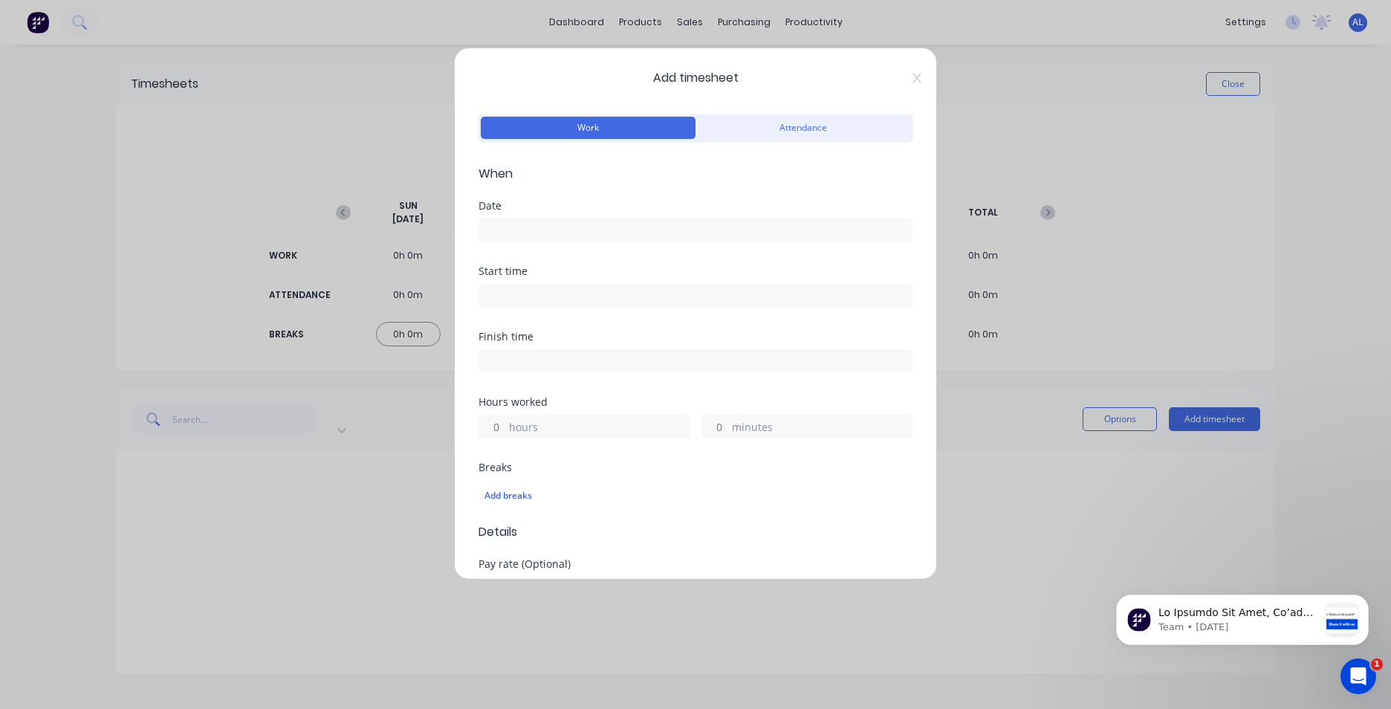
click at [533, 230] on input at bounding box center [695, 230] width 432 height 22
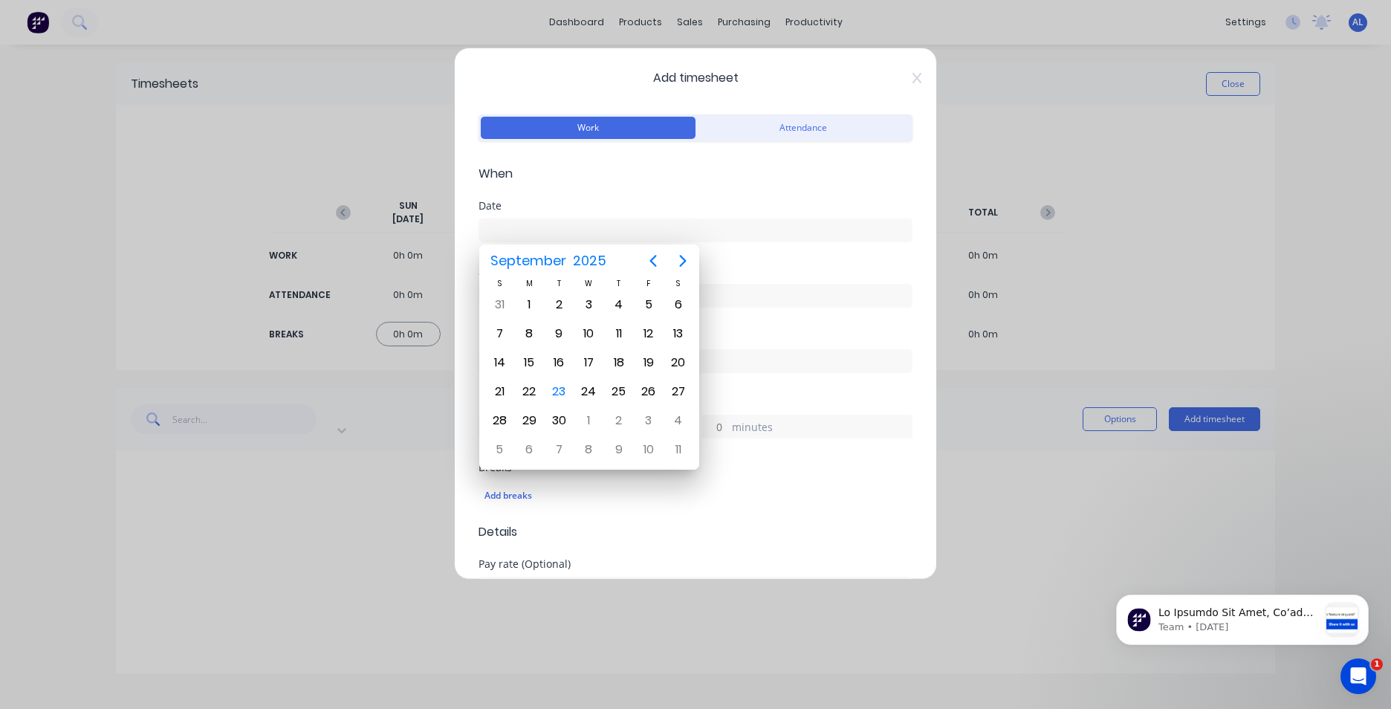
click at [844, 379] on div "Finish time" at bounding box center [695, 363] width 434 height 65
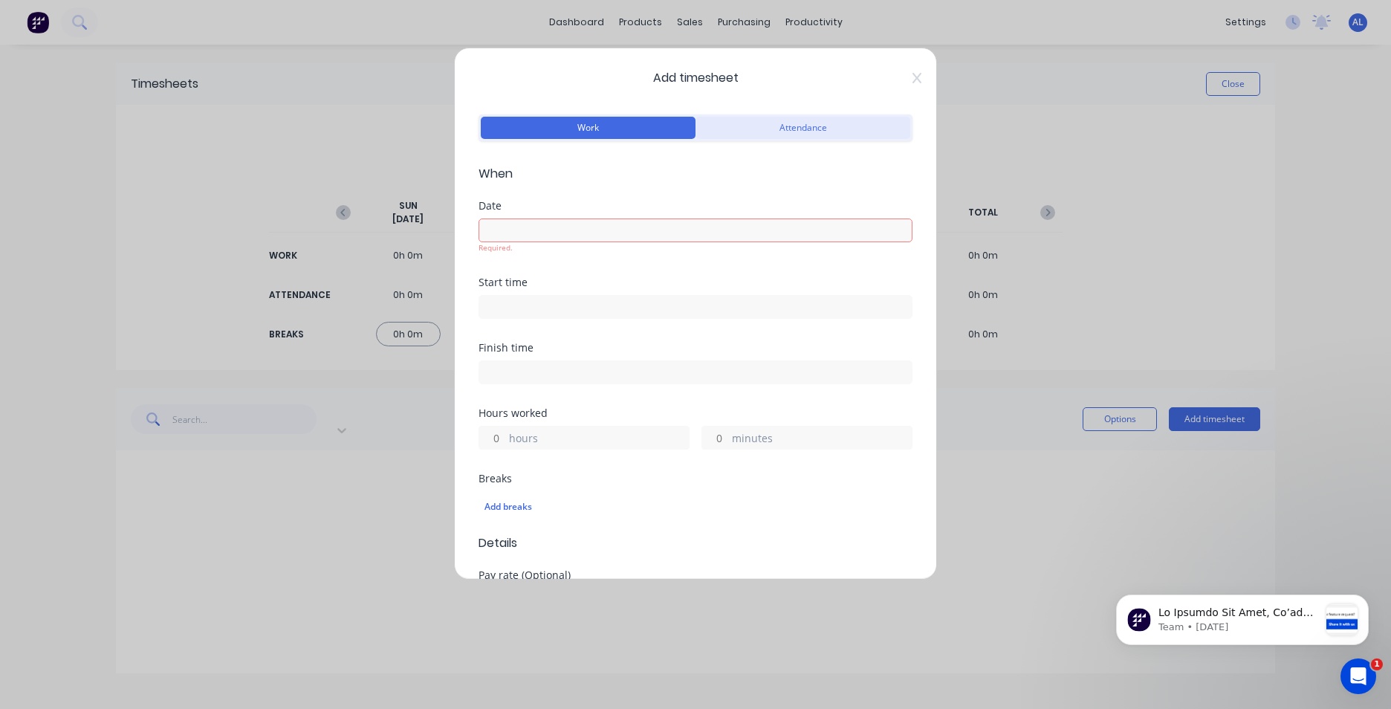
click at [785, 128] on button "Attendance" at bounding box center [802, 128] width 215 height 22
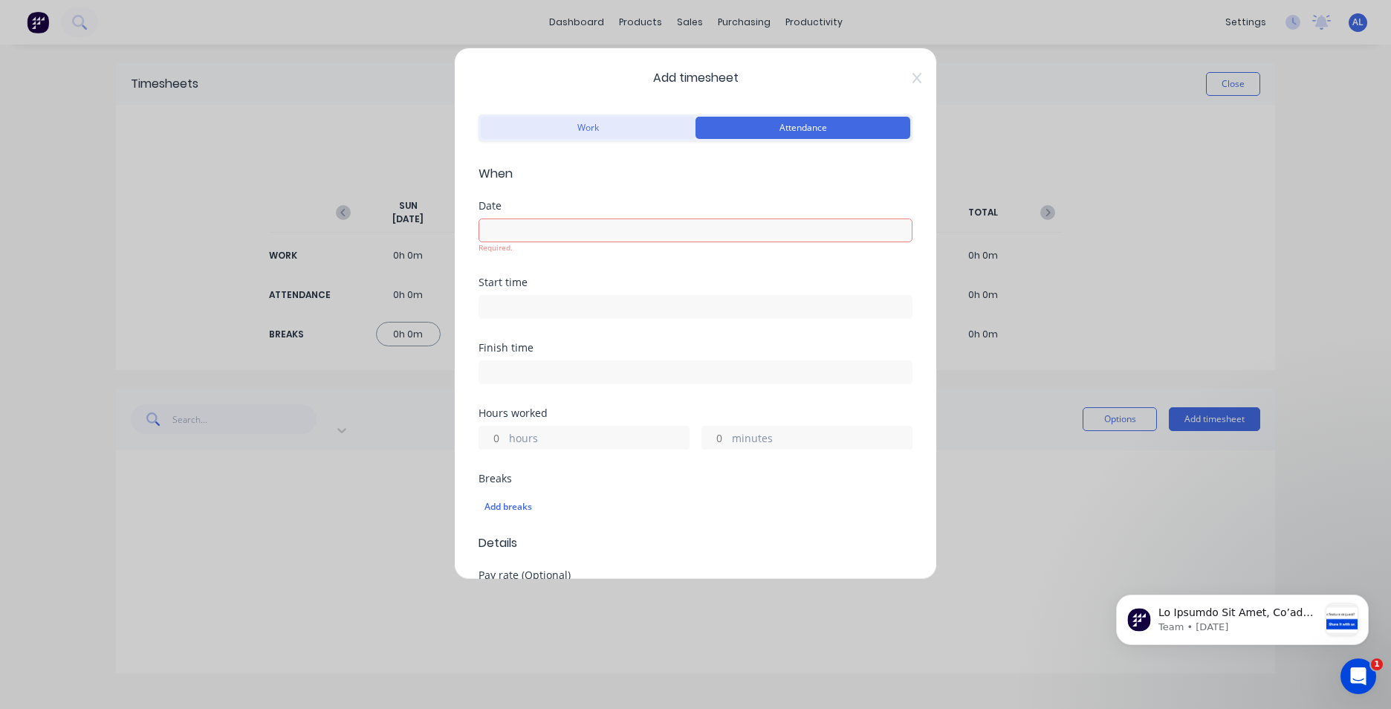
click at [642, 127] on button "Work" at bounding box center [588, 128] width 215 height 22
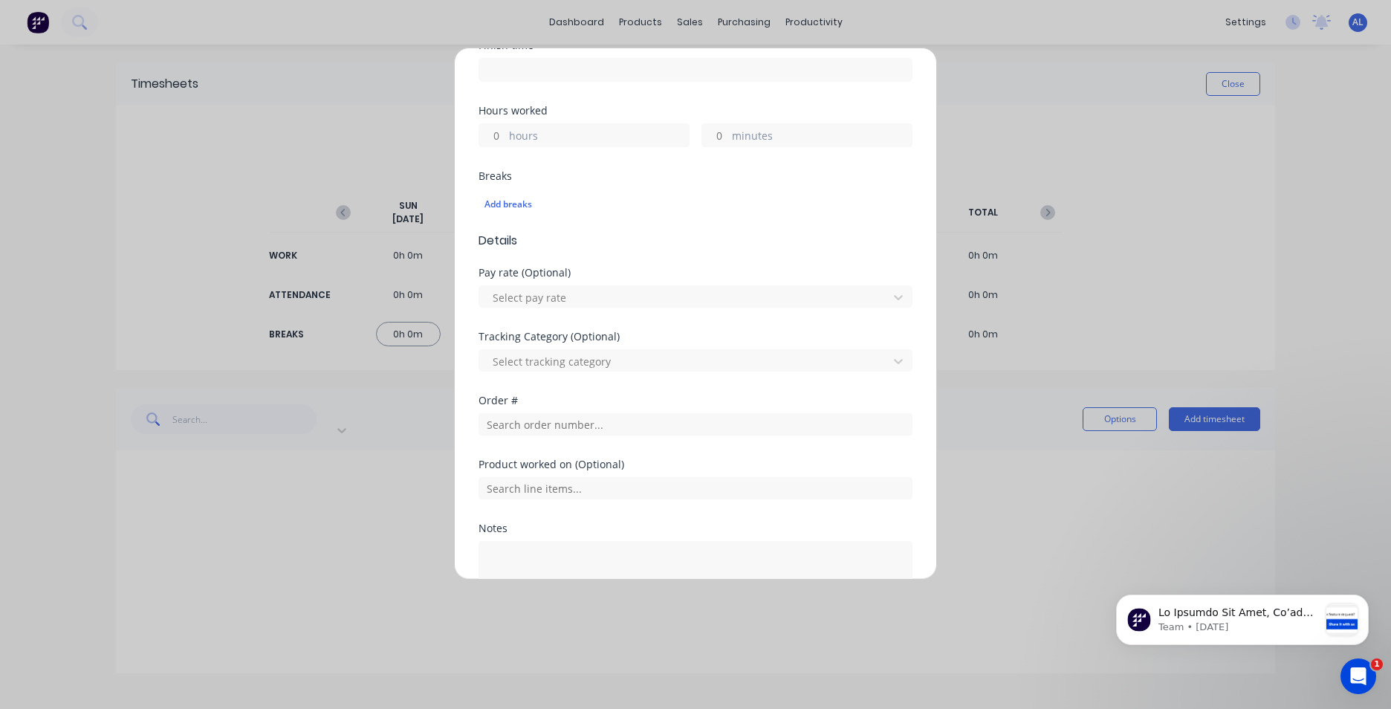
scroll to position [337, 0]
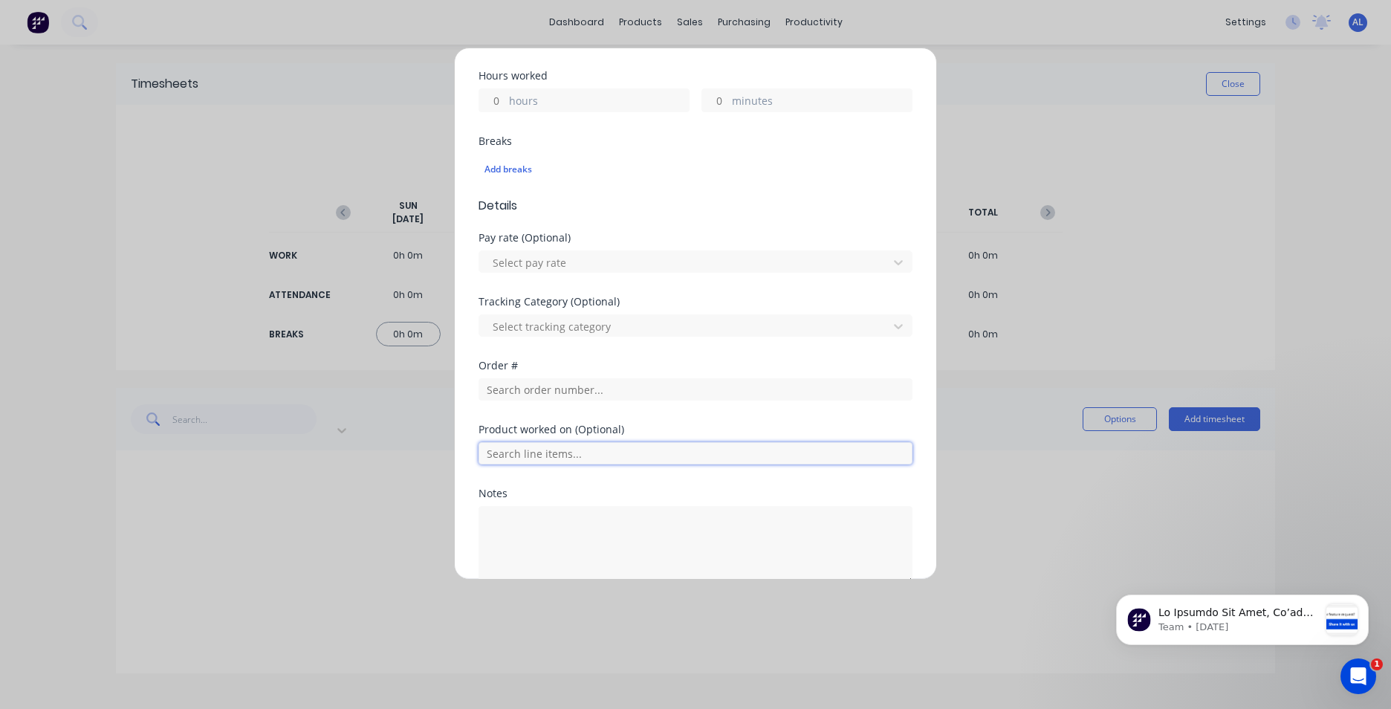
click at [656, 447] on input "text" at bounding box center [695, 453] width 434 height 22
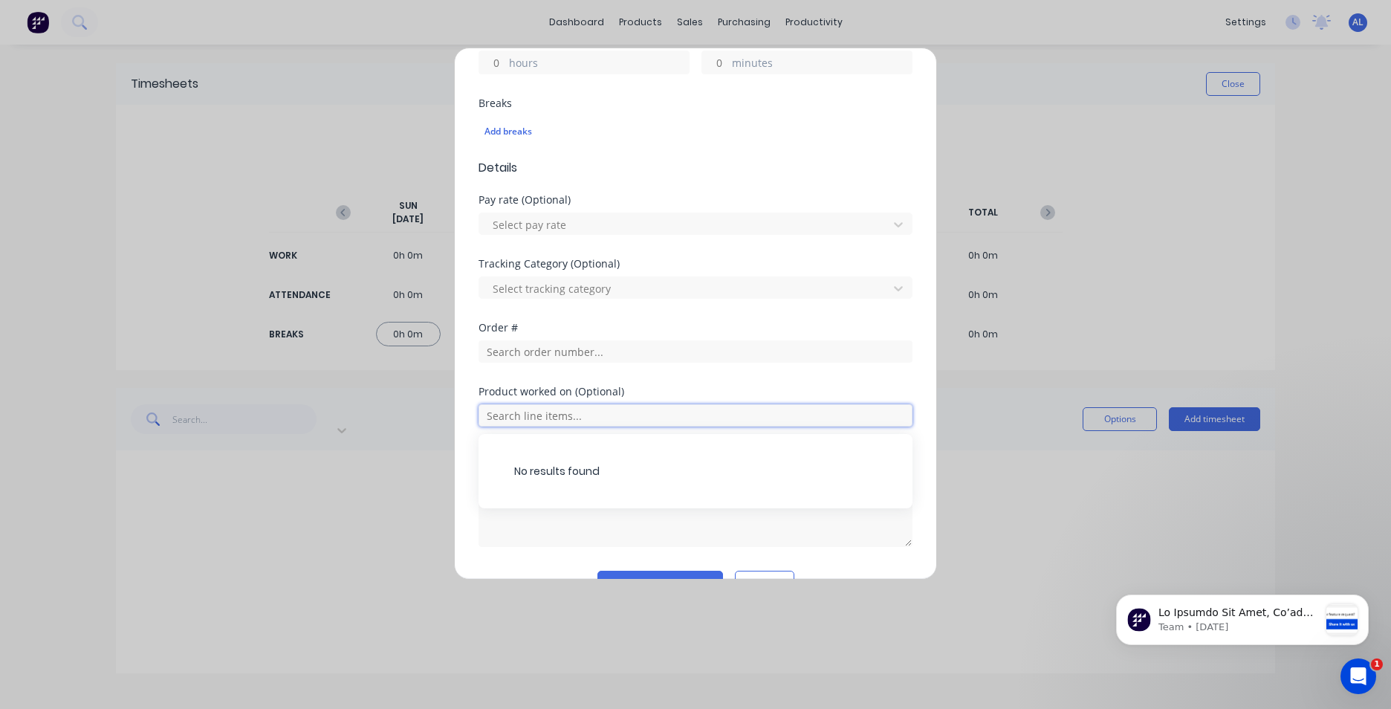
scroll to position [412, 0]
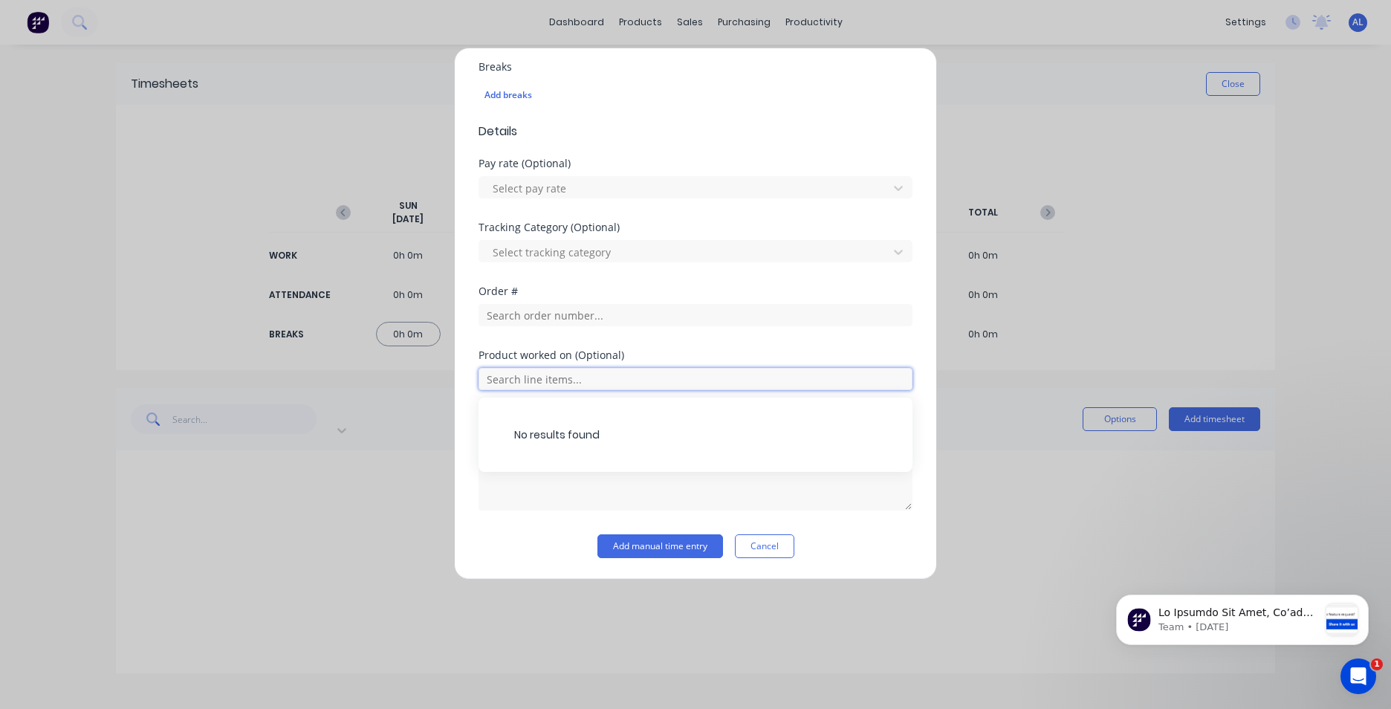
click at [529, 382] on input "text" at bounding box center [695, 379] width 434 height 22
click at [755, 541] on button "Cancel" at bounding box center [764, 546] width 59 height 24
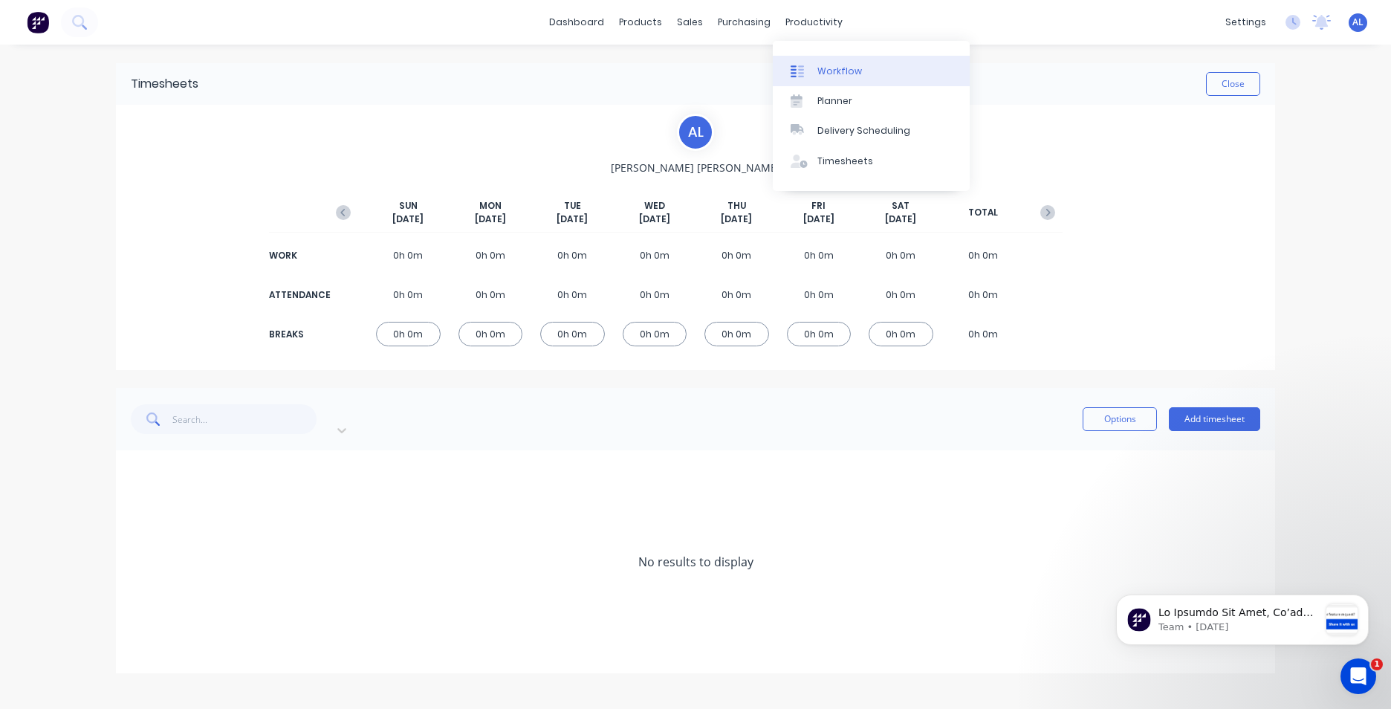
click at [847, 73] on div "Workflow" at bounding box center [839, 71] width 45 height 13
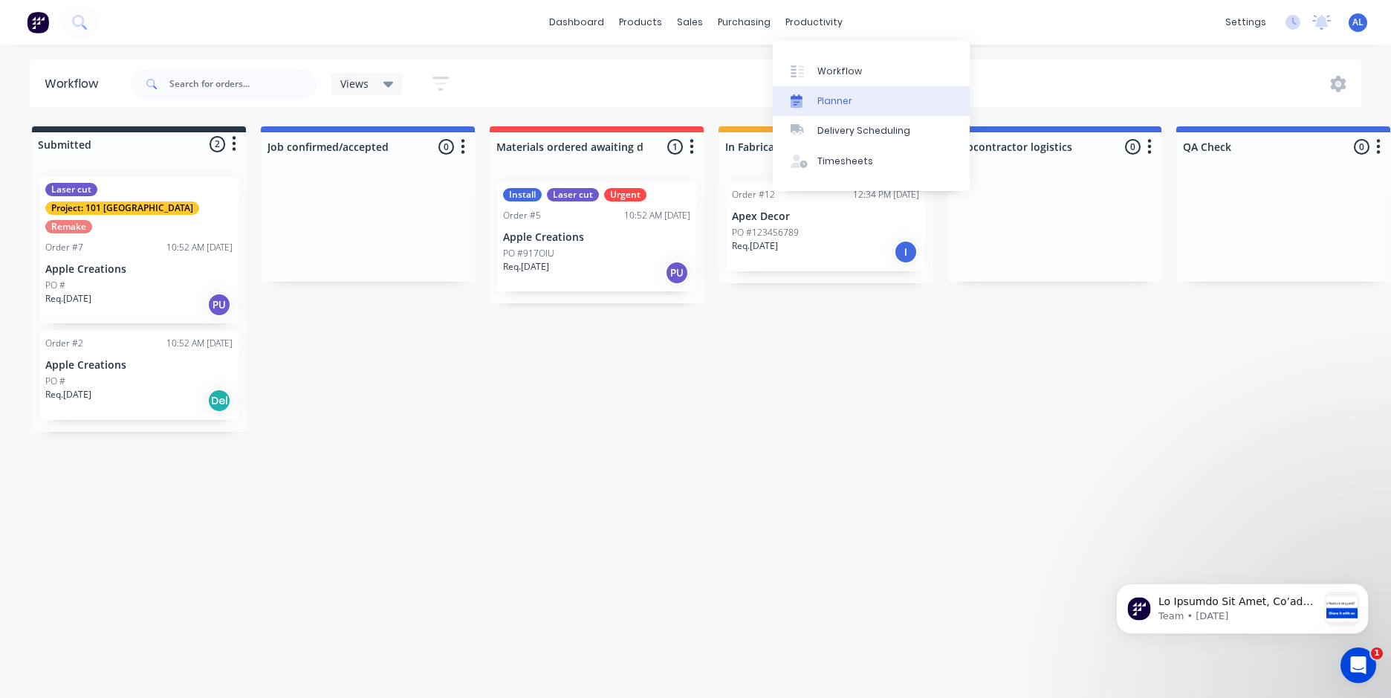
click at [860, 98] on link "Planner" at bounding box center [871, 101] width 197 height 30
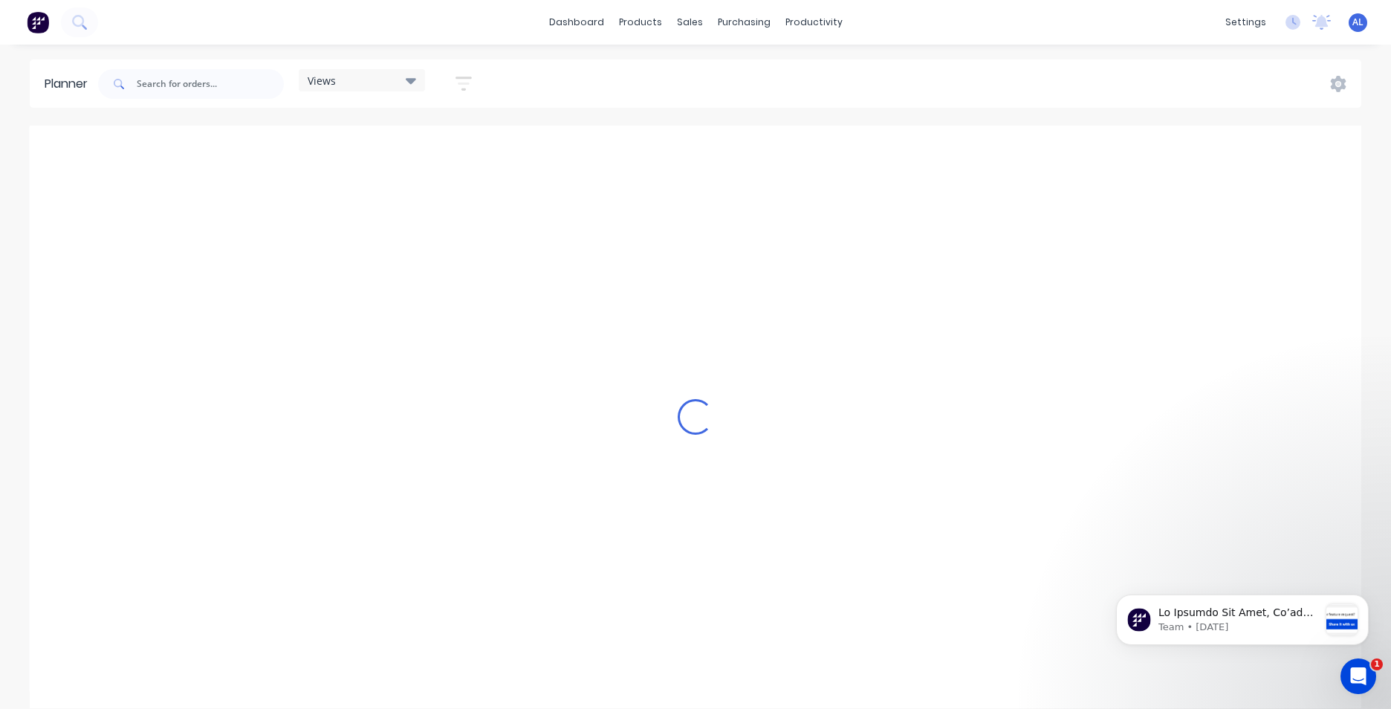
scroll to position [0, 2853]
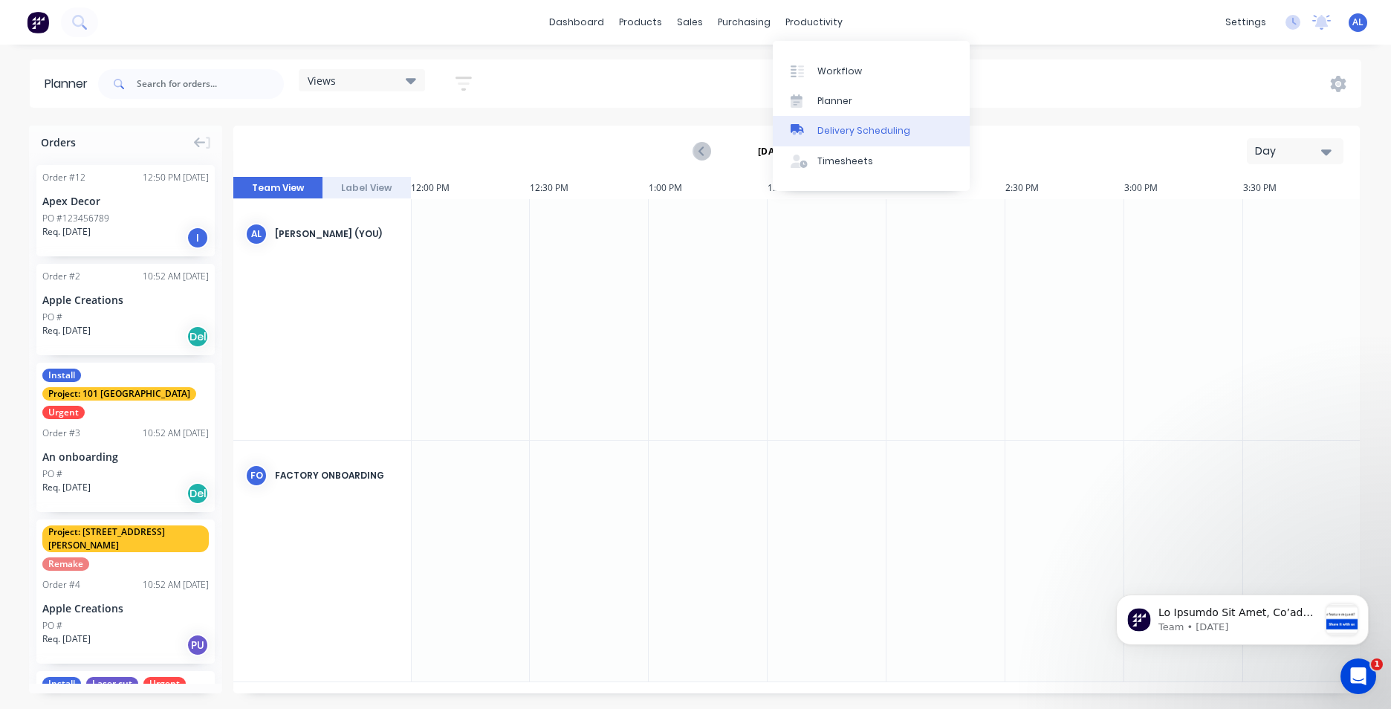
click at [874, 130] on div "Delivery Scheduling" at bounding box center [863, 130] width 93 height 13
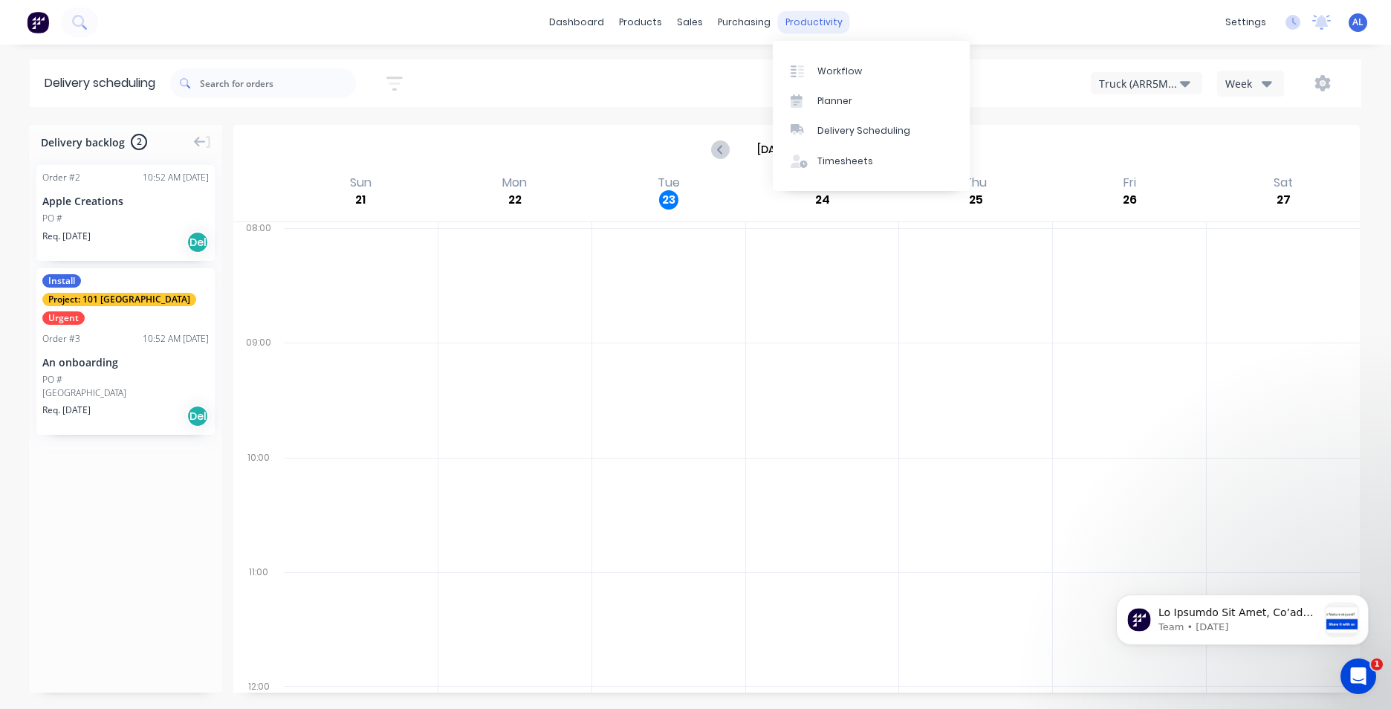
click at [795, 24] on div "productivity" at bounding box center [814, 22] width 72 height 22
click at [565, 24] on link "dashboard" at bounding box center [577, 22] width 70 height 22
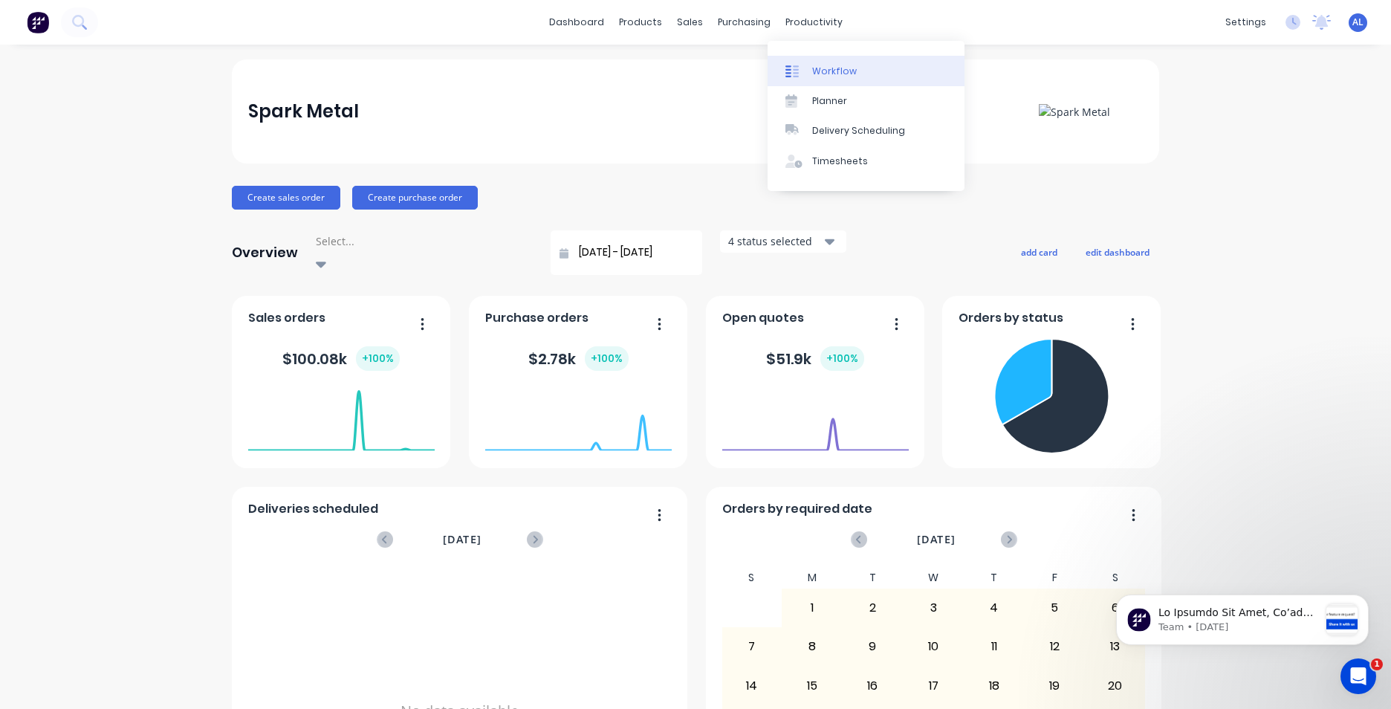
click at [826, 65] on div "Workflow" at bounding box center [834, 71] width 45 height 13
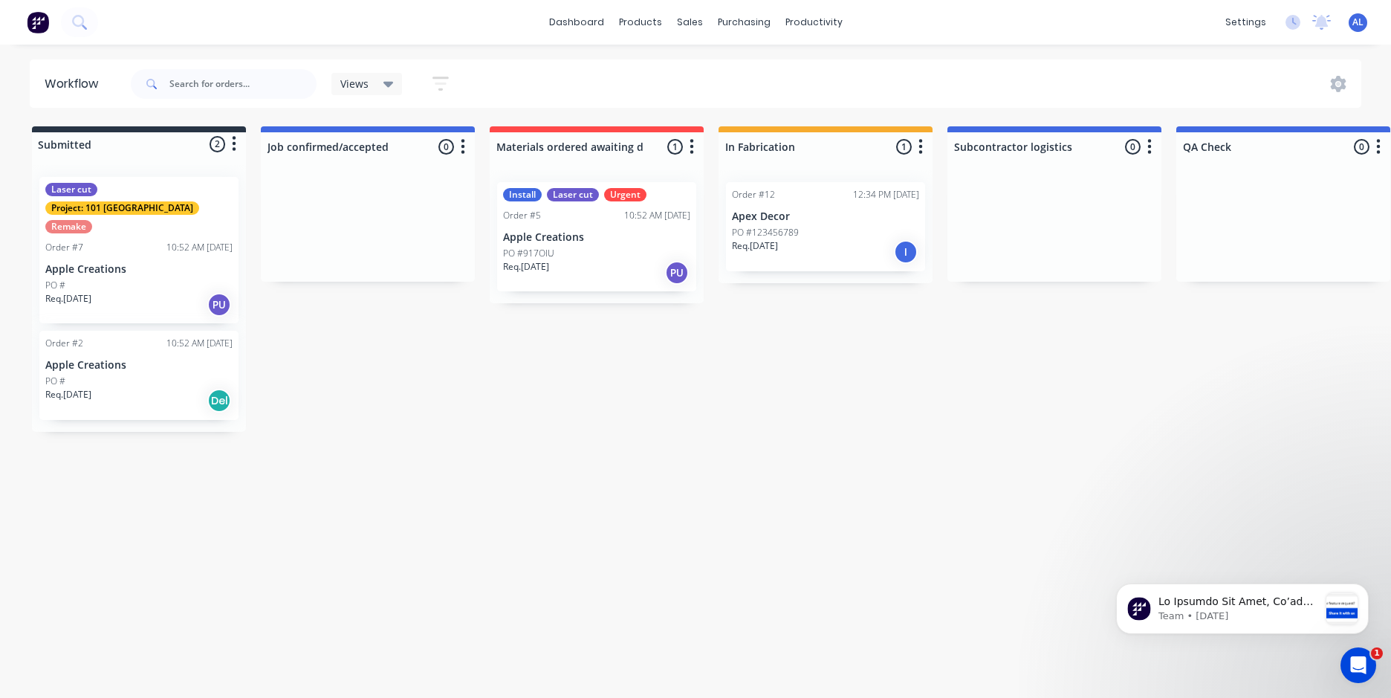
click at [230, 145] on button "button" at bounding box center [234, 144] width 18 height 18
click at [149, 157] on div "Status colour #273444 hex #273444 Save Cancel Summaries Total order value Invoi…" at bounding box center [168, 201] width 149 height 88
click at [83, 143] on div at bounding box center [139, 144] width 214 height 24
click at [154, 153] on div at bounding box center [139, 144] width 214 height 24
click at [463, 143] on icon "button" at bounding box center [463, 146] width 4 height 19
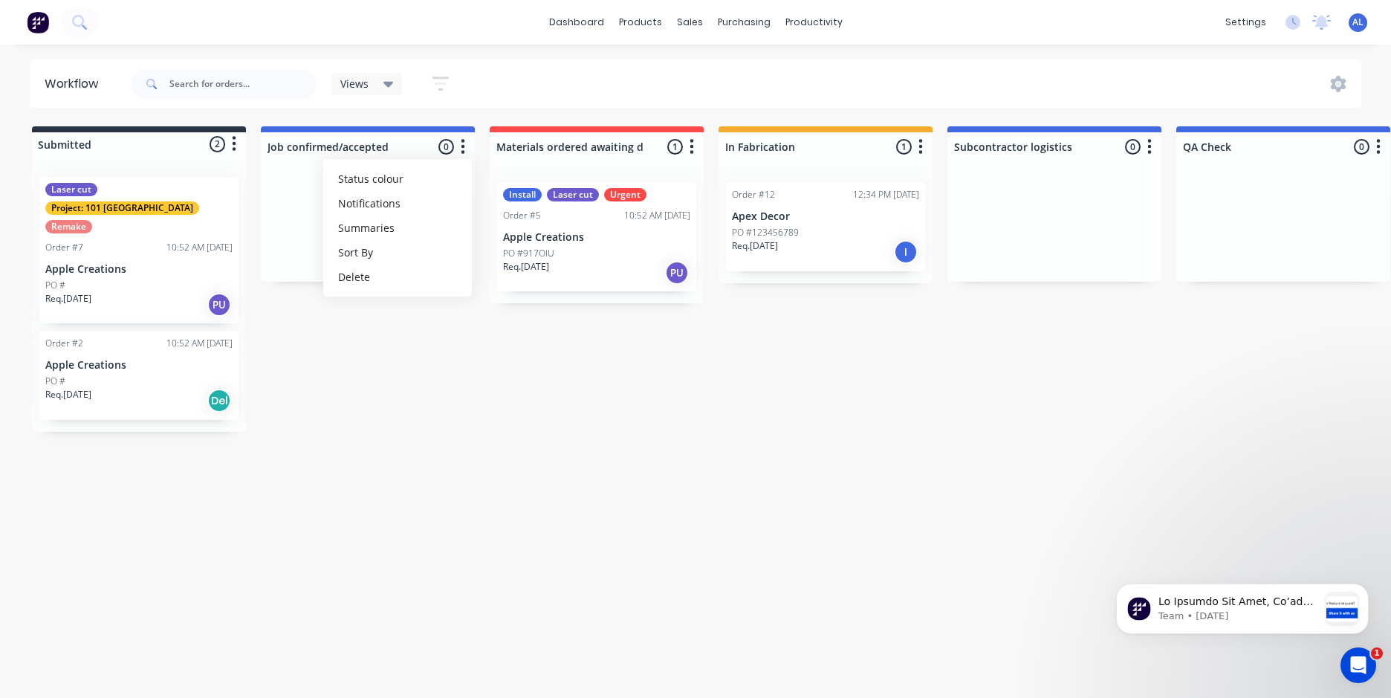
click at [195, 146] on div at bounding box center [139, 144] width 214 height 24
click at [85, 142] on div at bounding box center [139, 144] width 214 height 24
drag, startPoint x: 39, startPoint y: 128, endPoint x: 40, endPoint y: 135, distance: 7.6
click at [39, 130] on div "Submitted 2 Status colour #273444 hex #273444 Save Cancel Summaries Total order…" at bounding box center [139, 141] width 214 height 30
click at [44, 143] on div at bounding box center [139, 144] width 214 height 24
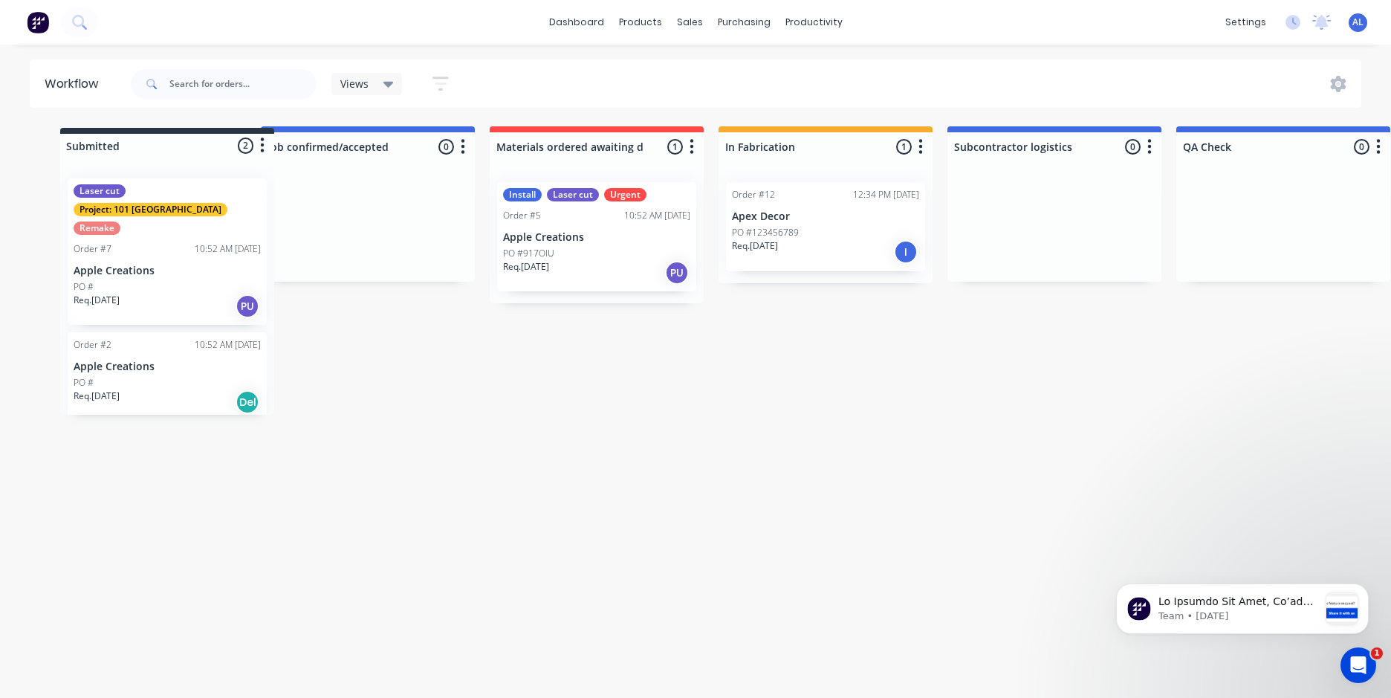
drag, startPoint x: 74, startPoint y: 143, endPoint x: 108, endPoint y: 144, distance: 34.9
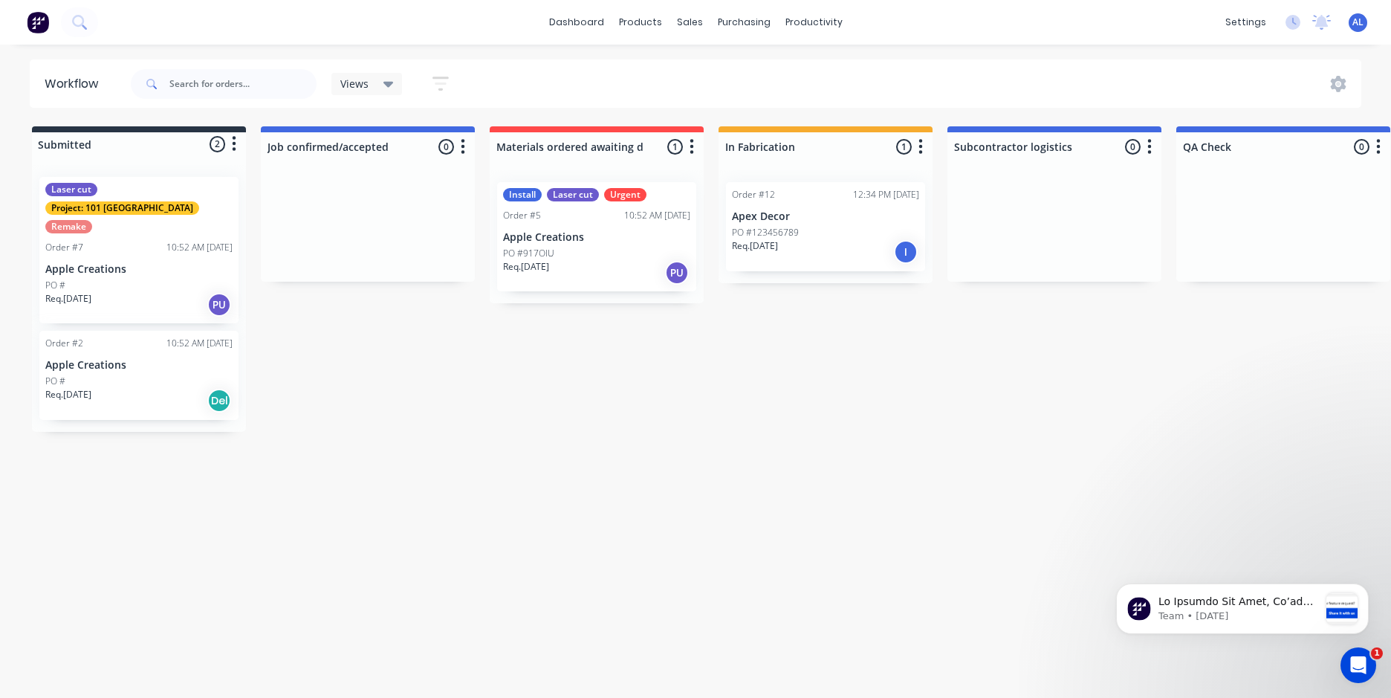
click at [82, 149] on div at bounding box center [139, 144] width 214 height 24
click at [668, 70] on div "Product Catalogue" at bounding box center [706, 71] width 92 height 13
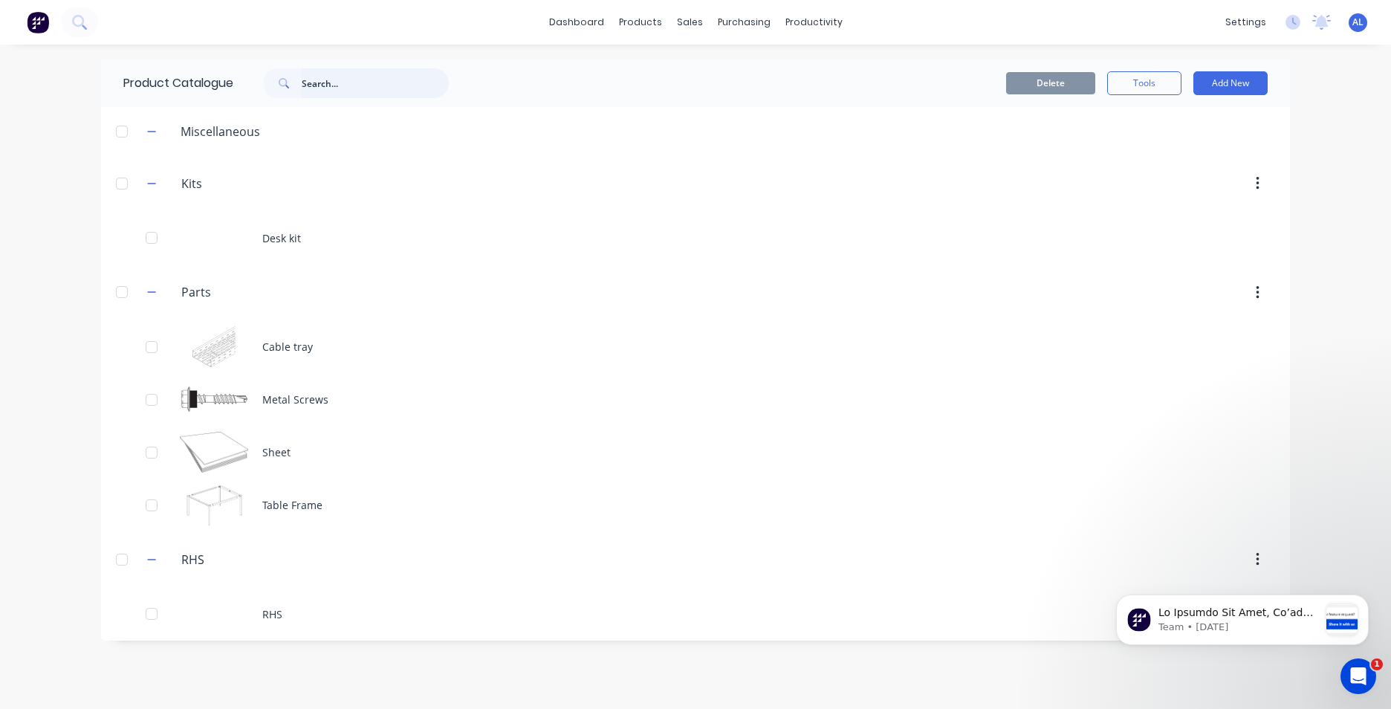
click at [342, 81] on input "text" at bounding box center [375, 83] width 147 height 30
type input "stock car"
